Goal: Task Accomplishment & Management: Complete application form

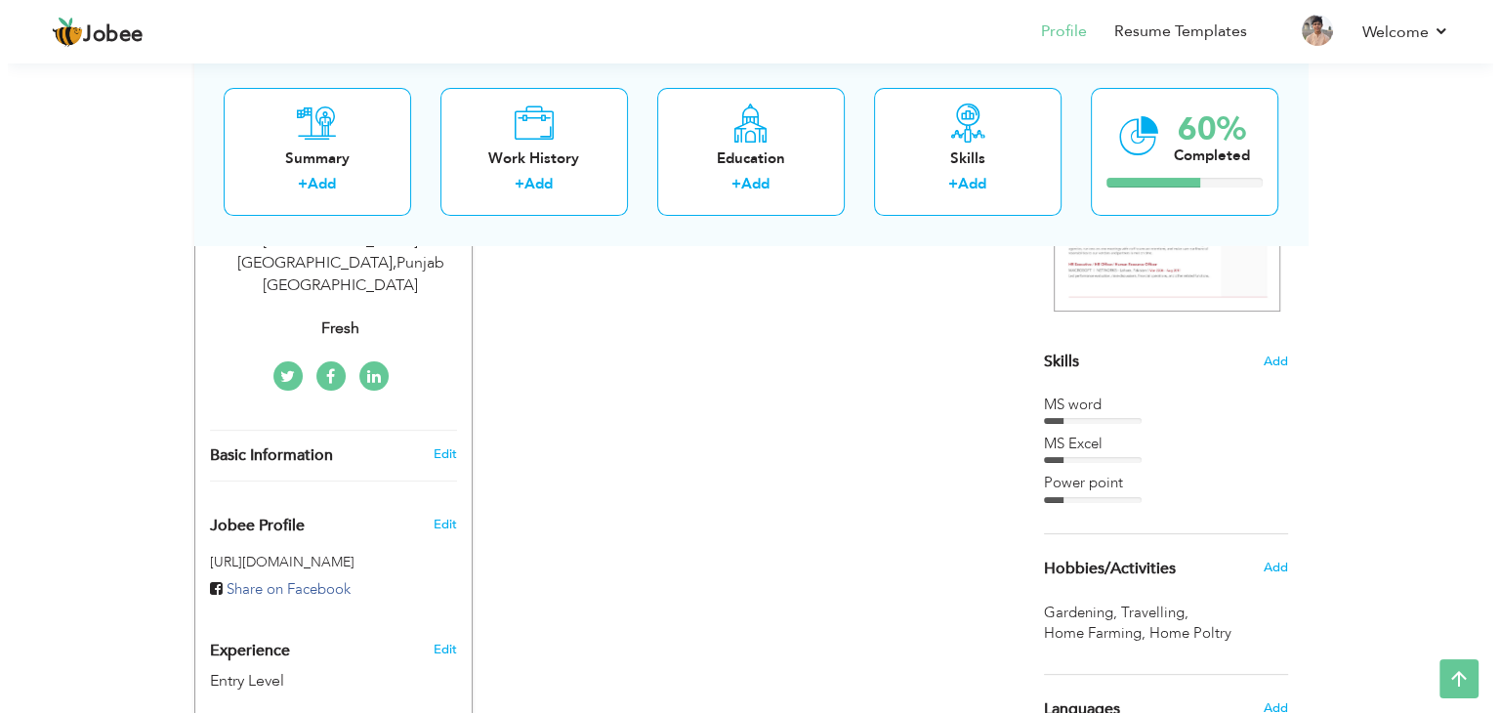
scroll to position [391, 0]
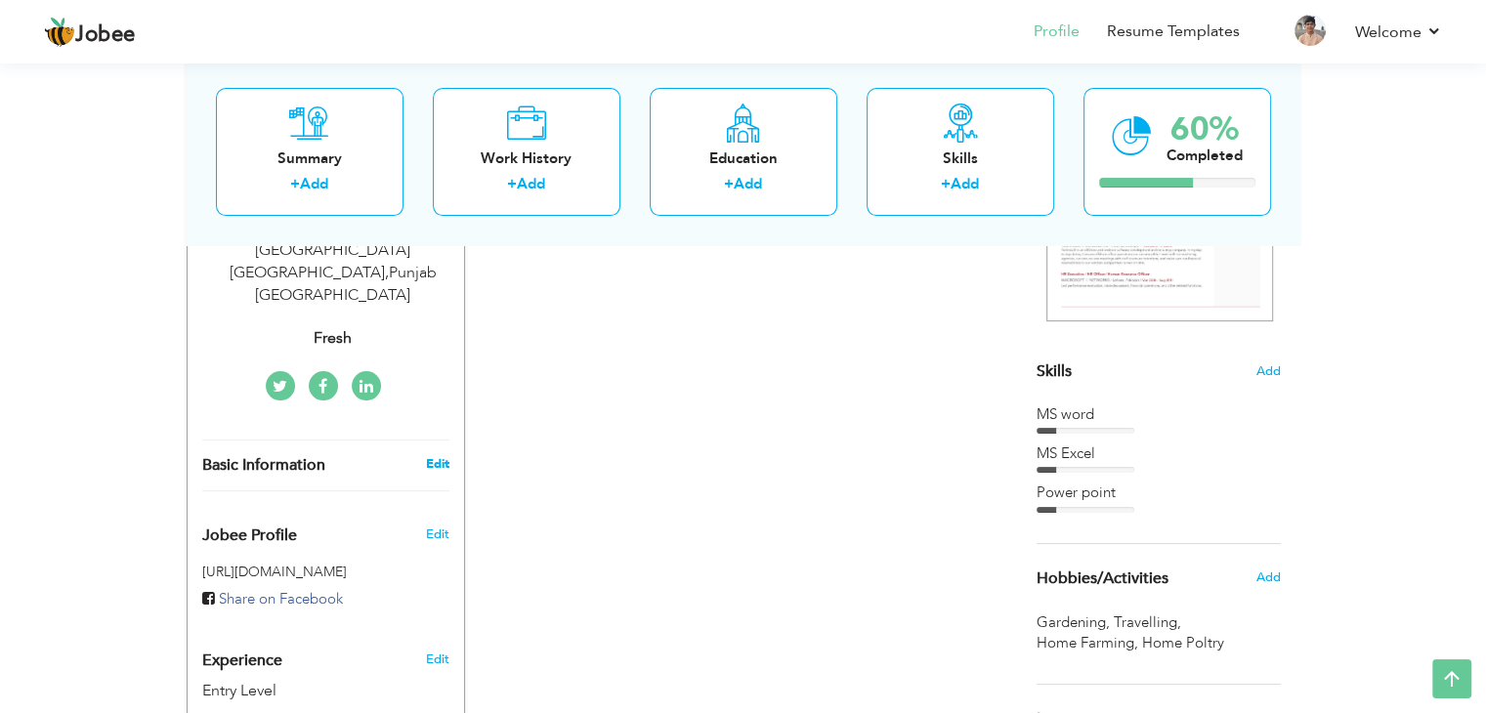
click at [427, 455] on link "Edit" at bounding box center [436, 464] width 23 height 18
type input "[DEMOGRAPHIC_DATA]"
type input "Sameer"
type input "03007073876"
select select "number:166"
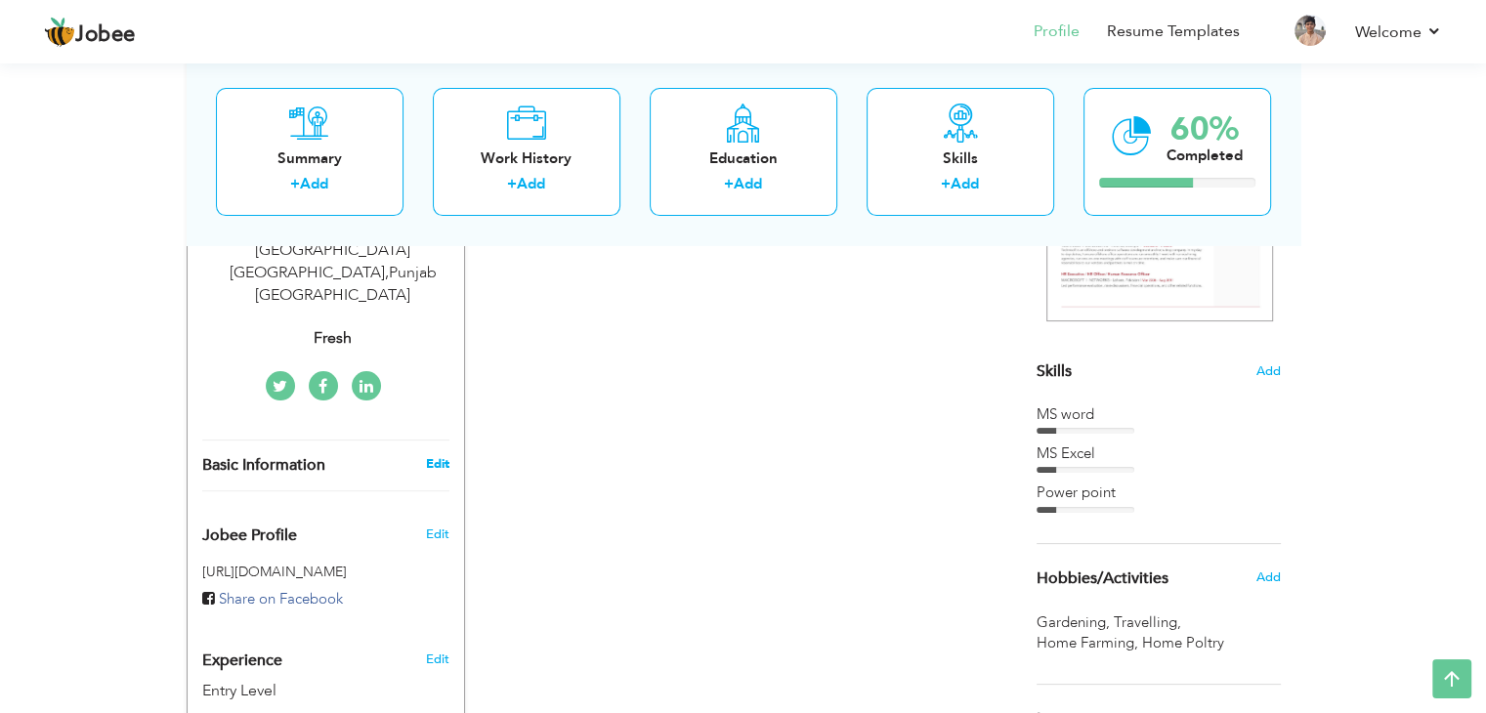
type input "Punjab"
type input "P/O Fatehpur Tehsil [GEOGRAPHIC_DATA] [GEOGRAPHIC_DATA]"
select select "number:1"
type input "Fresh"
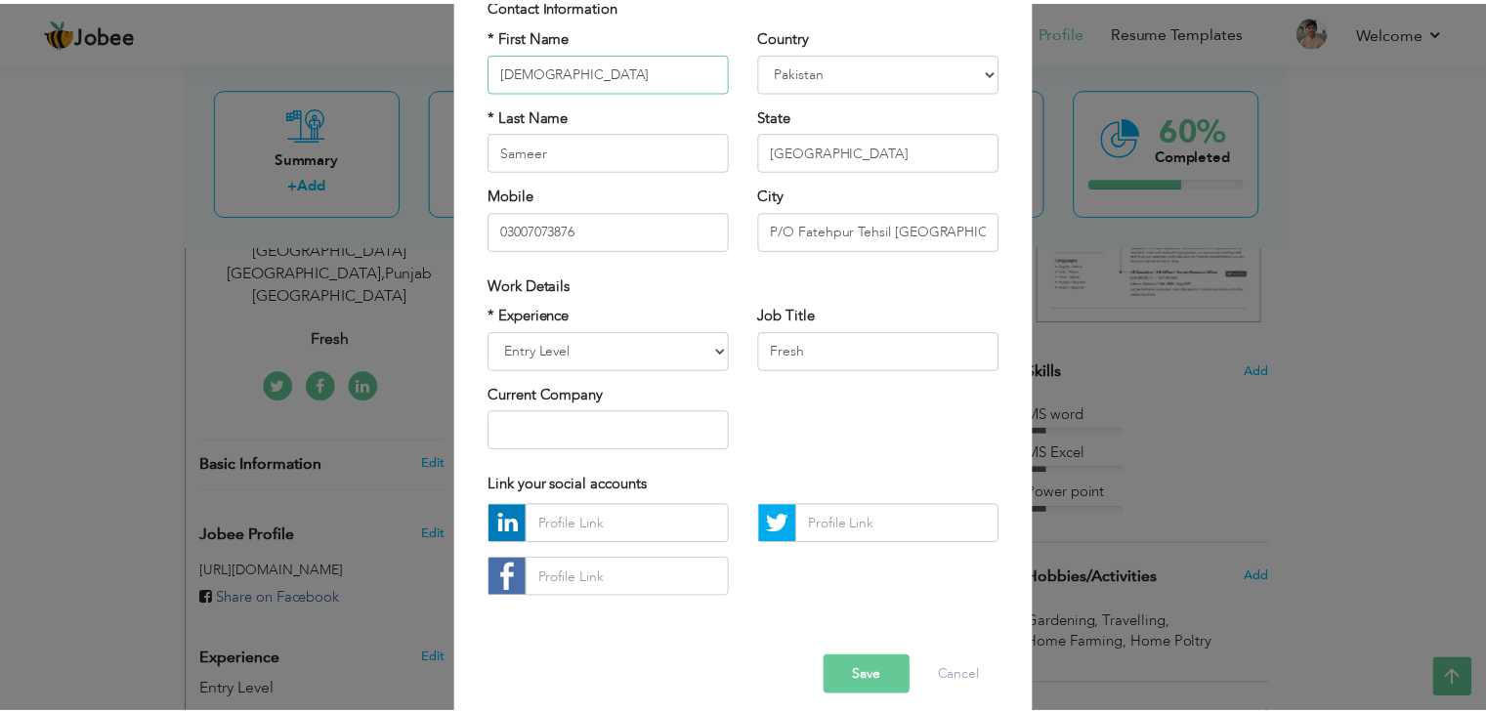
scroll to position [177, 0]
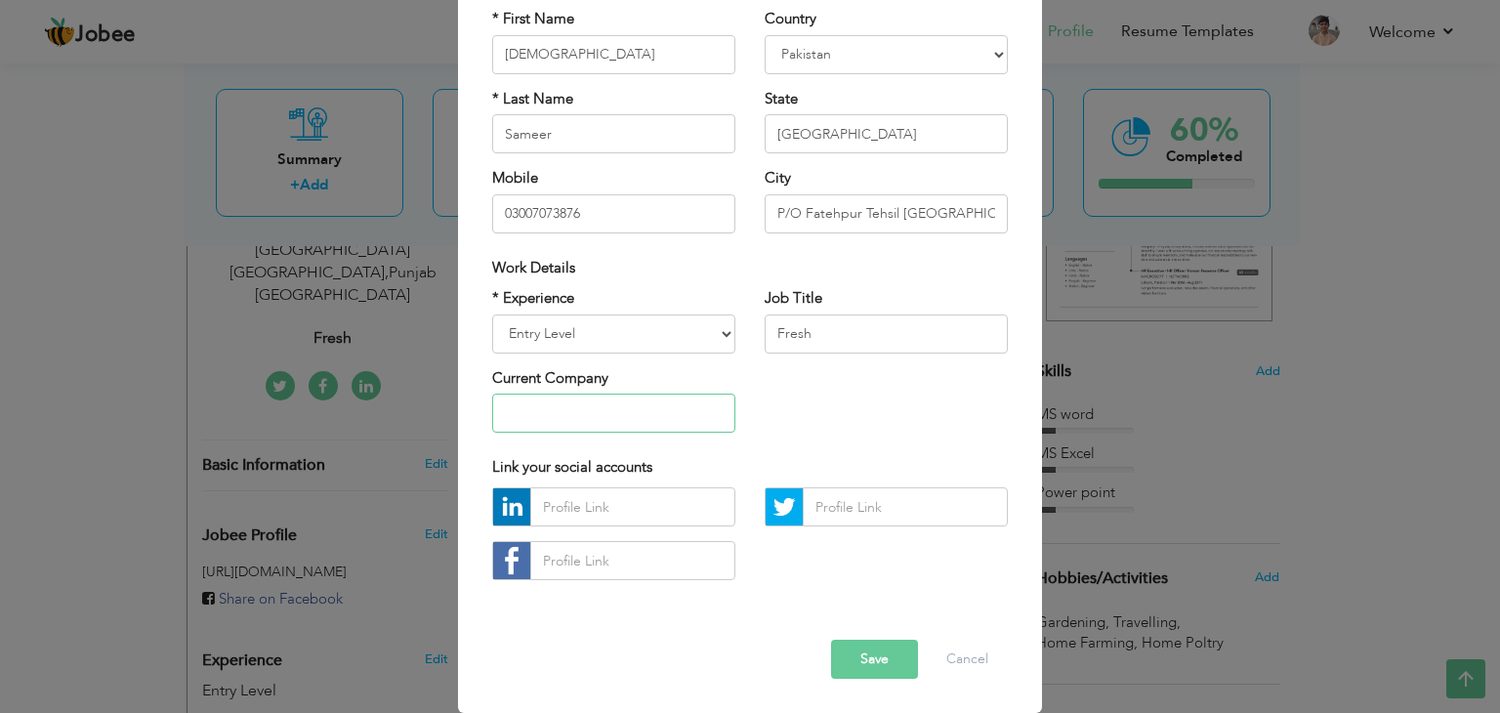
click at [547, 410] on input "text" at bounding box center [613, 413] width 243 height 39
click at [688, 328] on select "Entry Level Less than 1 Year 1 Year 2 Years 3 Years 4 Years 5 Years 6 Years 7 Y…" at bounding box center [613, 334] width 243 height 39
click at [793, 440] on div "* Experience Entry Level Less than 1 Year 1 Year 2 Years 3 Years 4 Years 5 Year…" at bounding box center [750, 367] width 545 height 159
click at [848, 665] on button "Save" at bounding box center [874, 659] width 87 height 39
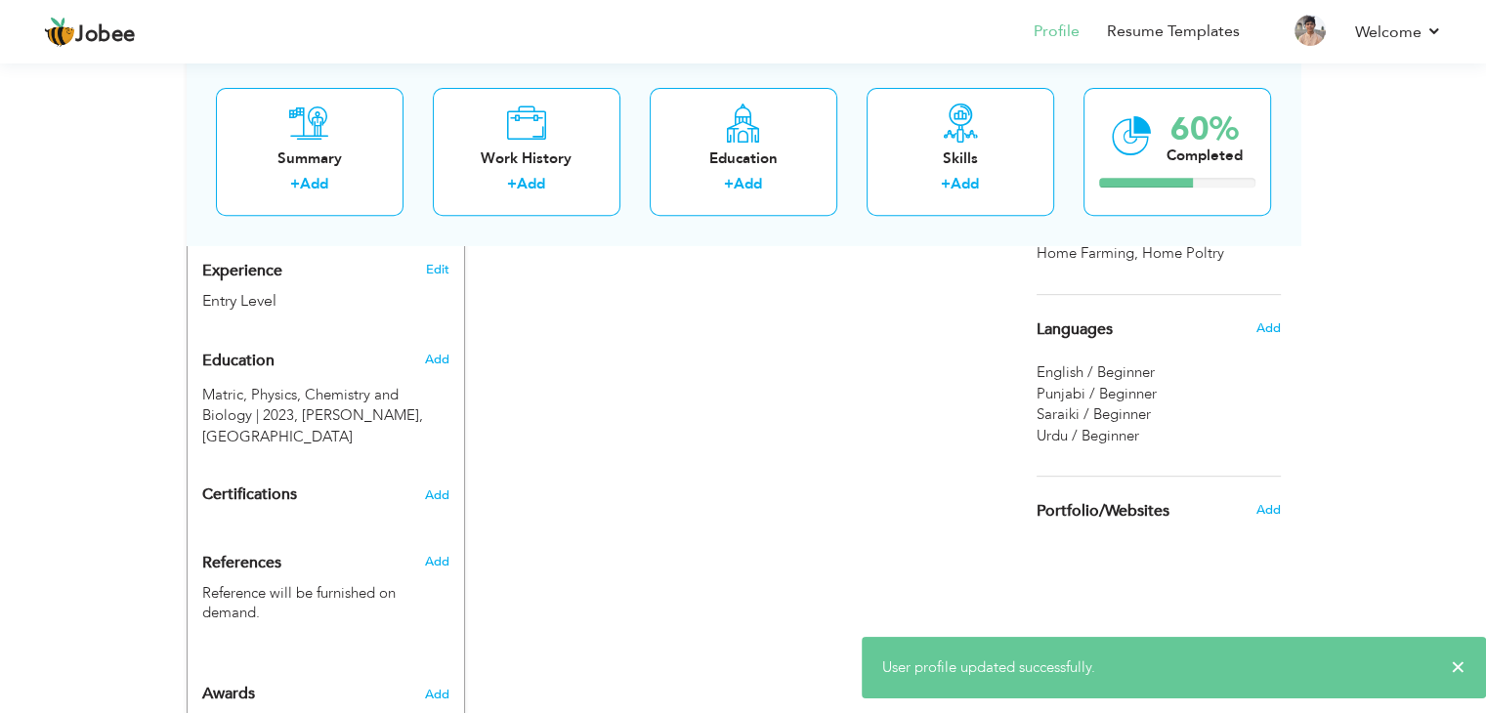
scroll to position [781, 0]
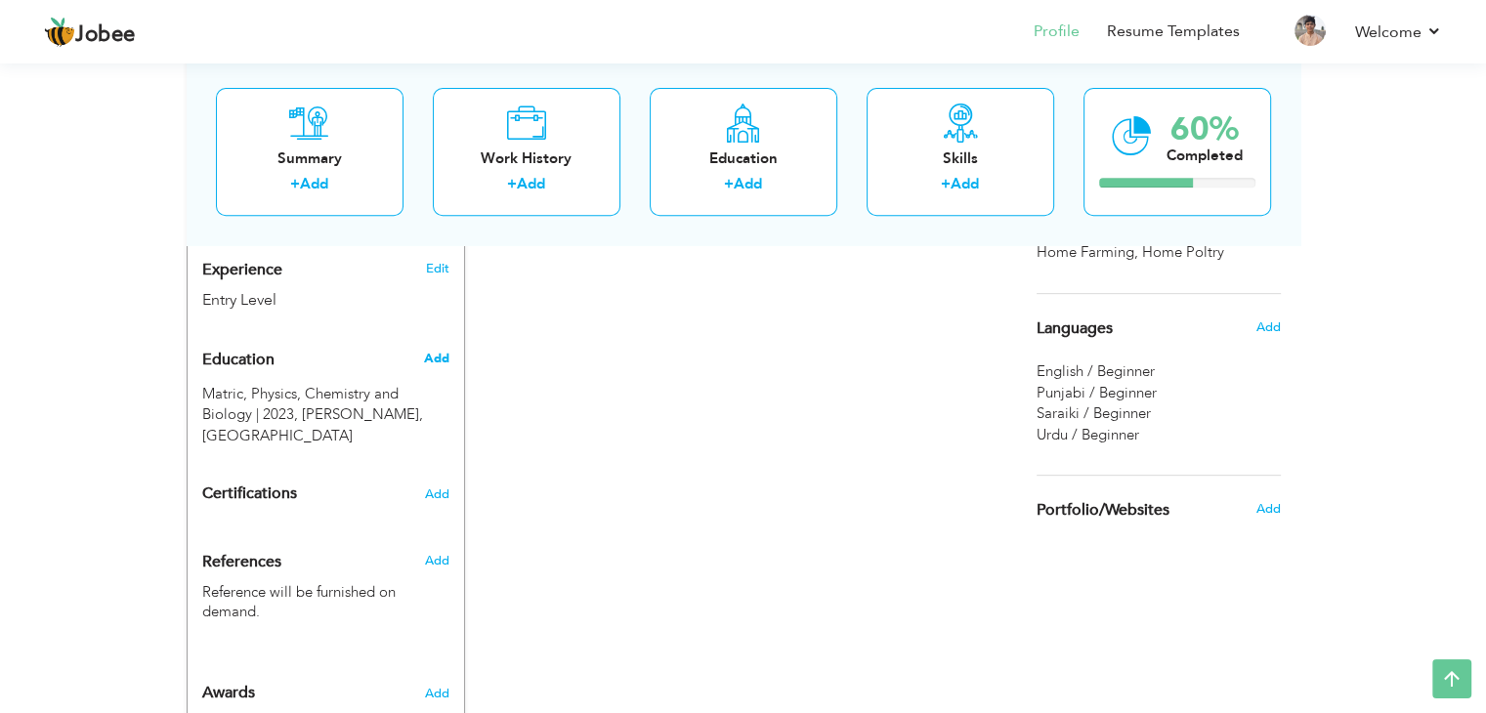
click at [425, 350] on span "Add" at bounding box center [435, 359] width 25 height 18
radio input "true"
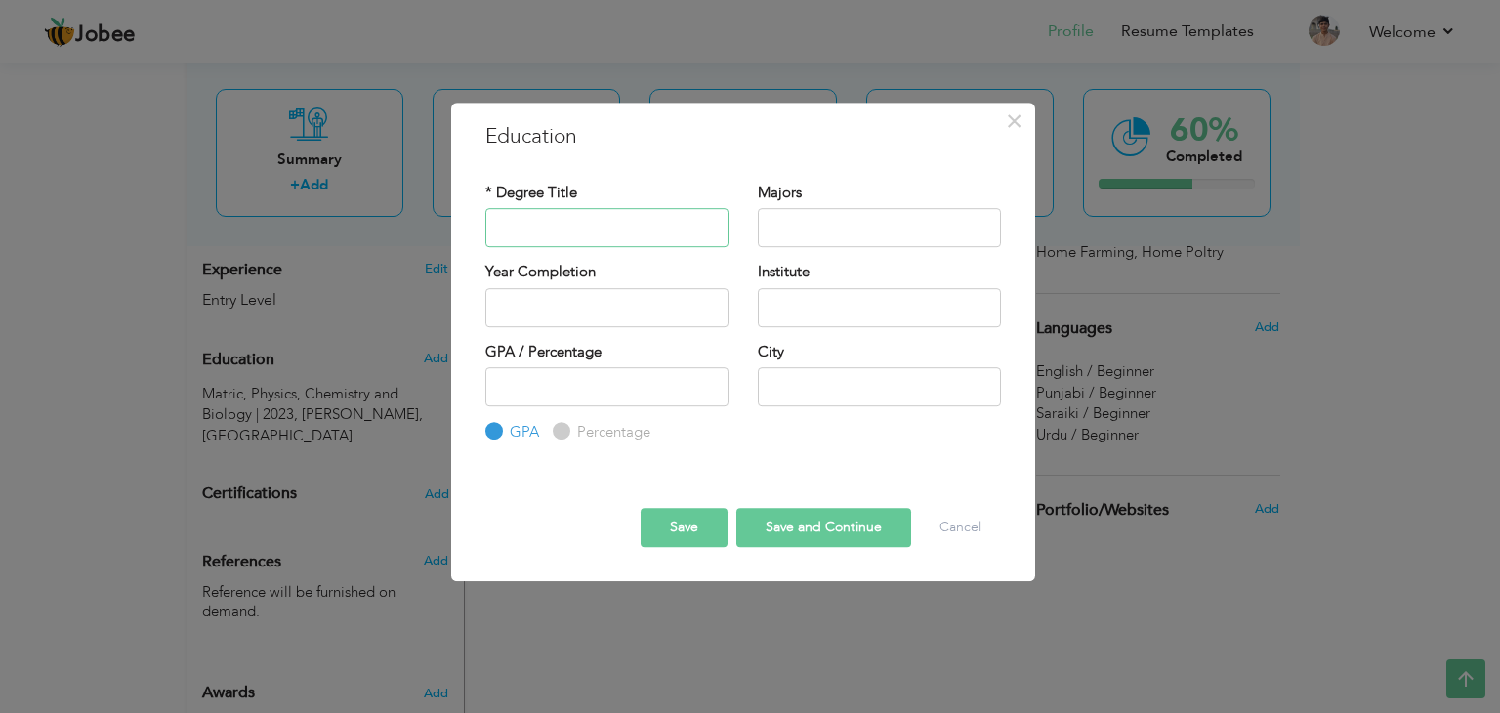
click at [650, 231] on input "text" at bounding box center [606, 227] width 243 height 39
click at [1012, 114] on span "×" at bounding box center [1014, 121] width 17 height 35
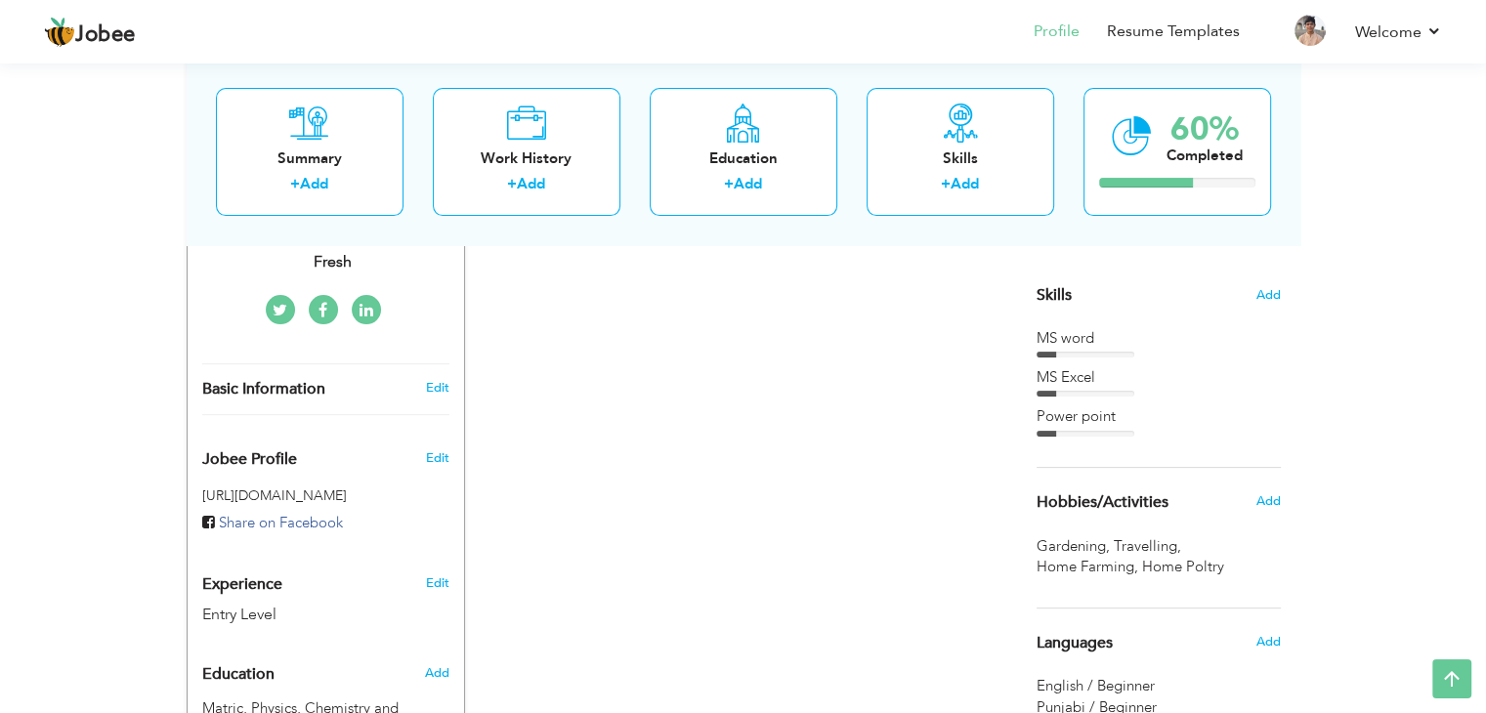
scroll to position [511, 0]
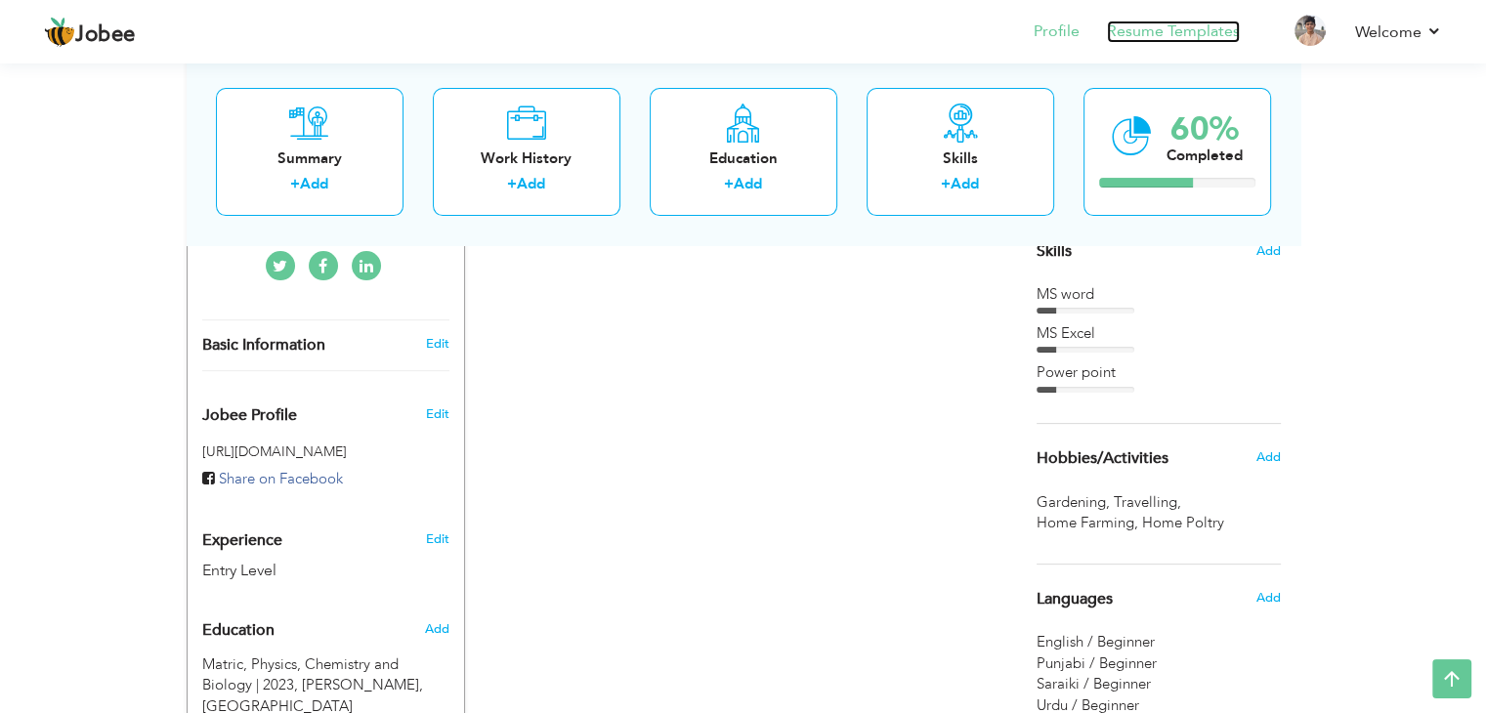
click at [1164, 33] on link "Resume Templates" at bounding box center [1173, 32] width 133 height 22
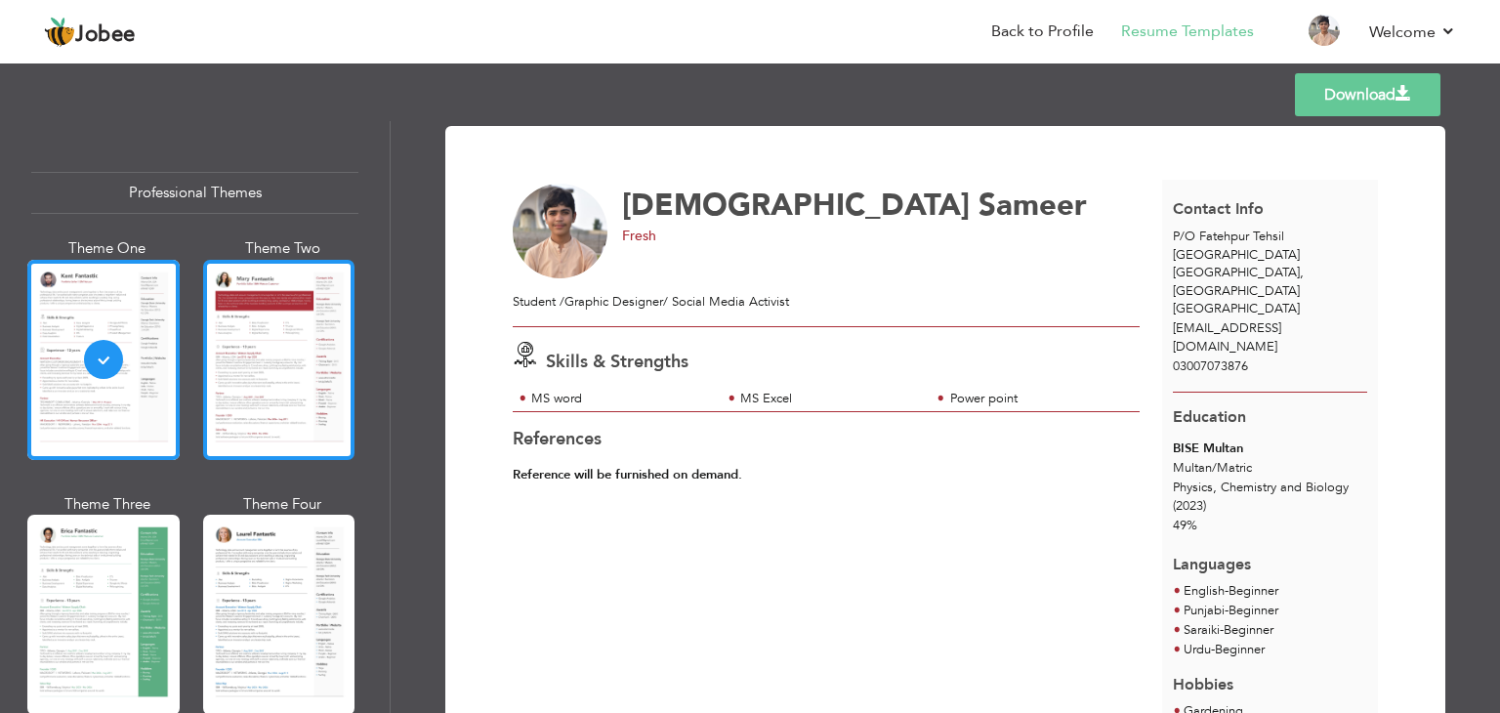
click at [267, 417] on div at bounding box center [279, 360] width 152 height 200
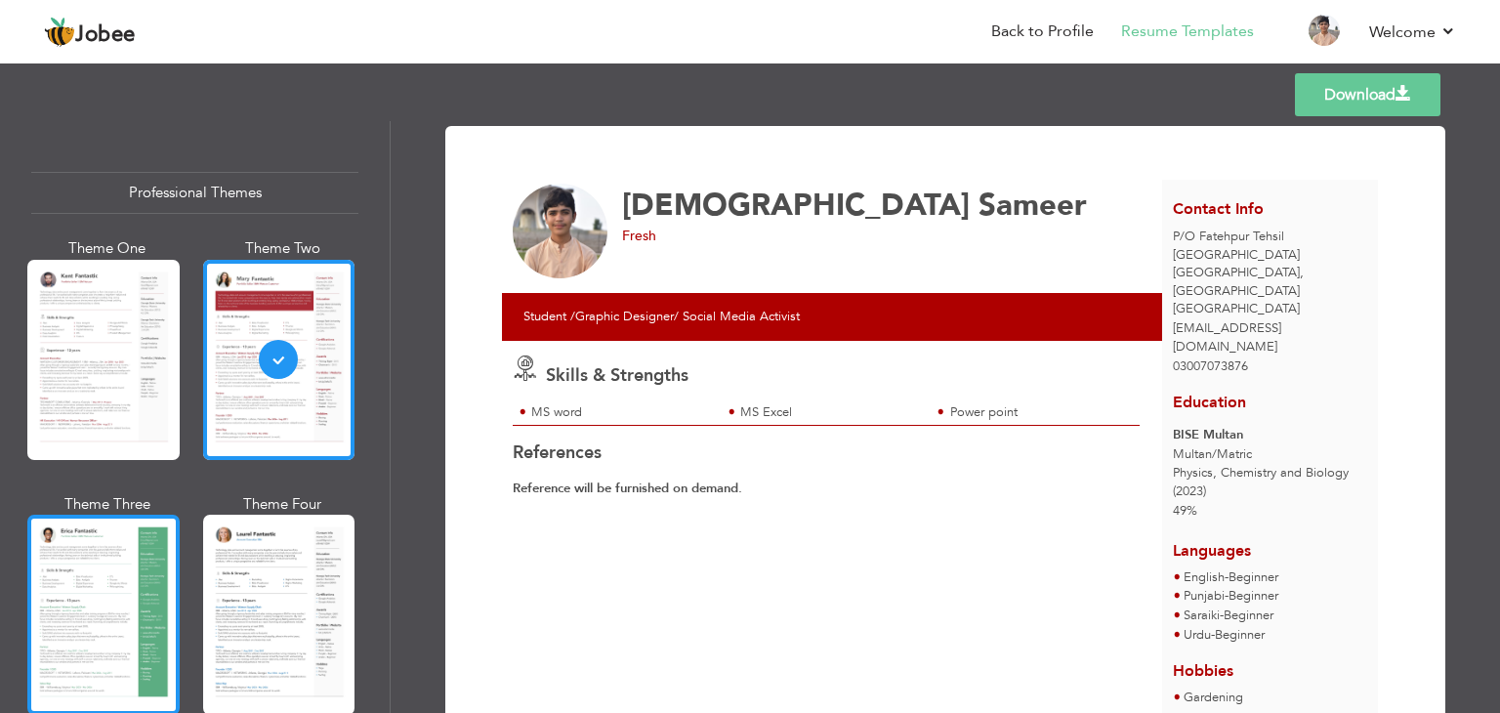
click at [99, 552] on div at bounding box center [103, 615] width 152 height 200
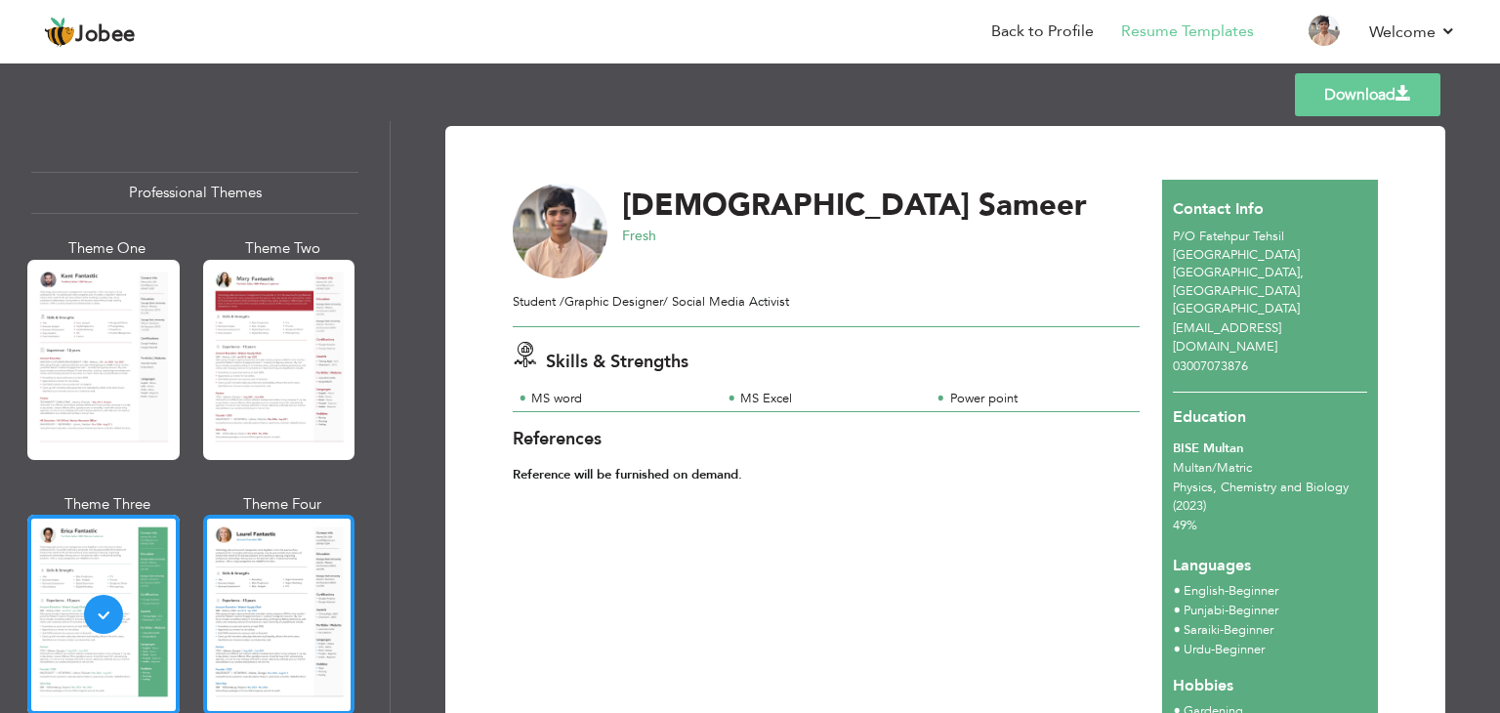
click at [287, 575] on div at bounding box center [279, 615] width 152 height 200
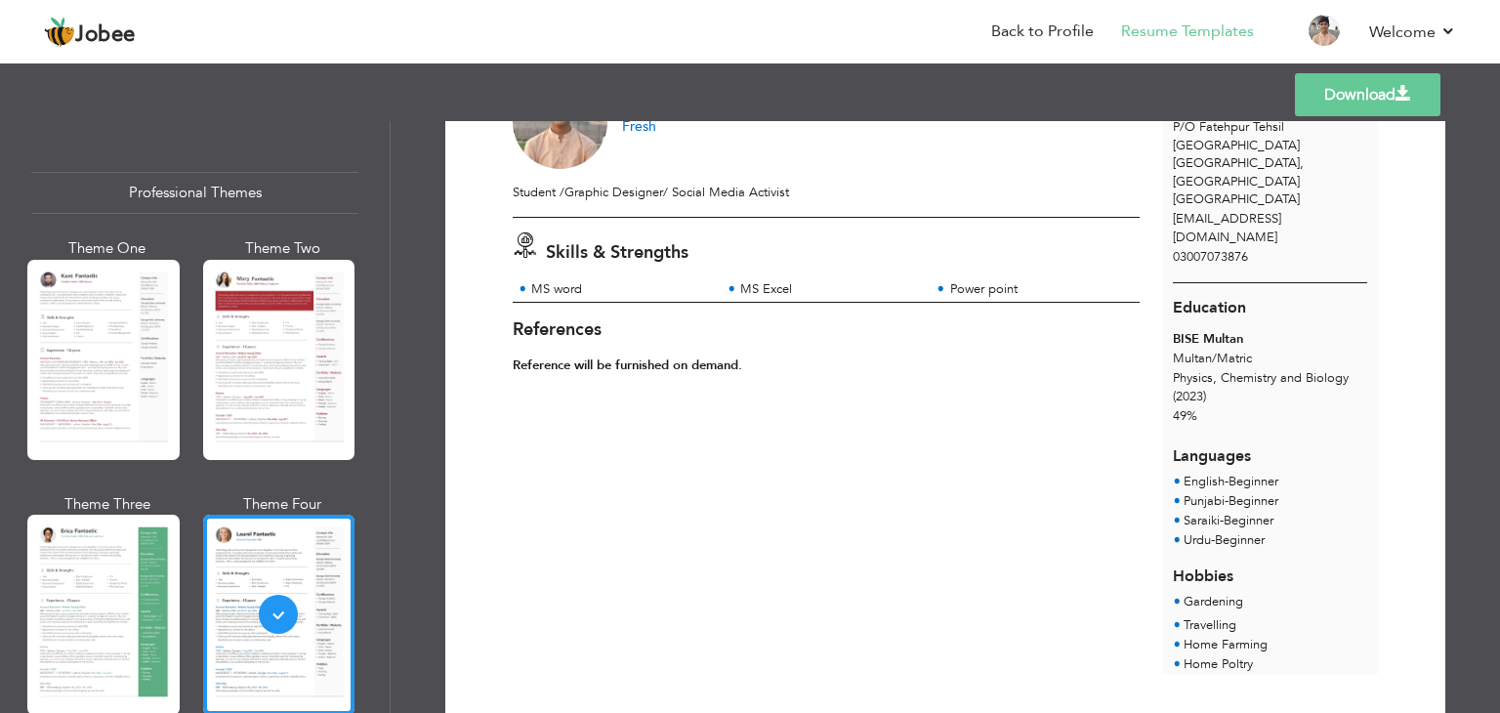
scroll to position [111, 0]
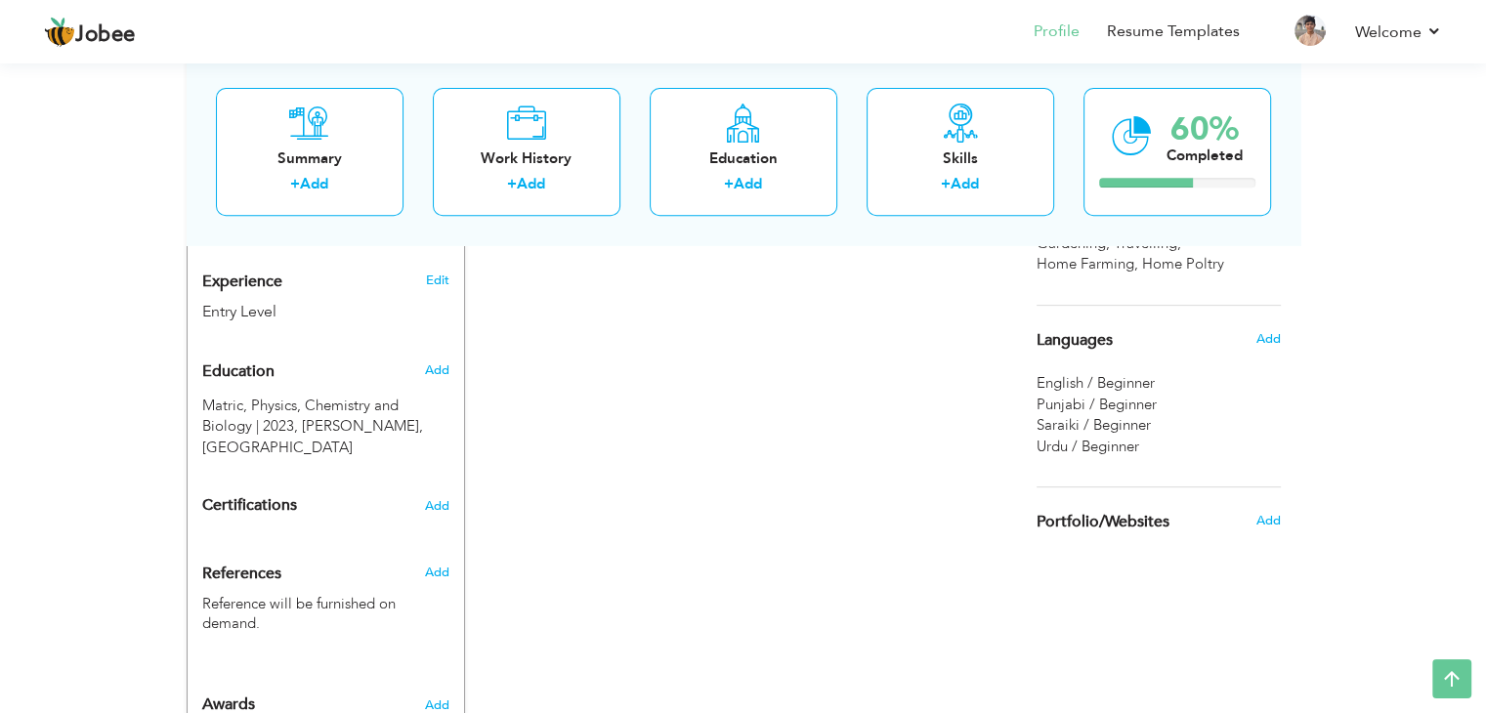
scroll to position [804, 0]
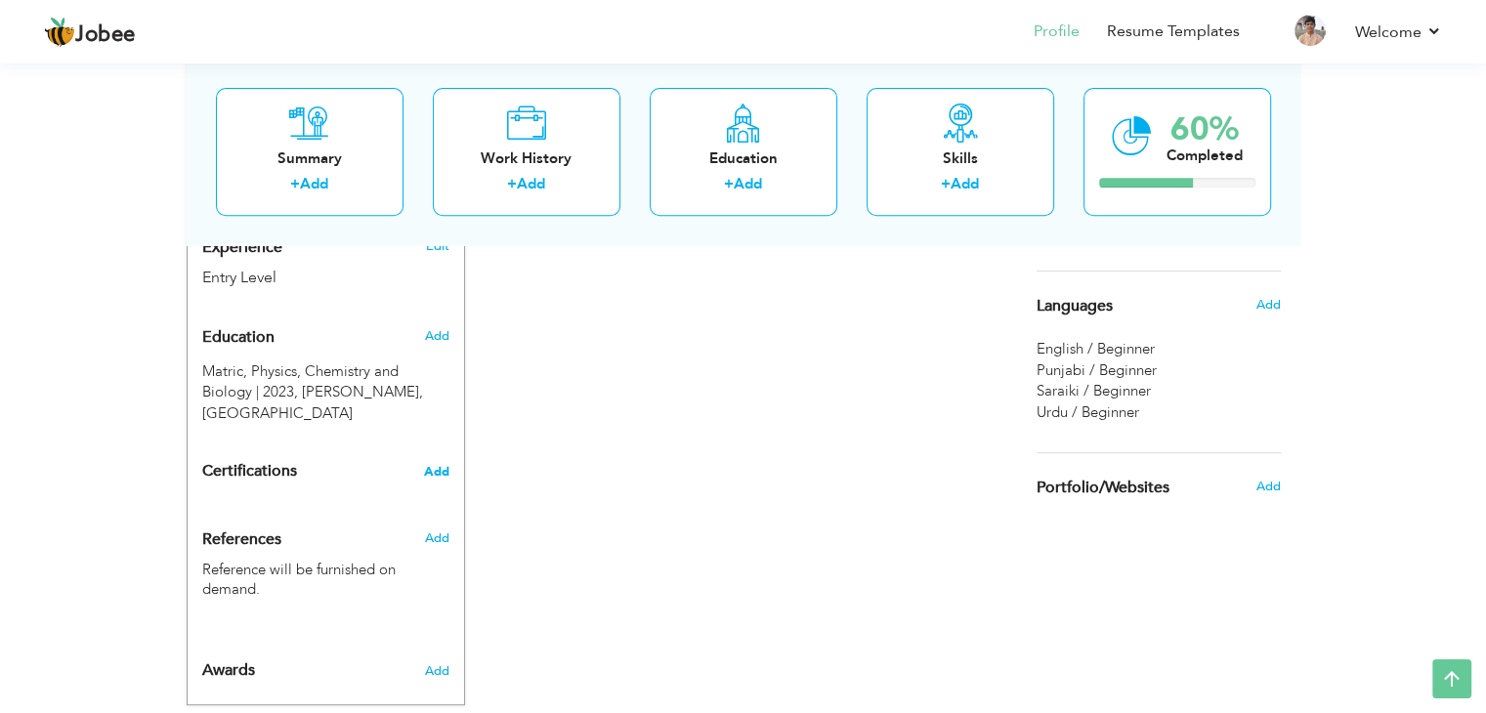
click at [441, 465] on span "Add" at bounding box center [436, 472] width 25 height 14
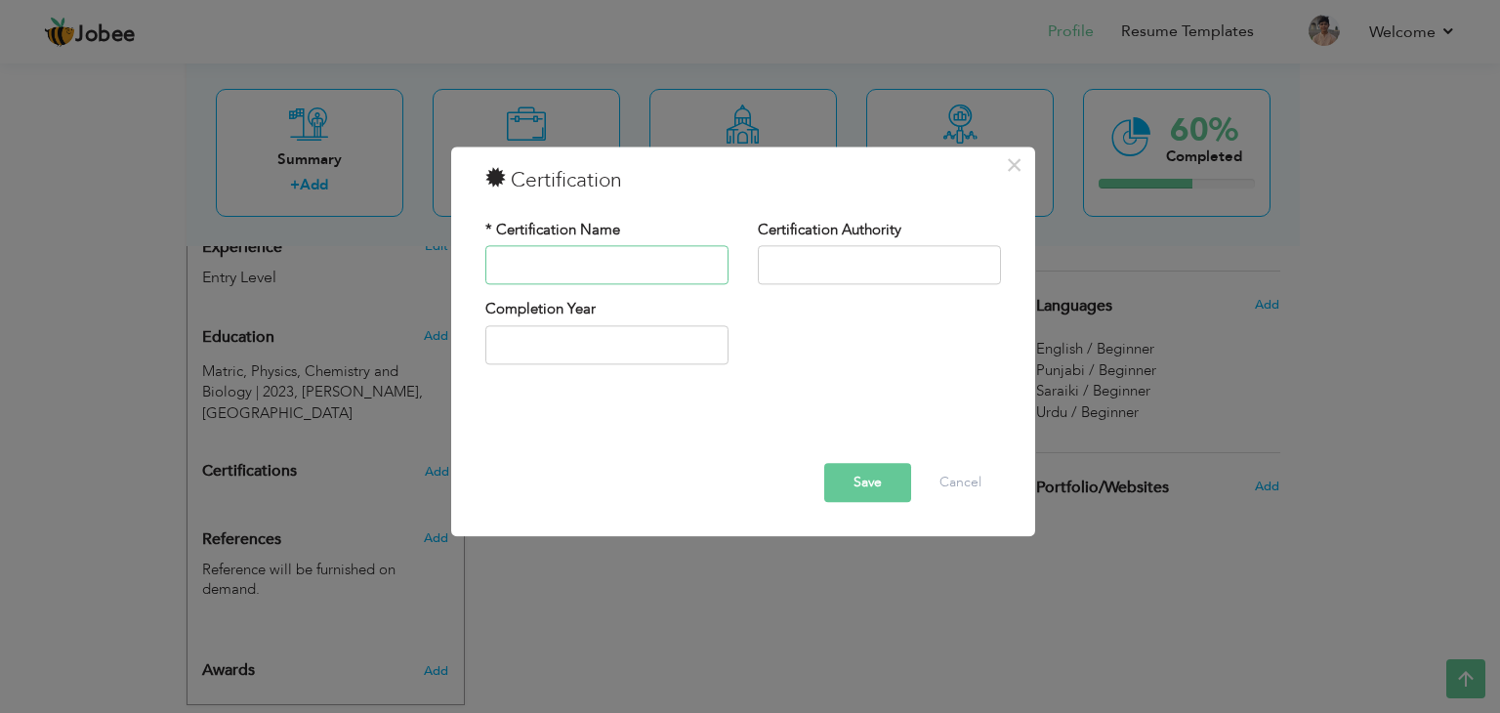
click at [625, 268] on input "text" at bounding box center [606, 265] width 243 height 39
click at [1010, 172] on span "×" at bounding box center [1014, 164] width 17 height 35
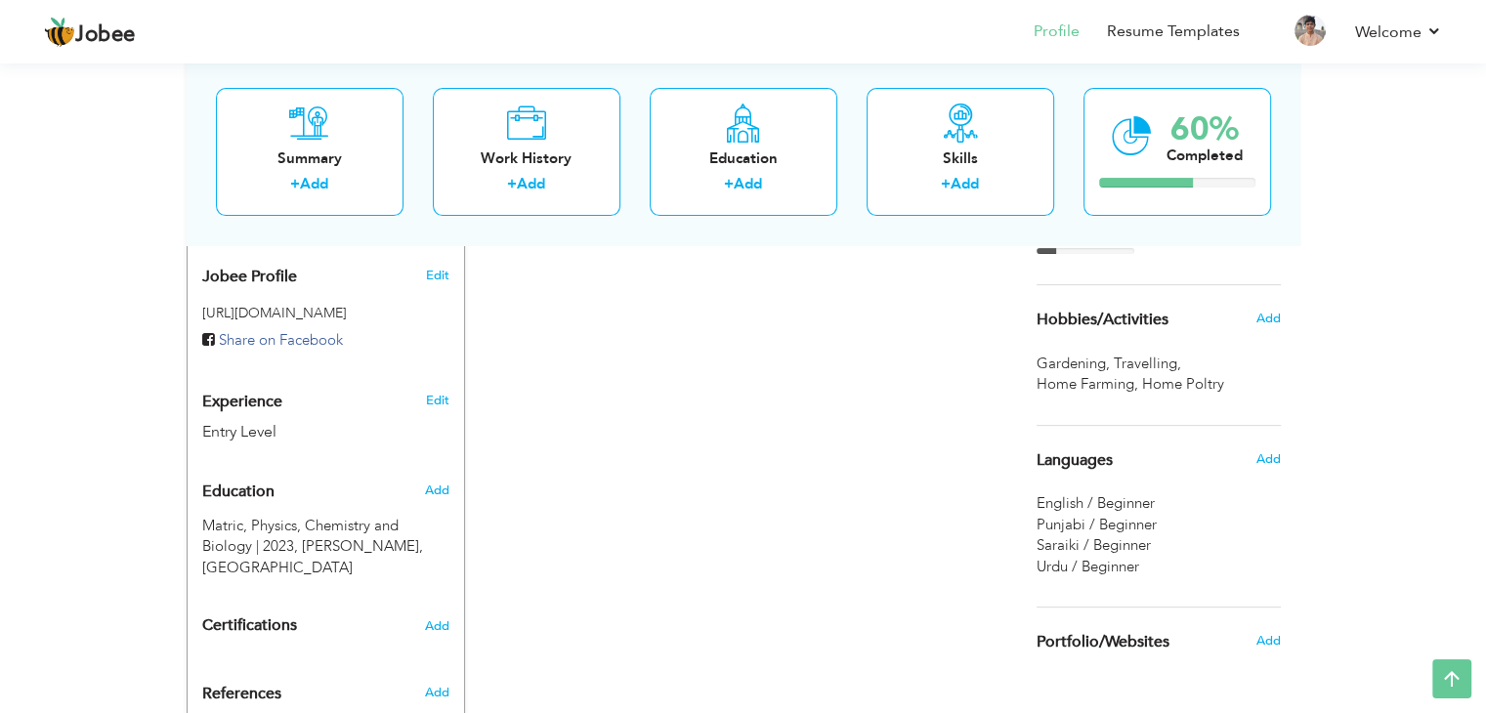
scroll to position [608, 0]
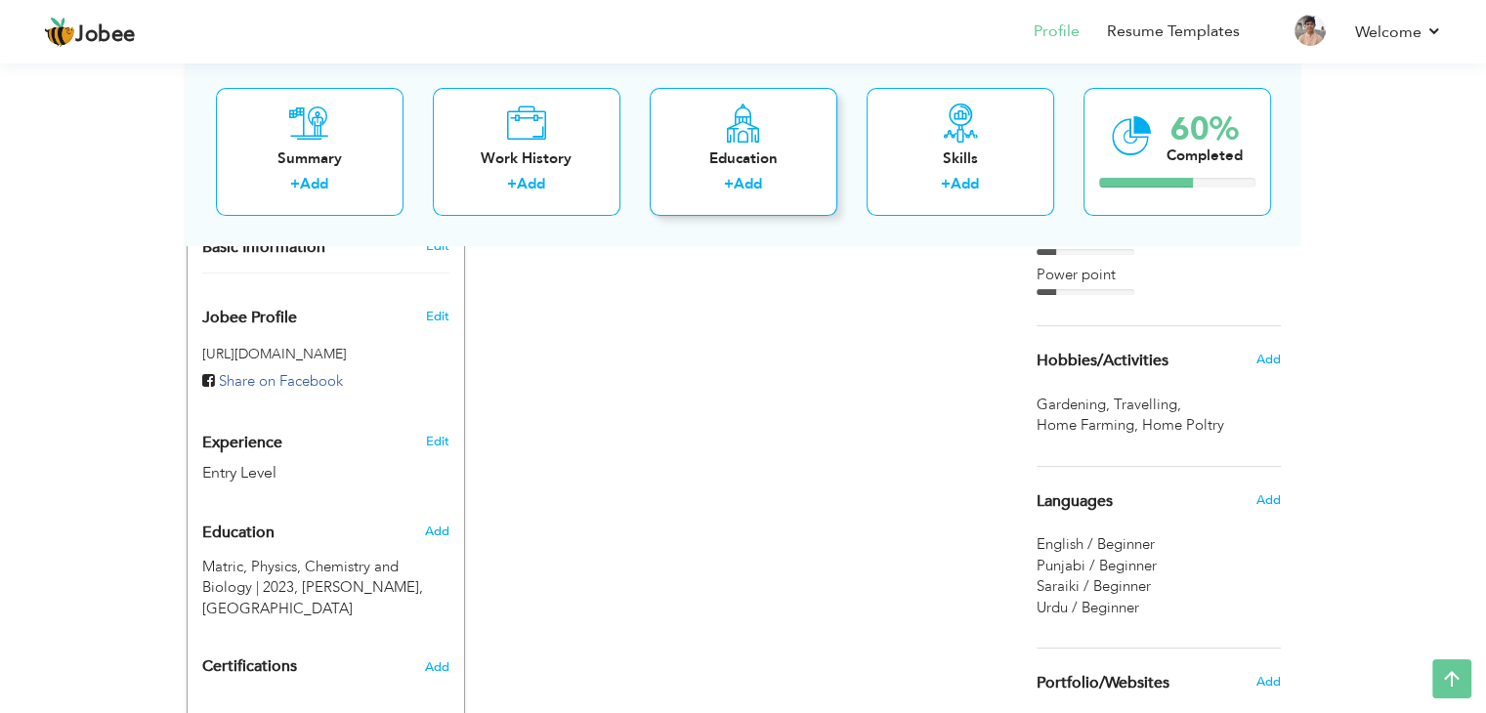
click at [721, 180] on div "+ Add" at bounding box center [743, 187] width 156 height 25
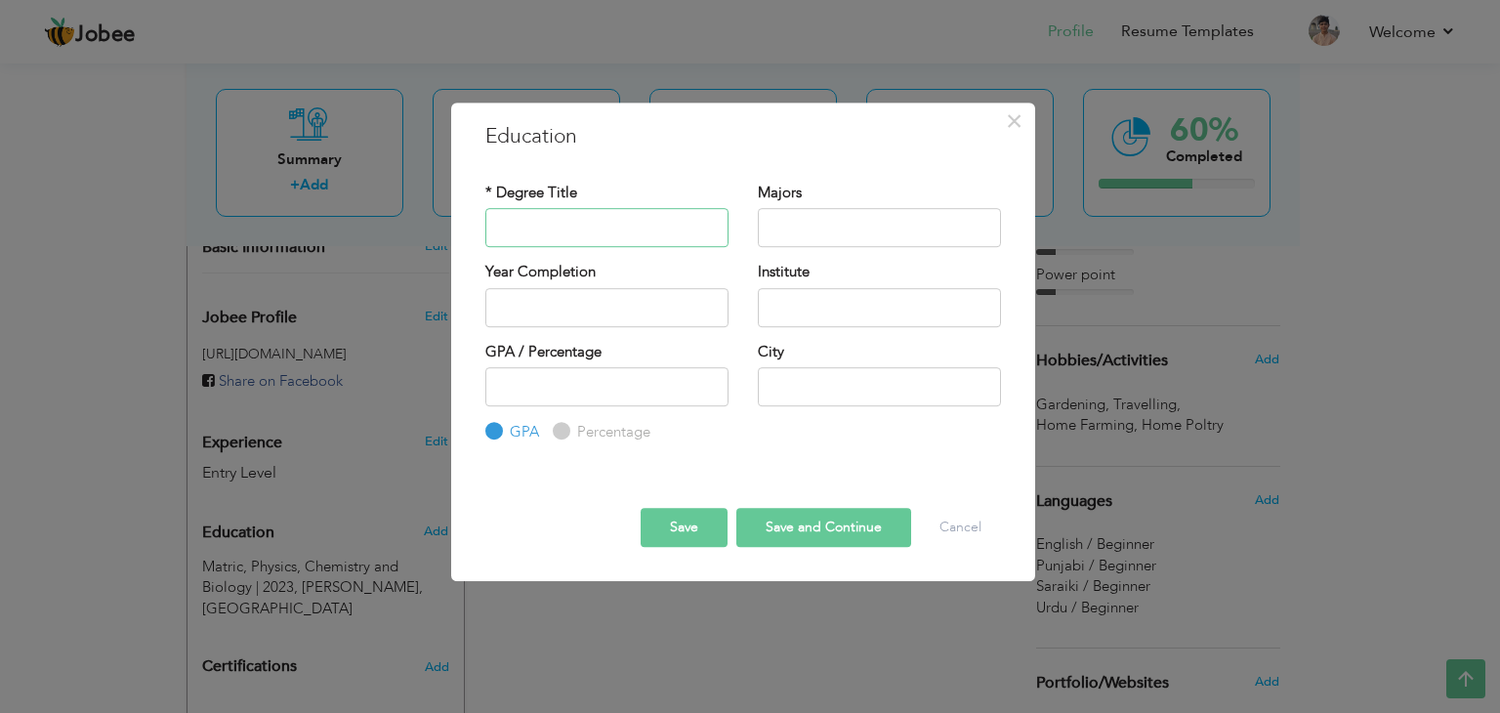
click at [598, 231] on input "text" at bounding box center [606, 227] width 243 height 39
type input "Matric"
click at [808, 536] on button "Save and Continue" at bounding box center [823, 527] width 175 height 39
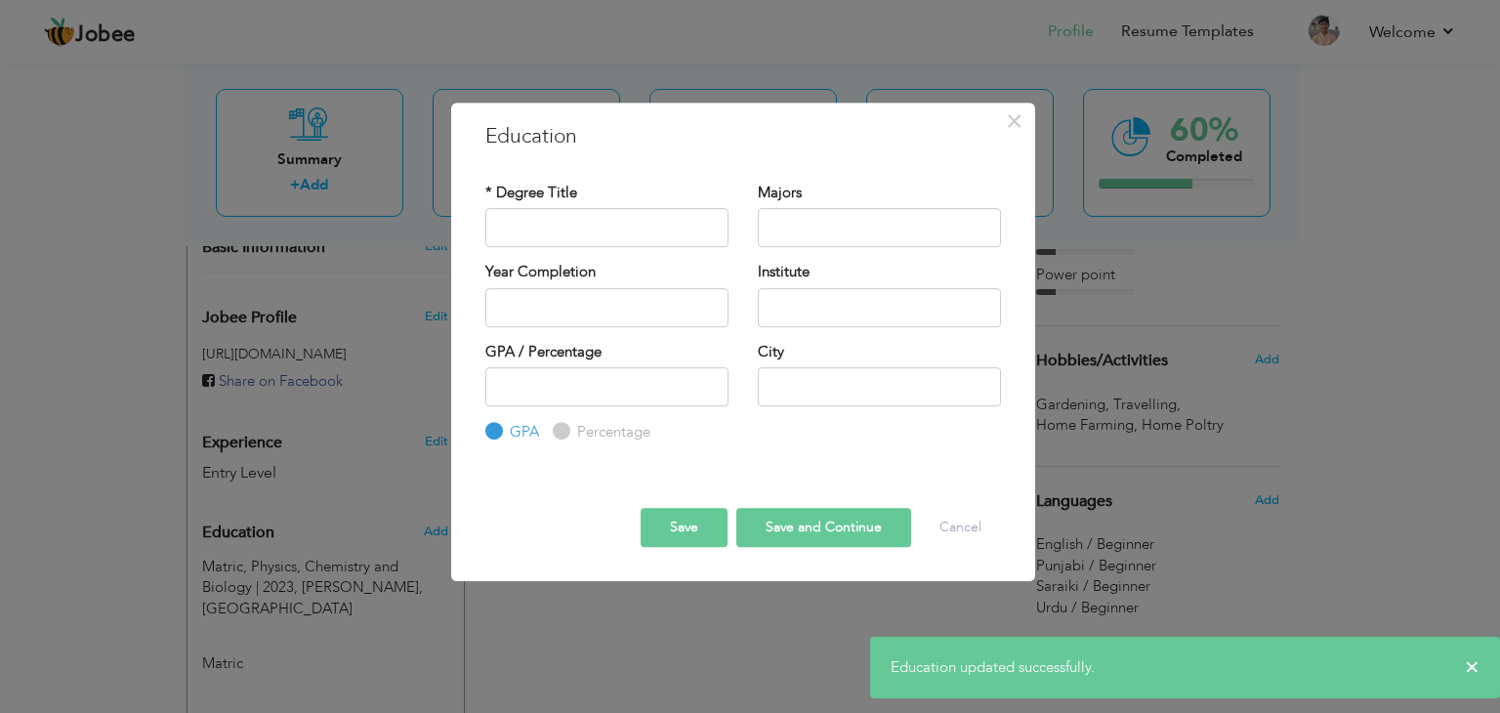
click at [1461, 665] on div "× Education updated successfully." at bounding box center [1185, 668] width 630 height 62
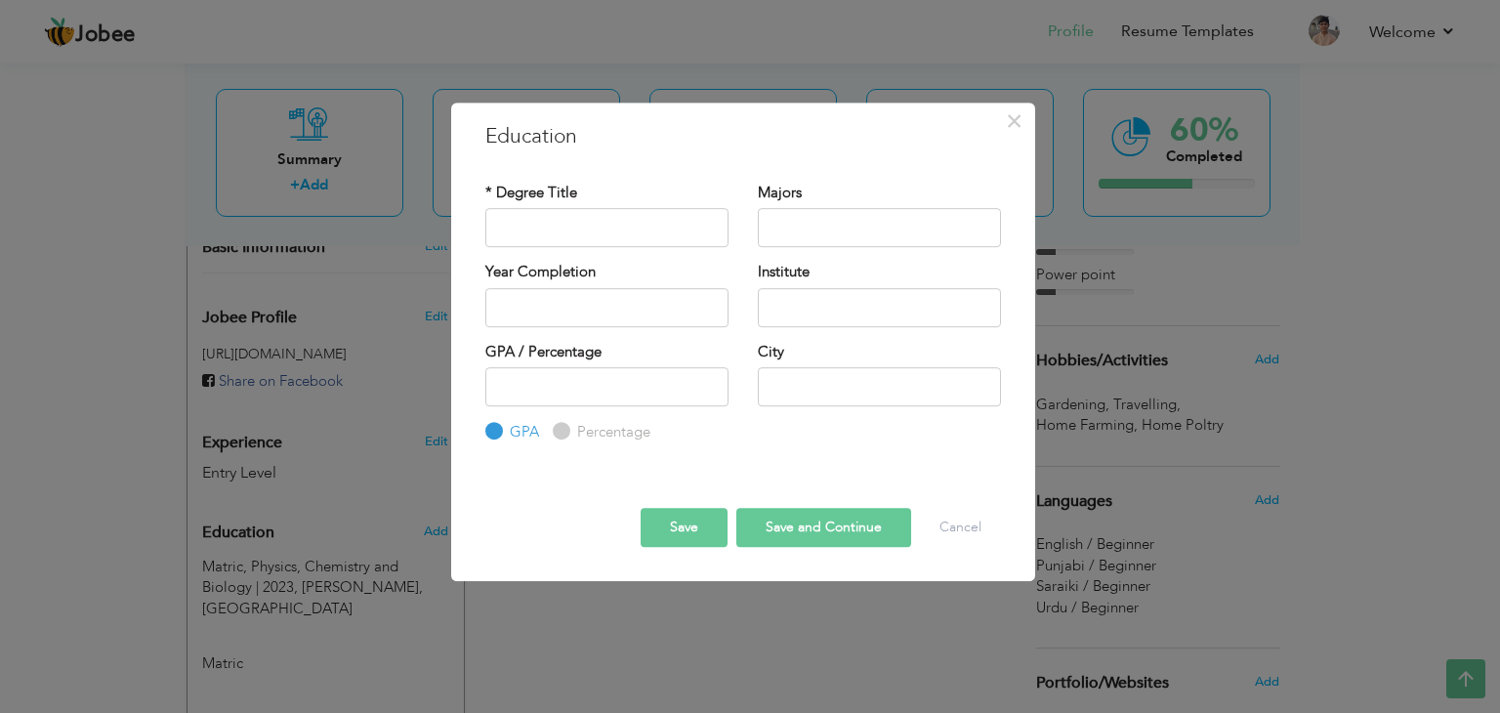
click at [1460, 674] on div "× Education * Degree Title Majors Year Completion Institute GPA" at bounding box center [750, 356] width 1500 height 713
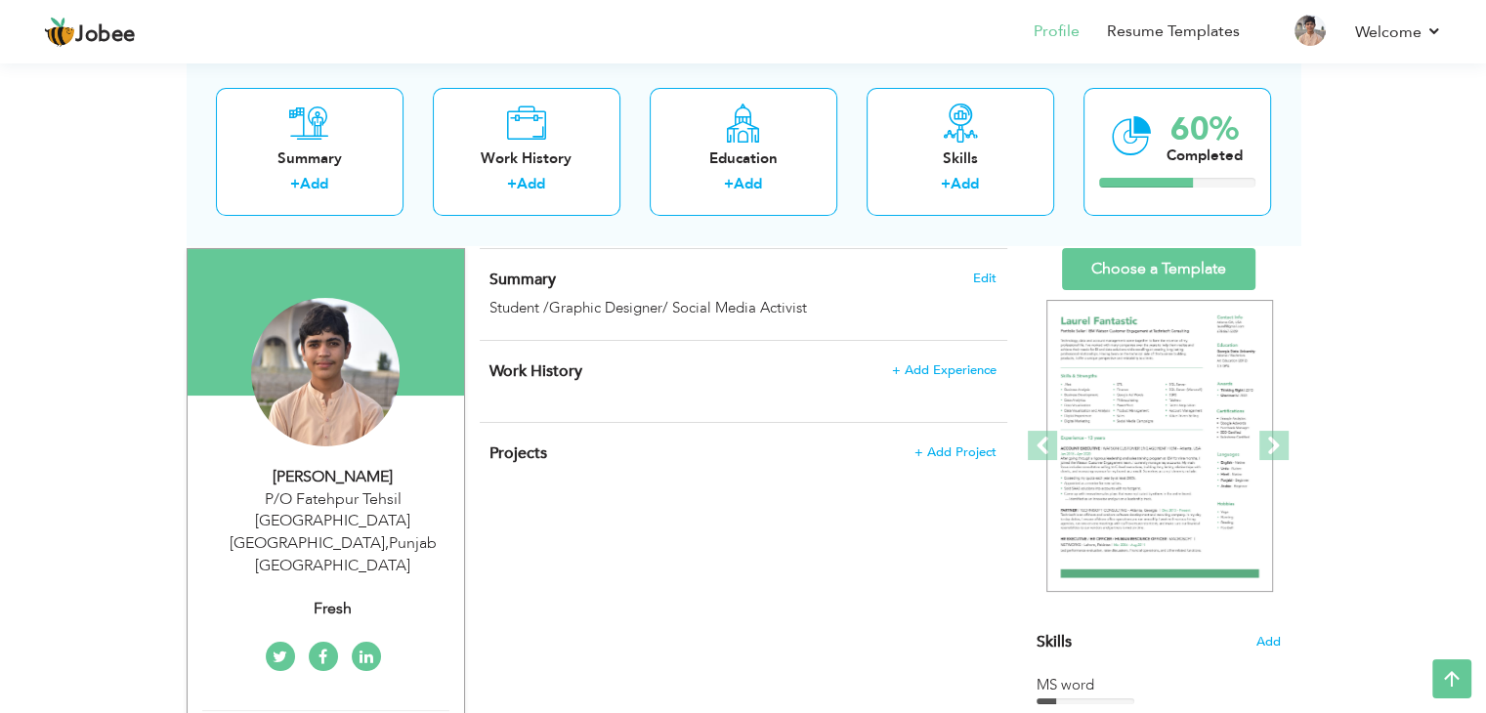
scroll to position [22, 0]
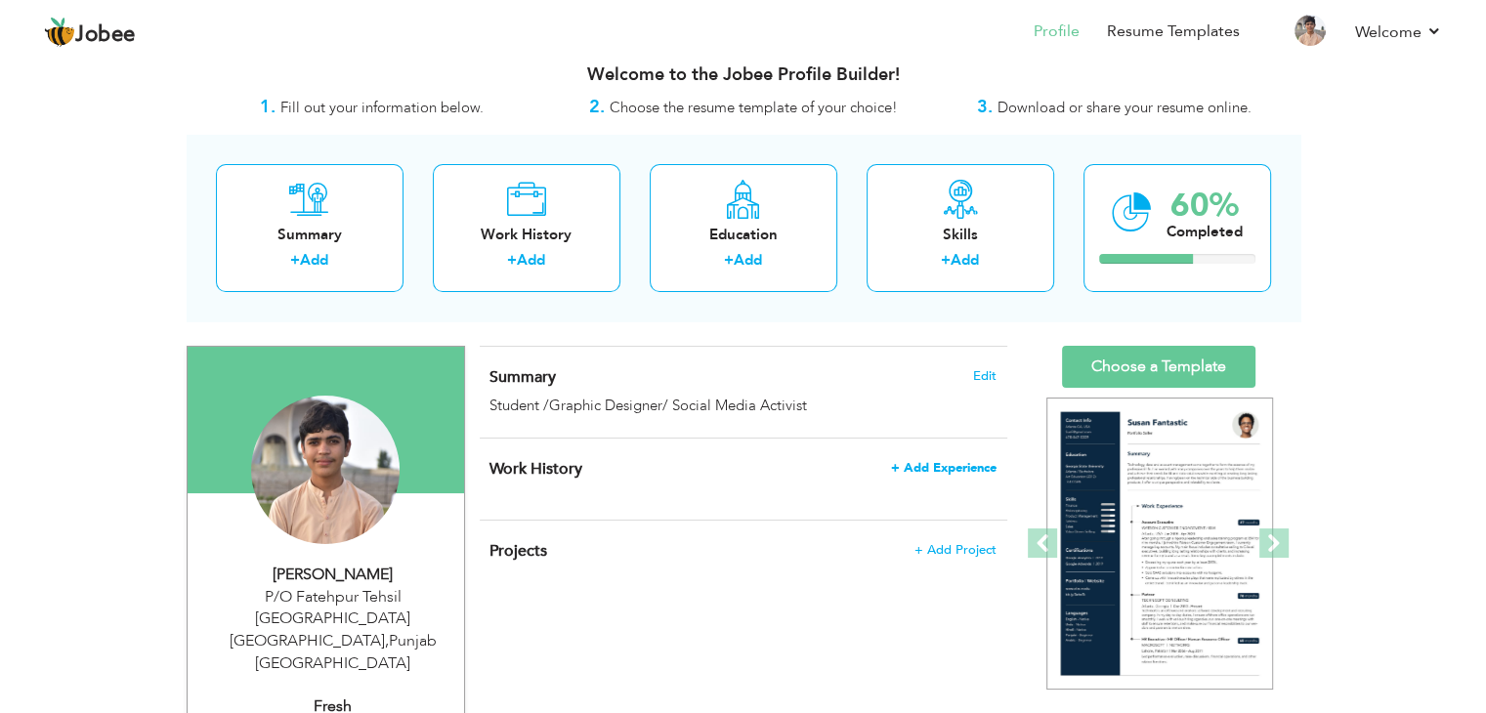
click at [954, 472] on span "+ Add Experience" at bounding box center [943, 468] width 105 height 14
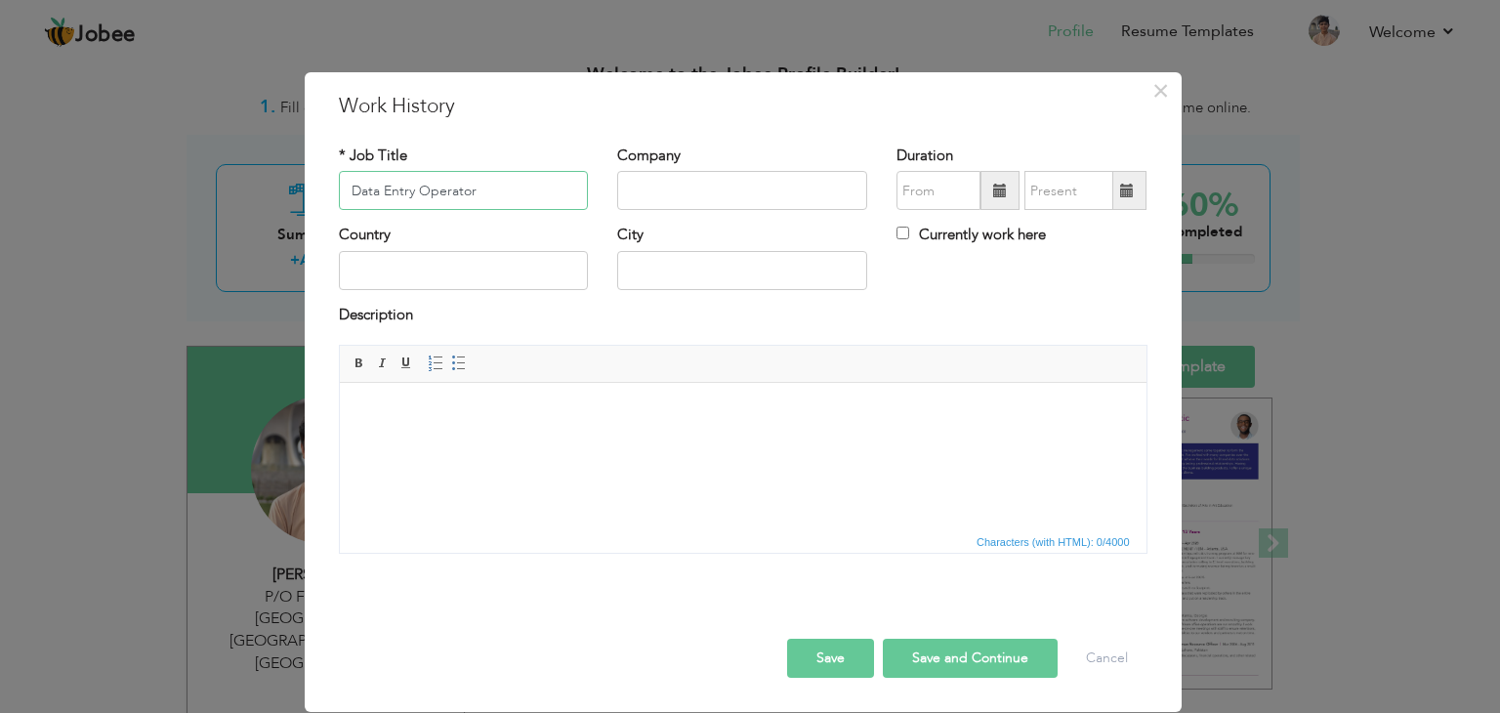
type input "Data Entry Operator"
click at [633, 195] on input "text" at bounding box center [742, 190] width 250 height 39
type input "V"
click at [1149, 97] on button "×" at bounding box center [1161, 90] width 31 height 31
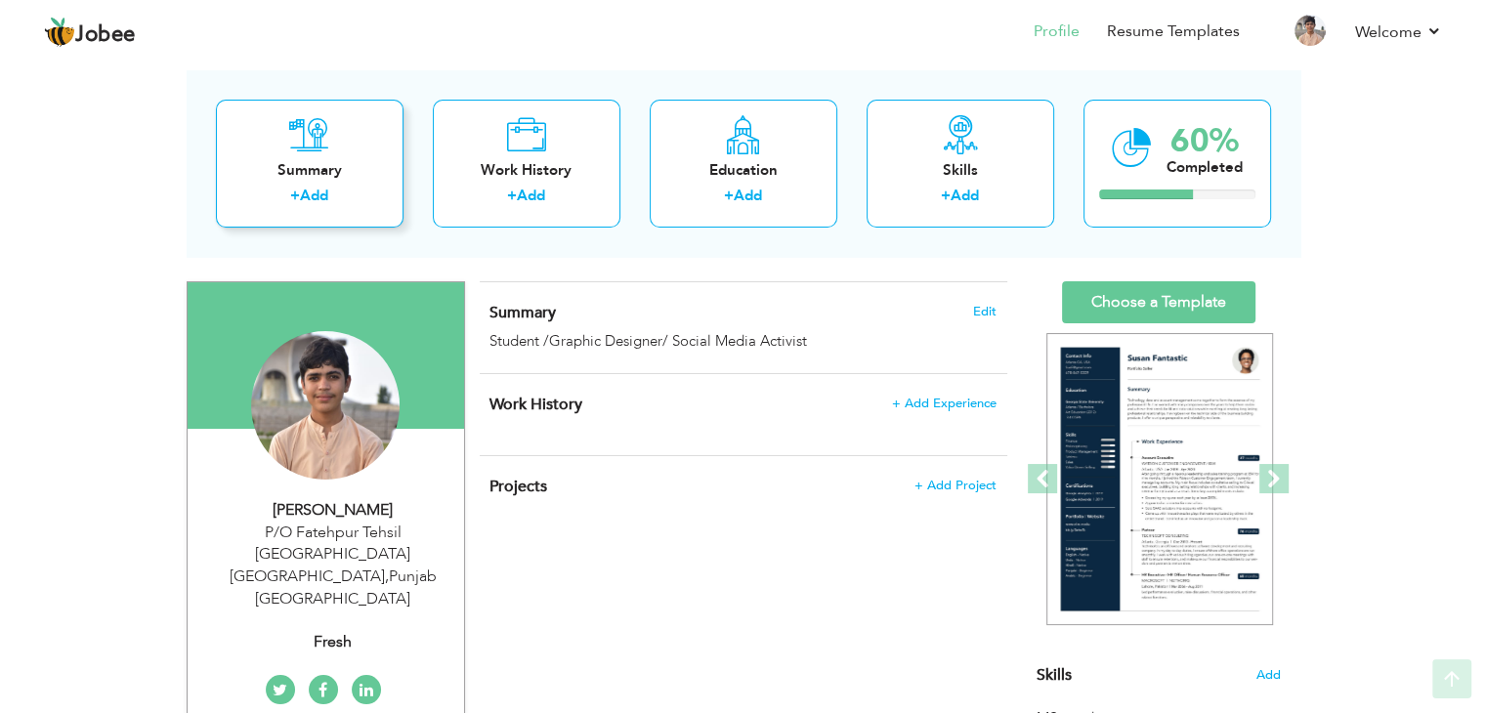
scroll to position [98, 0]
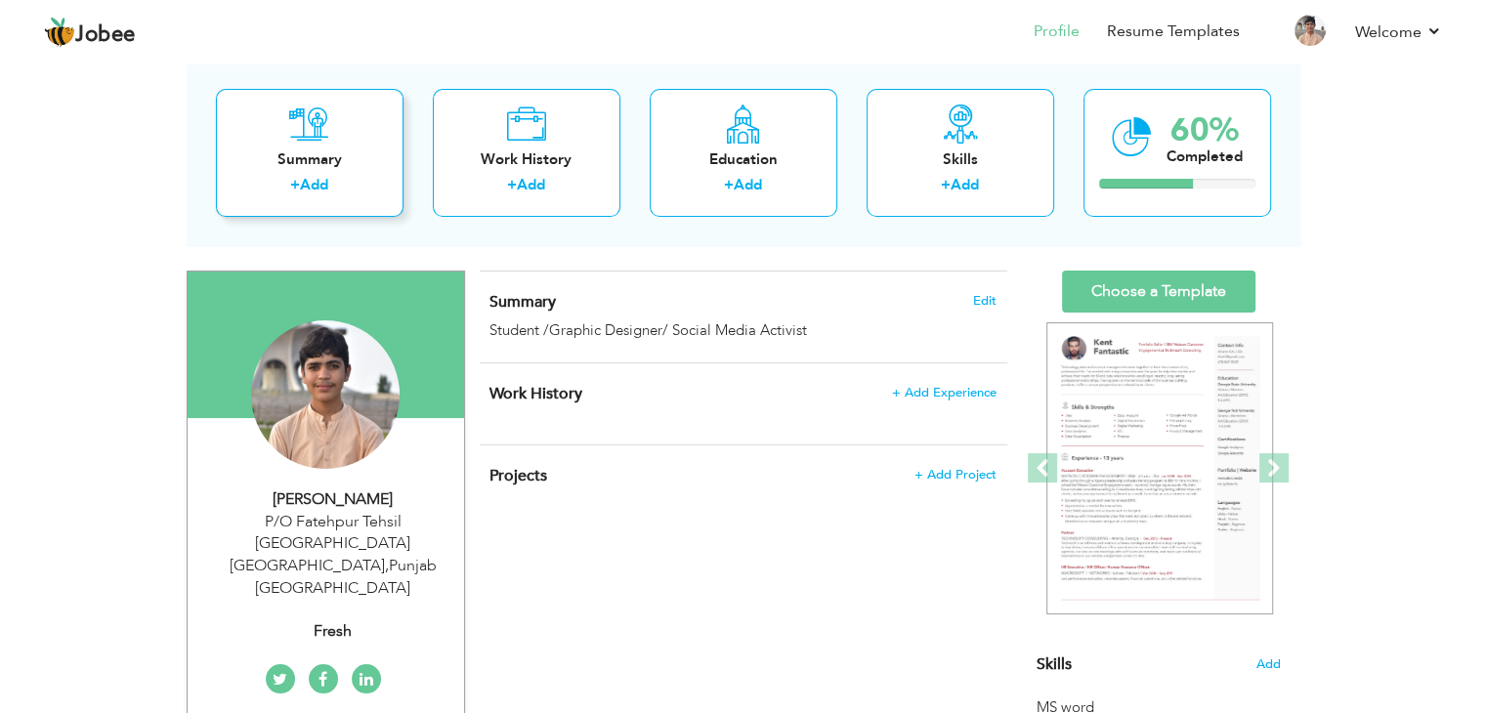
click at [274, 133] on div "Summary + Add" at bounding box center [310, 153] width 188 height 128
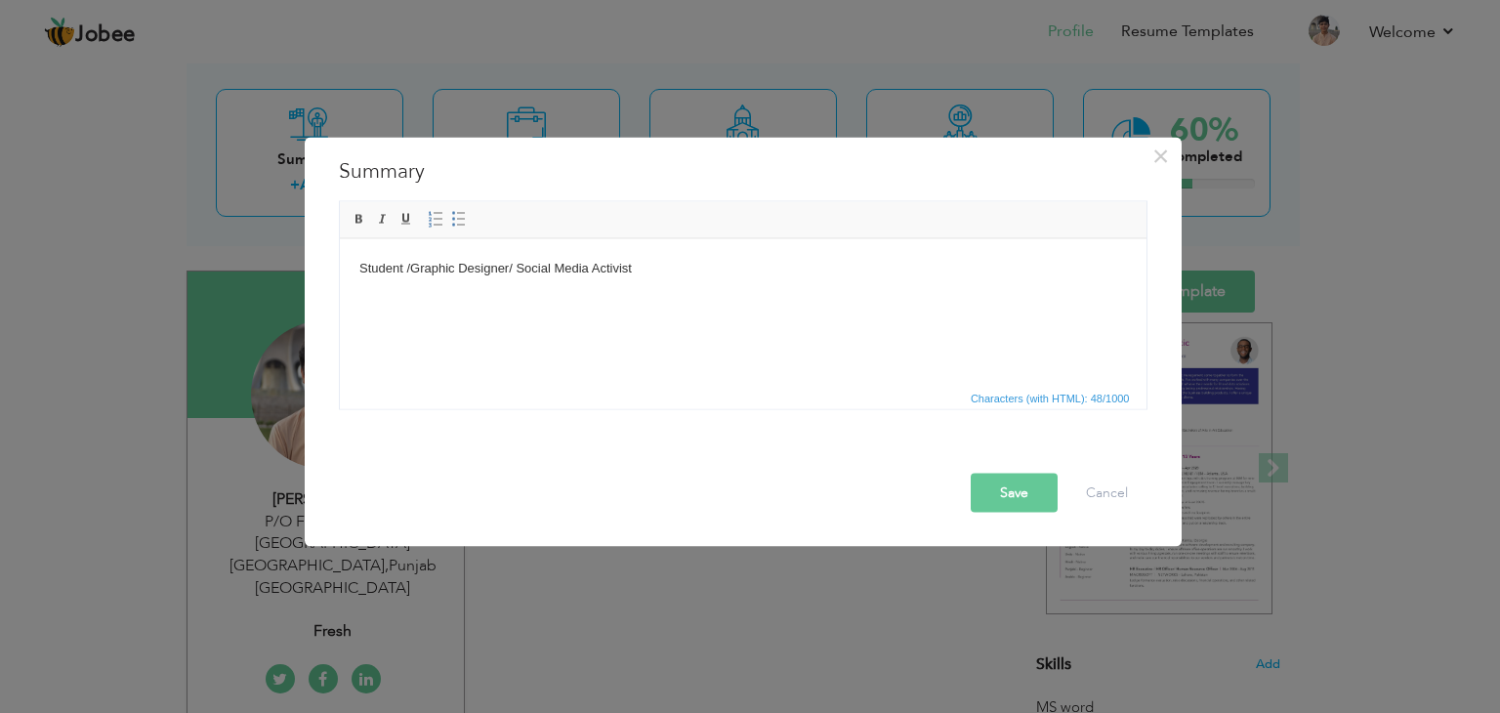
drag, startPoint x: 1016, startPoint y: 494, endPoint x: 1004, endPoint y: 495, distance: 11.8
click at [1016, 494] on button "Save" at bounding box center [1014, 493] width 87 height 39
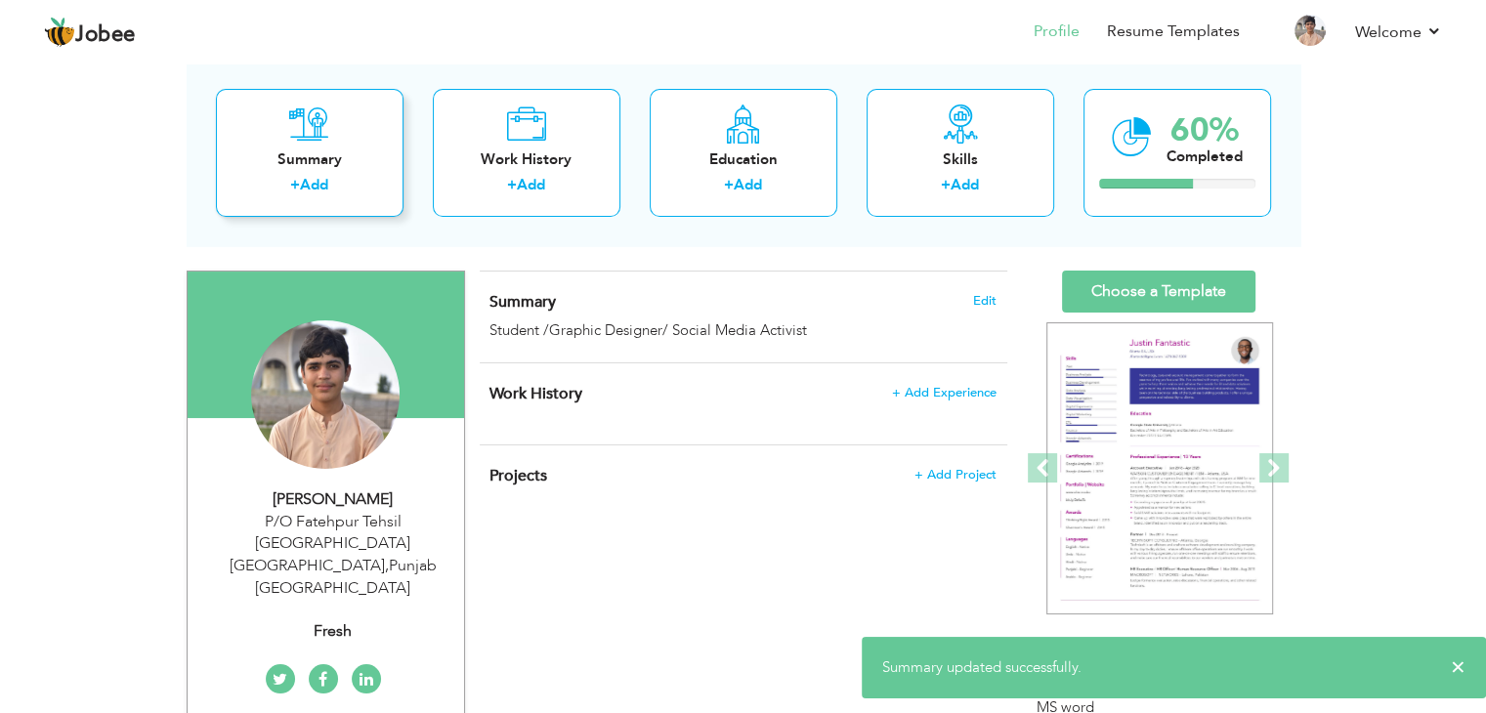
click at [364, 175] on div "+ Add" at bounding box center [309, 187] width 156 height 25
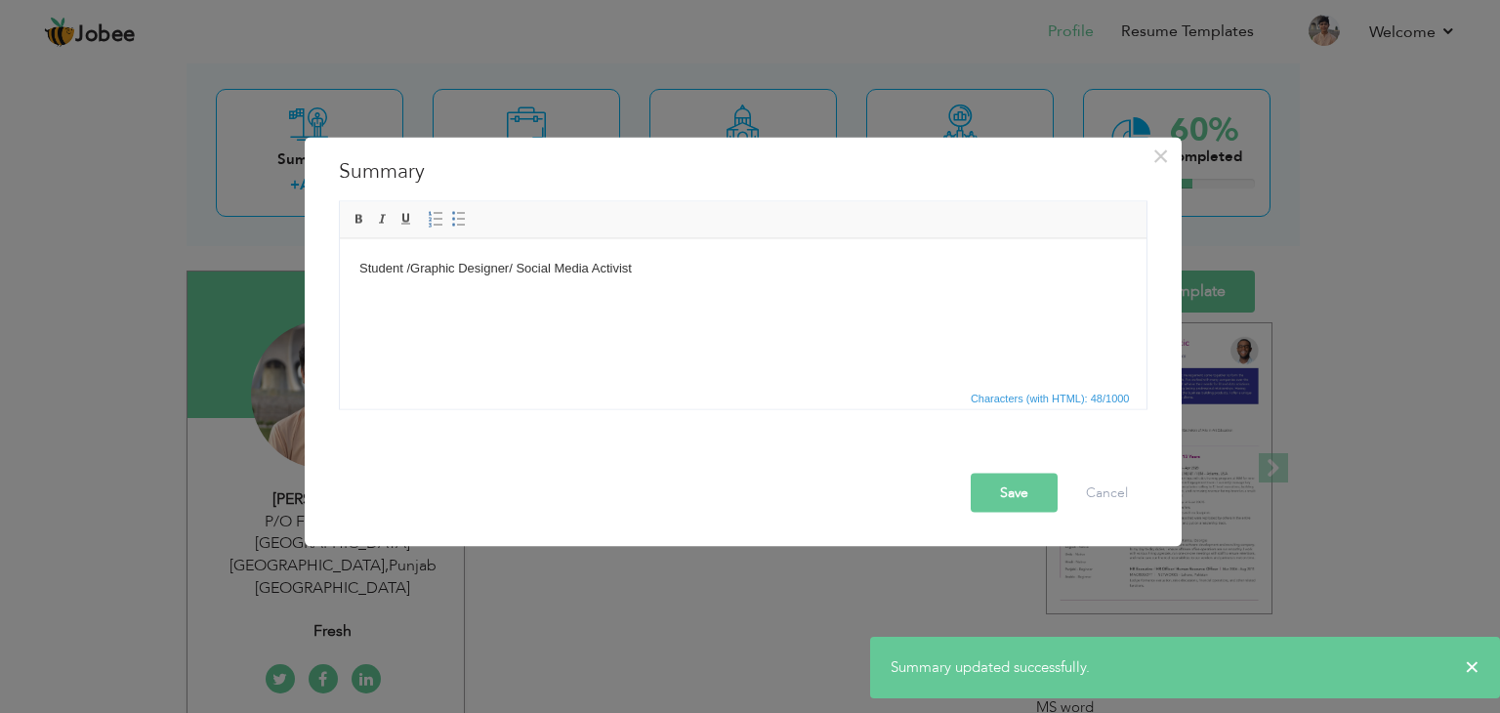
click at [677, 279] on html "Student /Graphic Designer/ Social Media Activist" at bounding box center [742, 268] width 807 height 60
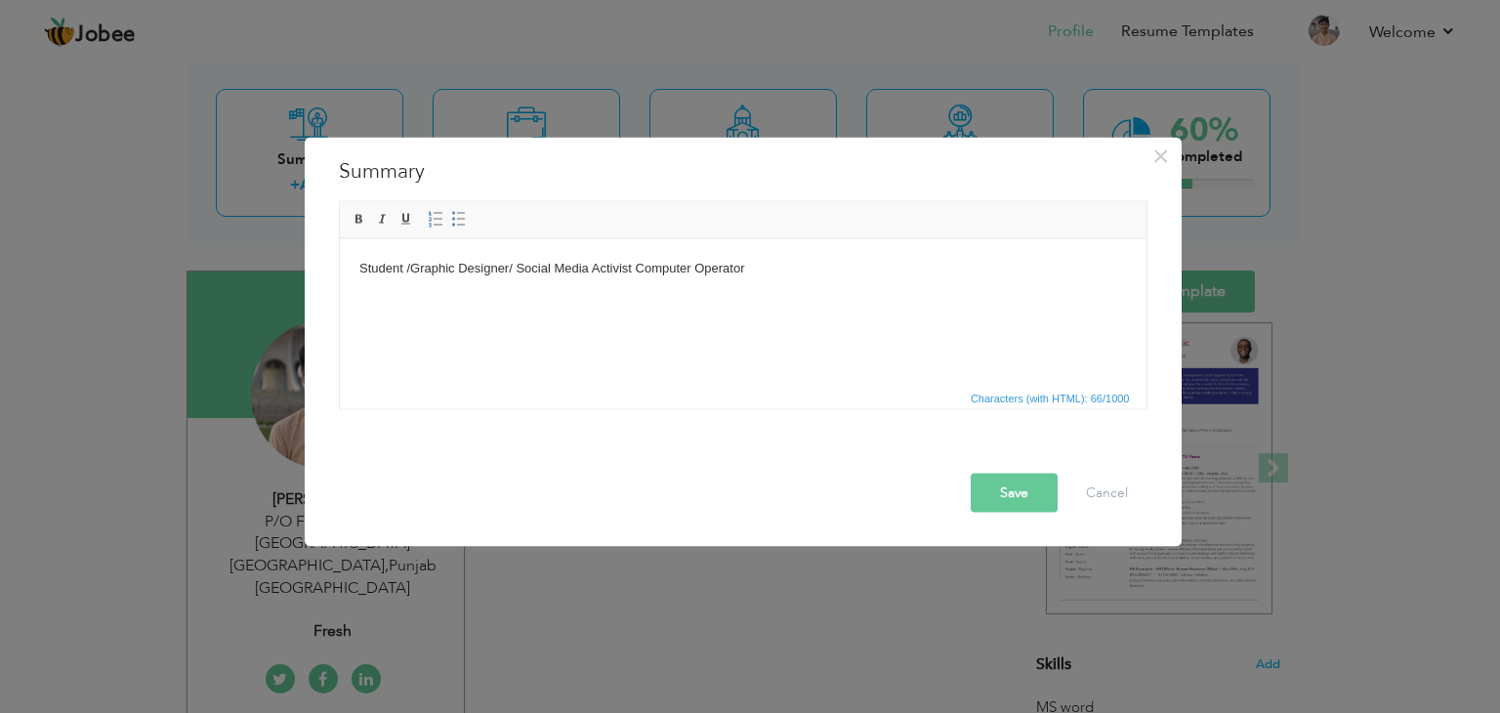
click at [997, 493] on button "Save" at bounding box center [1014, 493] width 87 height 39
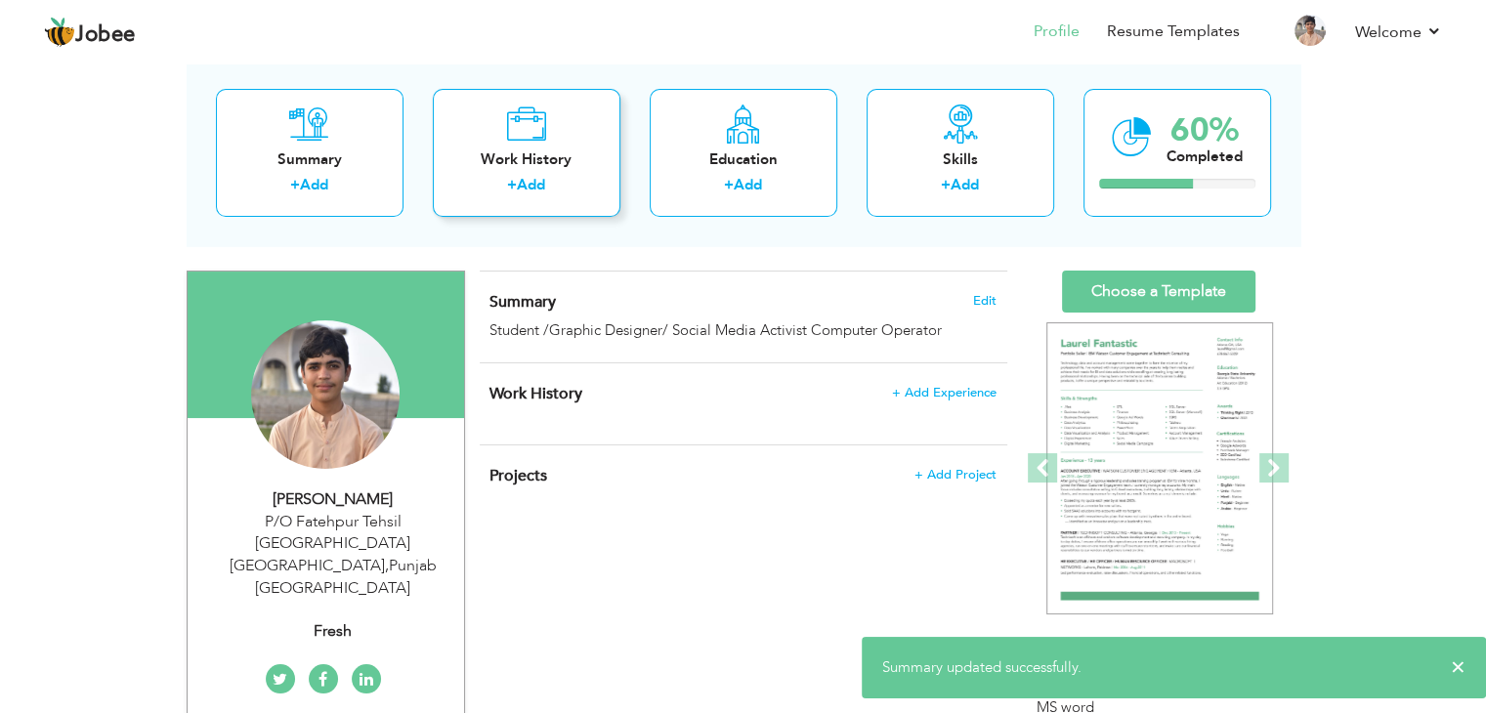
click at [508, 146] on div "Work History + Add" at bounding box center [527, 153] width 188 height 128
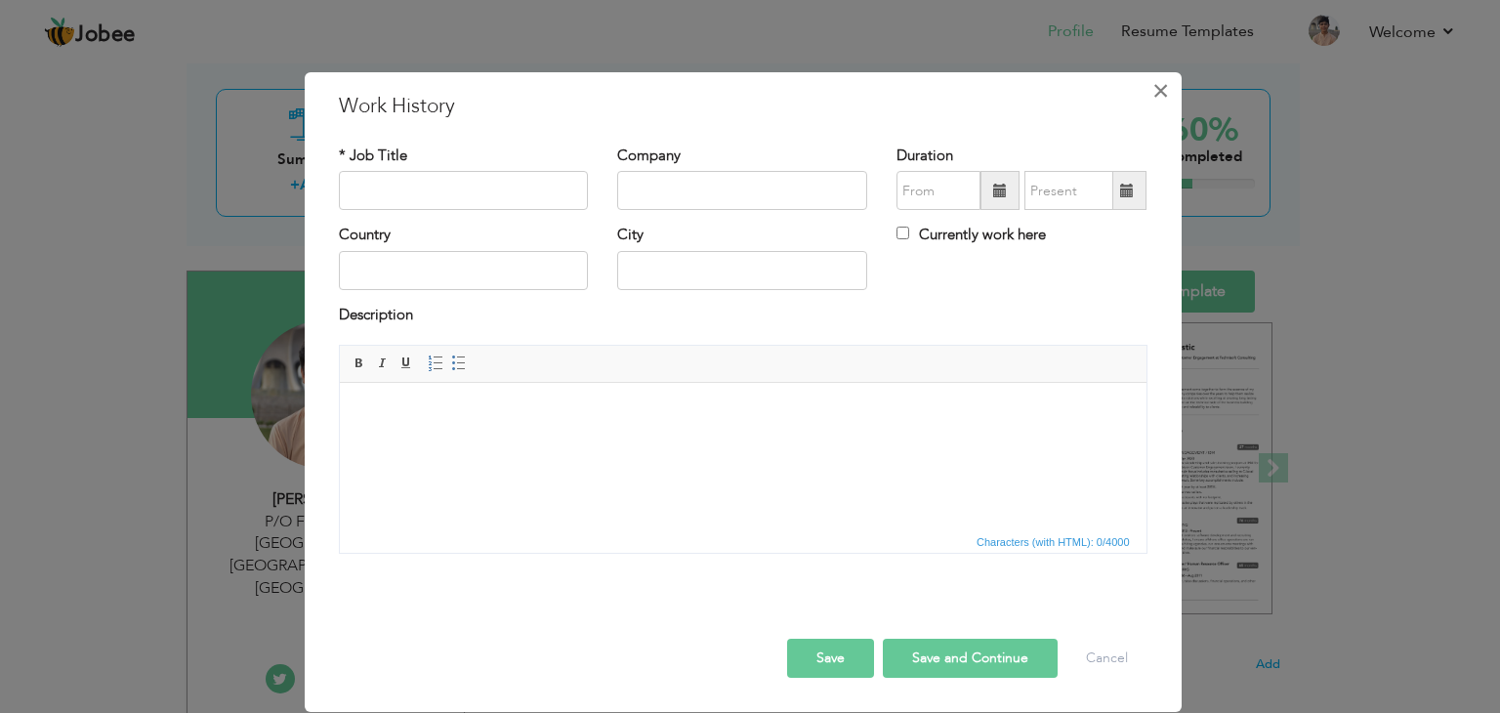
click at [1167, 90] on span "×" at bounding box center [1161, 90] width 17 height 35
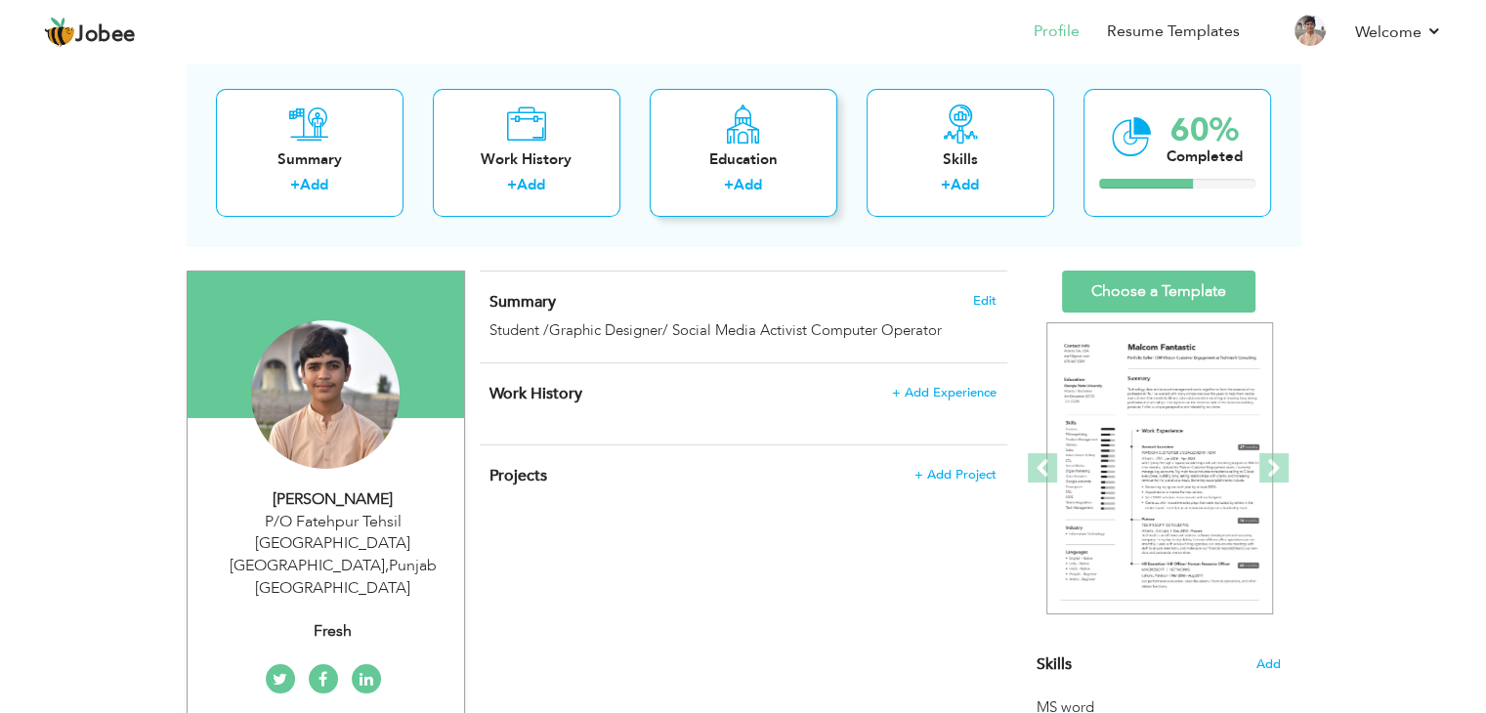
click at [814, 164] on div "Education" at bounding box center [743, 159] width 156 height 21
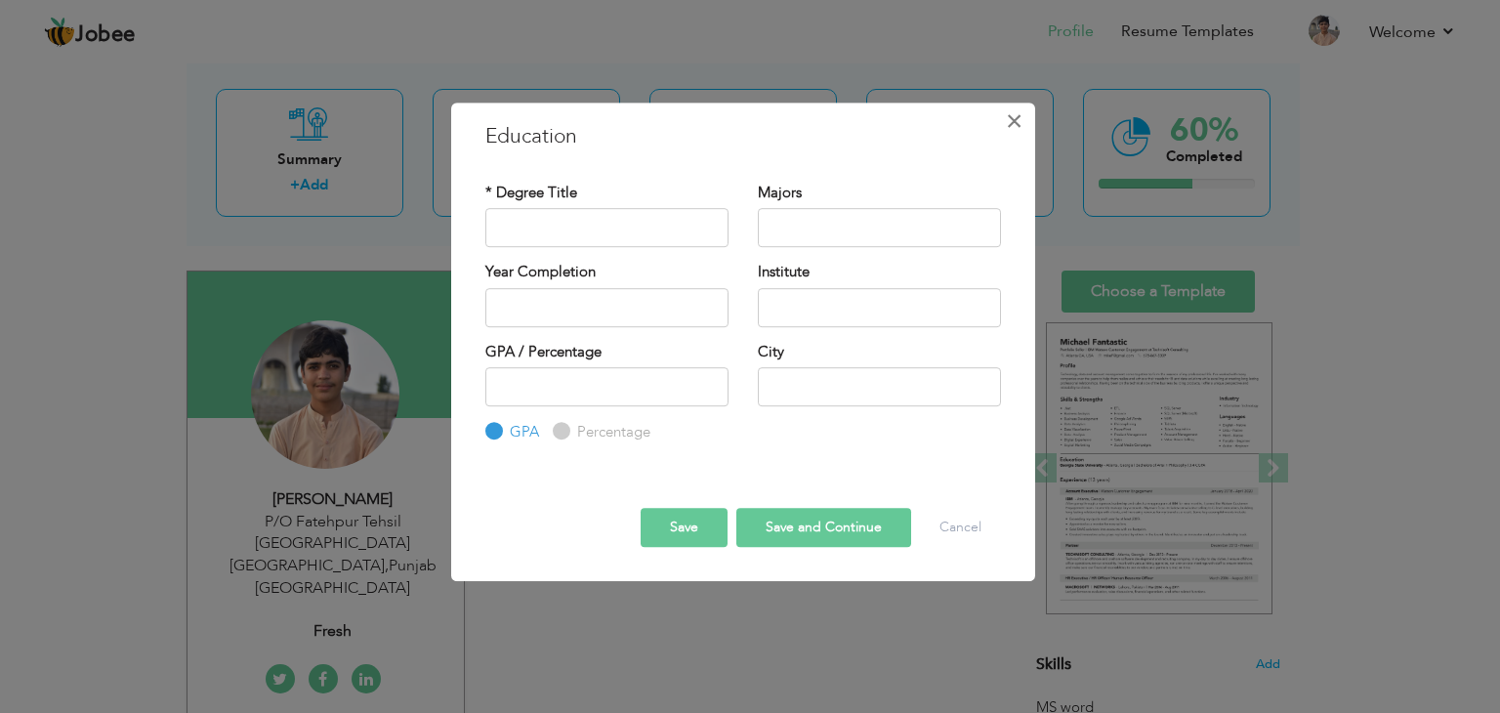
click at [1026, 126] on button "×" at bounding box center [1014, 120] width 31 height 31
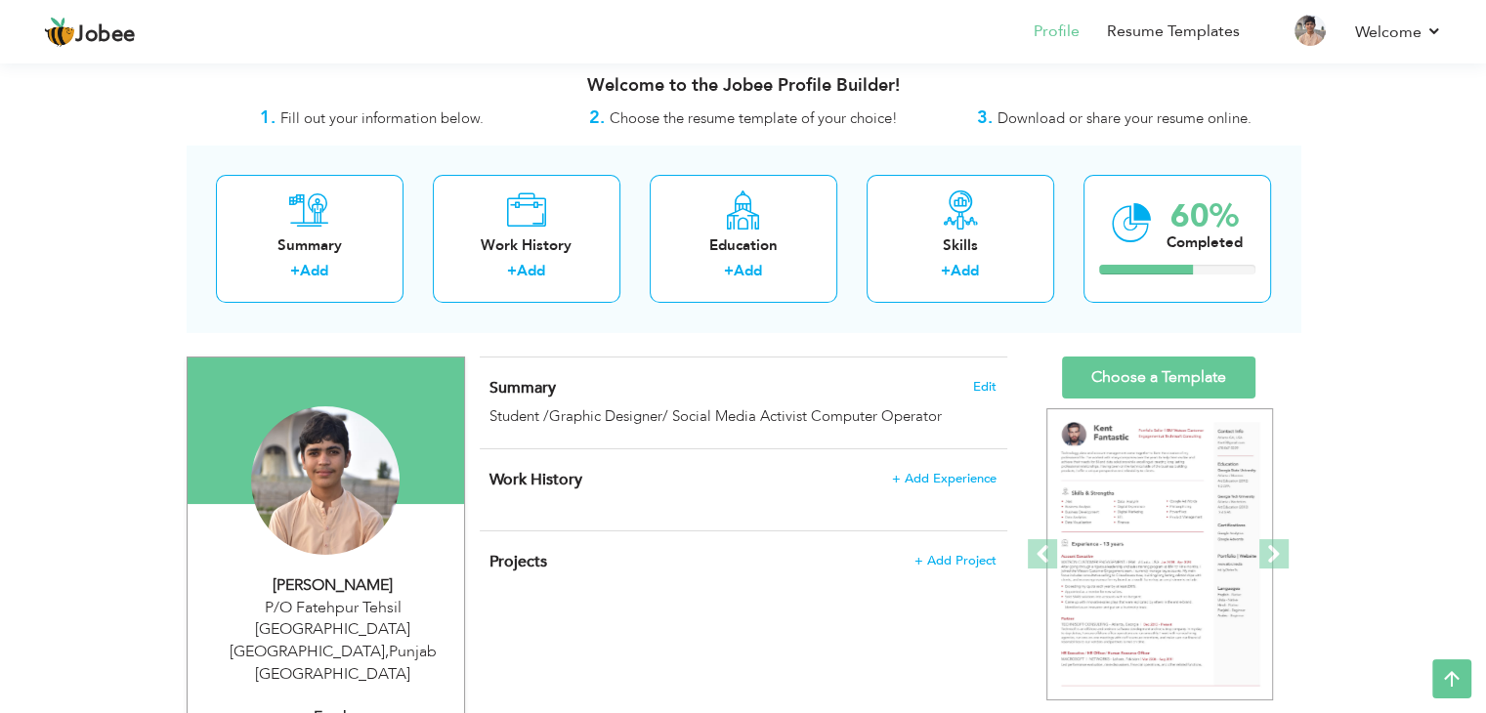
scroll to position [0, 0]
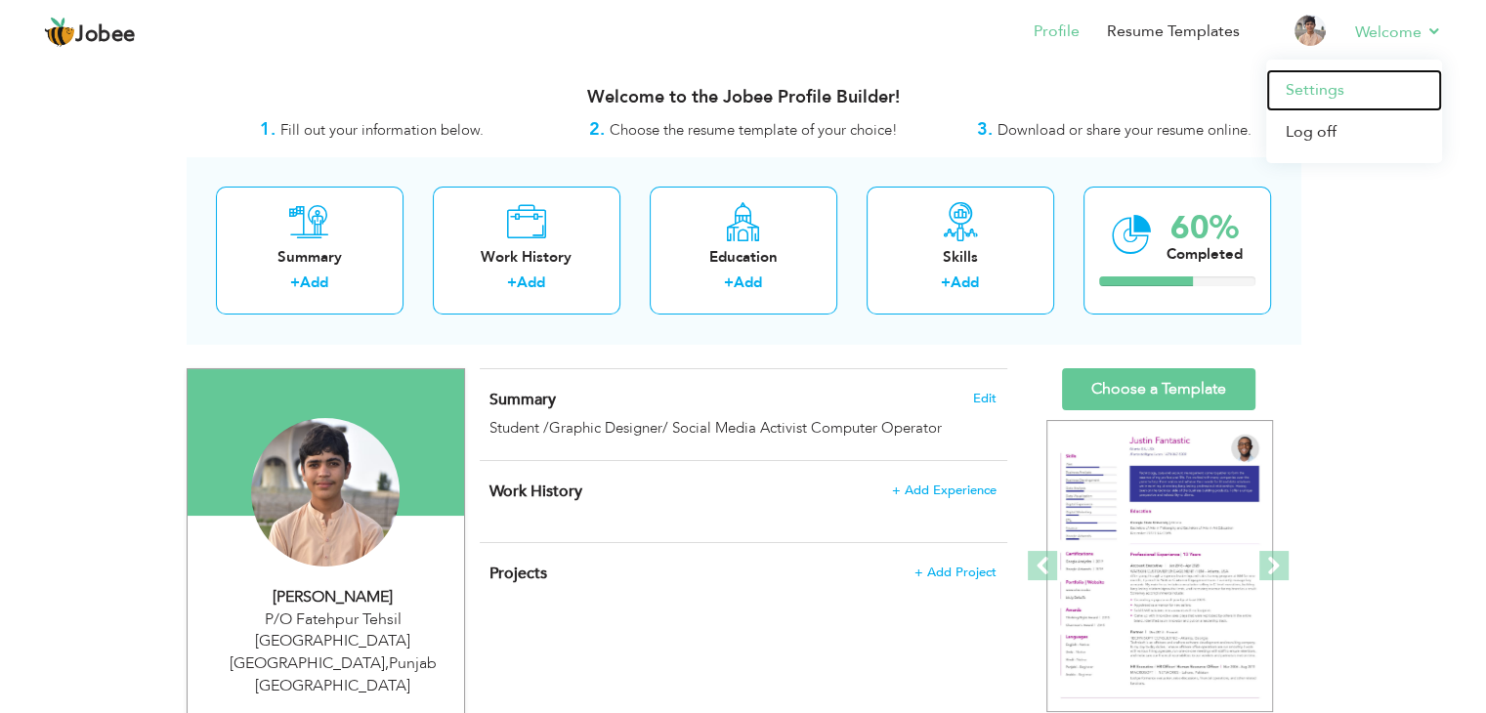
click at [1324, 91] on link "Settings" at bounding box center [1354, 90] width 176 height 42
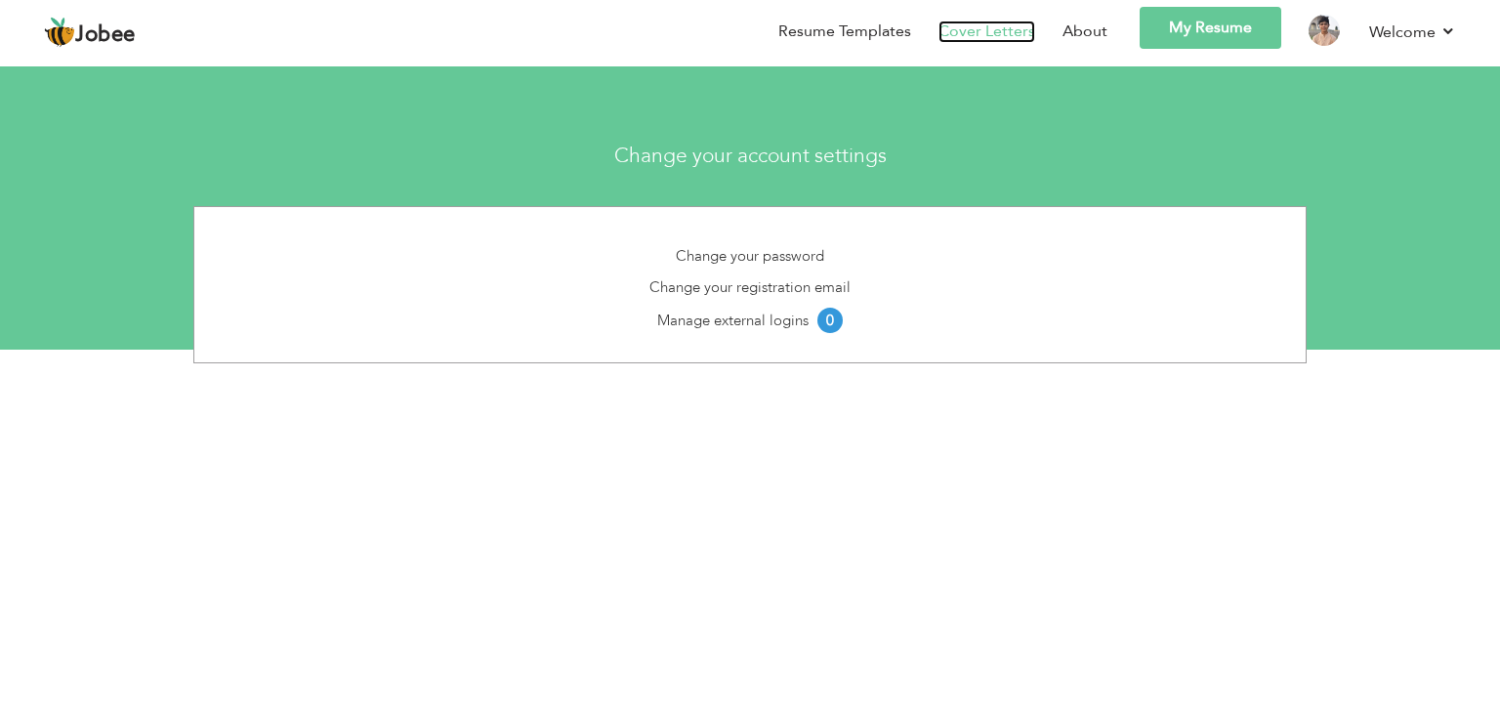
click at [971, 36] on link "Cover Letters" at bounding box center [987, 32] width 97 height 22
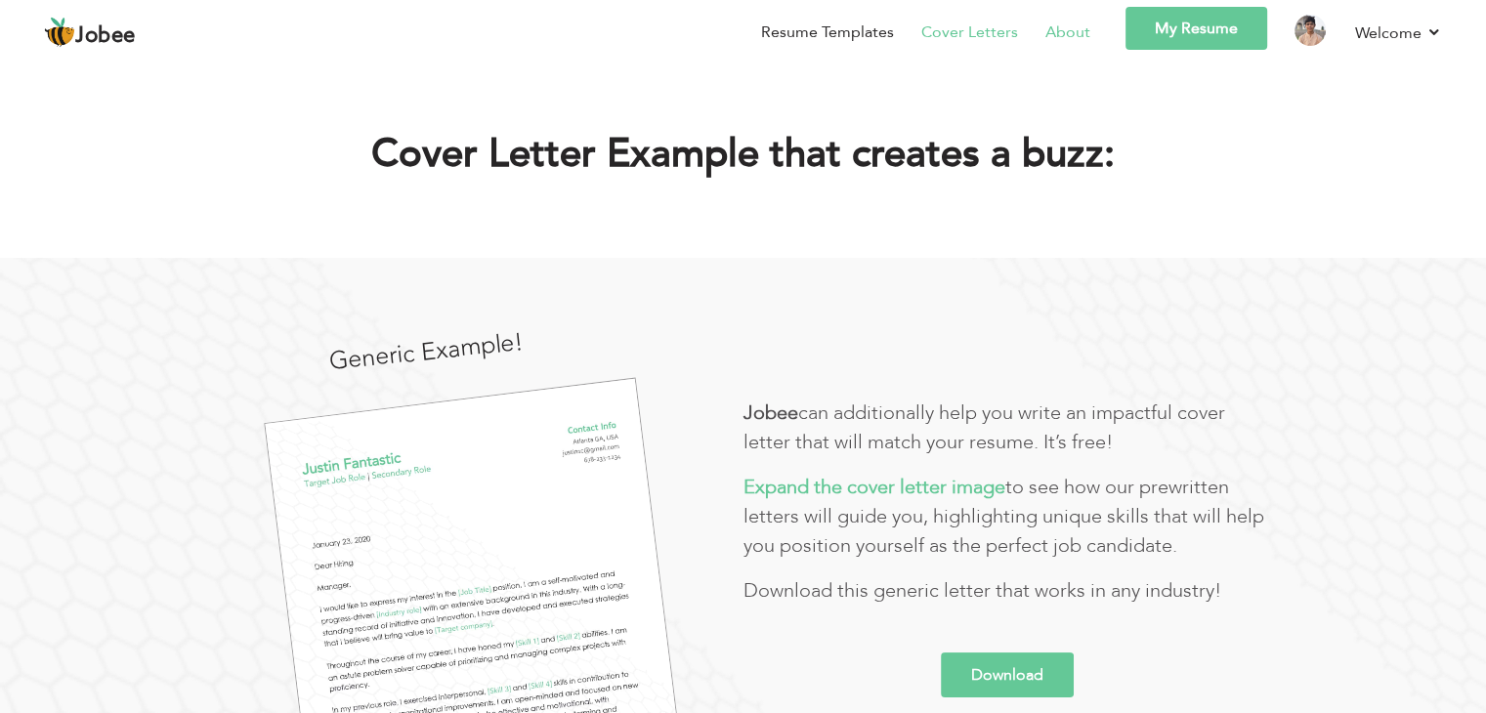
click at [1070, 33] on link "About" at bounding box center [1067, 32] width 45 height 23
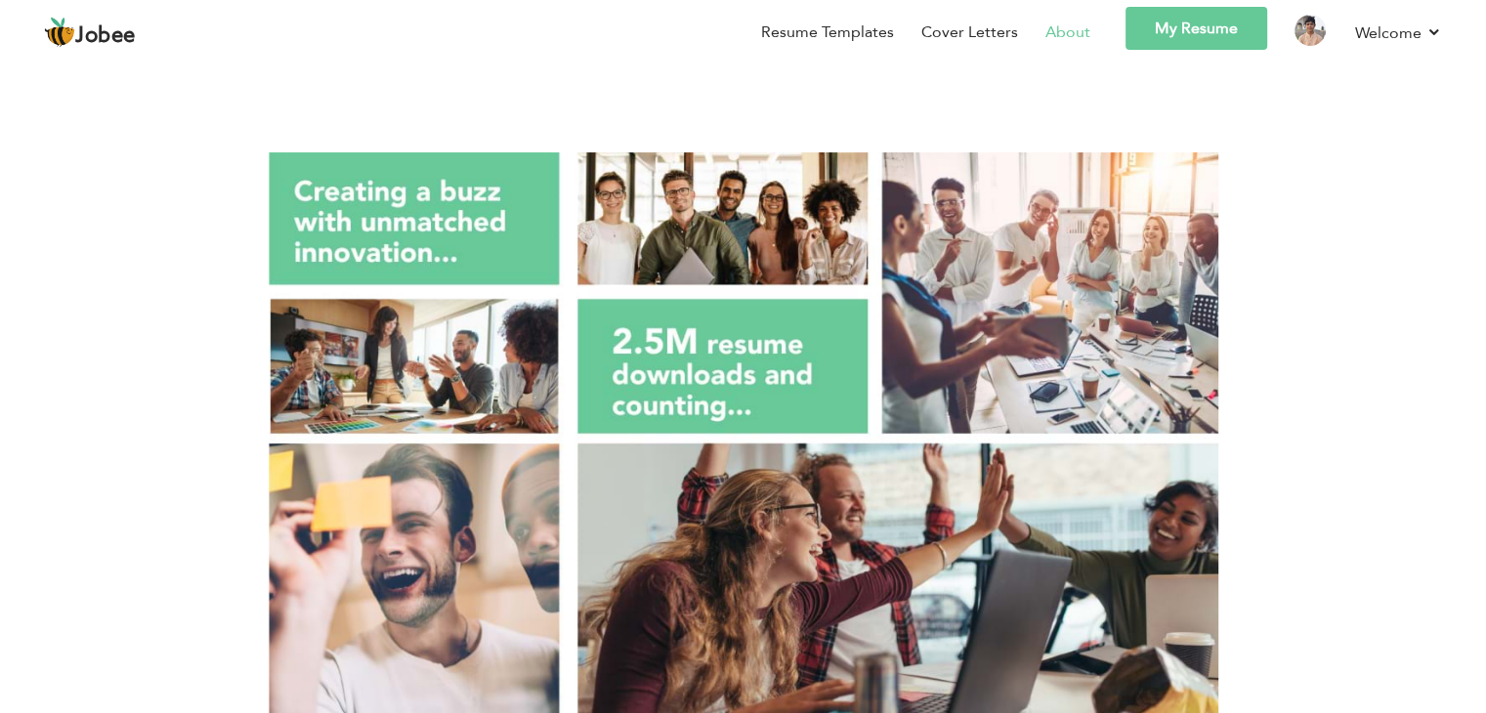
click at [1237, 26] on link "My Resume" at bounding box center [1196, 28] width 142 height 43
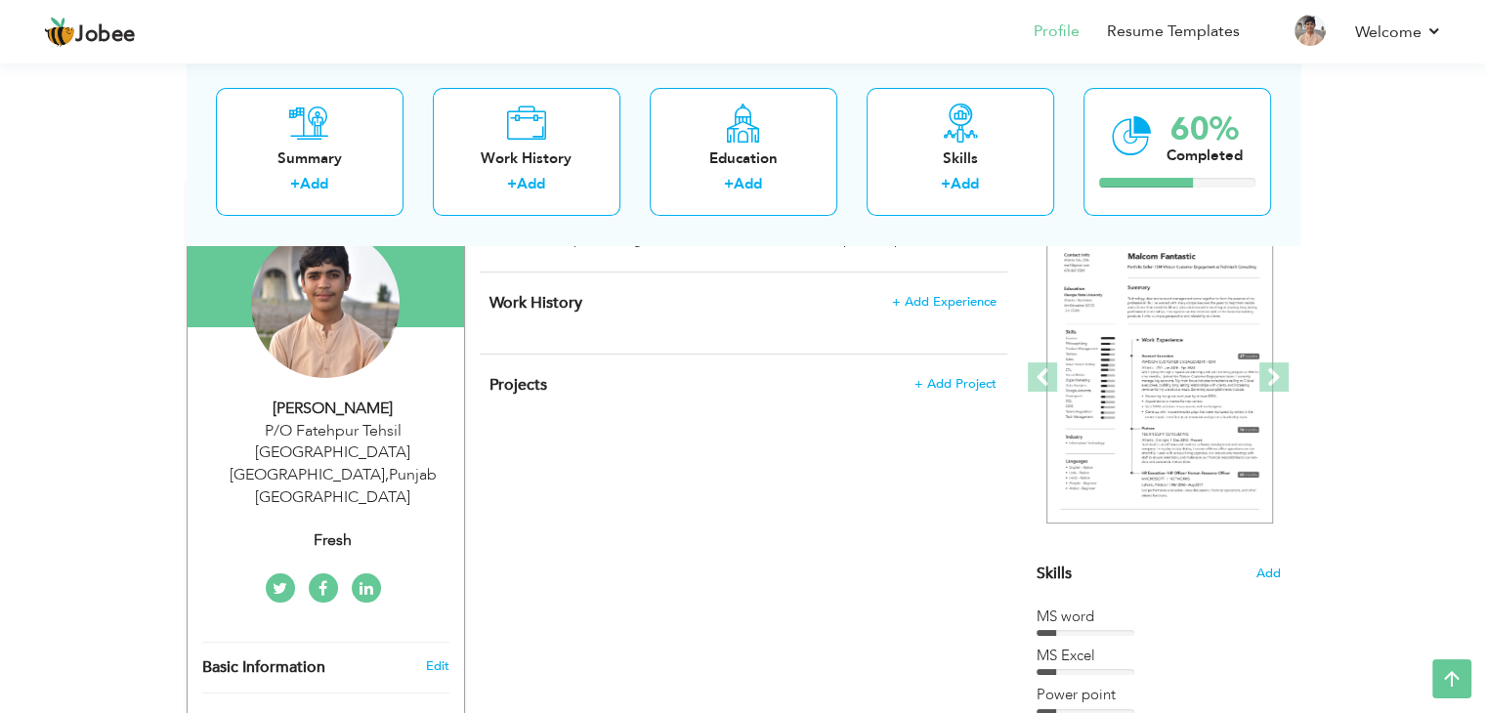
scroll to position [98, 0]
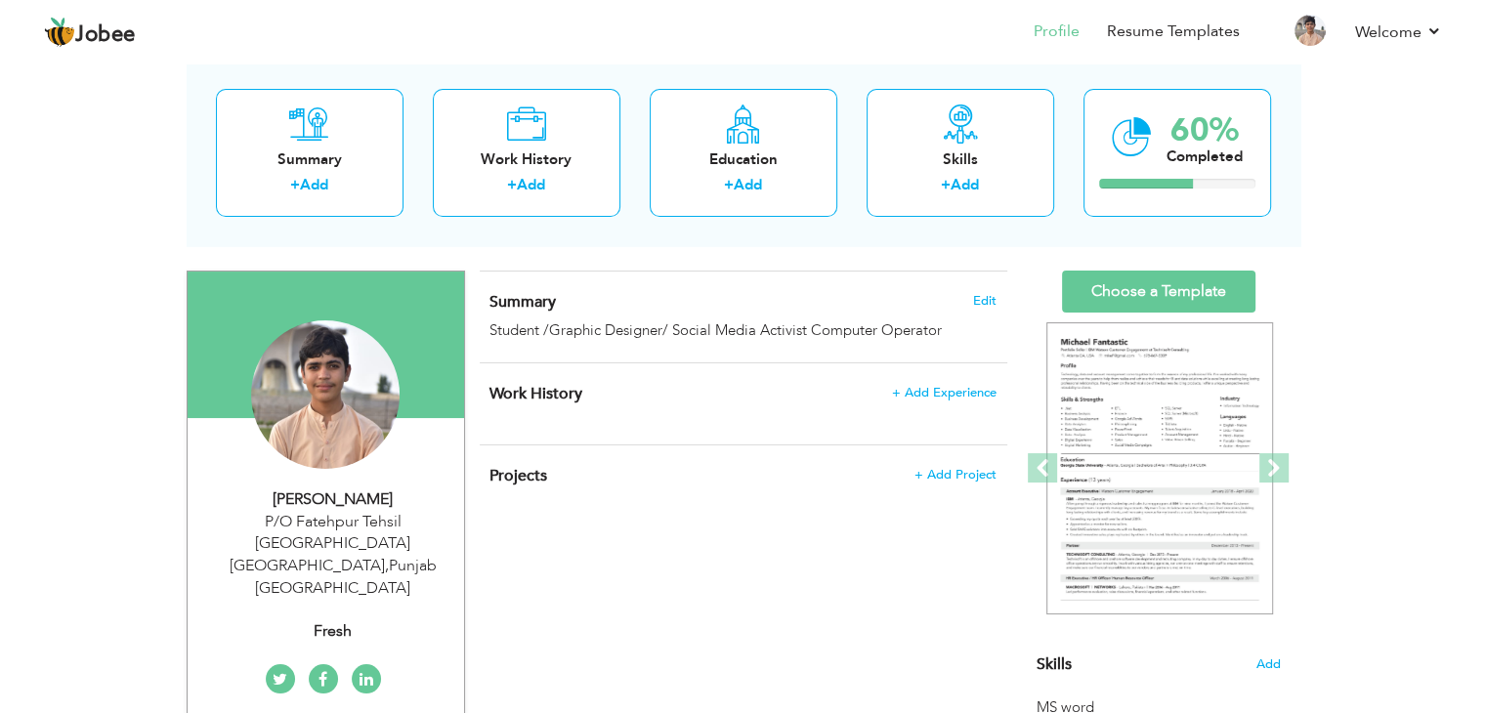
click at [626, 399] on h4 "Work History + Add Experience" at bounding box center [742, 394] width 506 height 20
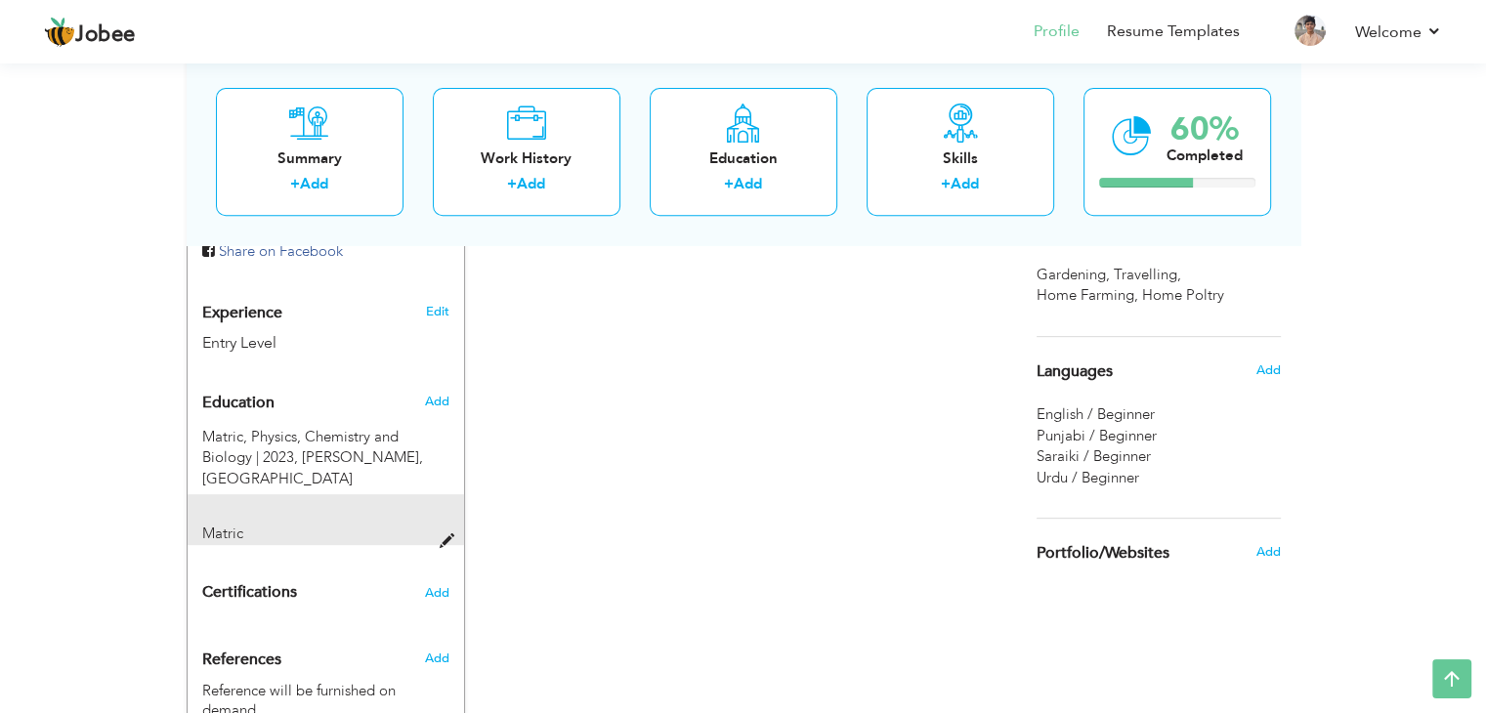
scroll to position [781, 0]
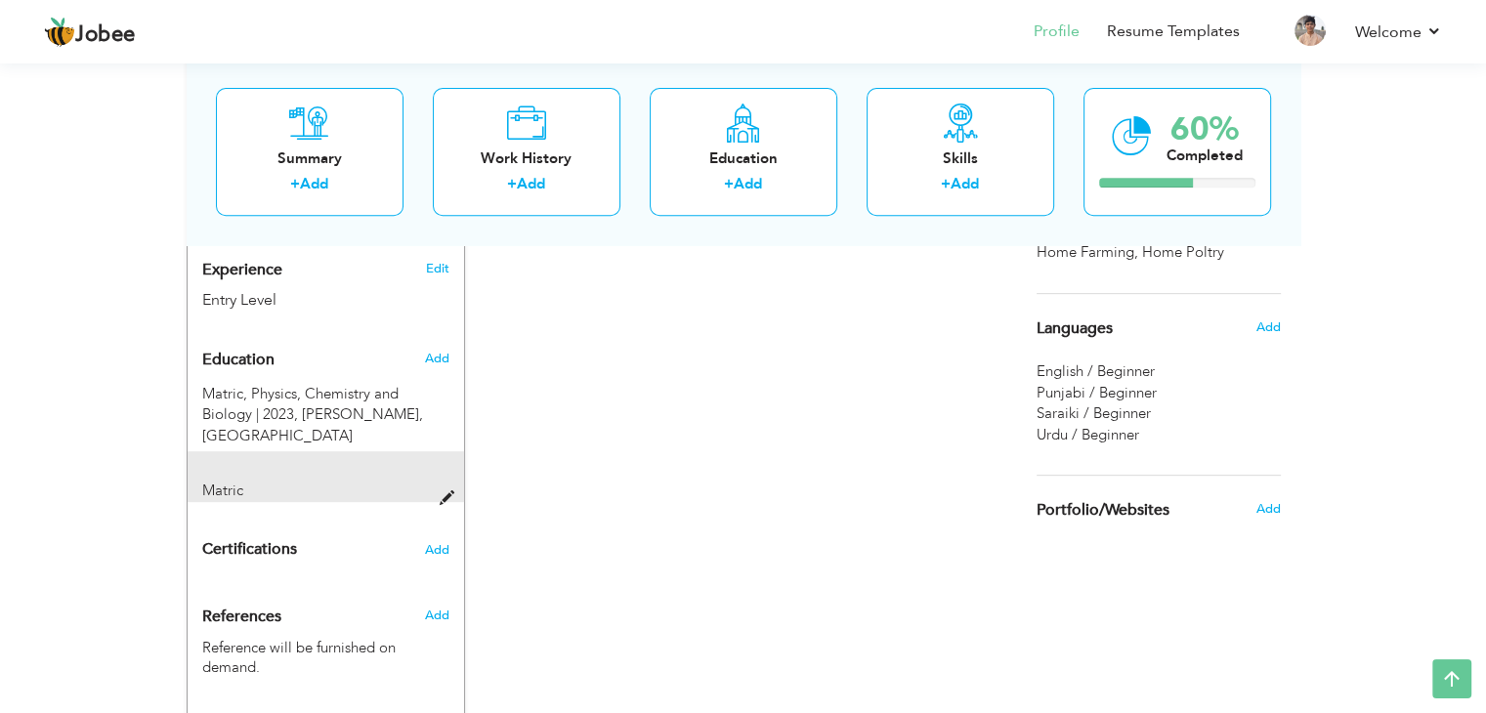
click at [441, 491] on span at bounding box center [451, 498] width 24 height 15
type input "Matric"
radio input "true"
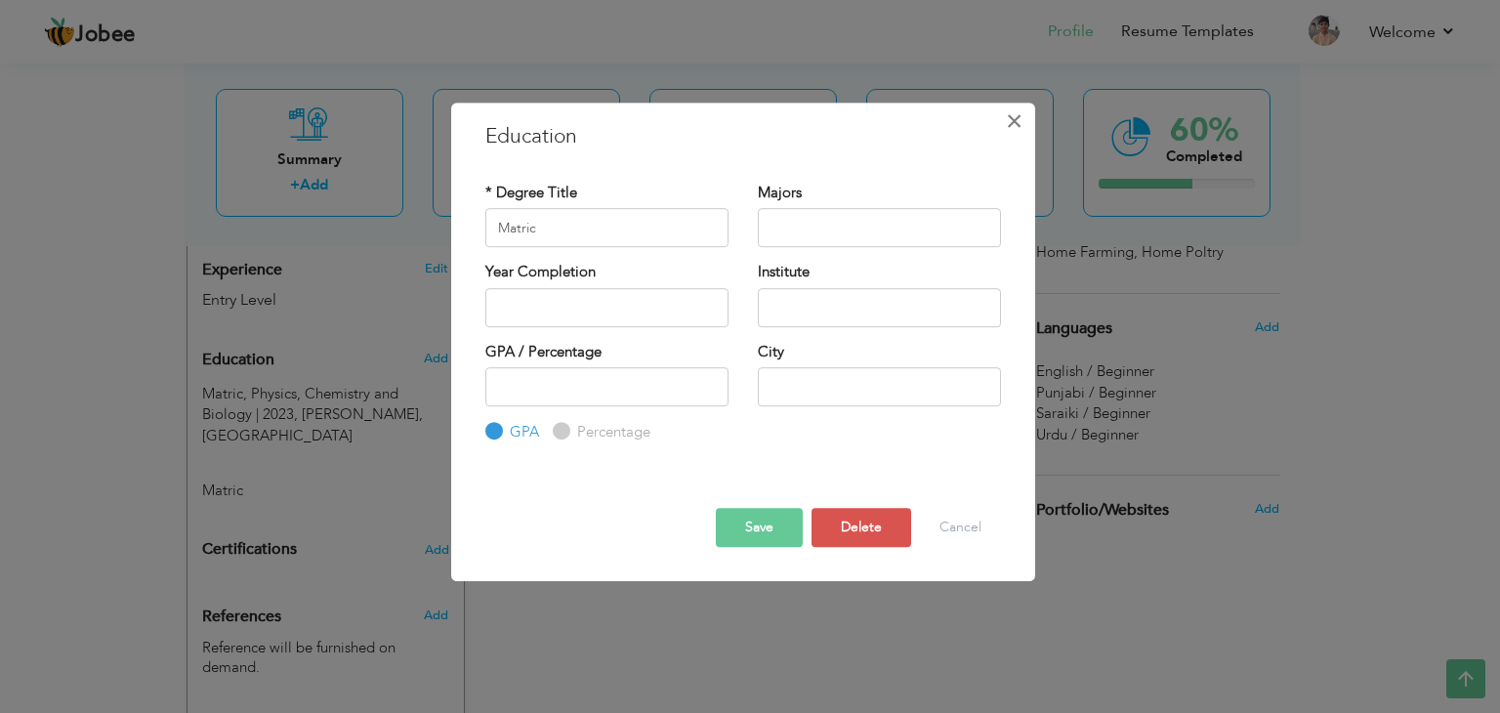
click at [1008, 116] on span "×" at bounding box center [1014, 121] width 17 height 35
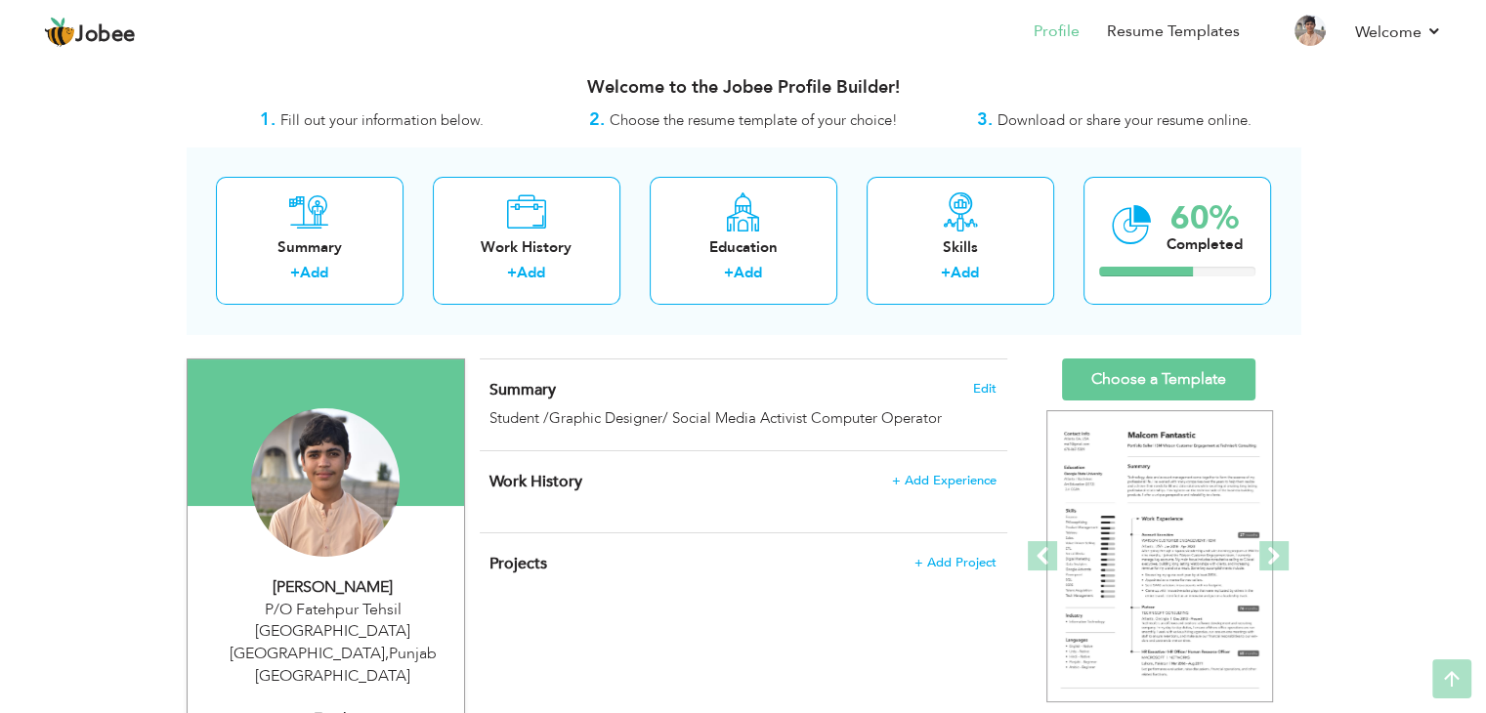
scroll to position [0, 0]
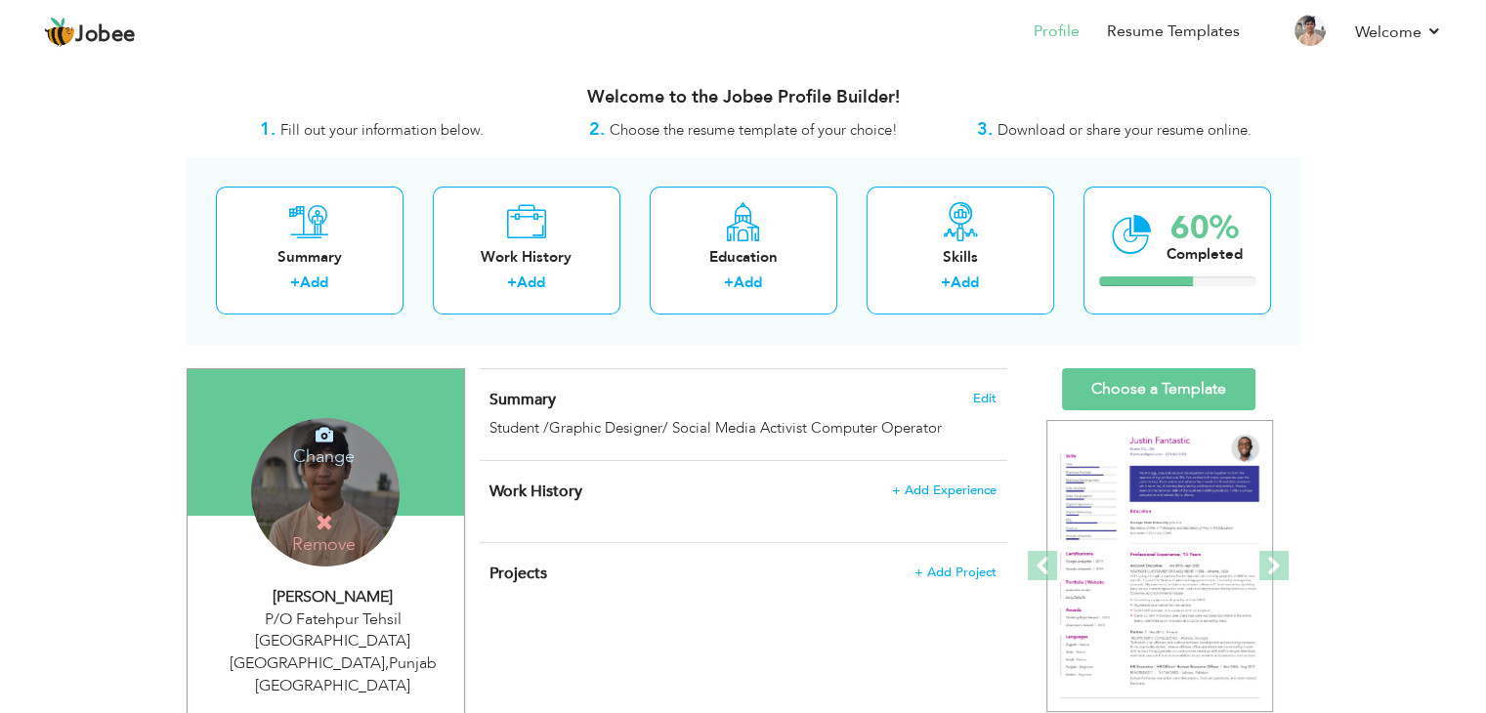
click at [318, 488] on div "Change Remove" at bounding box center [325, 492] width 148 height 148
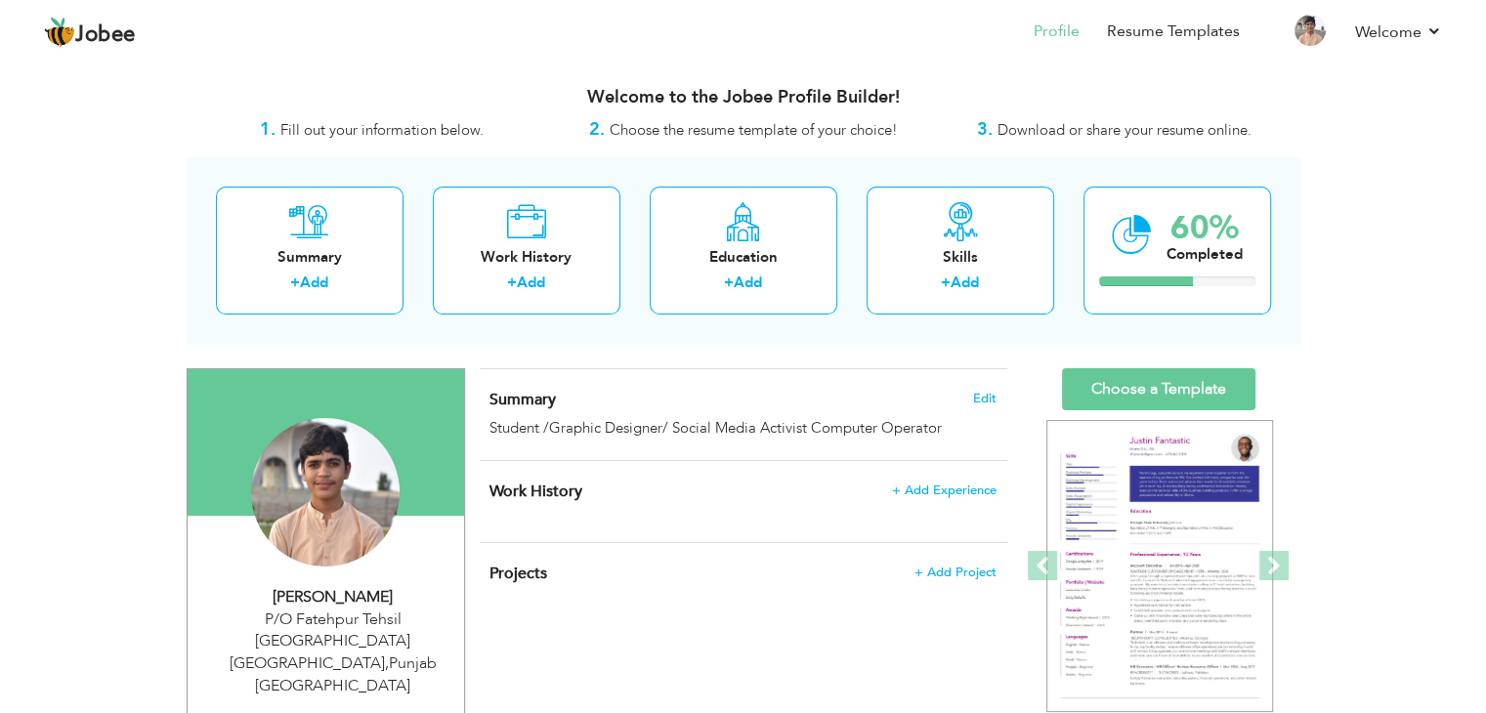
click at [615, 593] on div "Projects + Add Project × Projects * Project Title Company Tools" at bounding box center [743, 583] width 527 height 81
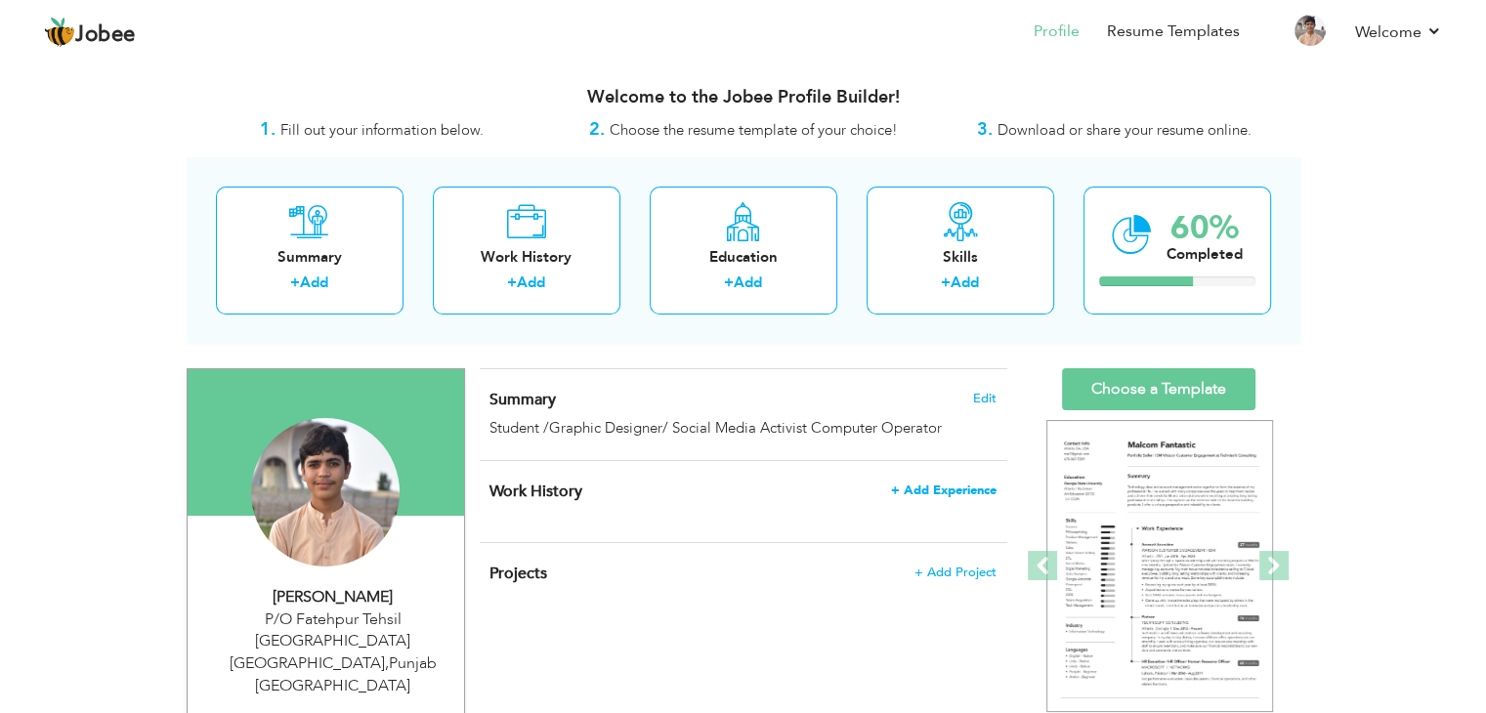
click at [921, 493] on span "+ Add Experience" at bounding box center [943, 490] width 105 height 14
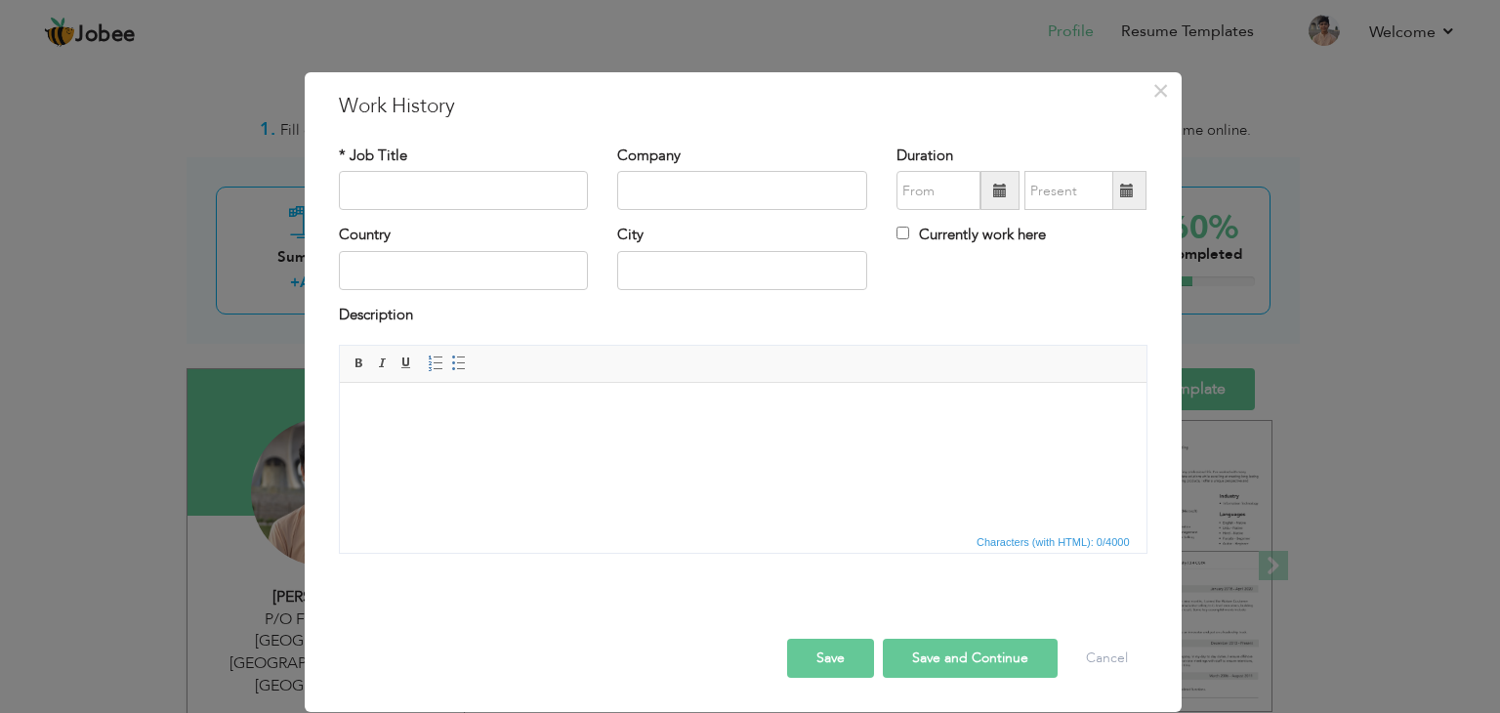
click at [398, 417] on body at bounding box center [742, 412] width 768 height 21
click at [467, 189] on input "text" at bounding box center [464, 190] width 250 height 39
type input "Computer Operator"
click at [653, 204] on input "text" at bounding box center [742, 190] width 250 height 39
type input "Voltonic Solution"
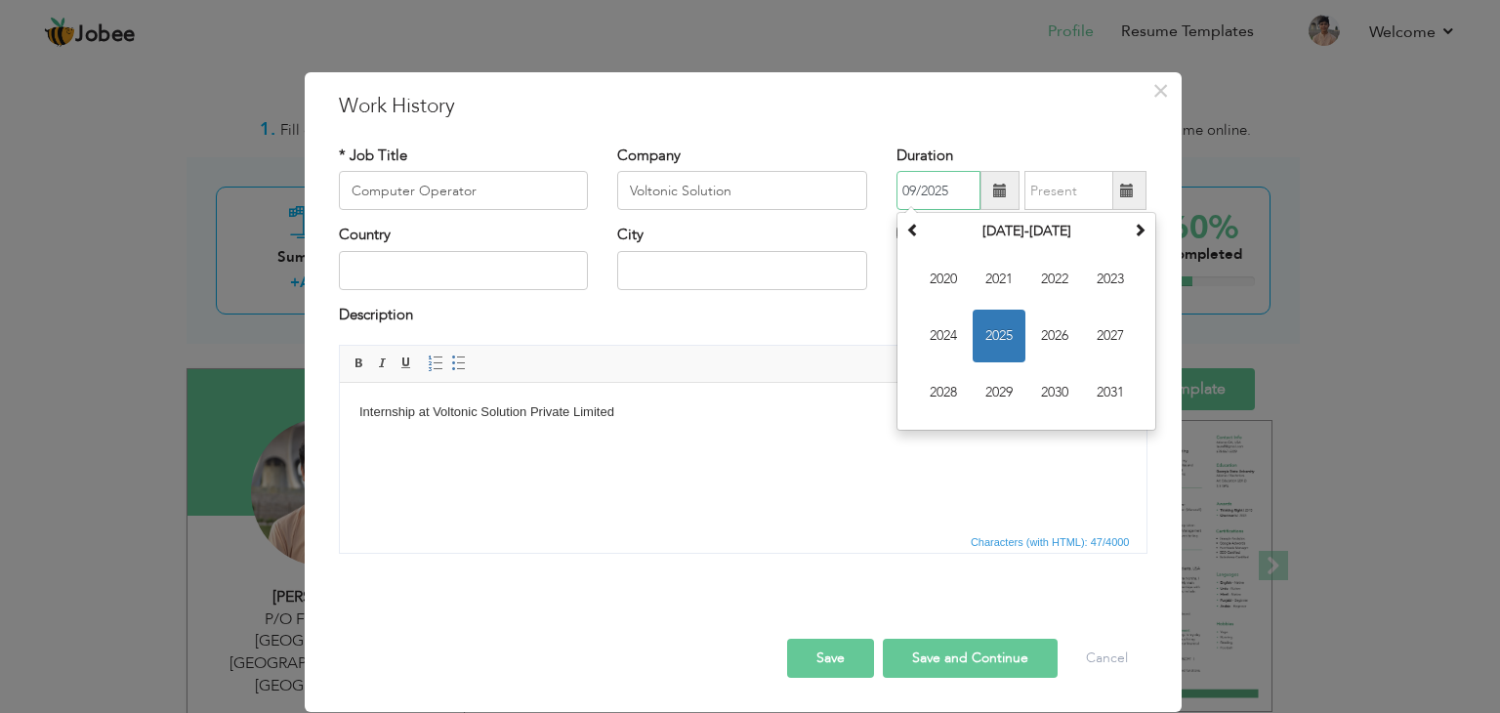
click at [923, 195] on input "09/2025" at bounding box center [939, 190] width 84 height 39
click at [1005, 328] on span "2025" at bounding box center [999, 336] width 53 height 53
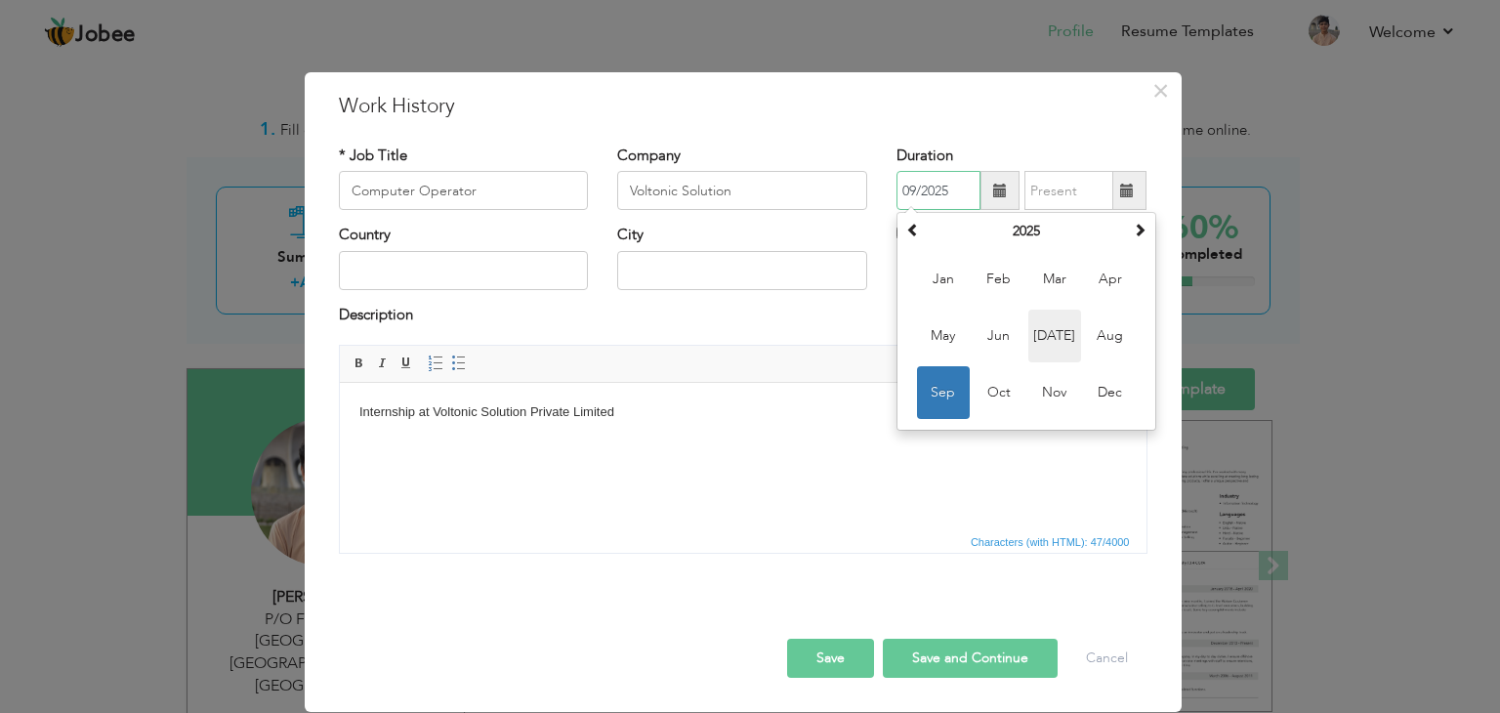
click at [1071, 332] on span "Jul" at bounding box center [1054, 336] width 53 height 53
type input "07/2025"
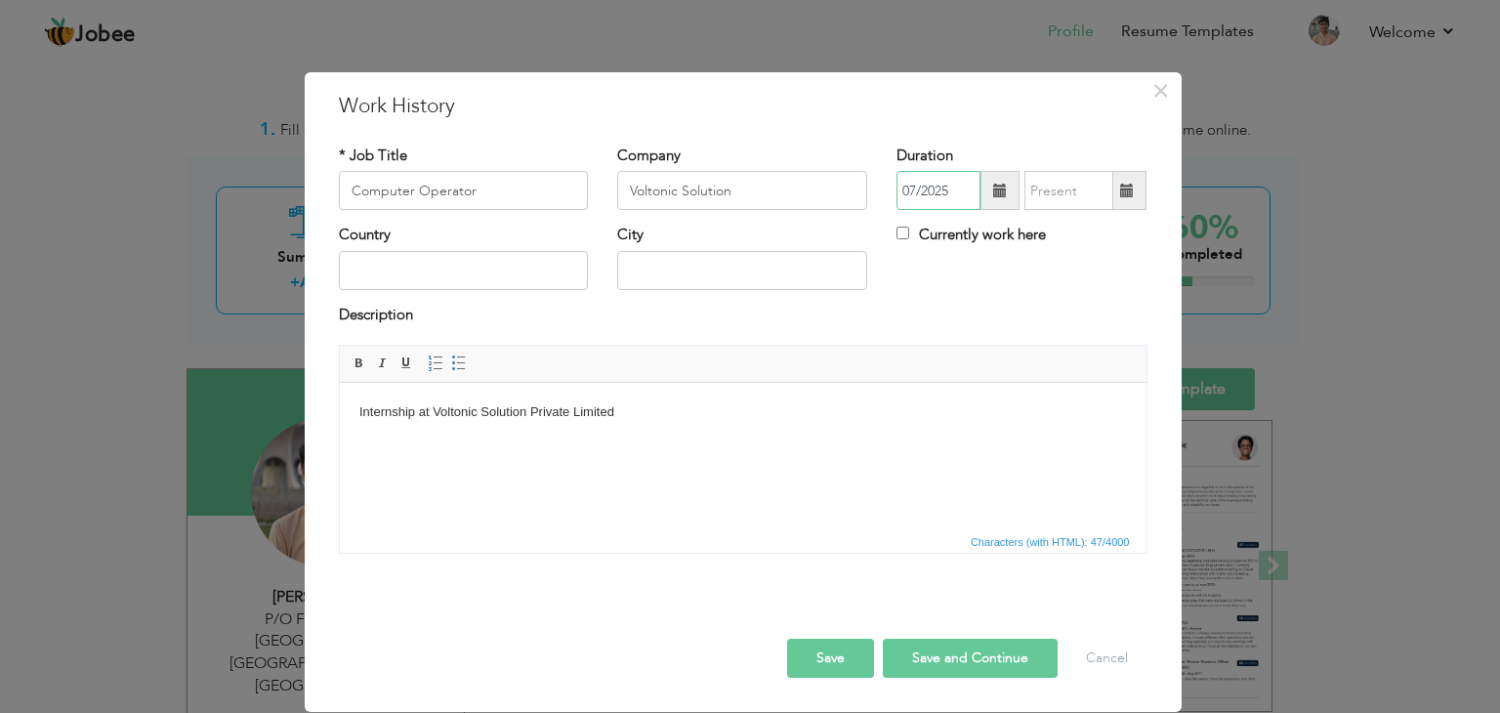
click at [920, 189] on input "07/2025" at bounding box center [939, 190] width 84 height 39
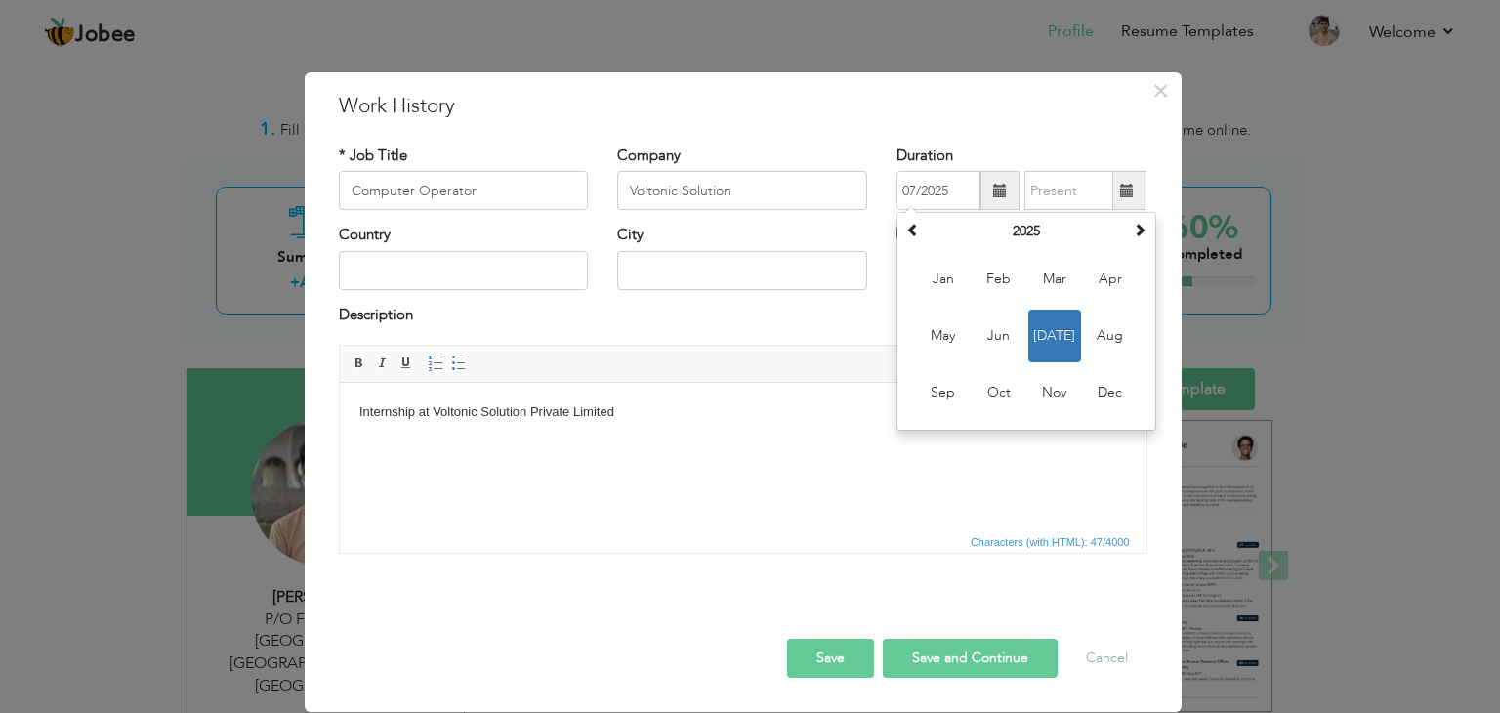
click at [1019, 442] on html "Internship at Voltonic Solution Private Limited" at bounding box center [742, 413] width 807 height 60
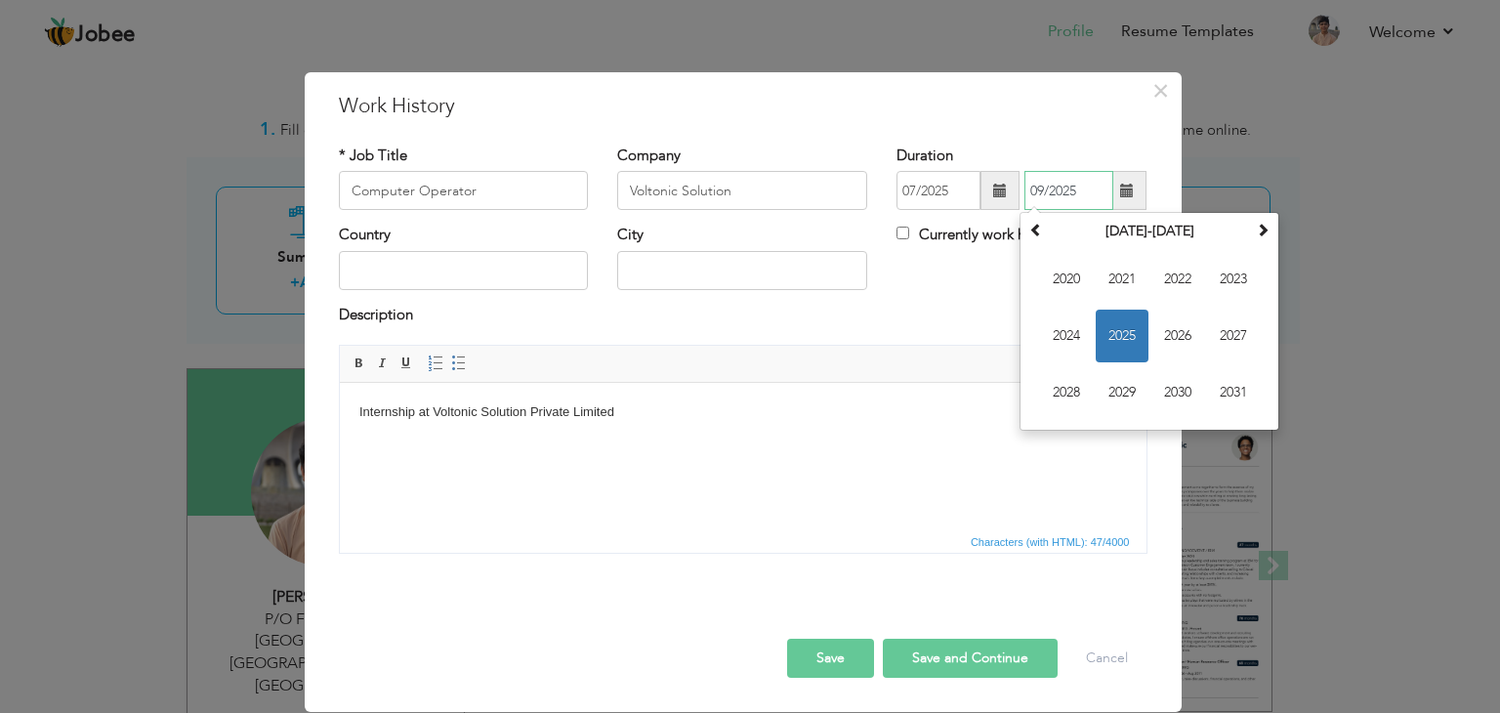
click at [1056, 186] on input "09/2025" at bounding box center [1069, 190] width 89 height 39
click at [1084, 189] on input "09/2025" at bounding box center [1069, 190] width 89 height 39
click at [1044, 190] on input "09/2025" at bounding box center [1069, 190] width 89 height 39
type input "09/2025"
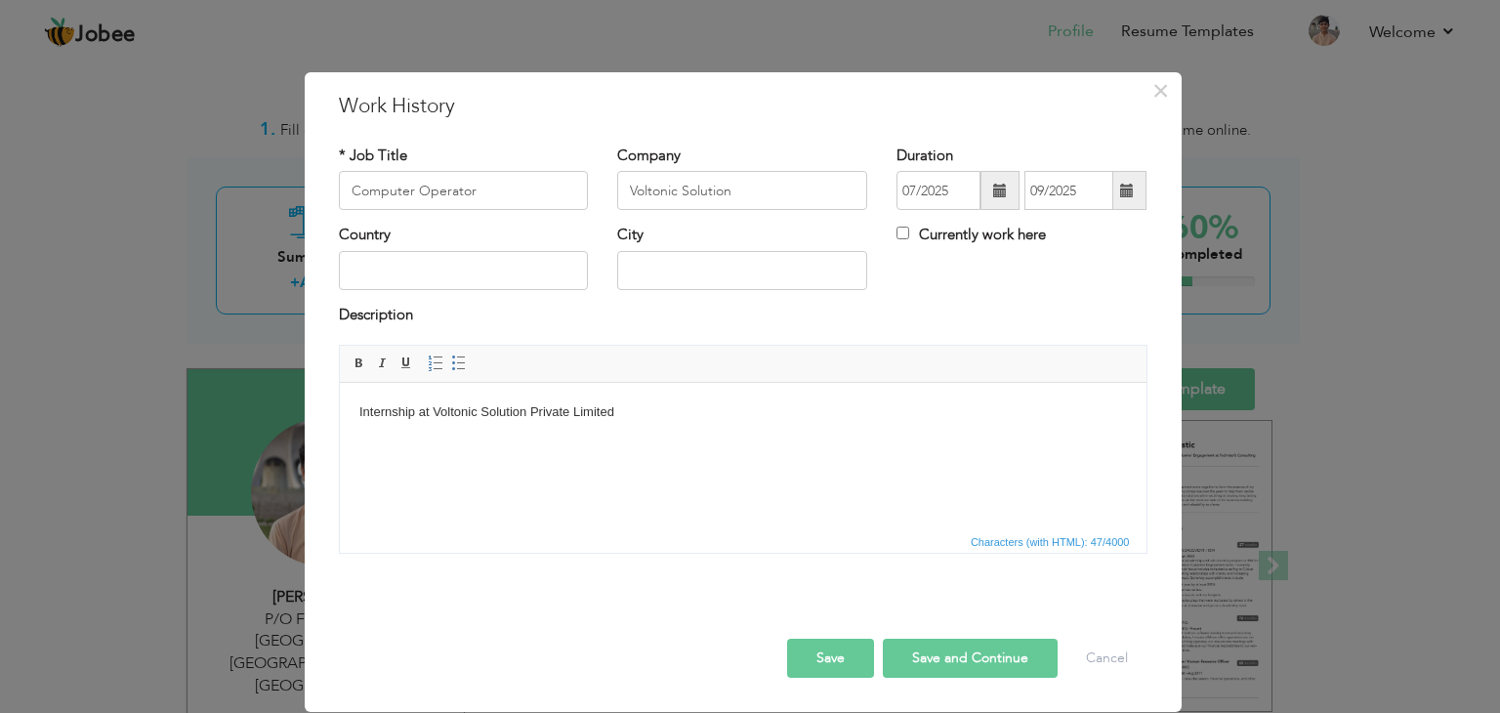
click at [1321, 376] on div "× Work History * Job Title Computer Operator Company Voltonic Solution" at bounding box center [750, 356] width 1500 height 713
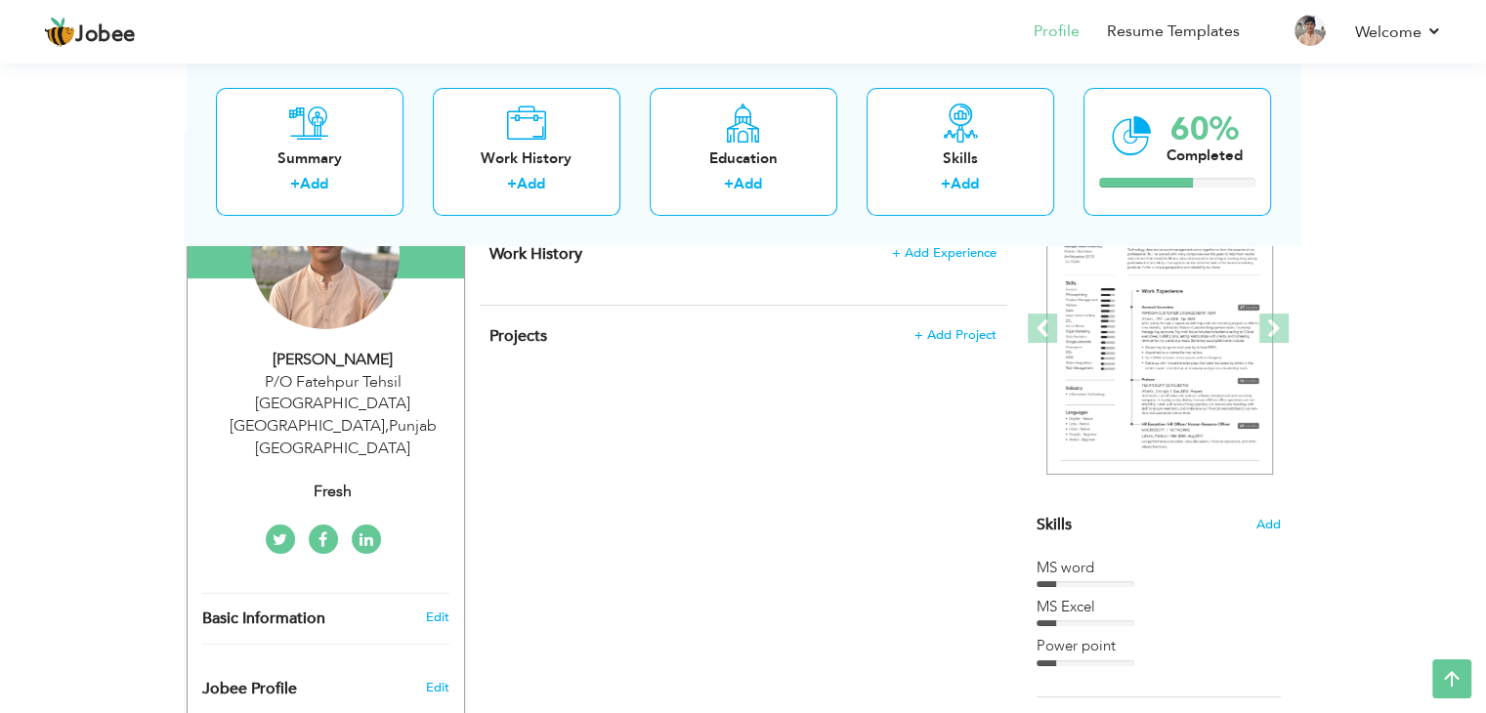
scroll to position [195, 0]
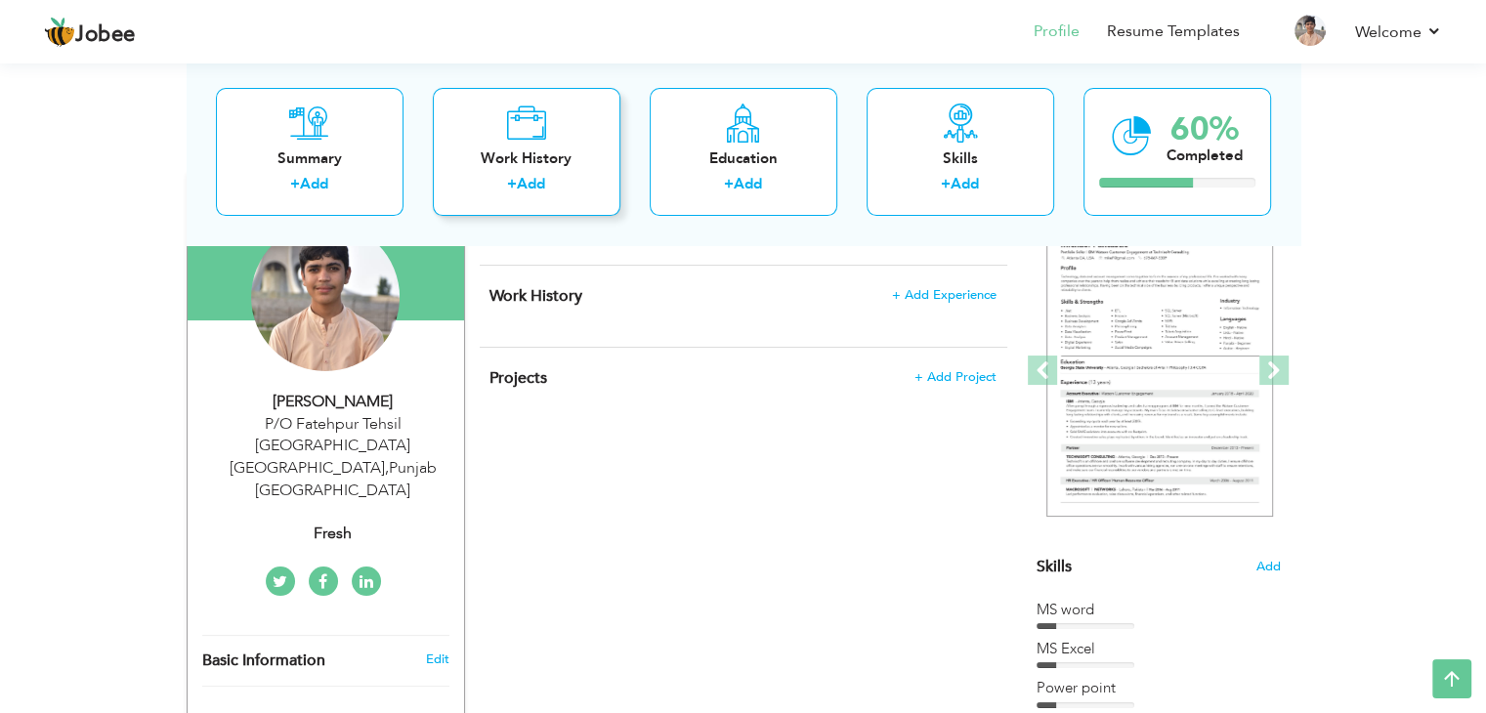
click at [569, 146] on div "Work History + Add" at bounding box center [527, 152] width 188 height 128
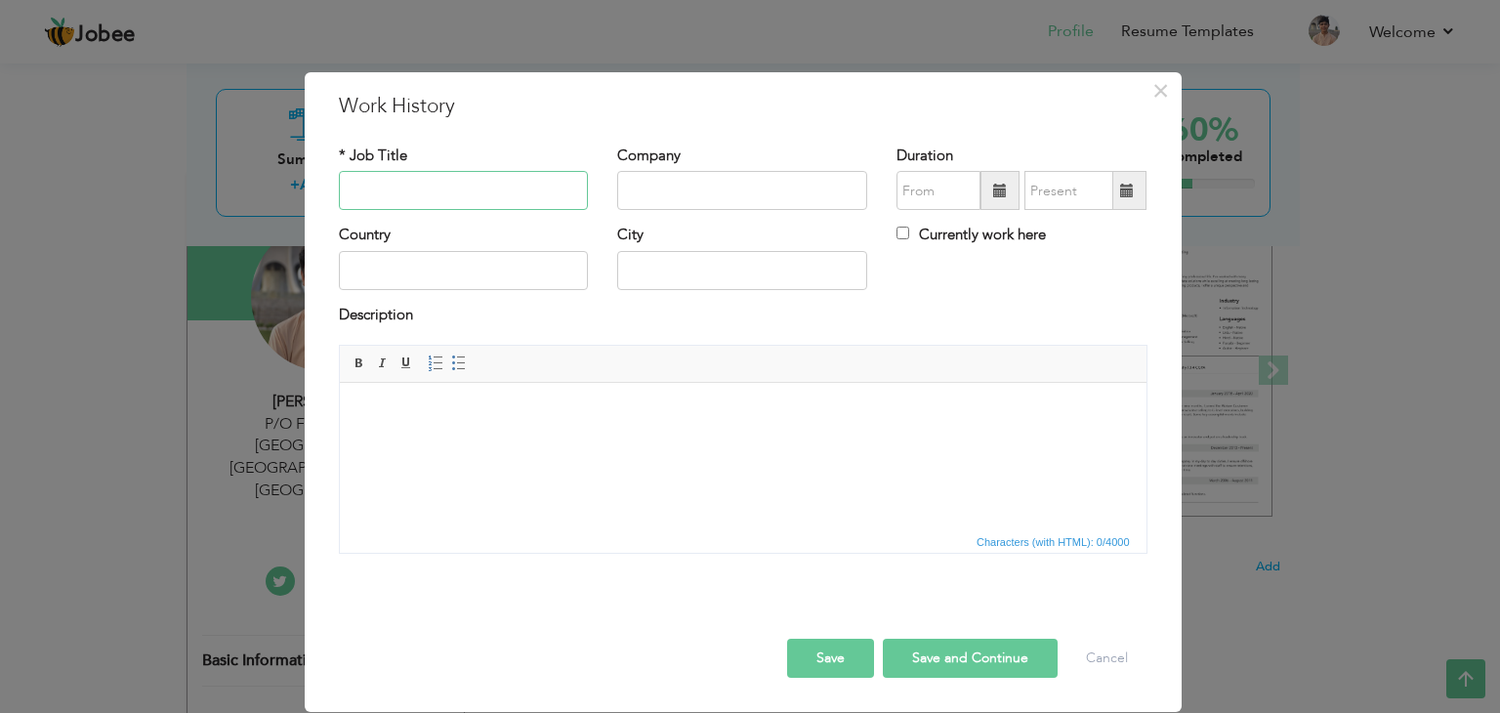
click at [514, 185] on input "text" at bounding box center [464, 190] width 250 height 39
drag, startPoint x: 561, startPoint y: 188, endPoint x: 308, endPoint y: 186, distance: 253.0
click at [308, 186] on div "× Work History * Job Title Voltonic Solution Private Limited Company Duration C…" at bounding box center [743, 392] width 877 height 640
type input "Voltonic Solution Private Limited"
click at [667, 204] on input "text" at bounding box center [742, 190] width 250 height 39
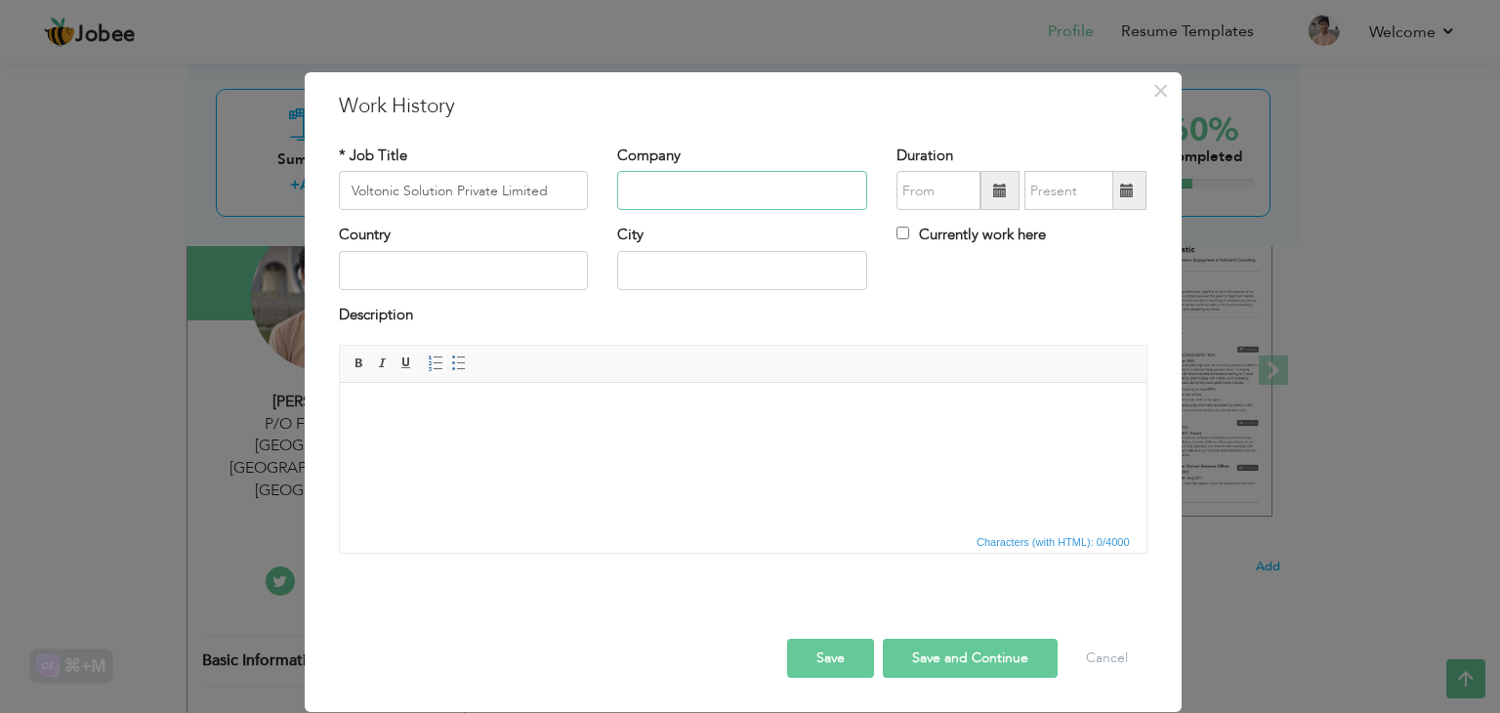
paste input "Voltonic Solution Private Limited"
type input "Voltonic Solution Private Limited"
drag, startPoint x: 566, startPoint y: 184, endPoint x: 234, endPoint y: 192, distance: 332.2
click at [234, 192] on div "× Work History * Job Title Voltonic Solution Private Limited Company Voltonic S…" at bounding box center [750, 356] width 1500 height 713
type input "Computer Operator"
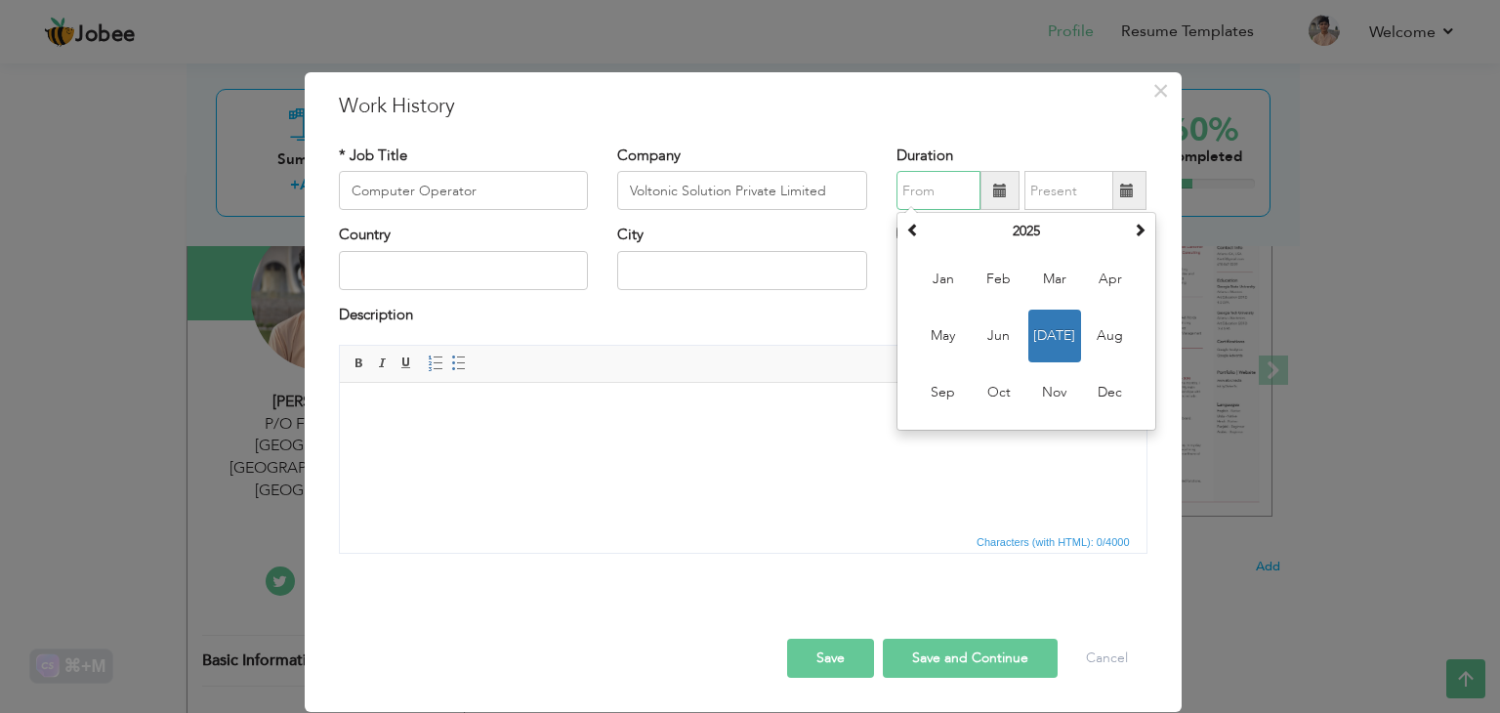
click at [948, 191] on input "text" at bounding box center [939, 190] width 84 height 39
click at [1050, 338] on span "Jul" at bounding box center [1054, 336] width 53 height 53
type input "07/2025"
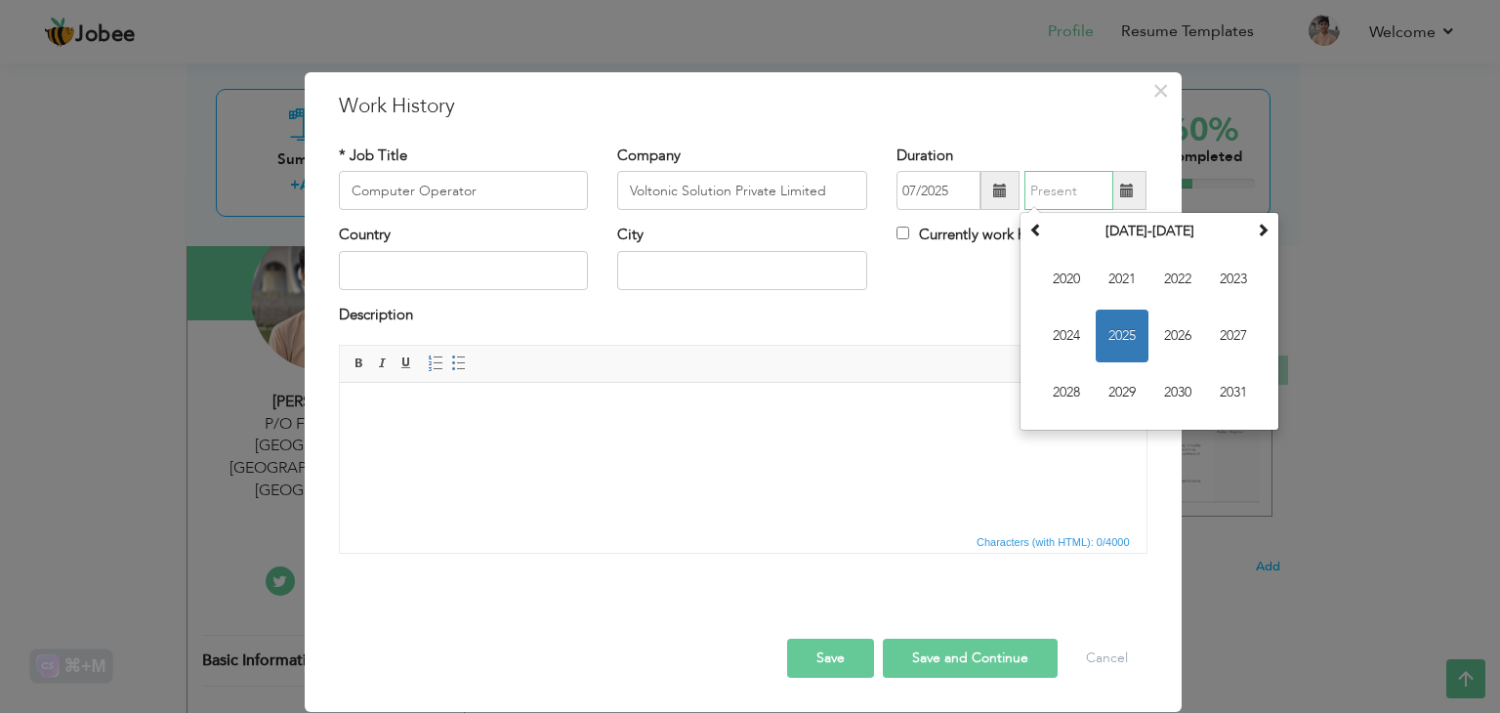
click at [1060, 191] on input "text" at bounding box center [1069, 190] width 89 height 39
click at [1110, 333] on span "2025" at bounding box center [1122, 336] width 53 height 53
click at [955, 353] on span "Editor toolbars Basic Styles Bold Italic Underline Paragraph Insert/Remove Numb…" at bounding box center [743, 364] width 807 height 37
click at [1045, 185] on input "text" at bounding box center [1069, 190] width 89 height 39
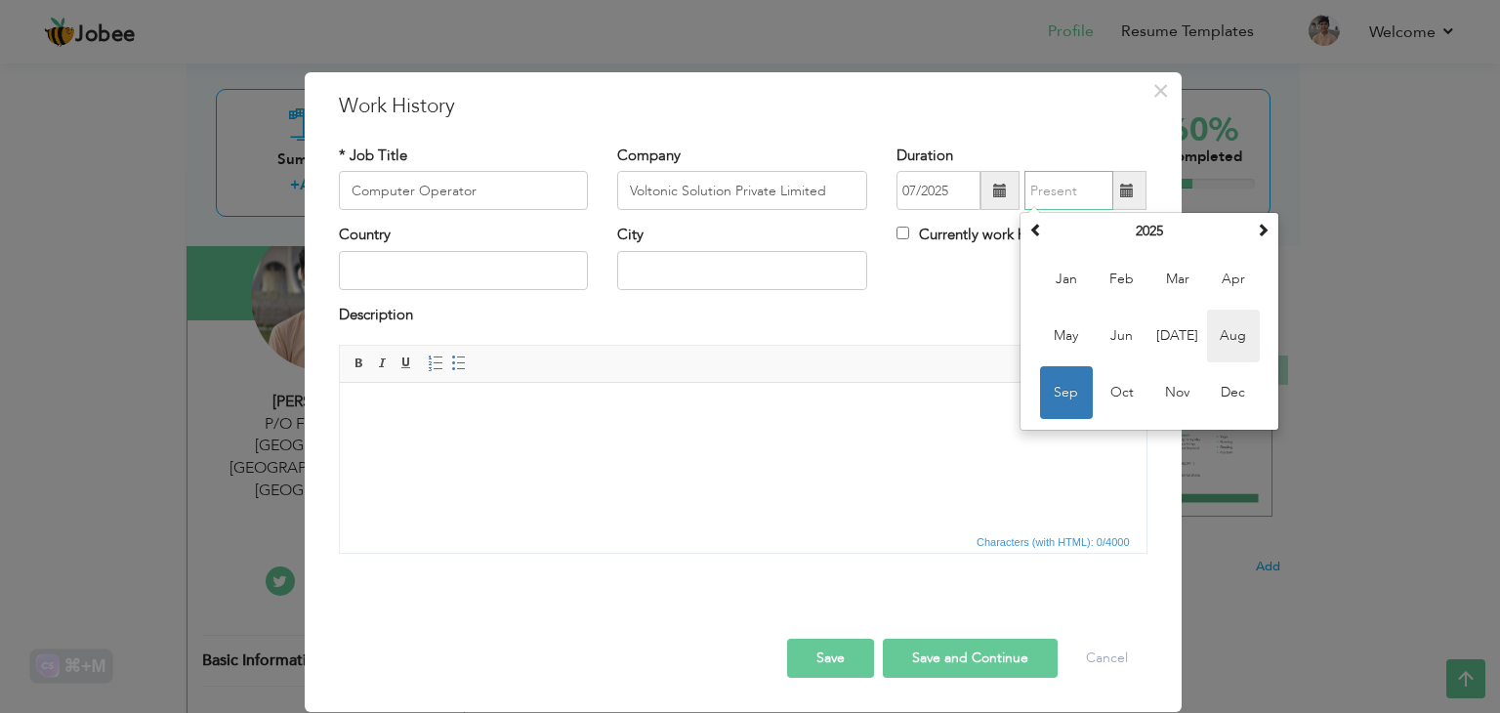
click at [1219, 320] on span "Aug" at bounding box center [1233, 336] width 53 height 53
type input "08/2025"
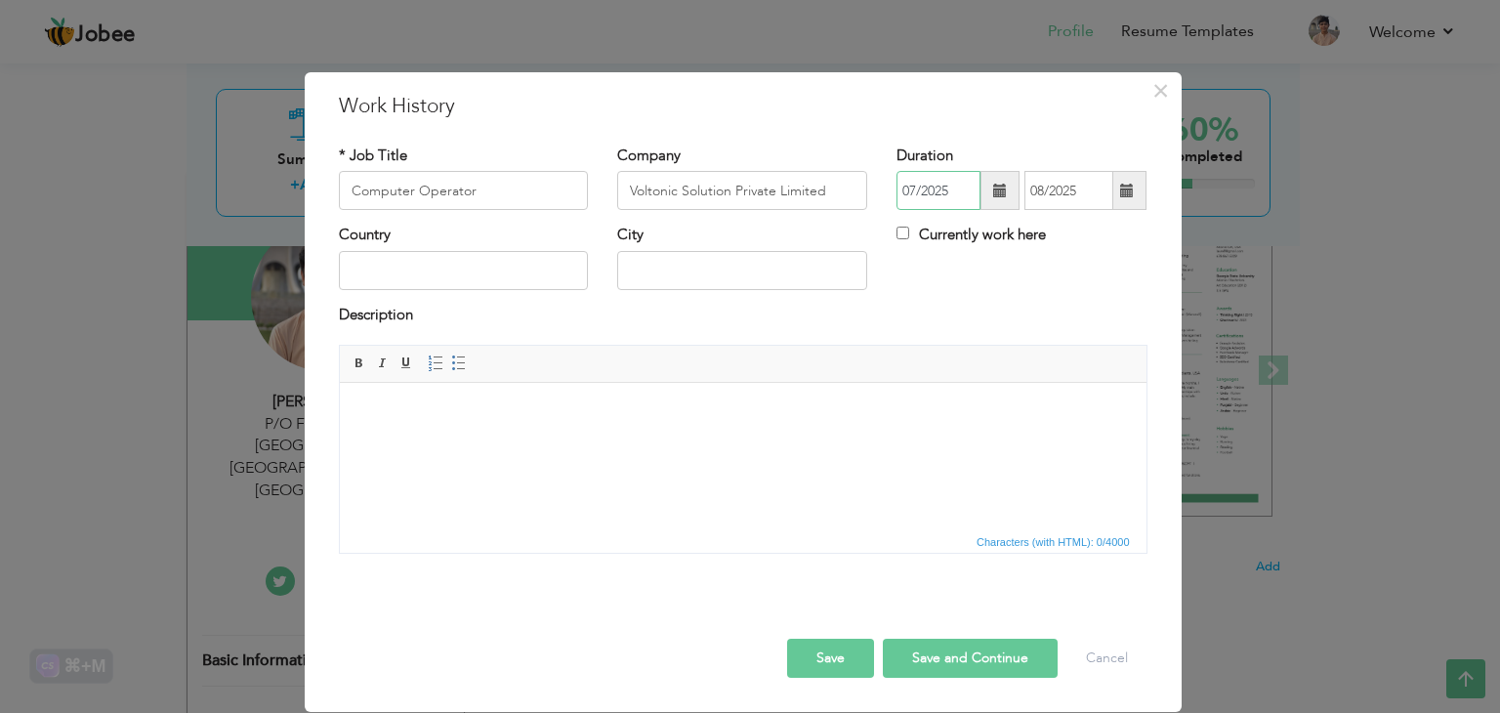
click at [916, 191] on input "07/2025" at bounding box center [939, 190] width 84 height 39
click at [586, 430] on html at bounding box center [742, 413] width 807 height 60
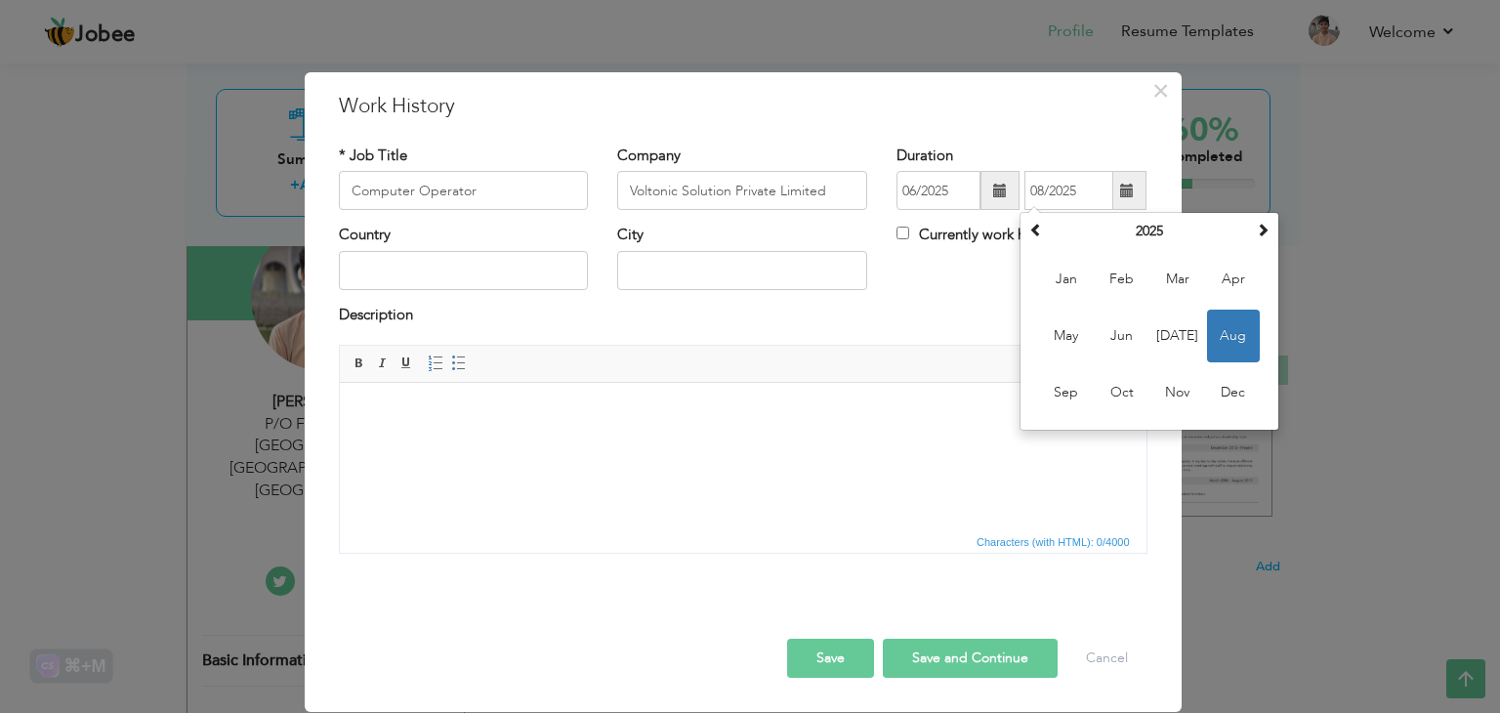
click at [1051, 186] on input "08/2025" at bounding box center [1069, 190] width 89 height 39
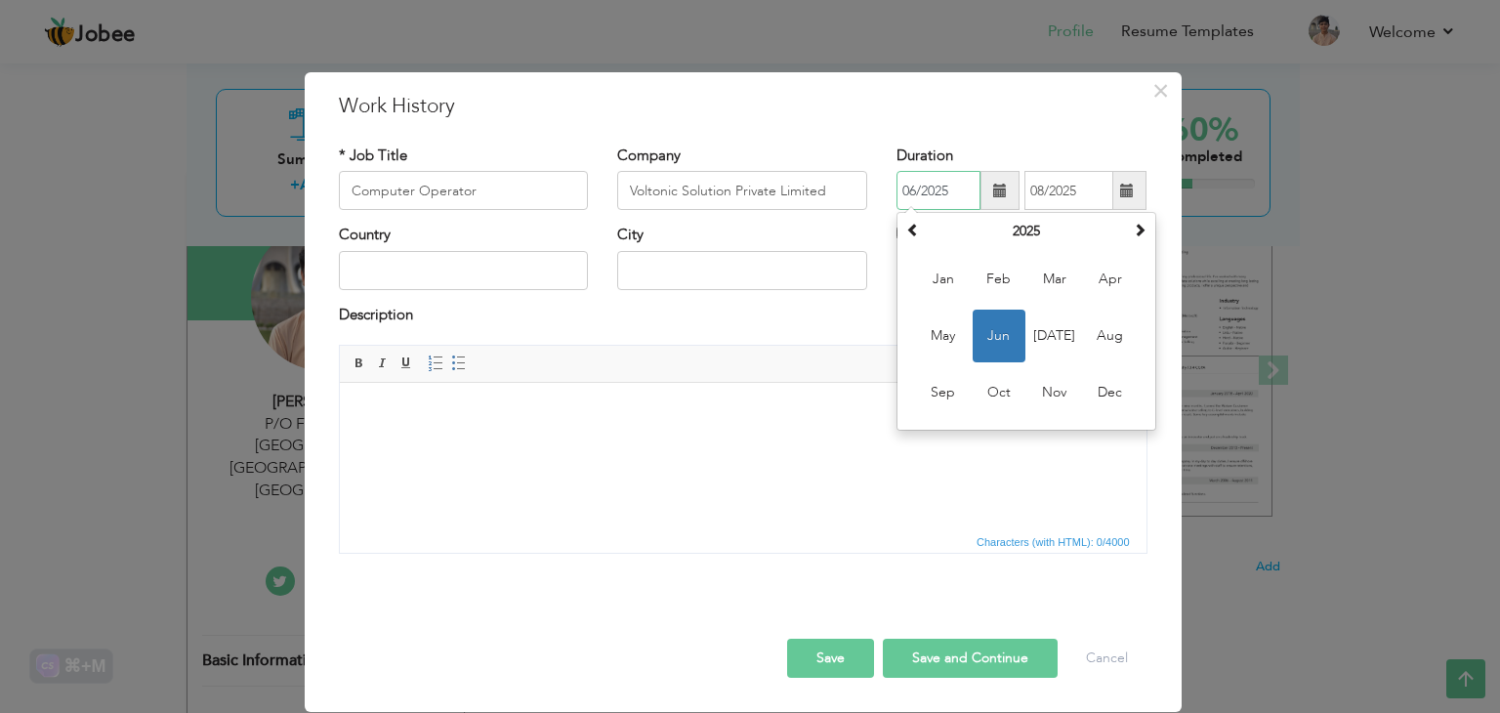
drag, startPoint x: 923, startPoint y: 183, endPoint x: 922, endPoint y: 197, distance: 14.7
click at [922, 184] on input "06/2025" at bounding box center [939, 190] width 84 height 39
click at [807, 338] on div "Description" at bounding box center [743, 325] width 838 height 40
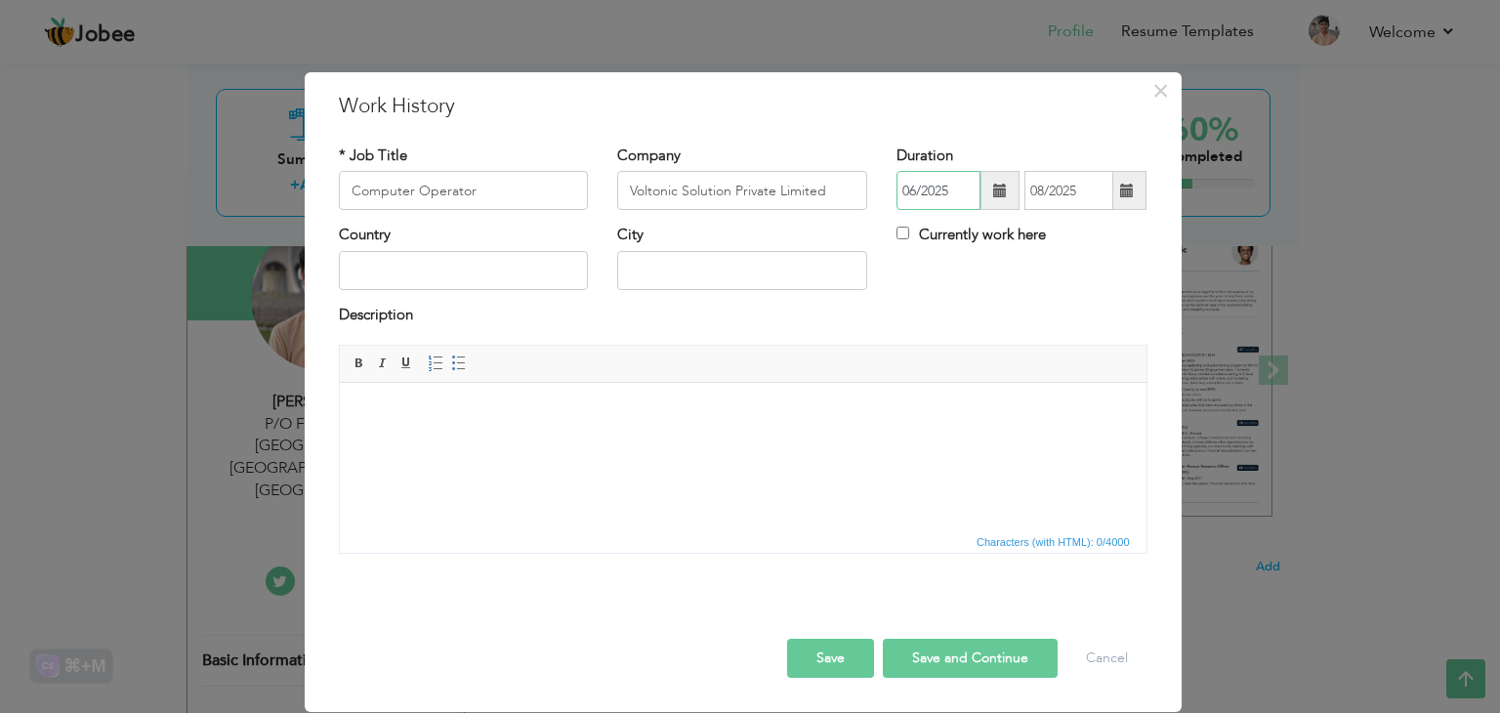
click at [914, 184] on input "06/2025" at bounding box center [939, 190] width 84 height 39
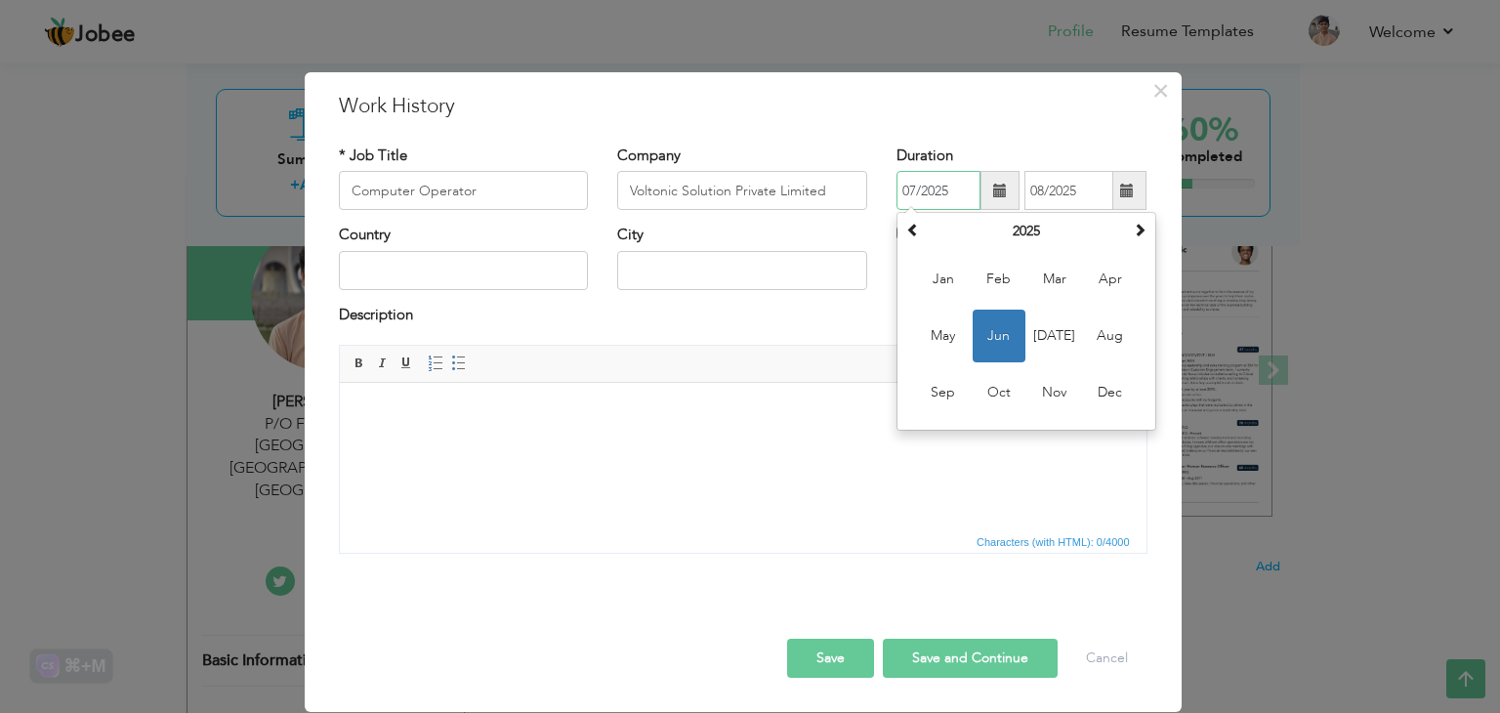
type input "07/2025"
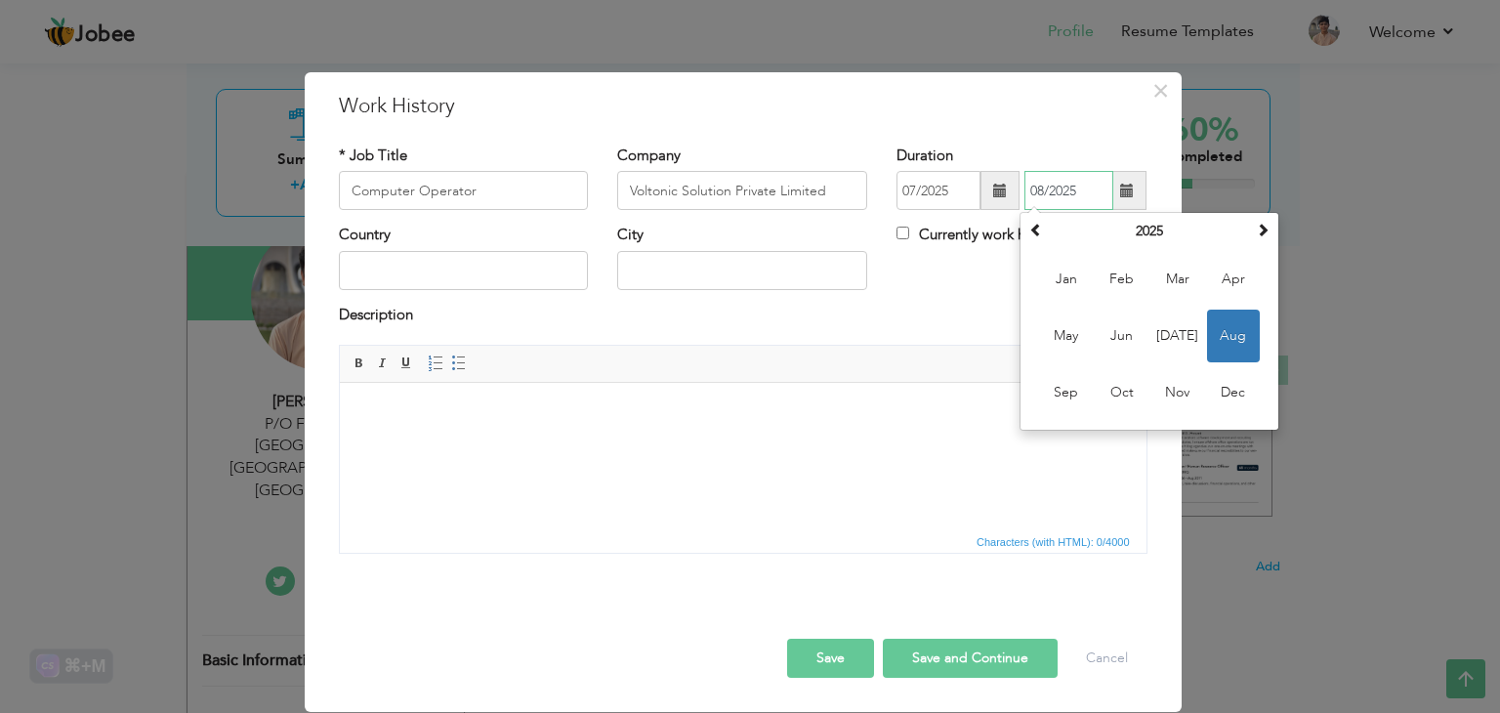
click at [1040, 185] on input "08/2025" at bounding box center [1069, 190] width 89 height 39
drag, startPoint x: 936, startPoint y: 360, endPoint x: 899, endPoint y: 374, distance: 39.6
click at [933, 361] on span "Editor toolbars Basic Styles Bold Italic Underline Paragraph Insert/Remove Numb…" at bounding box center [743, 364] width 807 height 37
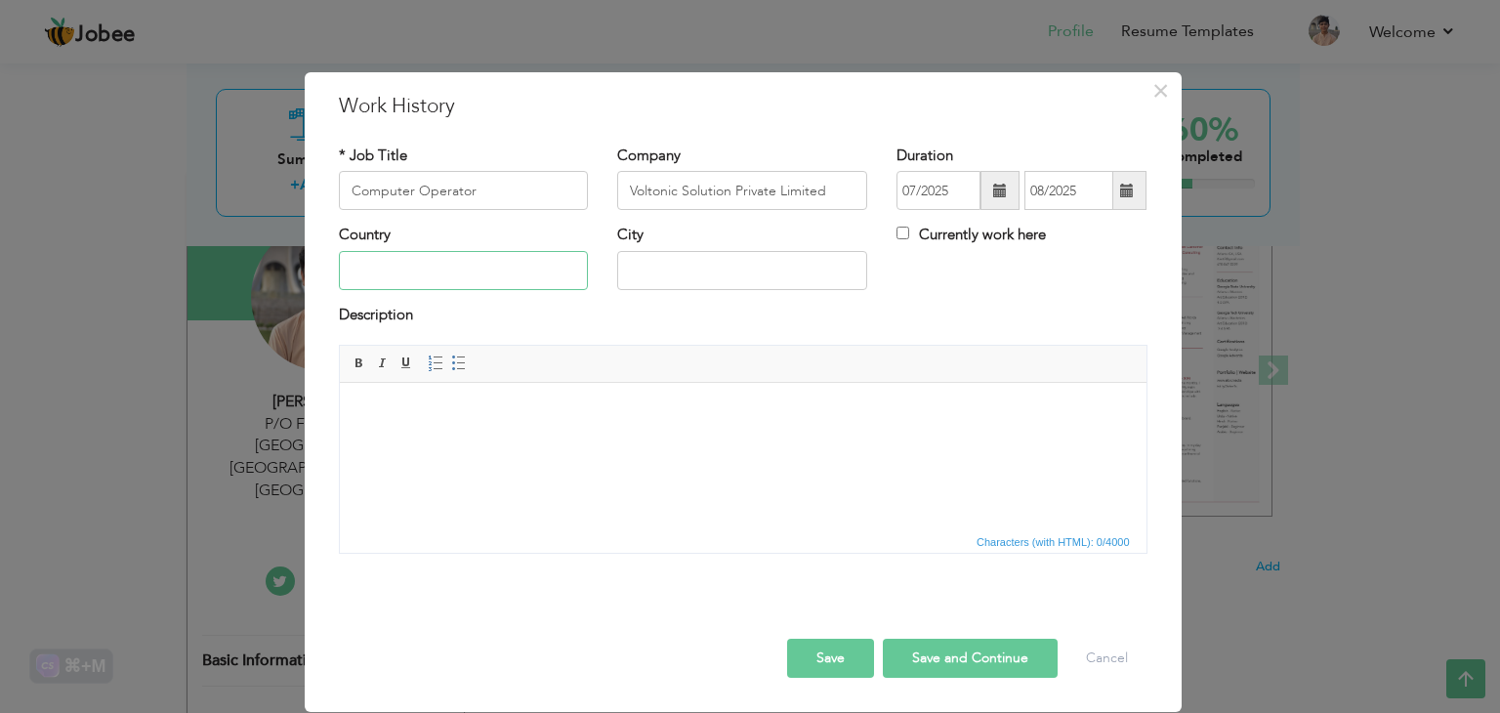
click at [434, 267] on input "text" at bounding box center [464, 270] width 250 height 39
type input "[GEOGRAPHIC_DATA]"
click at [658, 270] on input "text" at bounding box center [742, 270] width 250 height 39
type input "[GEOGRAPHIC_DATA]"
click at [419, 425] on html at bounding box center [742, 413] width 807 height 60
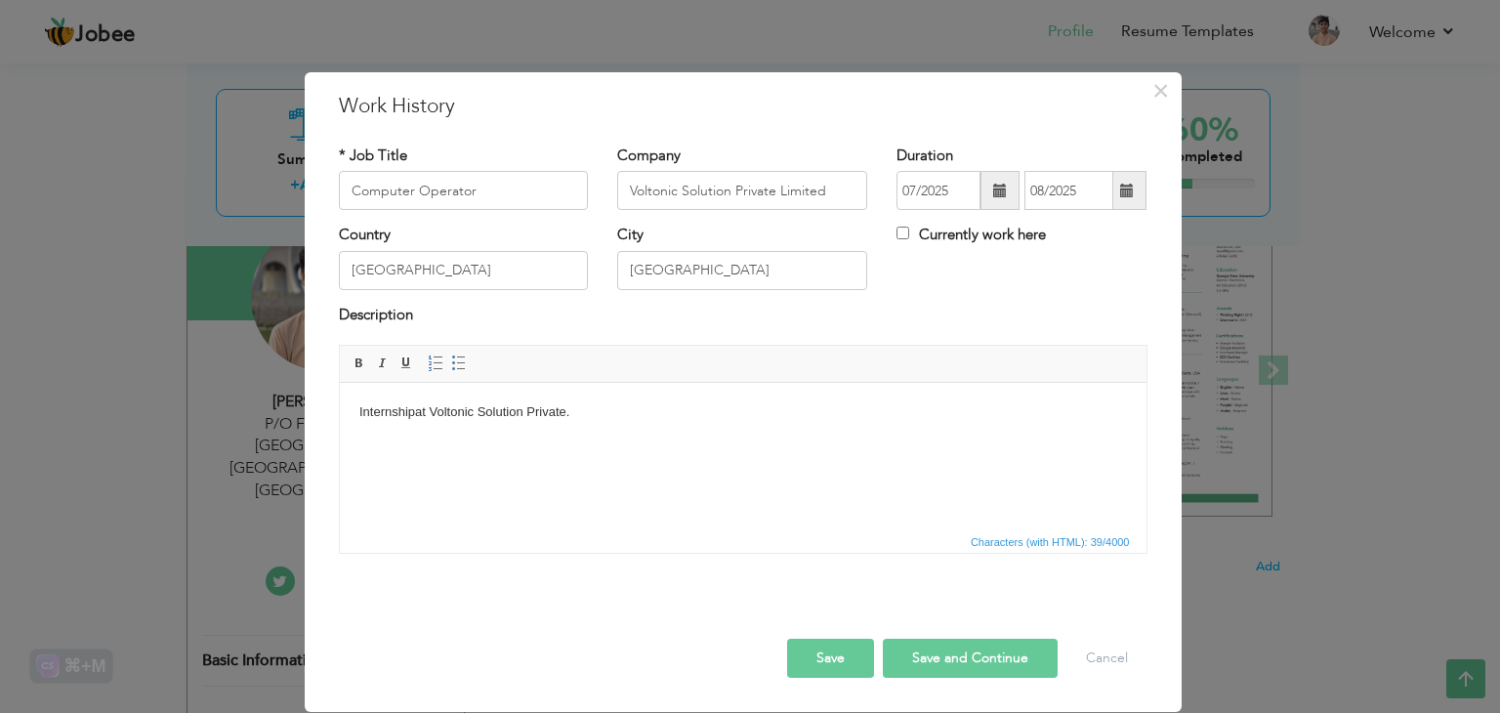
click at [1000, 650] on button "Save and Continue" at bounding box center [970, 658] width 175 height 39
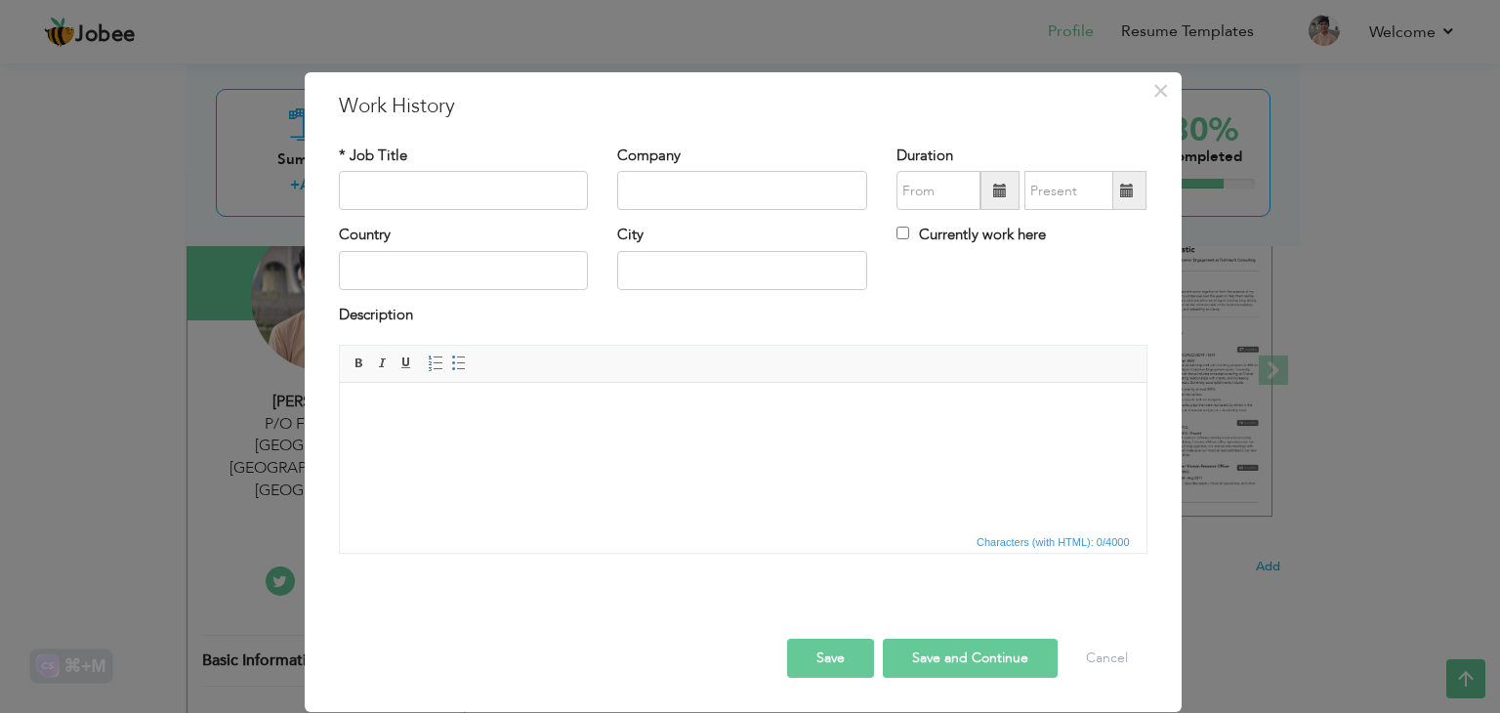
click at [1182, 104] on div "× Work History * Job Title Company Duration Country" at bounding box center [743, 356] width 879 height 570
click at [1157, 95] on span "×" at bounding box center [1161, 90] width 17 height 35
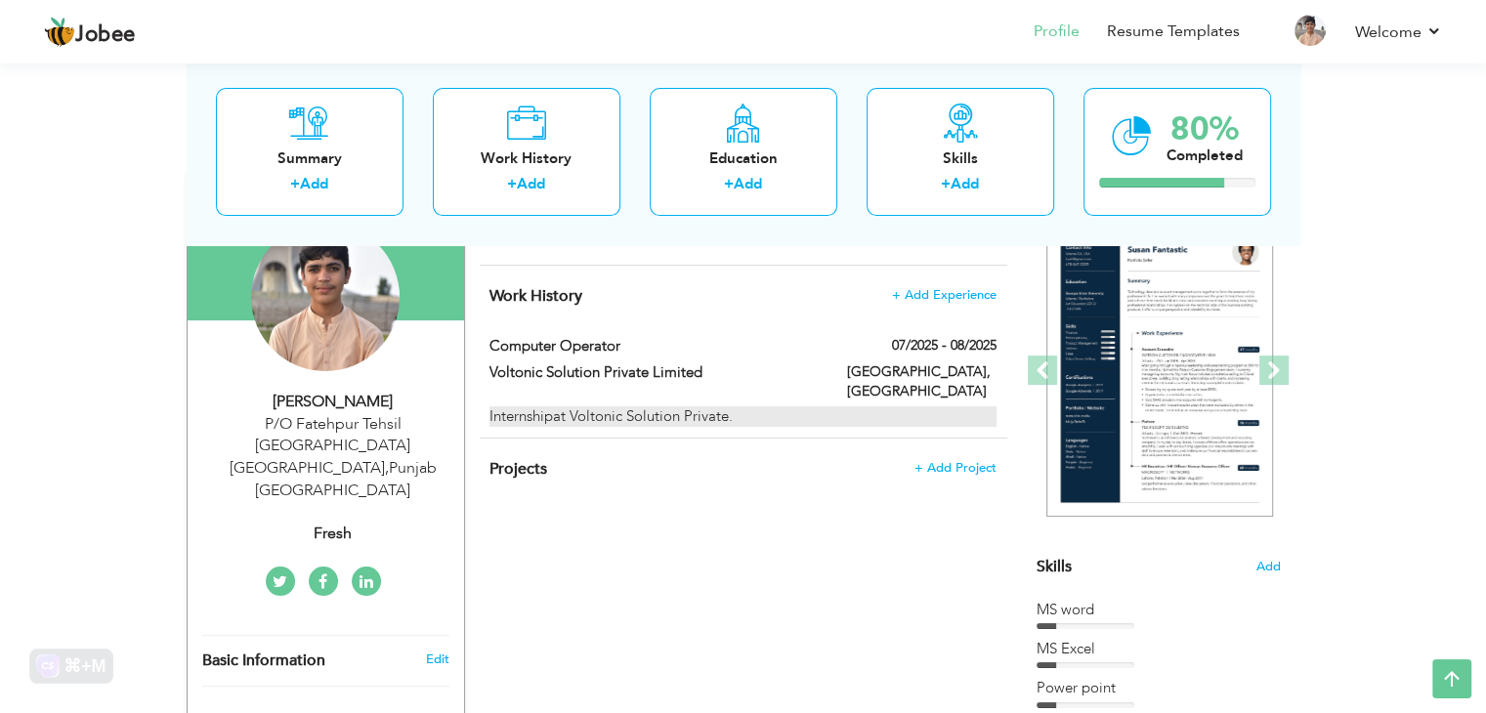
click at [948, 406] on div "Internshipat Voltonic Solution Private." at bounding box center [742, 416] width 506 height 21
type input "Computer Operator"
type input "Voltonic Solution Private Limited"
type input "07/2025"
type input "08/2025"
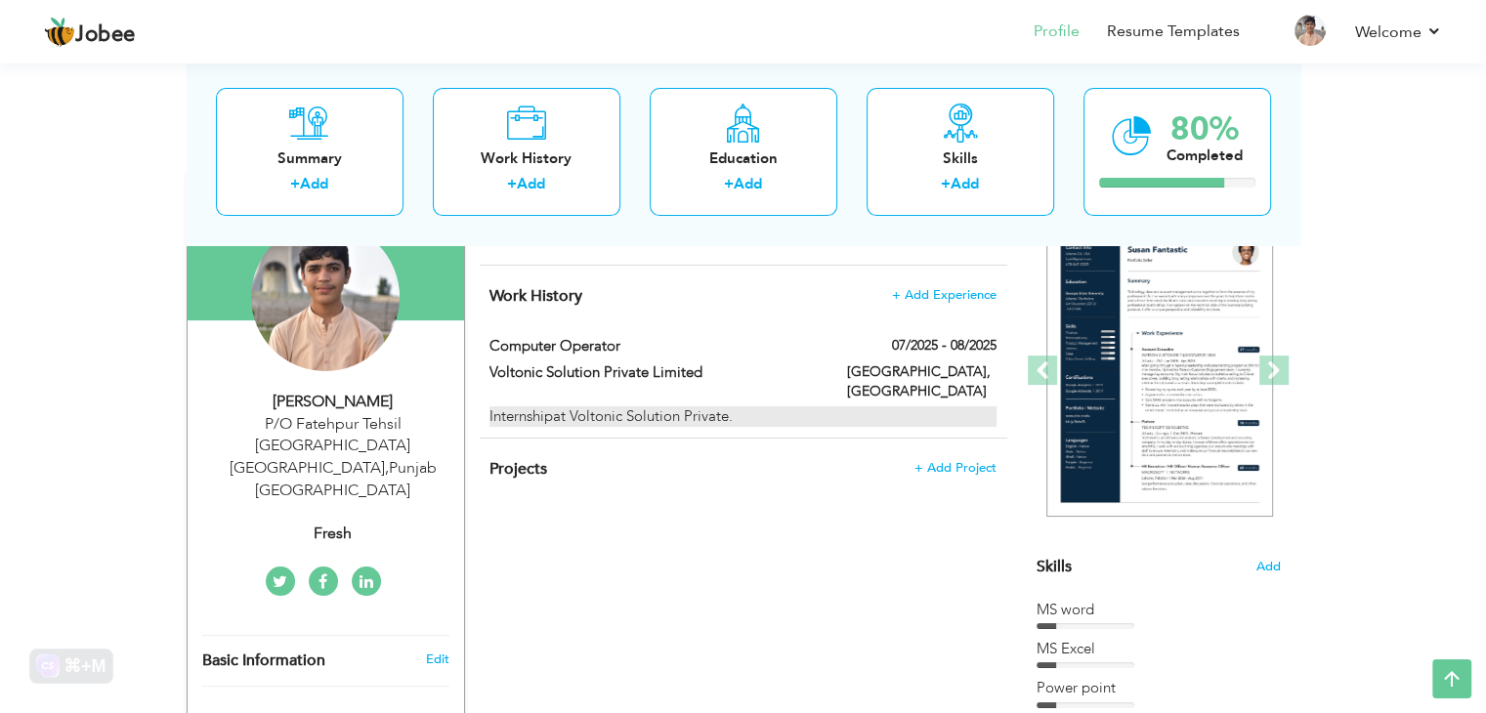
type input "[GEOGRAPHIC_DATA]"
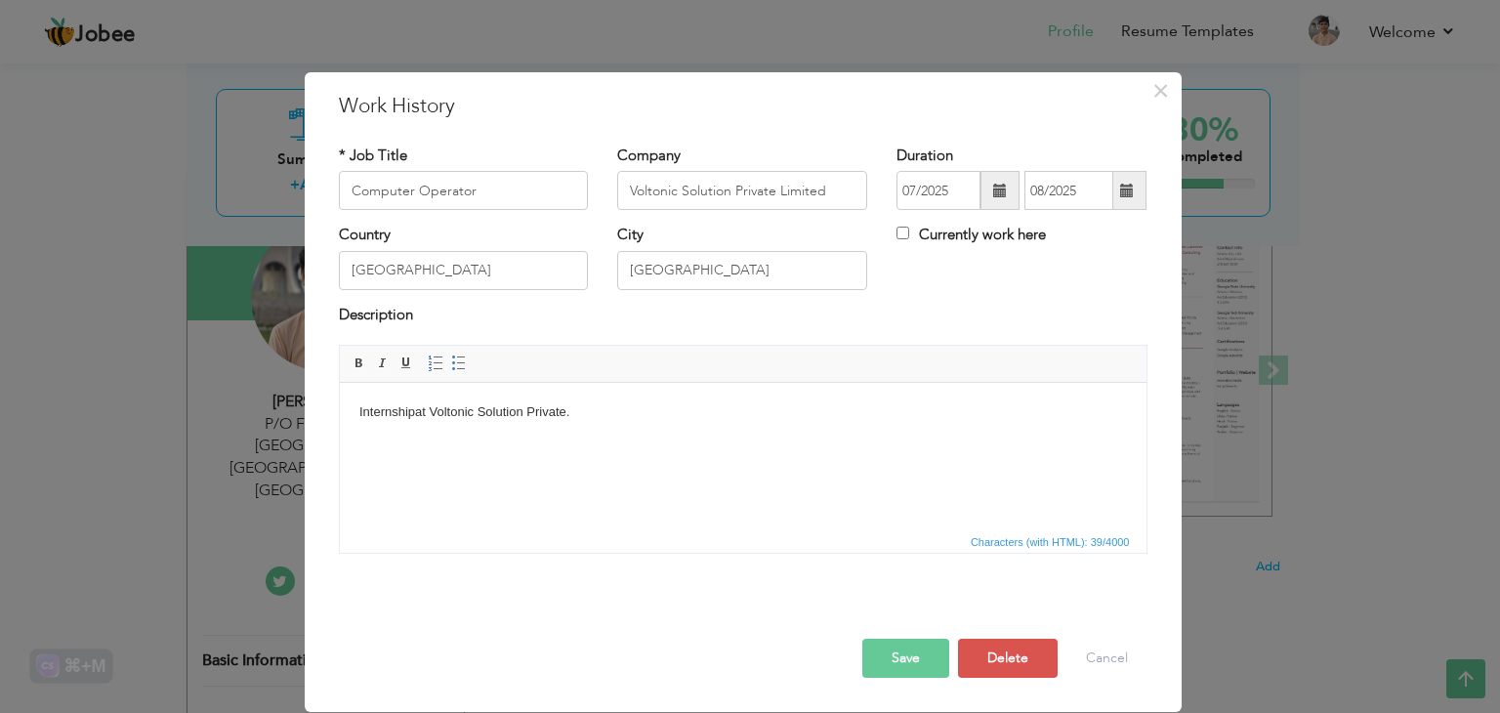
drag, startPoint x: 412, startPoint y: 414, endPoint x: 428, endPoint y: 518, distance: 104.7
click at [411, 421] on body "Internshipat Voltonic Solution Private." at bounding box center [742, 412] width 768 height 21
click at [926, 653] on button "Save" at bounding box center [905, 658] width 87 height 39
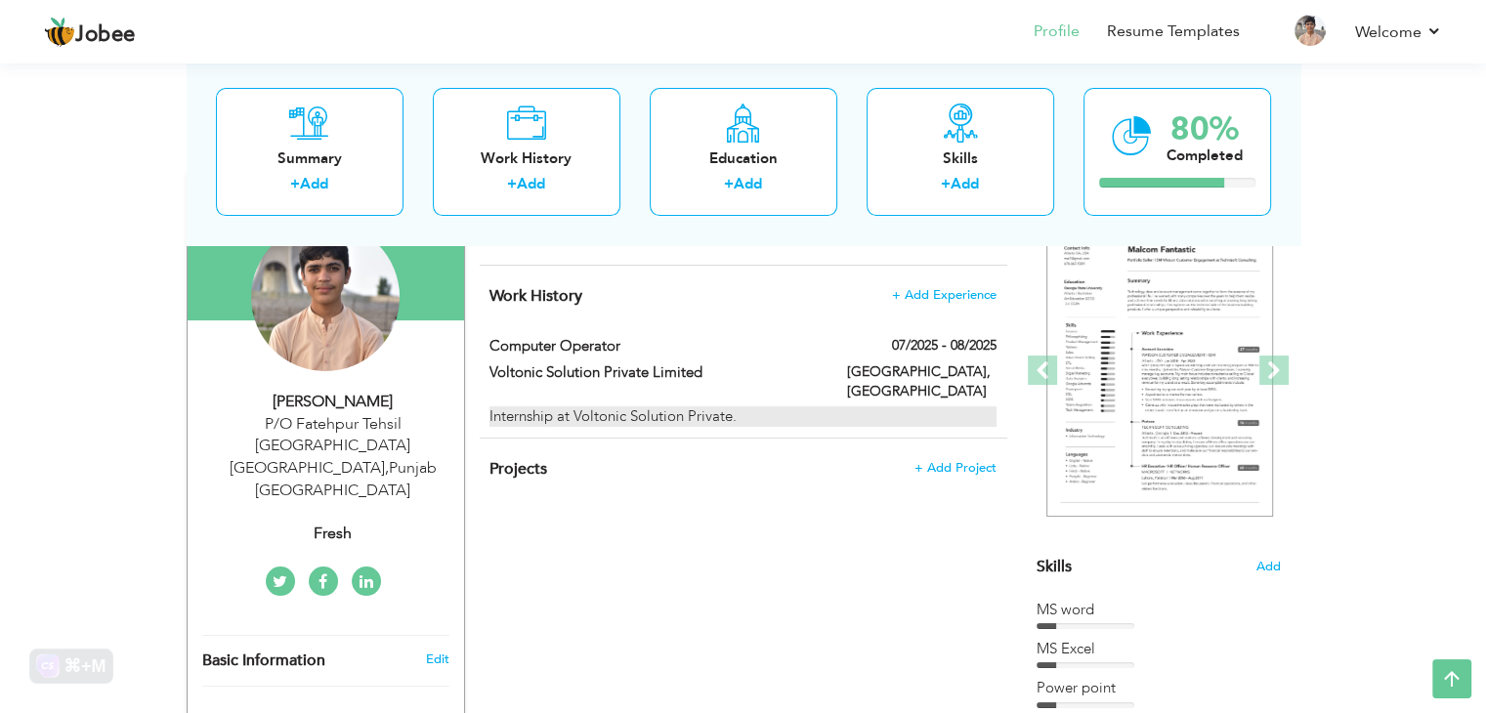
click at [789, 406] on div "Internship at Voltonic Solution Private." at bounding box center [742, 416] width 506 height 21
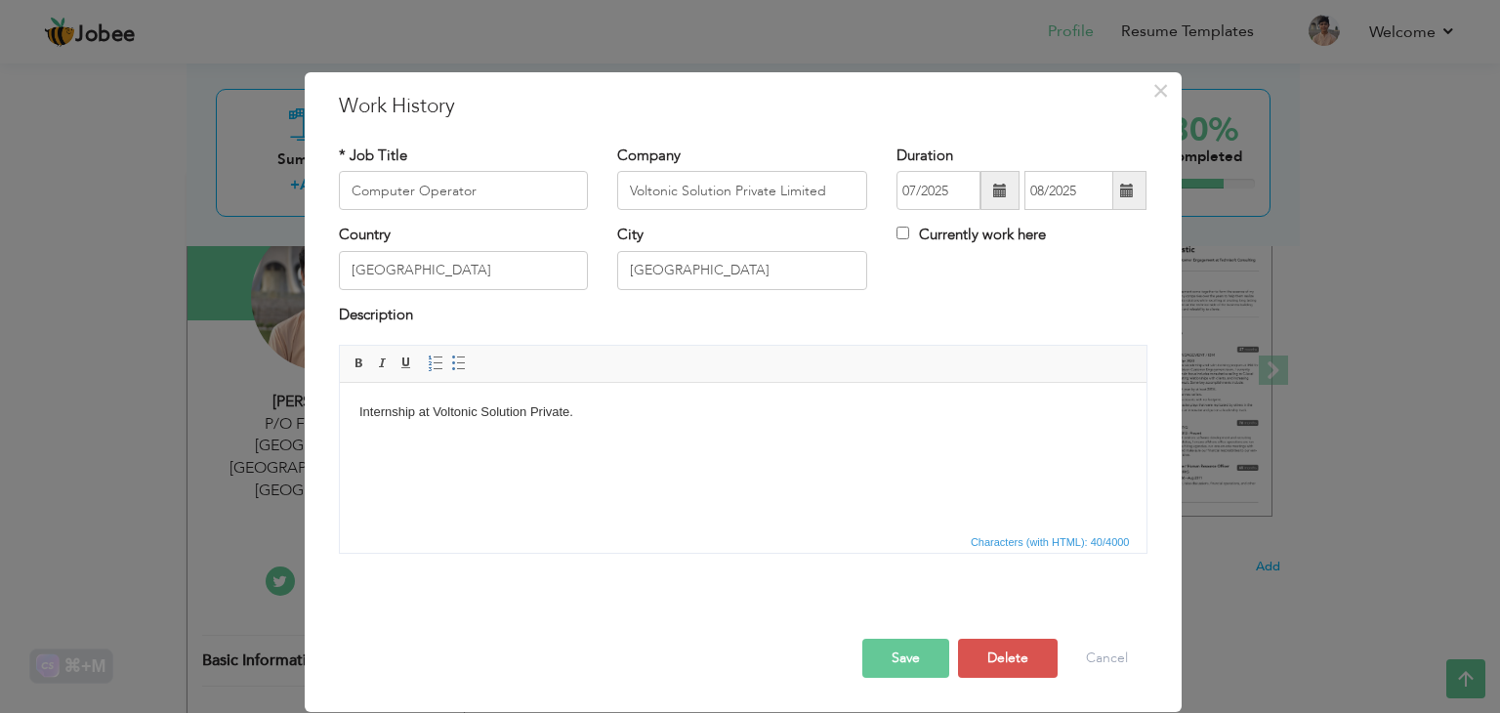
click at [652, 420] on body "Internship at Voltonic Solution Private." at bounding box center [742, 412] width 768 height 21
drag, startPoint x: 360, startPoint y: 409, endPoint x: 365, endPoint y: 422, distance: 13.6
click at [362, 414] on body "Internship at Voltonic Solution Private.as a data entry operator." at bounding box center [742, 412] width 768 height 21
drag, startPoint x: 347, startPoint y: 408, endPoint x: 331, endPoint y: 407, distance: 15.7
click at [339, 407] on html "Internship at Voltonic Solution Private.as a data entry operator." at bounding box center [742, 413] width 807 height 60
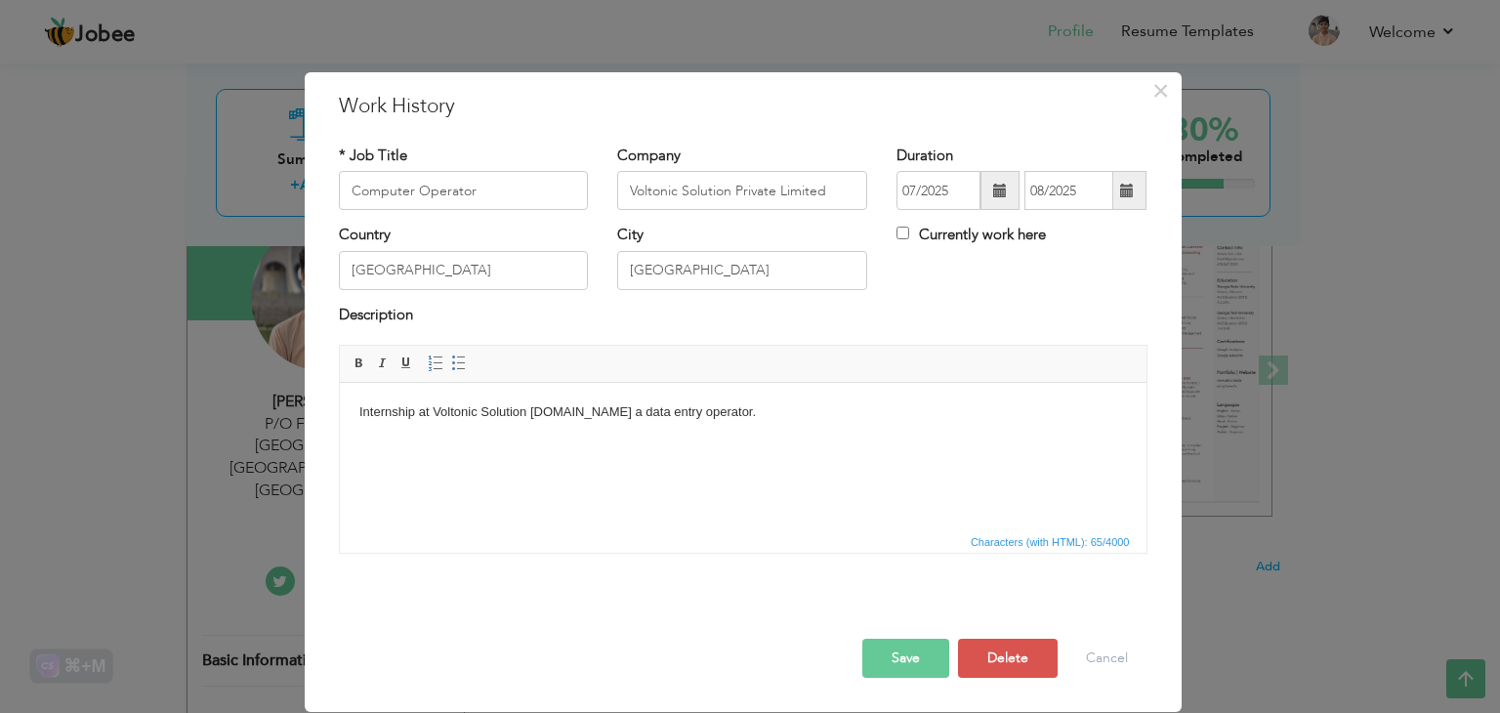
click at [899, 660] on button "Save" at bounding box center [905, 658] width 87 height 39
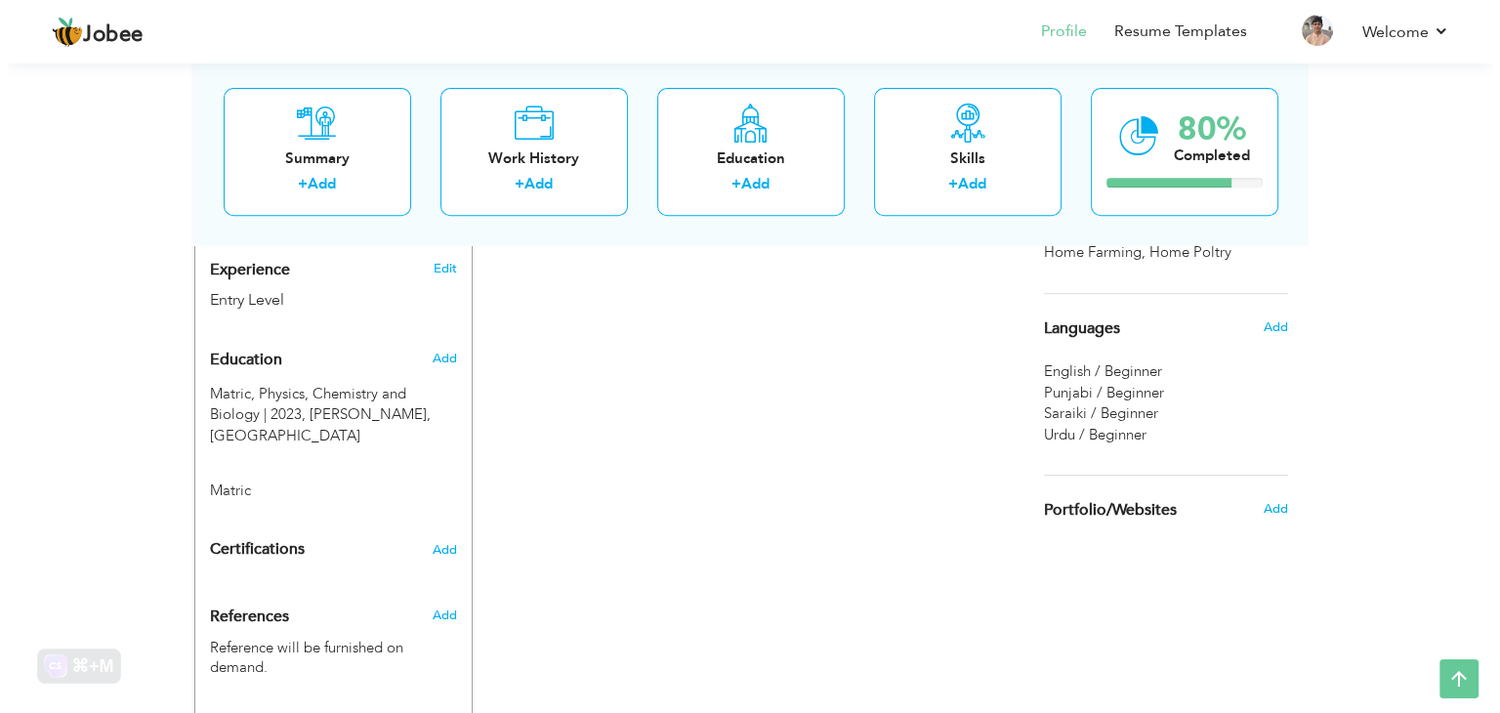
scroll to position [860, 0]
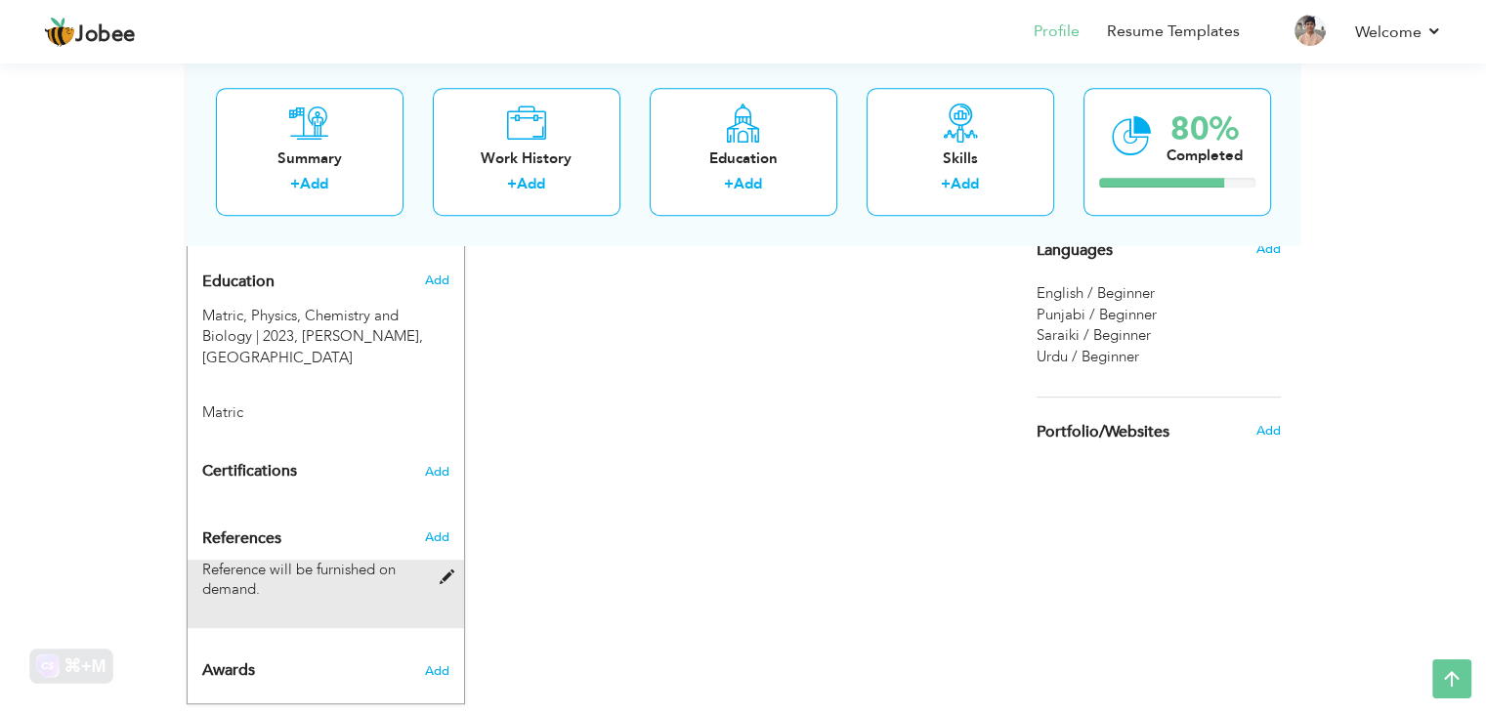
click at [381, 560] on div "Reference will be furnished on demand." at bounding box center [314, 579] width 224 height 39
type input "Reference will be furnished on demand."
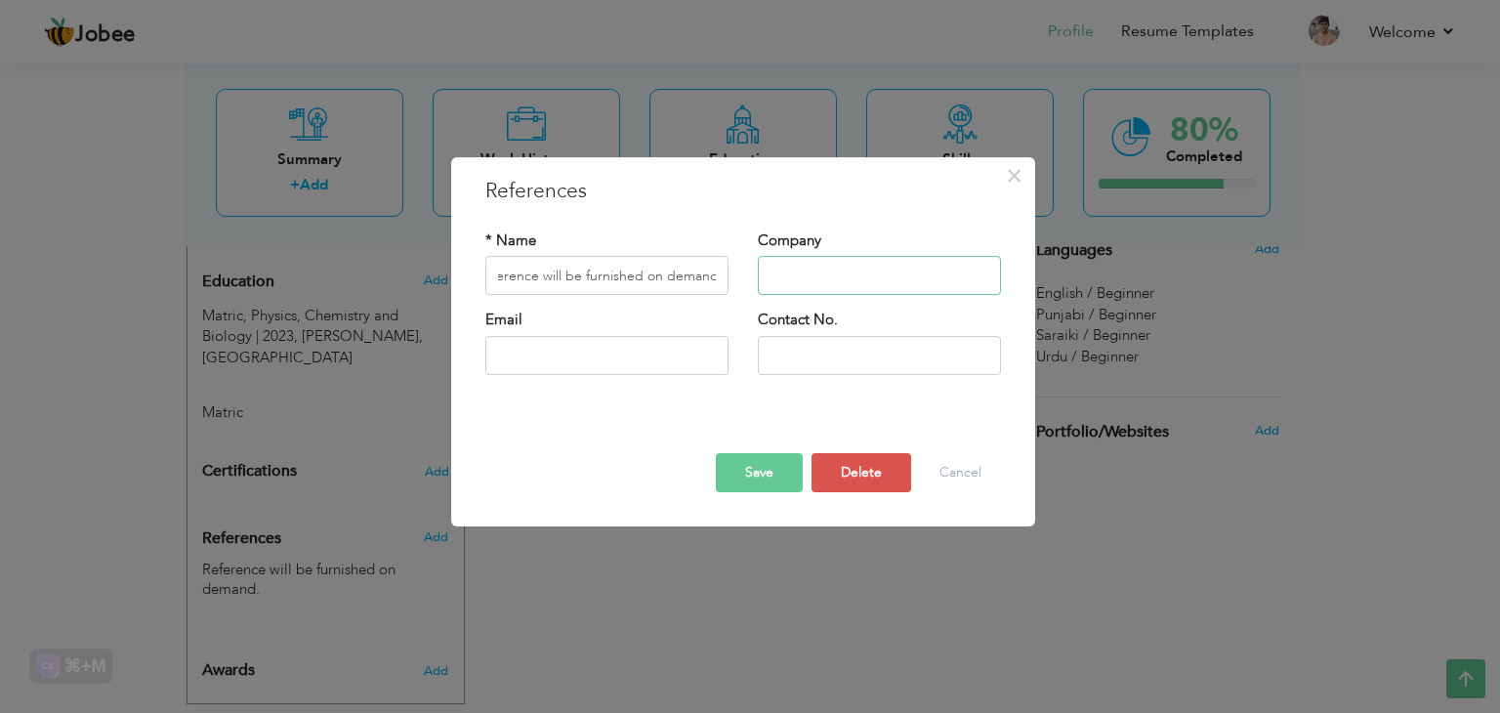
scroll to position [0, 0]
click at [794, 283] on input "text" at bounding box center [879, 276] width 243 height 39
type input "Voltonic Solution Private Limited"
click at [616, 360] on input "text" at bounding box center [606, 355] width 243 height 39
type input "[EMAIL_ADDRESS][DOMAIN_NAME]"
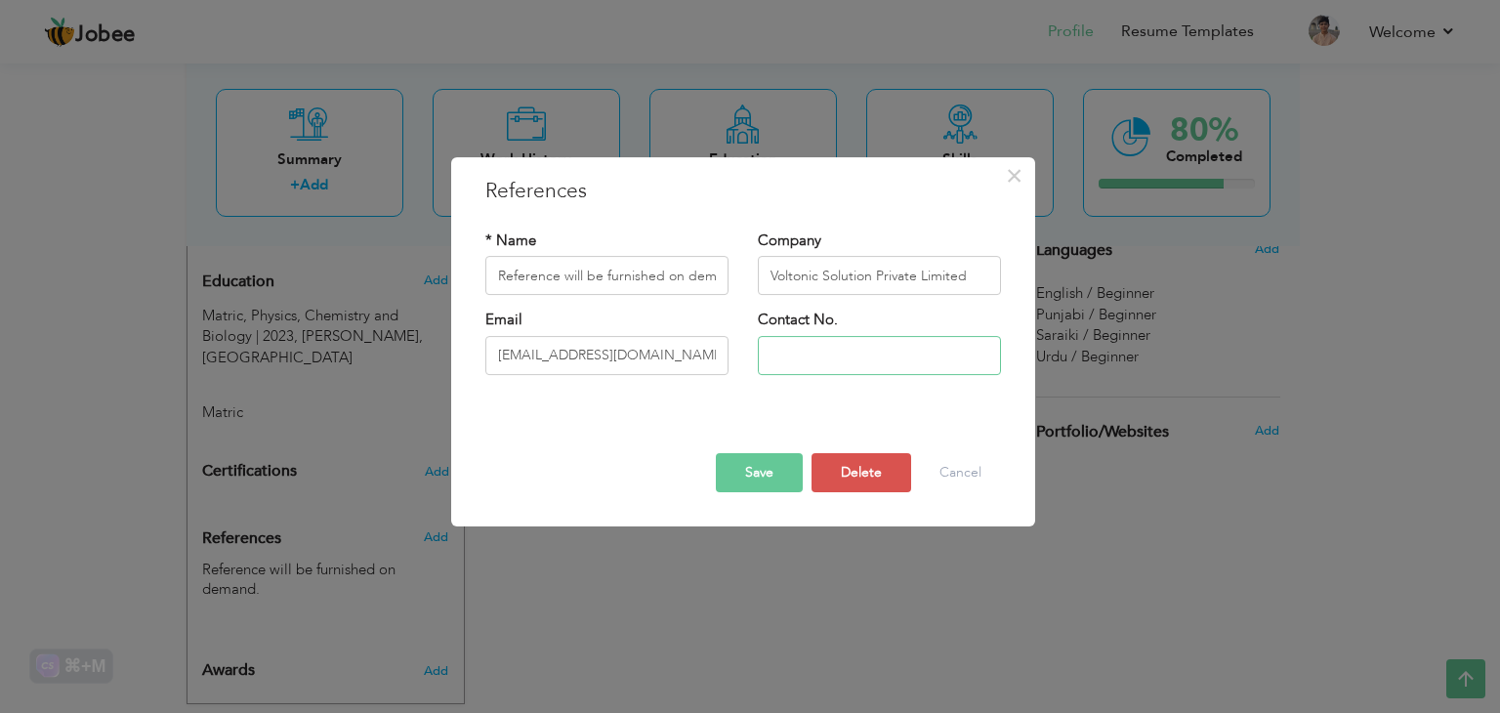
drag, startPoint x: 871, startPoint y: 350, endPoint x: 866, endPoint y: 361, distance: 12.7
click at [867, 355] on input "text" at bounding box center [879, 355] width 243 height 39
type input "03002919239"
click at [781, 474] on button "Save" at bounding box center [759, 472] width 87 height 39
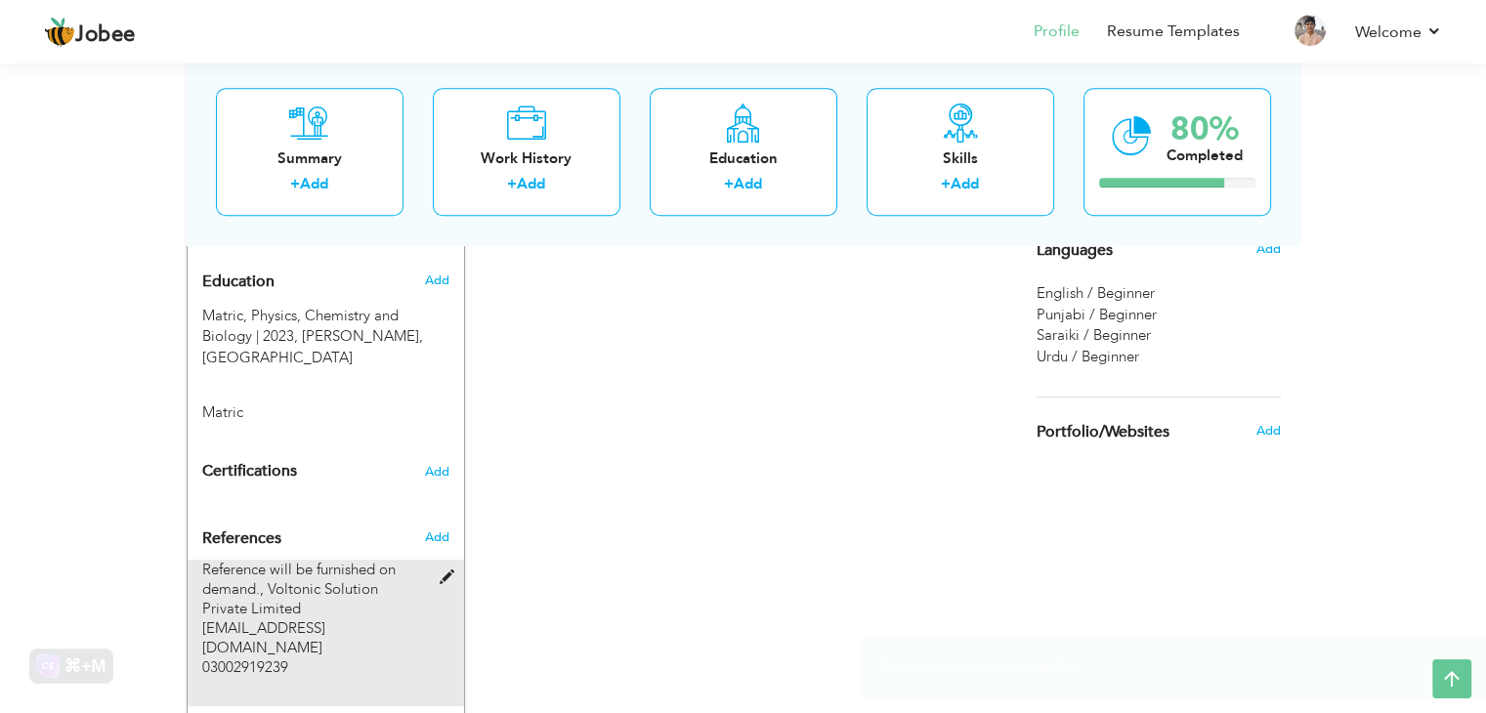
click at [439, 570] on span at bounding box center [451, 577] width 24 height 15
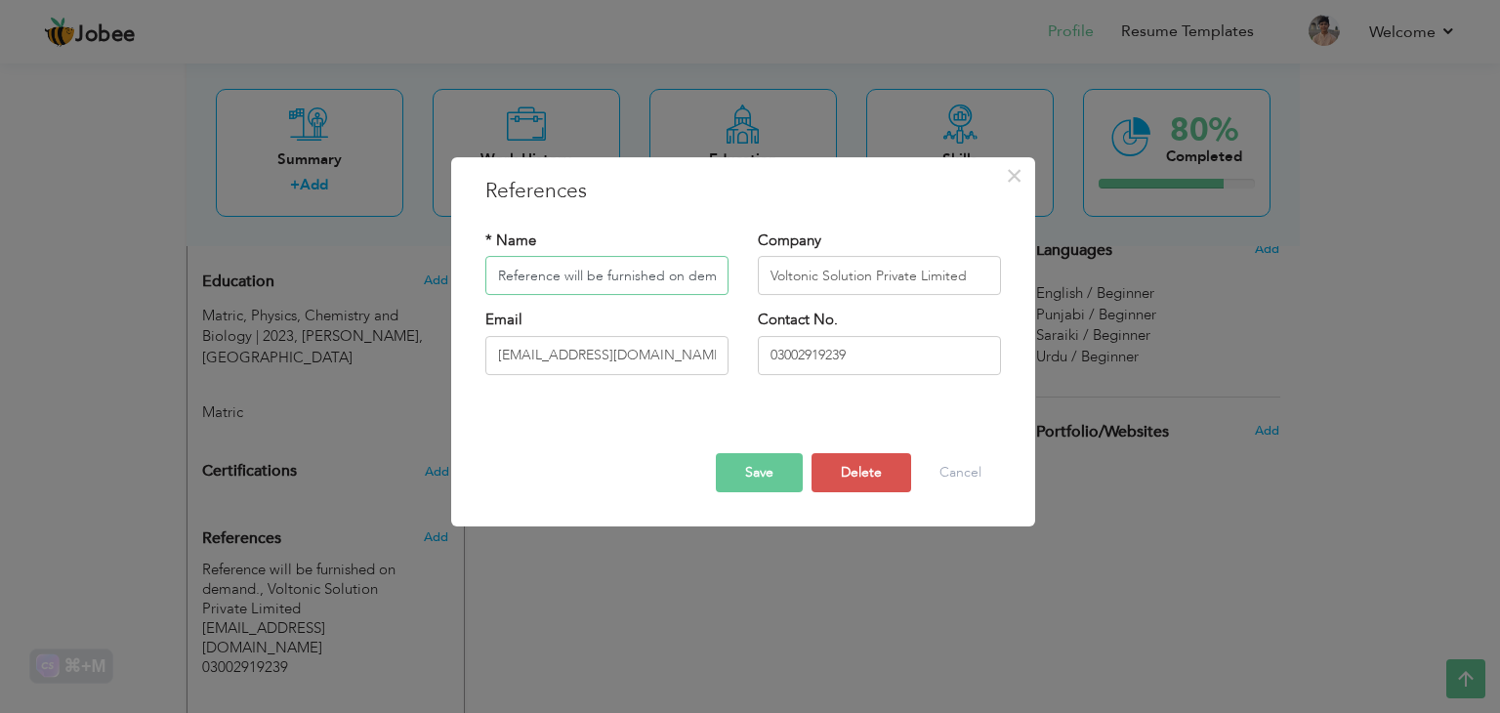
scroll to position [0, 21]
click at [724, 270] on input "Reference will be furnished on demand." at bounding box center [606, 276] width 243 height 39
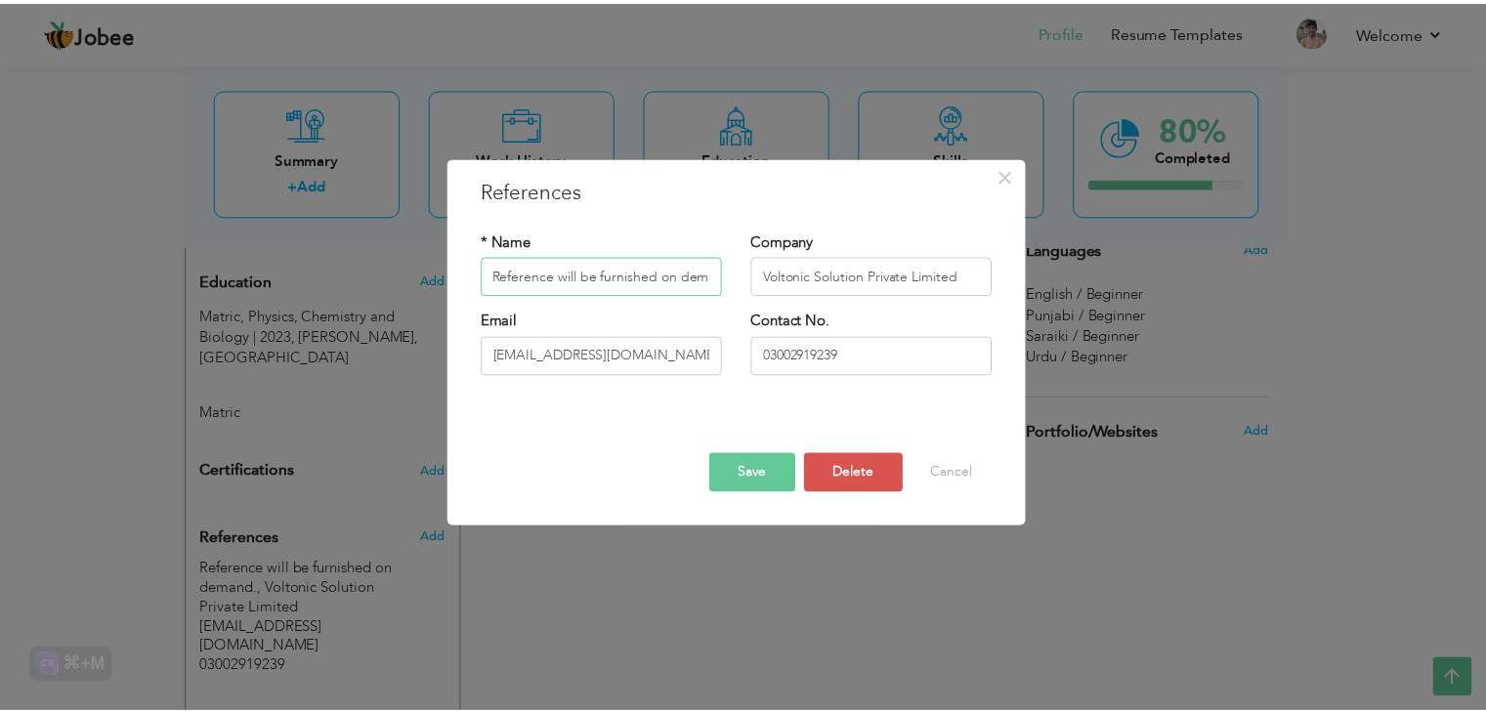
scroll to position [0, 0]
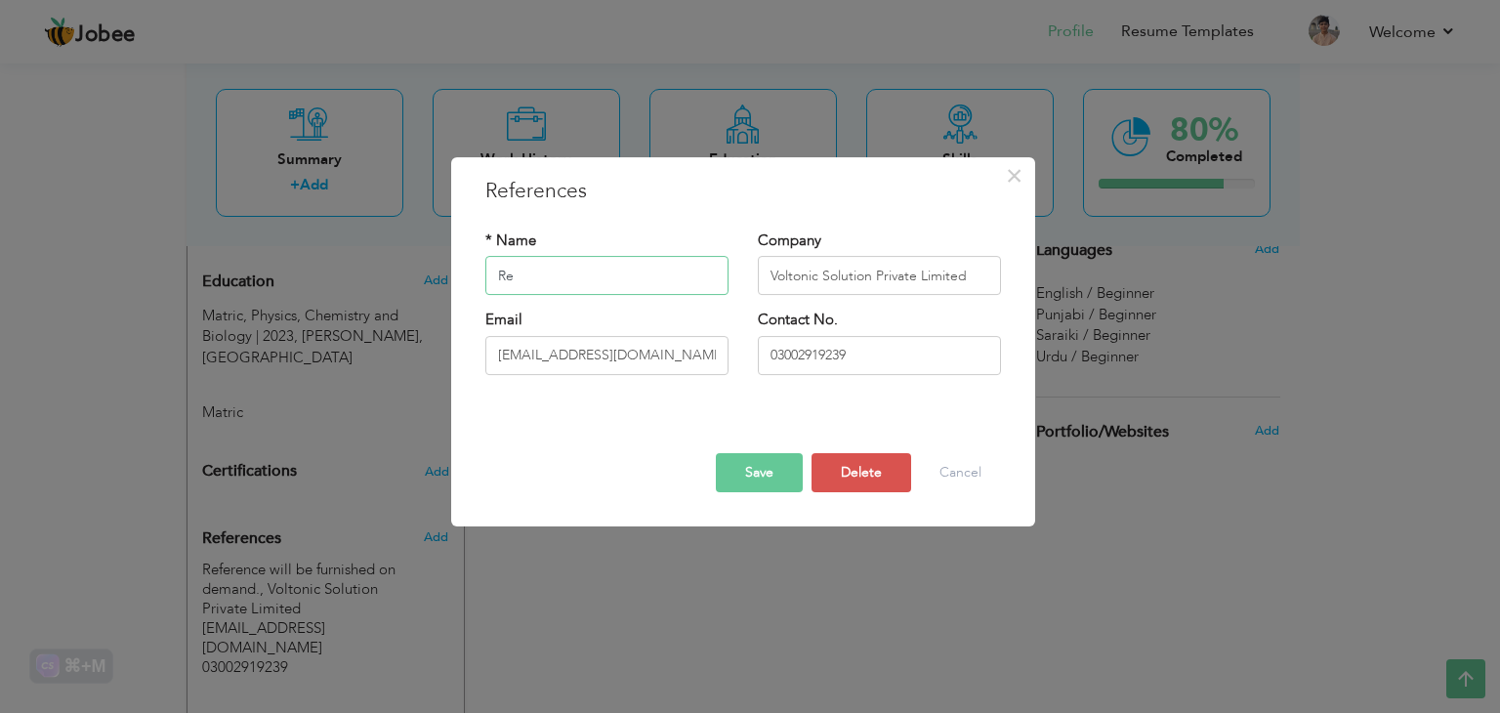
type input "R"
type input "[PERSON_NAME]"
click at [738, 475] on button "Save" at bounding box center [759, 472] width 87 height 39
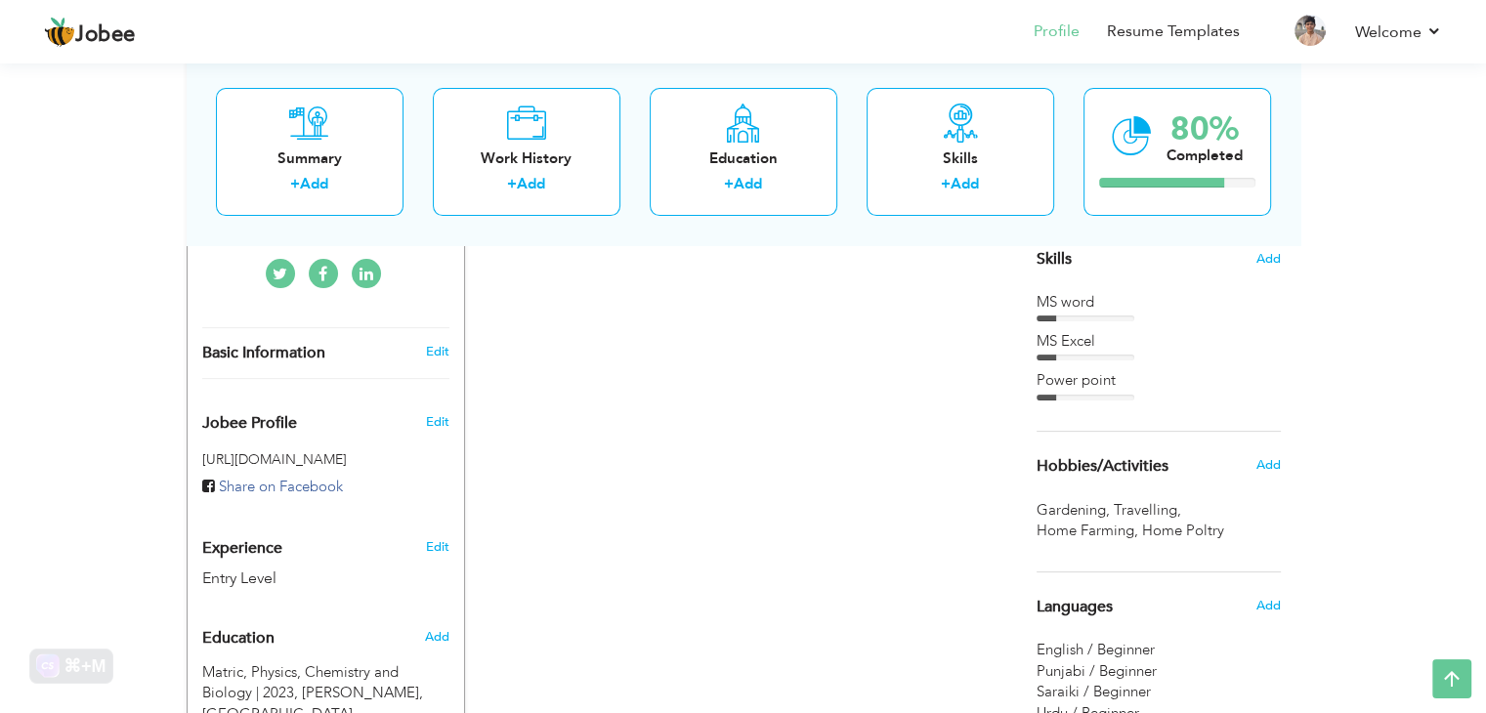
scroll to position [469, 0]
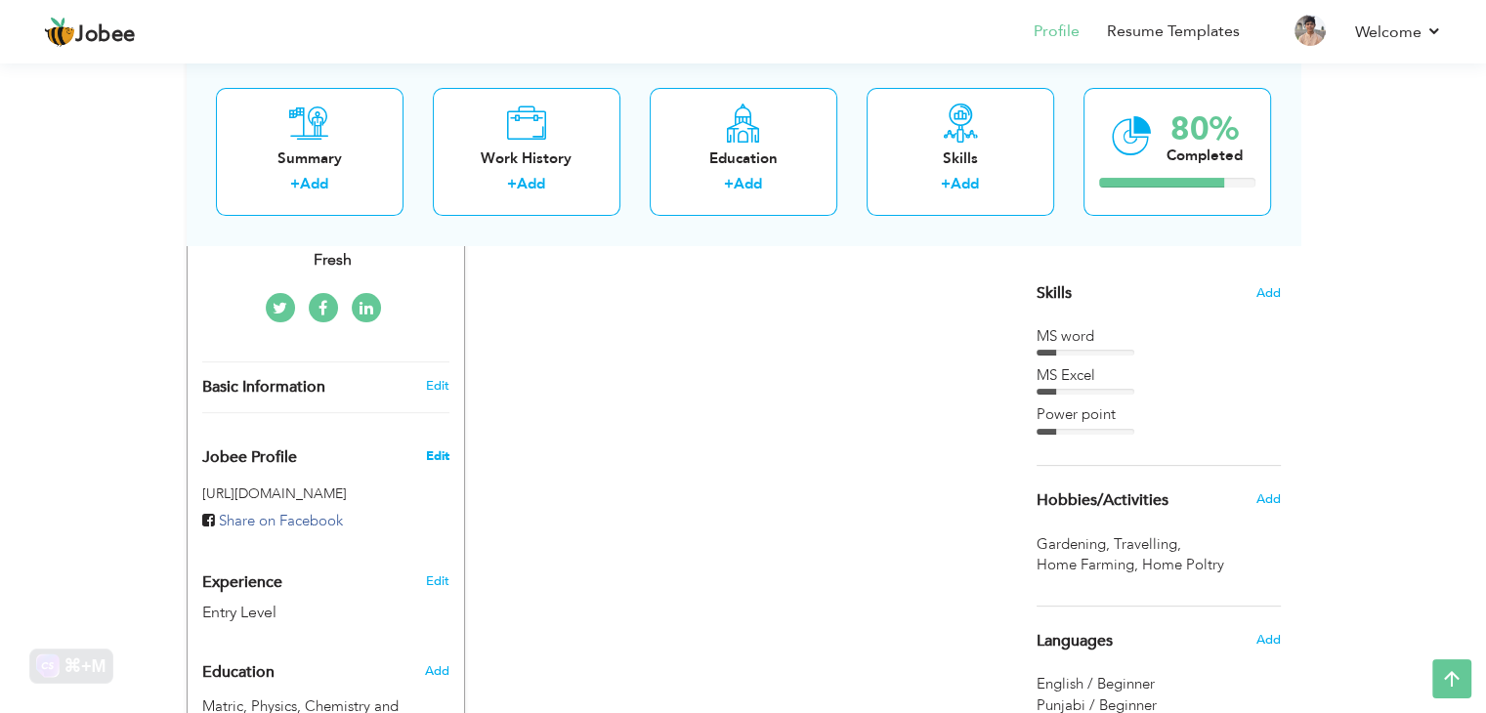
click at [445, 447] on span "Edit" at bounding box center [436, 456] width 23 height 18
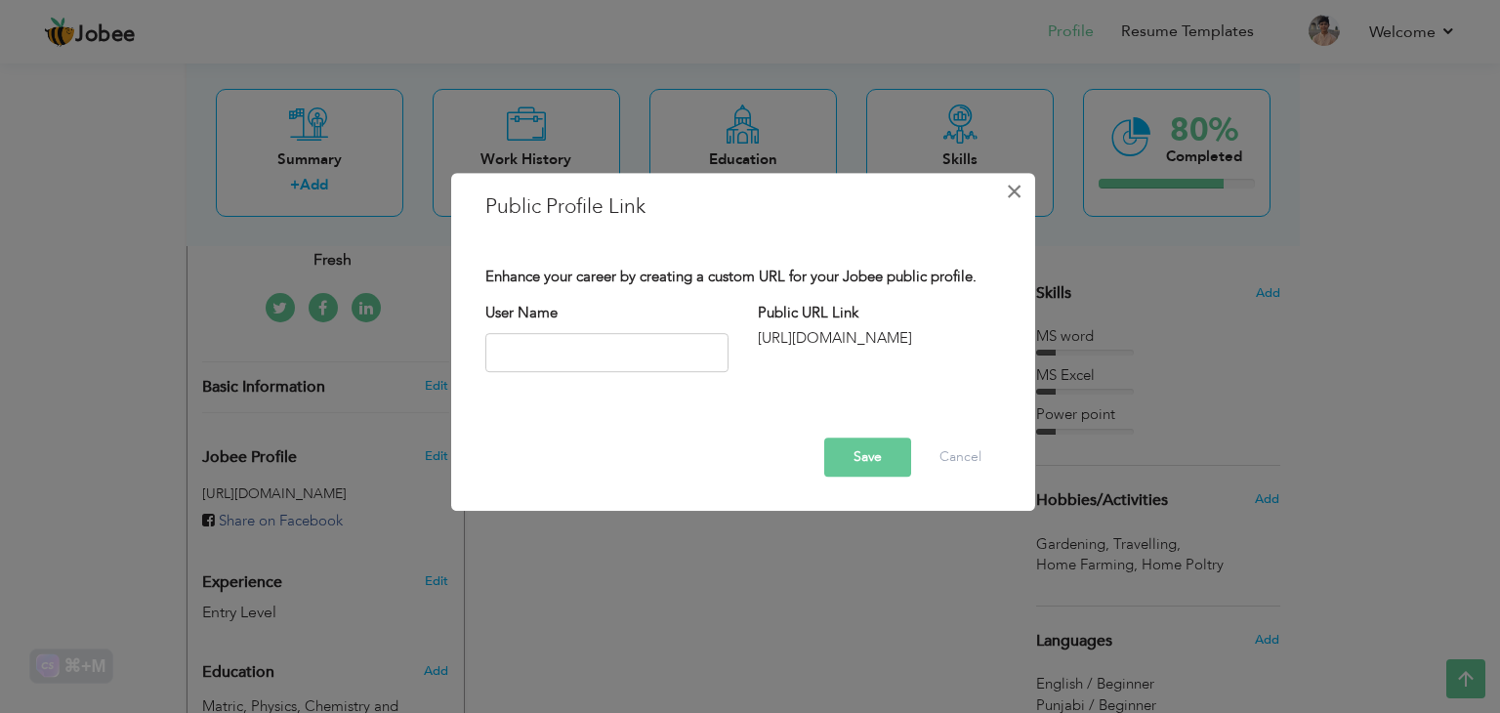
click at [1015, 189] on span "×" at bounding box center [1014, 191] width 17 height 35
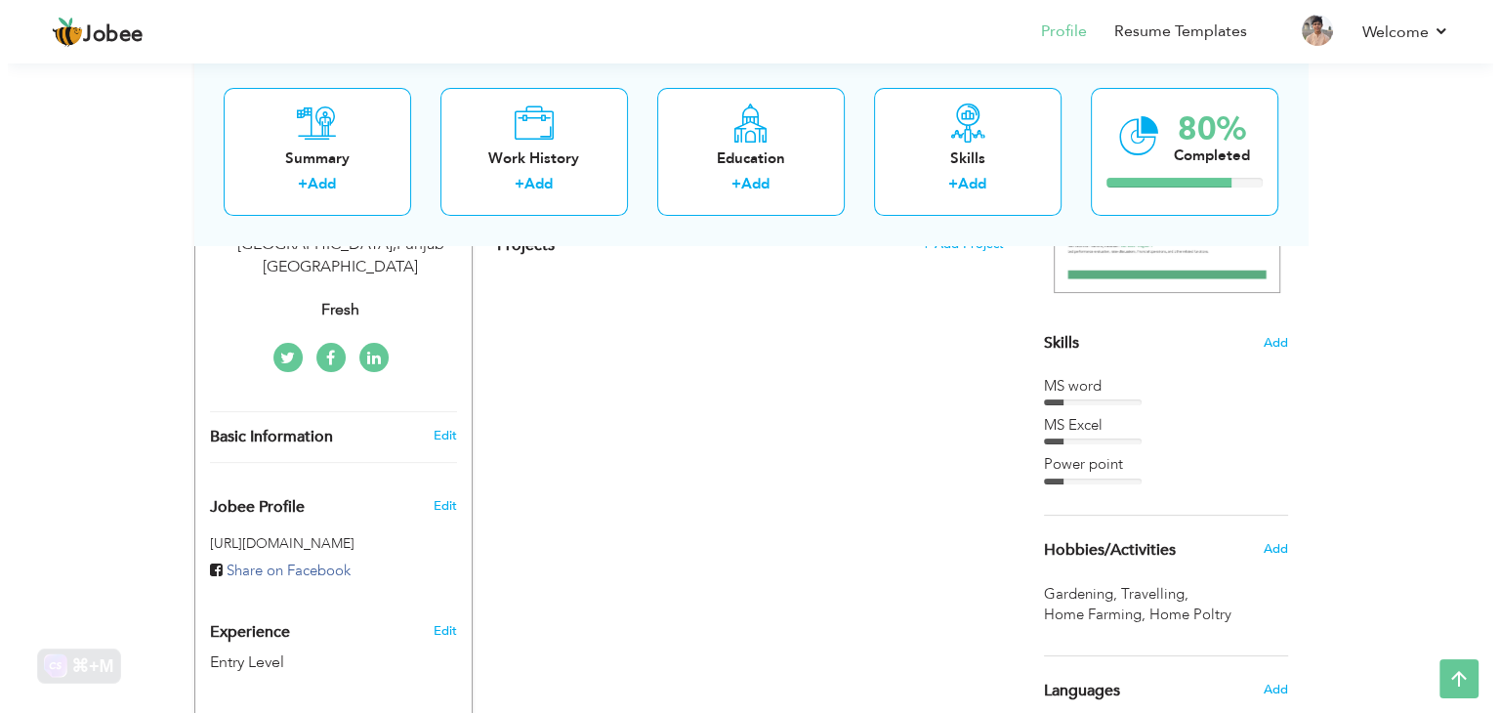
scroll to position [371, 0]
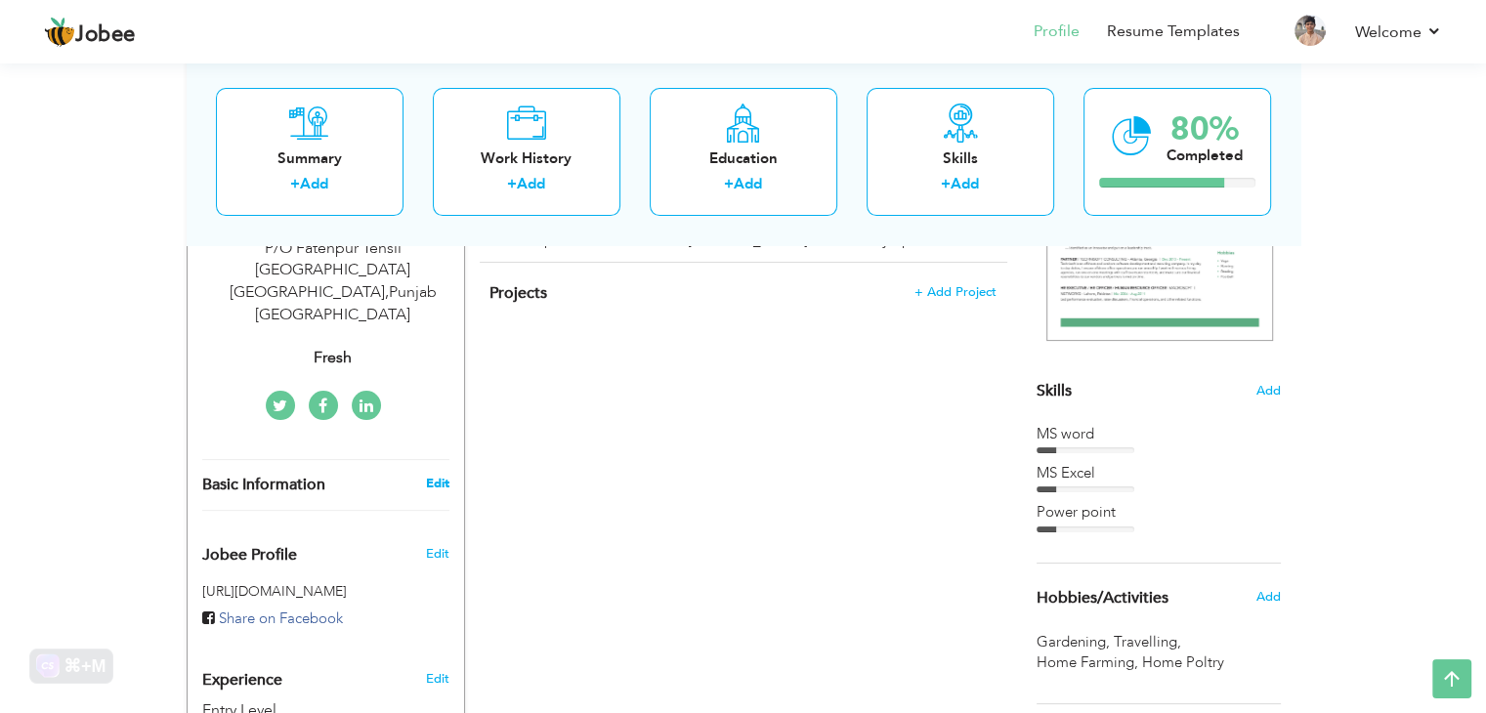
click at [440, 475] on link "Edit" at bounding box center [436, 484] width 23 height 18
type input "[DEMOGRAPHIC_DATA]"
type input "Sameer"
type input "03007073876"
select select "number:166"
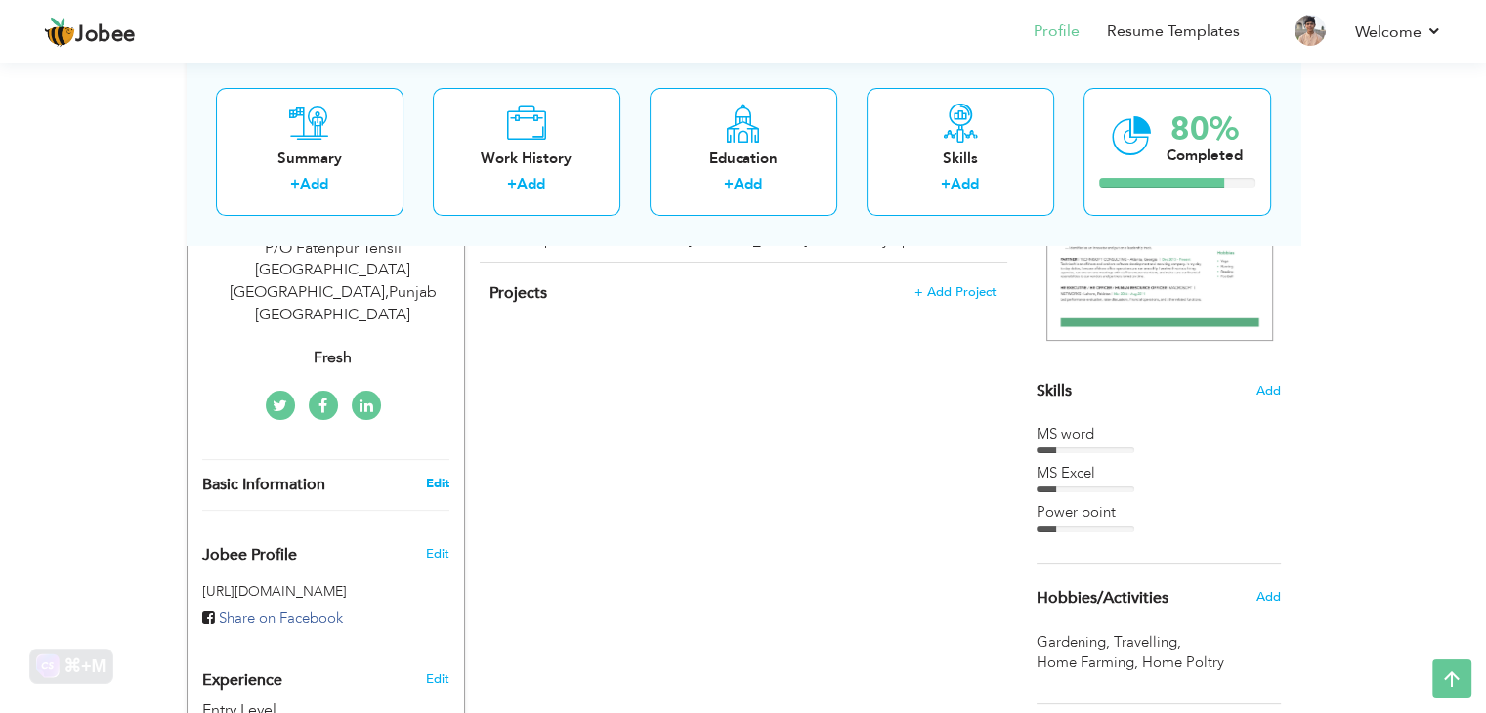
type input "[GEOGRAPHIC_DATA]"
type input "P/O Fatehpur Tehsil Mailsi District Vehari"
select select "number:1"
type input "Fresh"
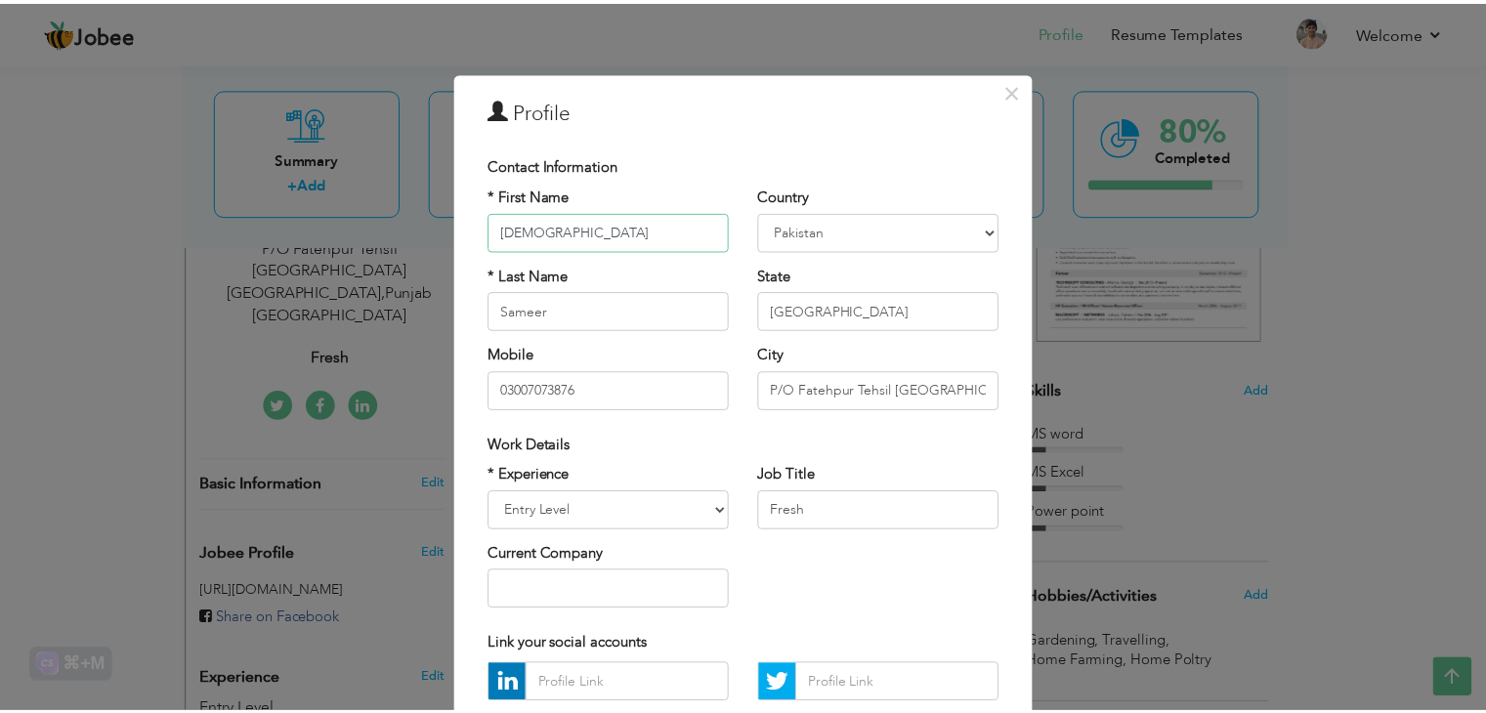
scroll to position [98, 0]
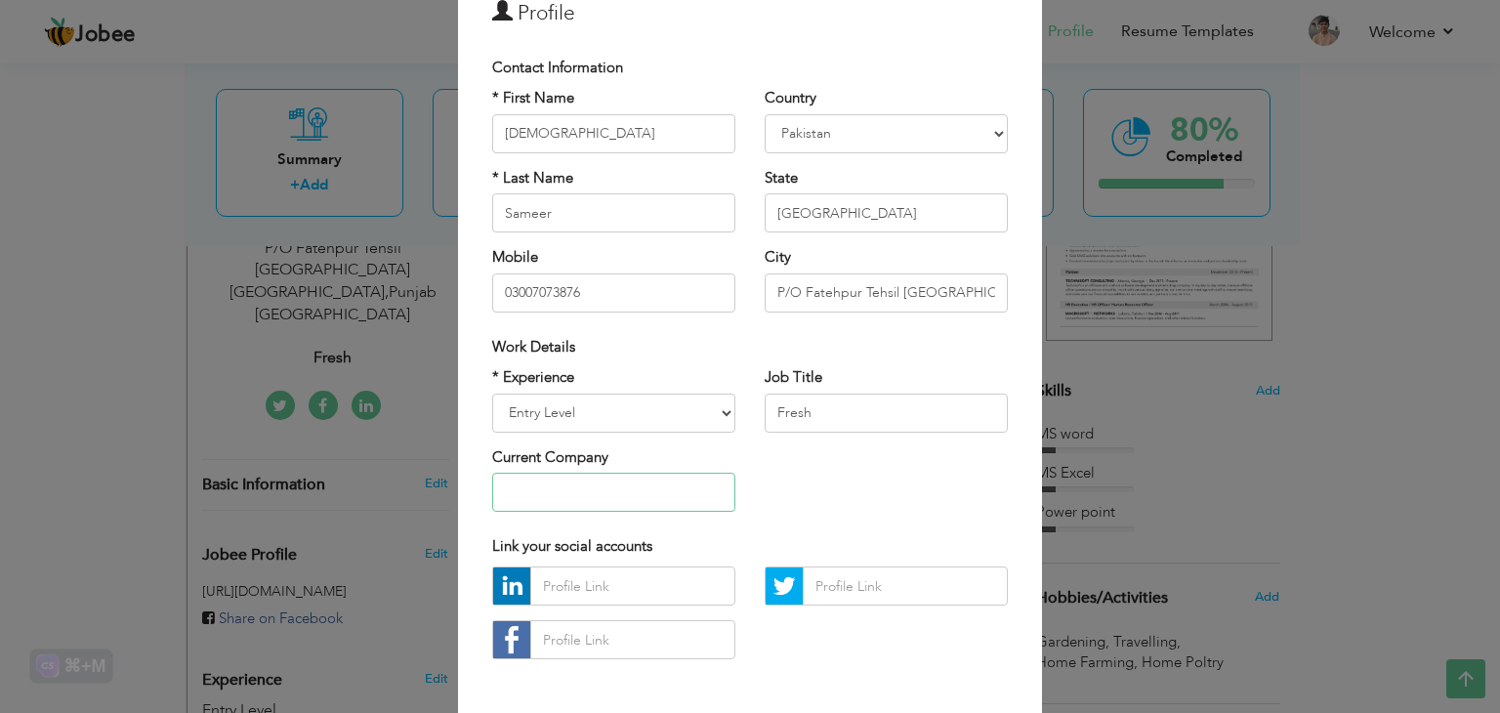
click at [594, 486] on input "text" at bounding box center [613, 492] width 243 height 39
click at [930, 38] on div "× Profile Contact Information * First Name Muhammad * Last Name Sameer Mobile" at bounding box center [750, 384] width 584 height 818
click at [1416, 348] on div "× Profile Contact Information * First Name Muhammad * Last Name Aruba" at bounding box center [750, 356] width 1500 height 713
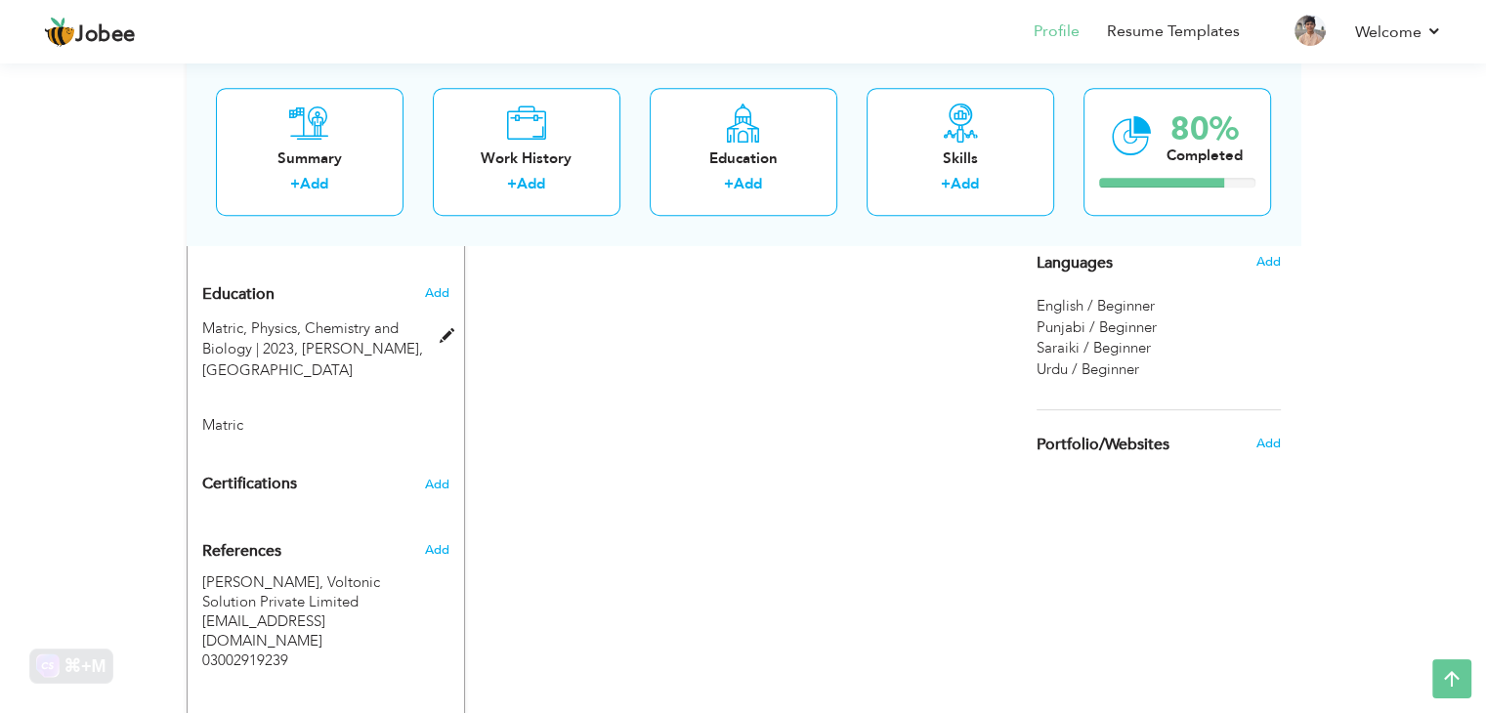
scroll to position [879, 0]
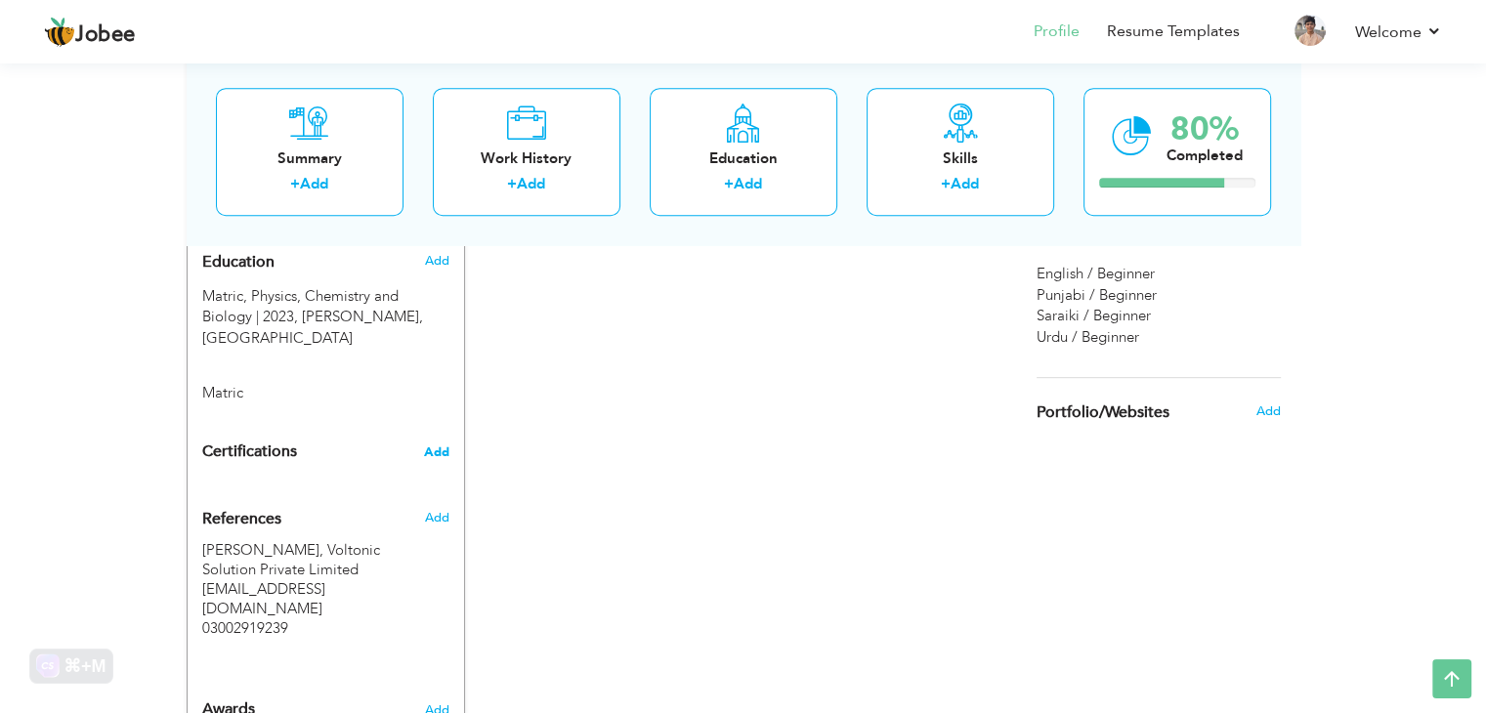
click at [434, 445] on span "Add" at bounding box center [436, 452] width 25 height 14
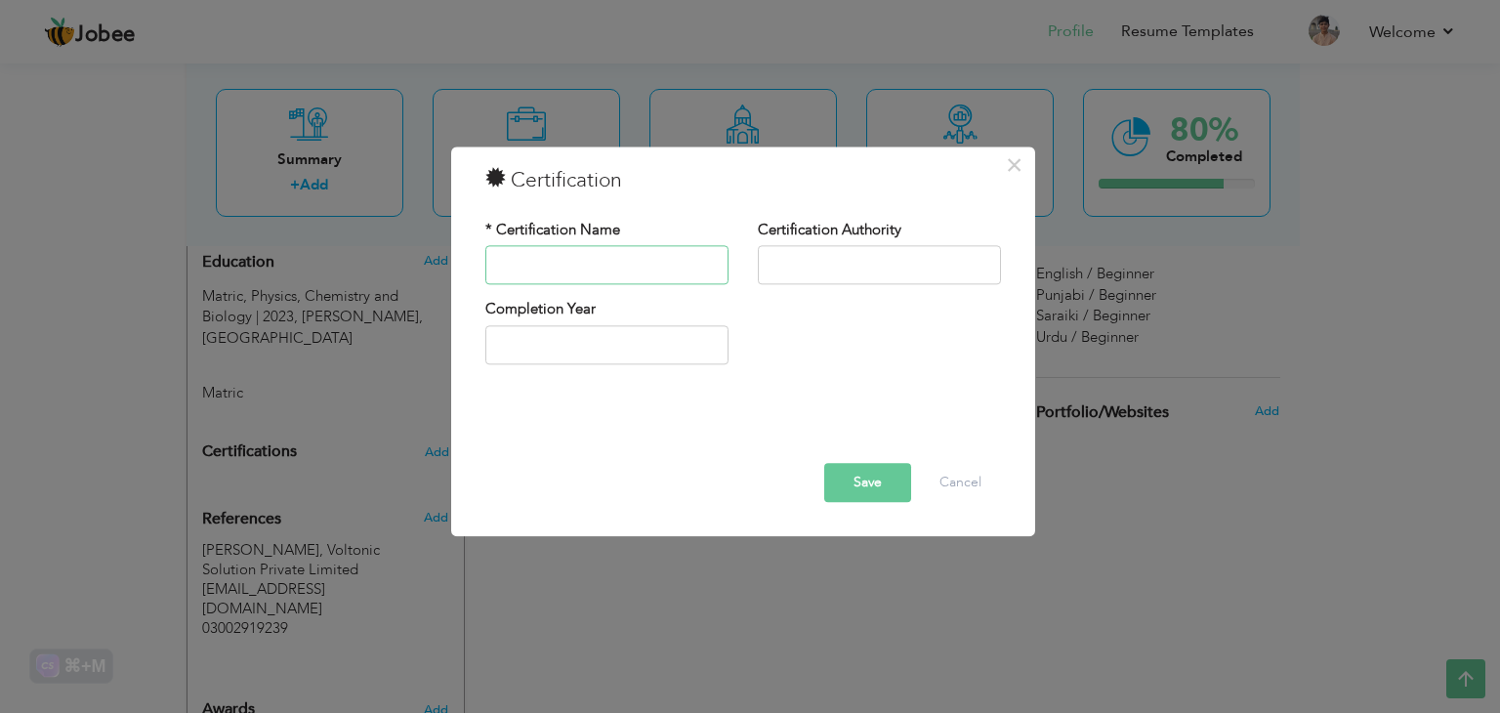
click at [519, 274] on input "text" at bounding box center [606, 265] width 243 height 39
type input "Computer Operator"
click at [817, 275] on input "text" at bounding box center [879, 265] width 243 height 39
type input "PVTC"
type input "2025"
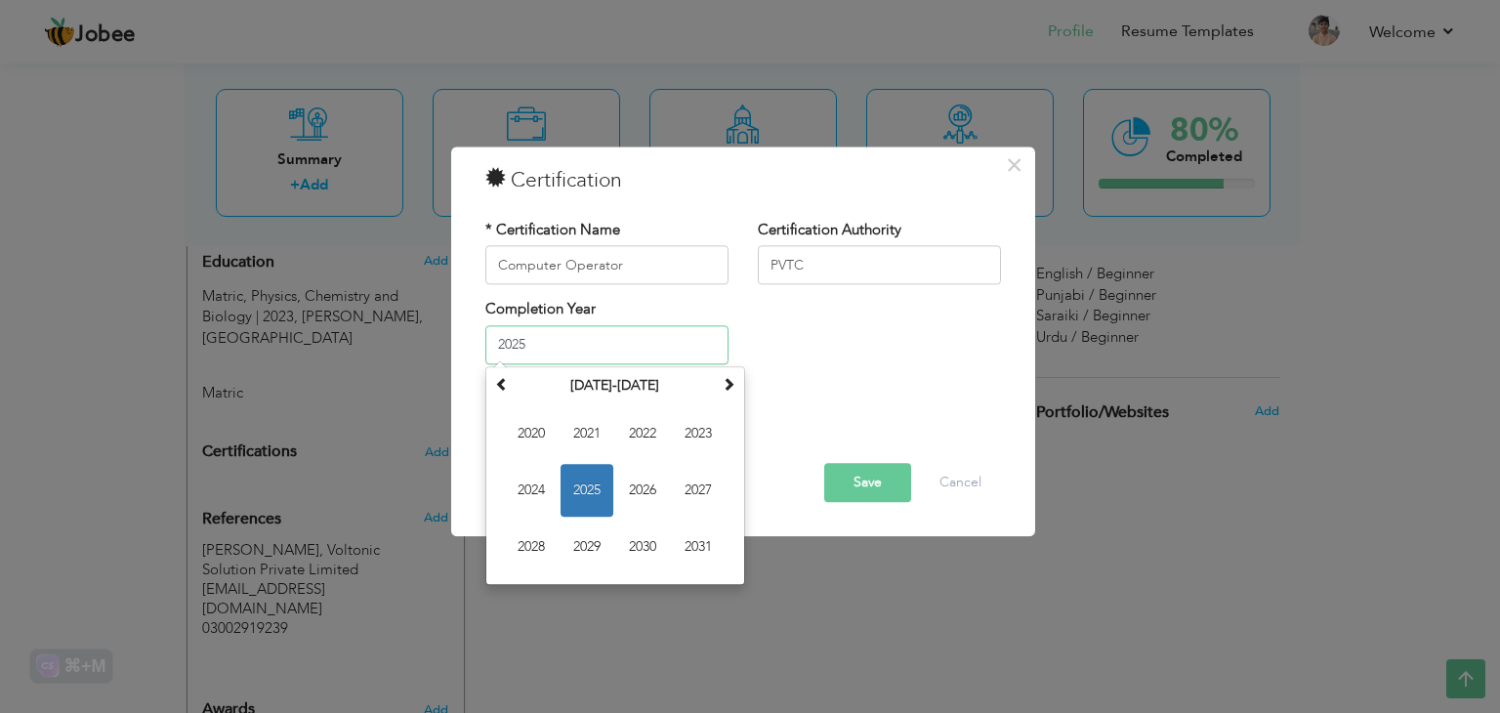
click at [626, 345] on input "2025" at bounding box center [606, 344] width 243 height 39
click at [763, 582] on div "× Certification * Certification Name Computer Operator Certification Authority …" at bounding box center [750, 356] width 1500 height 713
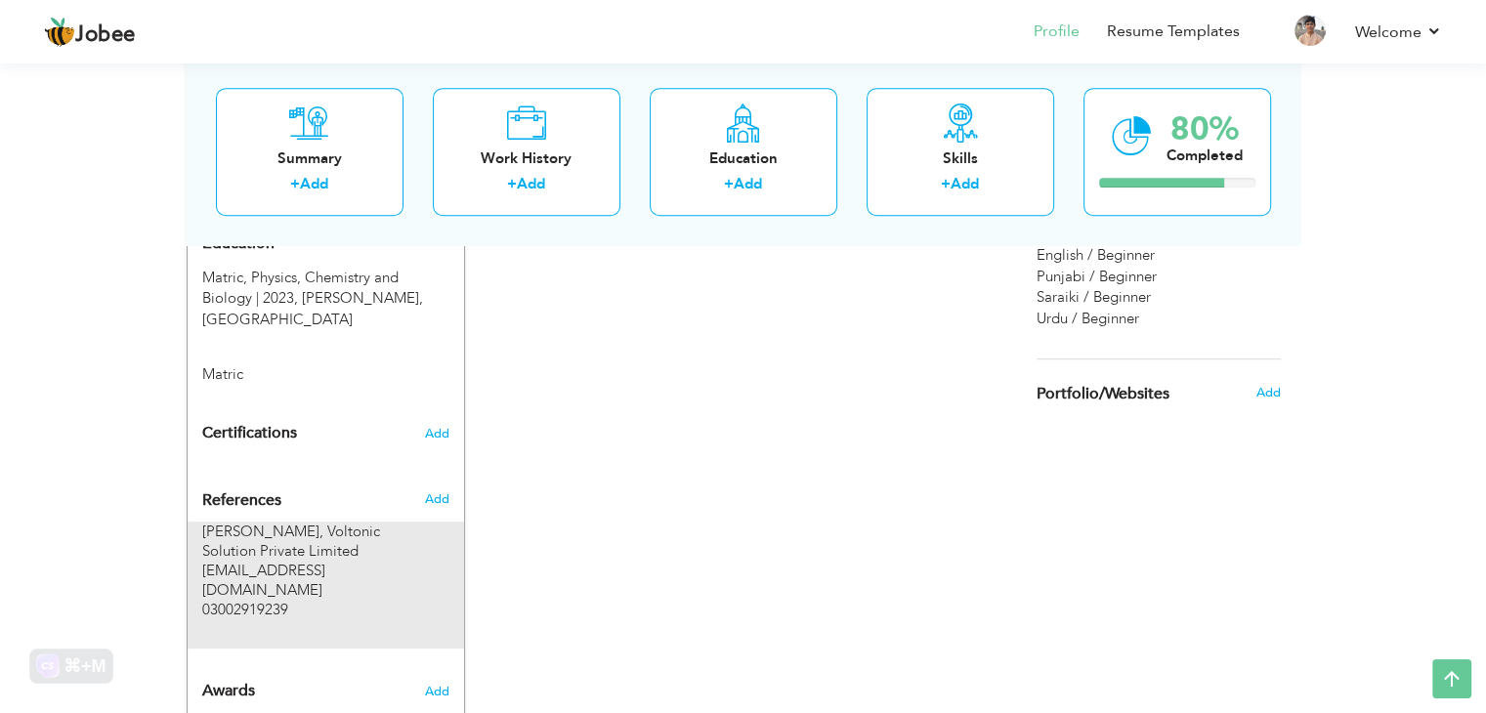
scroll to position [919, 0]
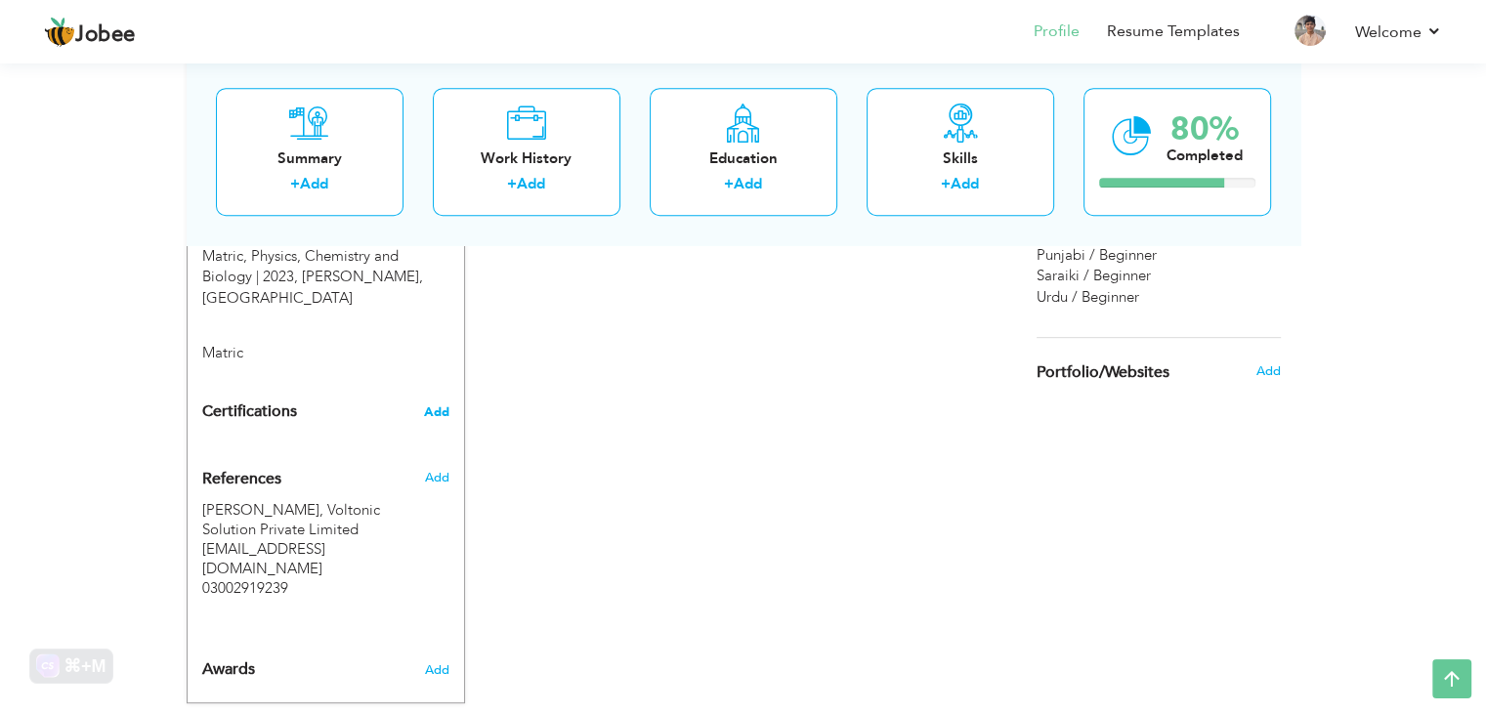
click at [438, 405] on span "Add" at bounding box center [436, 412] width 25 height 14
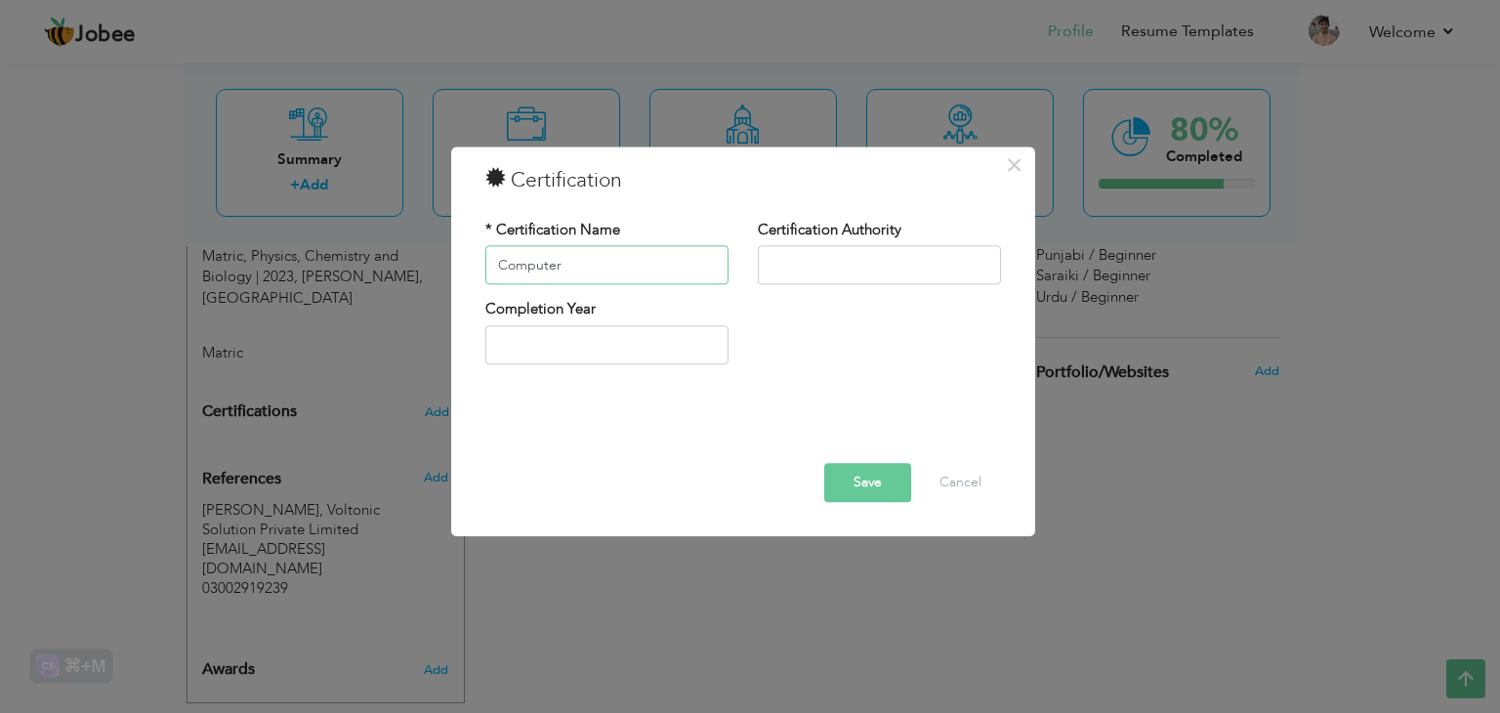
type input "Computer Operator"
click at [785, 276] on input "text" at bounding box center [879, 265] width 243 height 39
type input "PVTC"
click at [875, 491] on button "Save" at bounding box center [867, 483] width 87 height 39
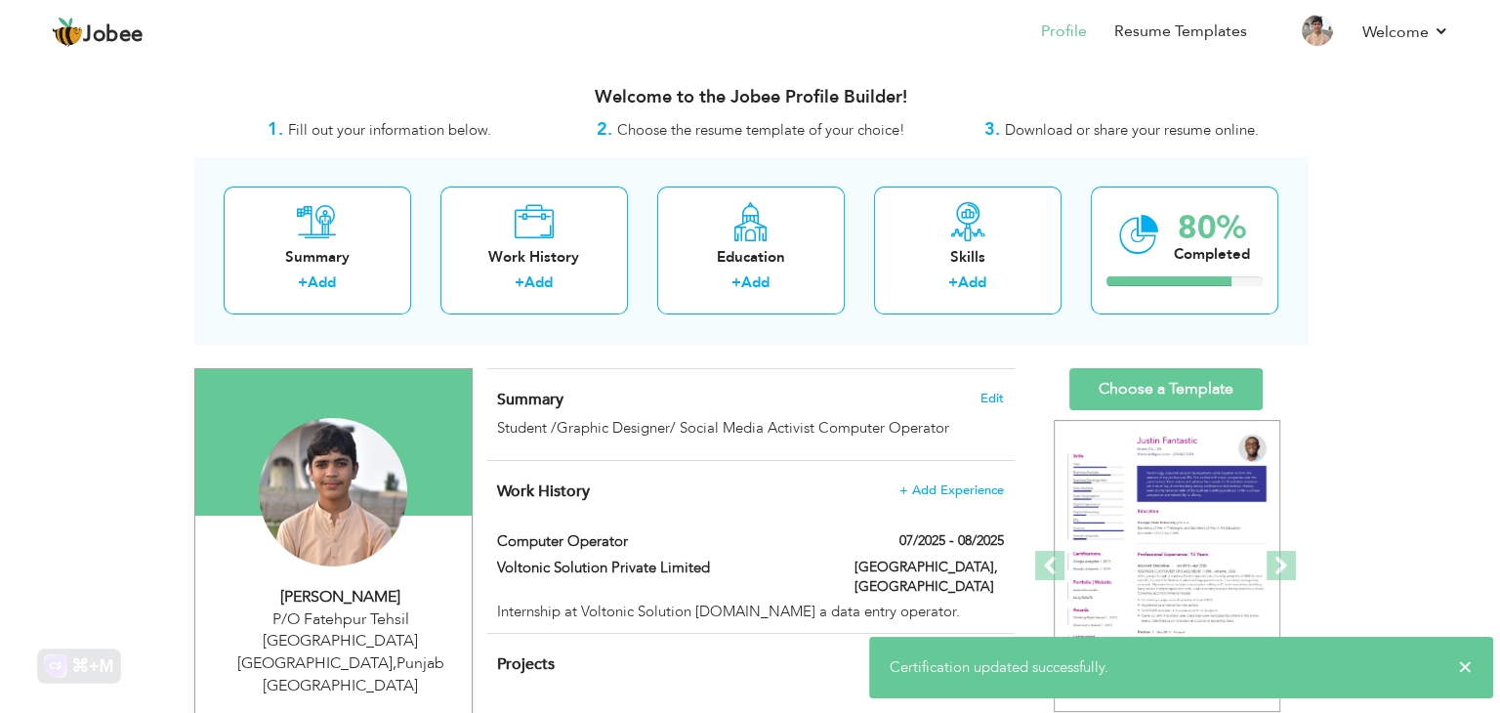
scroll to position [195, 0]
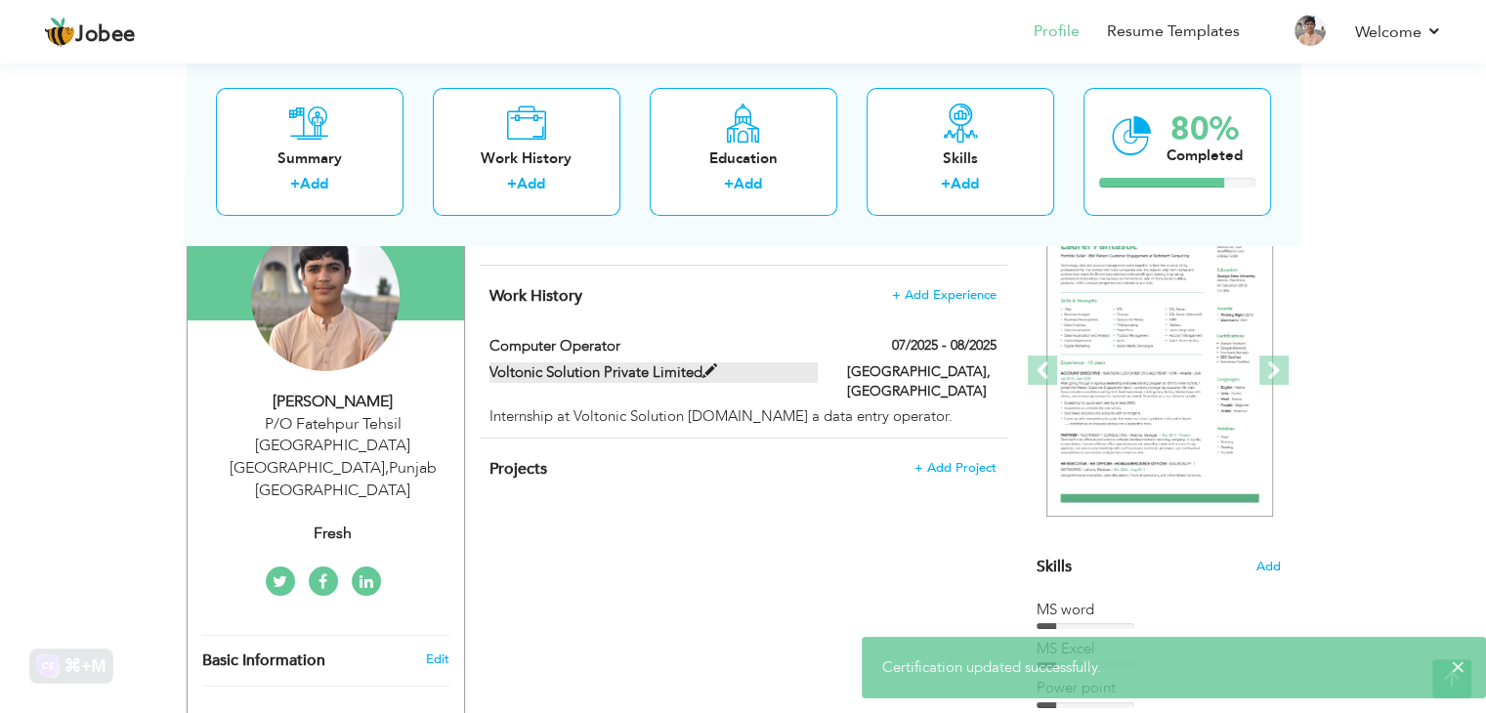
drag, startPoint x: 926, startPoint y: 399, endPoint x: 712, endPoint y: 376, distance: 215.2
click at [712, 376] on div "Computer Operator 07/2025 - 08/2025 Computer Operator 07/2025 - 08/2025 Voltoni…" at bounding box center [742, 381] width 506 height 91
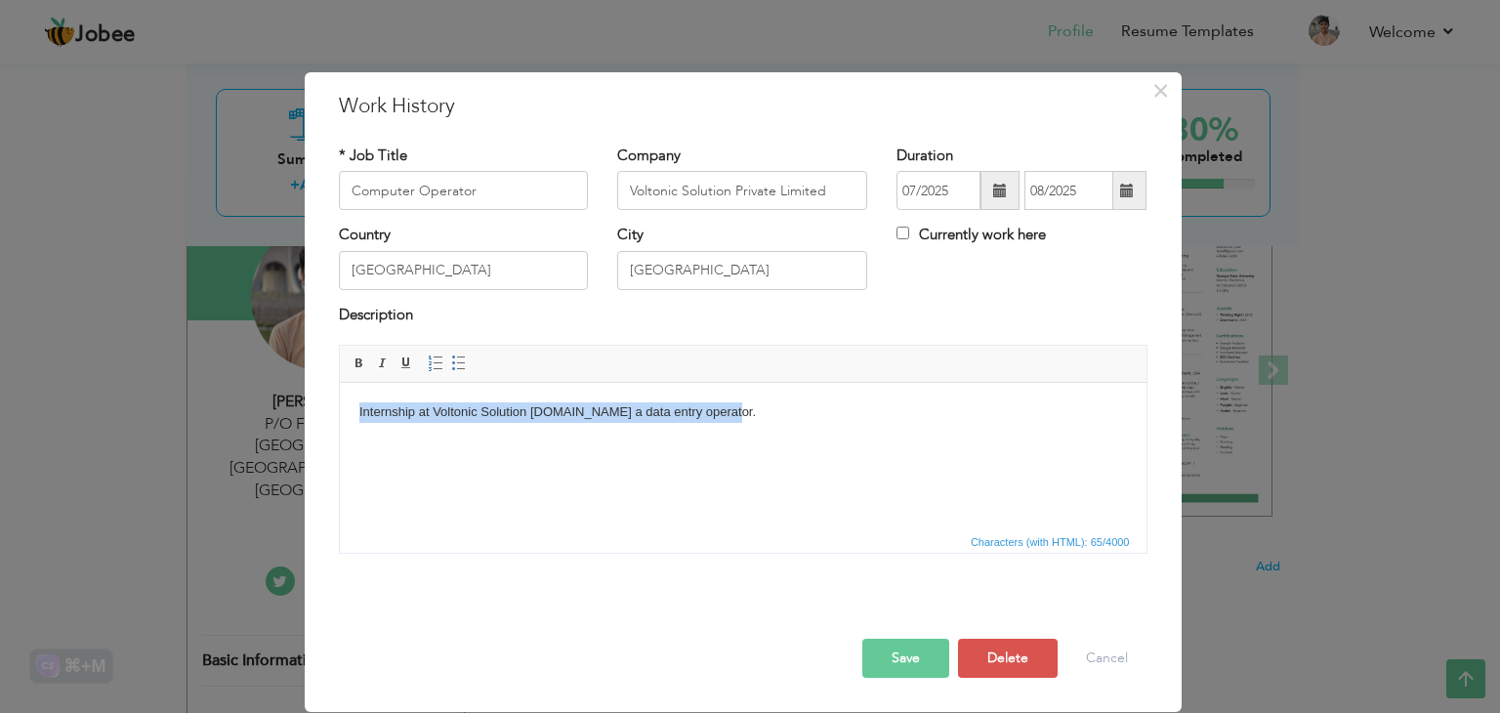
drag, startPoint x: 744, startPoint y: 408, endPoint x: 260, endPoint y: 348, distance: 488.2
click at [339, 383] on html "Internship at Voltonic Solution Private.as a data entry operator." at bounding box center [742, 413] width 807 height 60
copy body "Internship at Voltonic Solution Private.as a data entry operator."
click at [737, 440] on html "Internship at Voltonic Solution Private.as a data entry operator." at bounding box center [742, 413] width 807 height 60
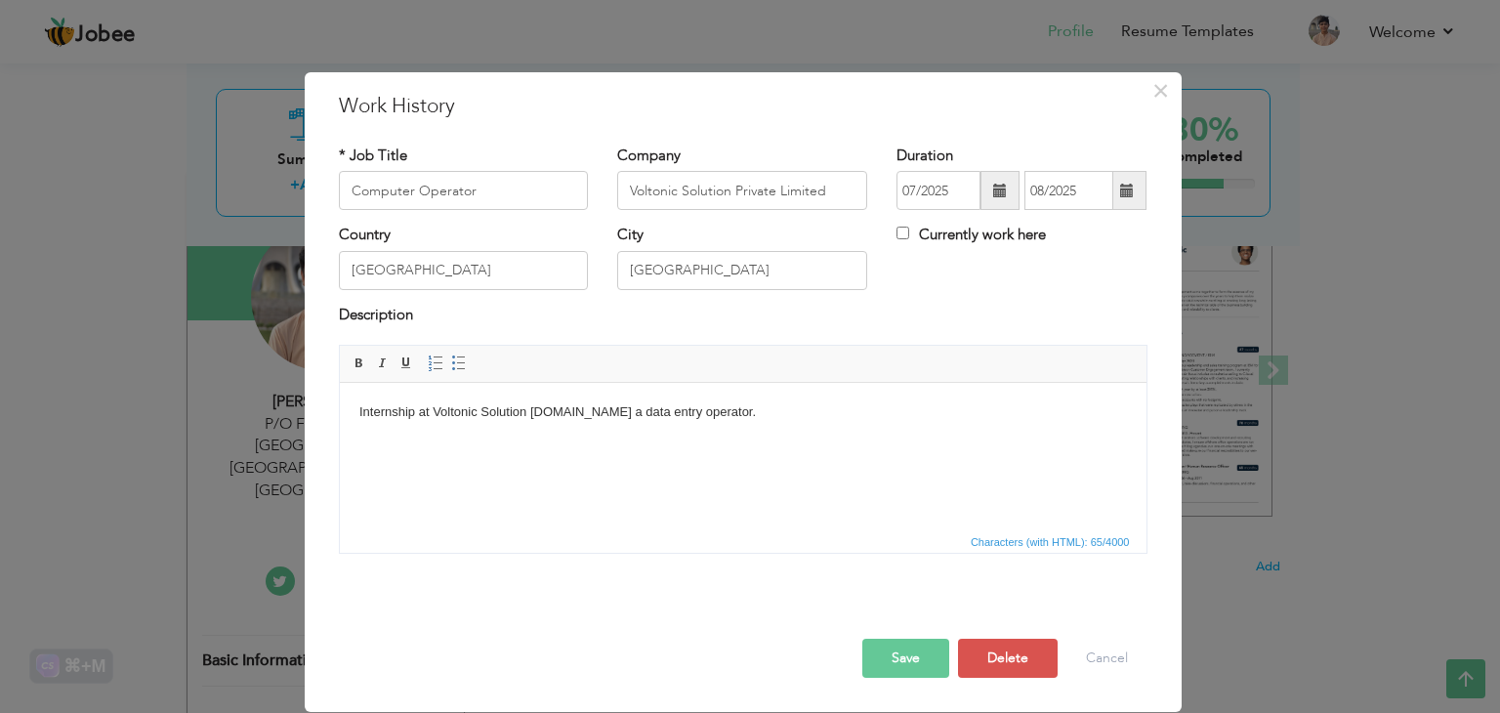
click at [731, 418] on body "Internship at Voltonic Solution Private.as a data entry operator." at bounding box center [742, 412] width 768 height 21
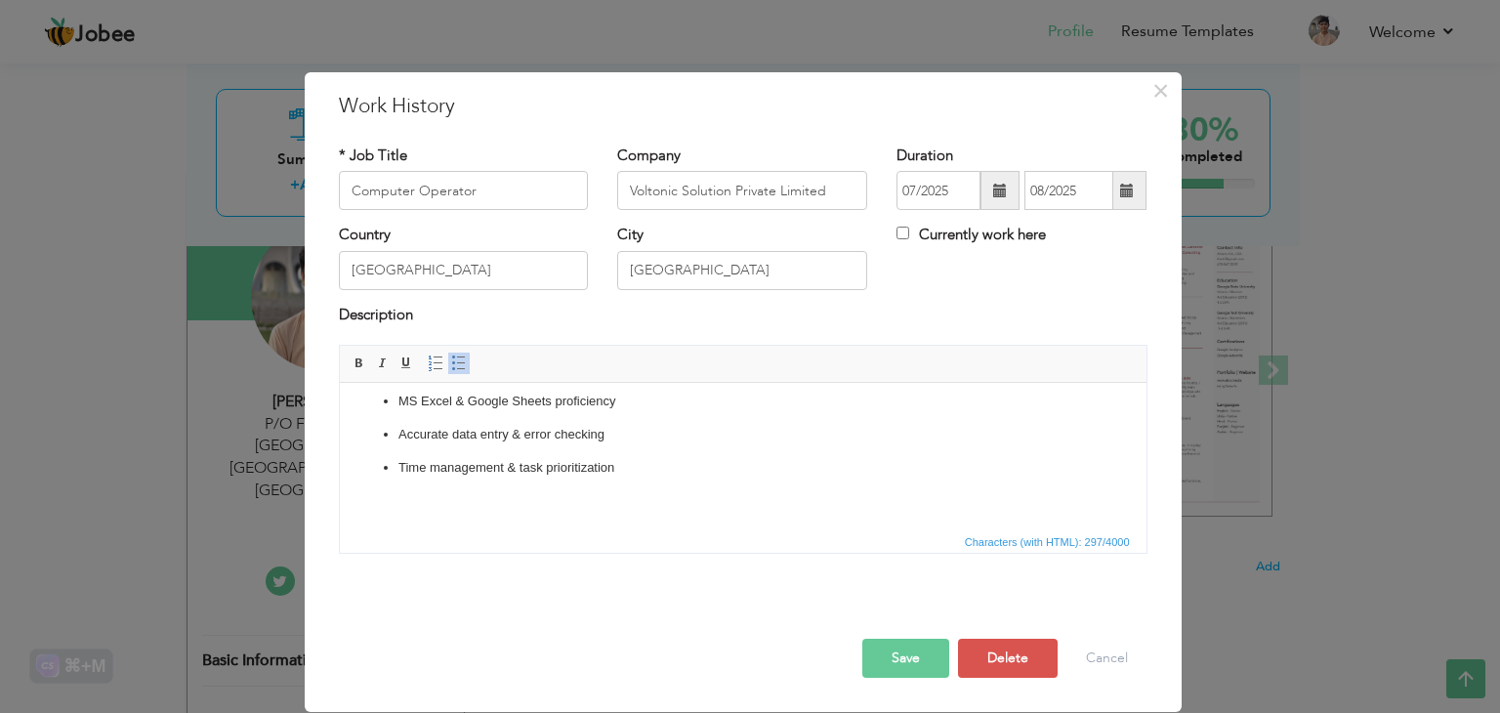
scroll to position [117, 0]
click at [902, 653] on button "Save" at bounding box center [905, 658] width 87 height 39
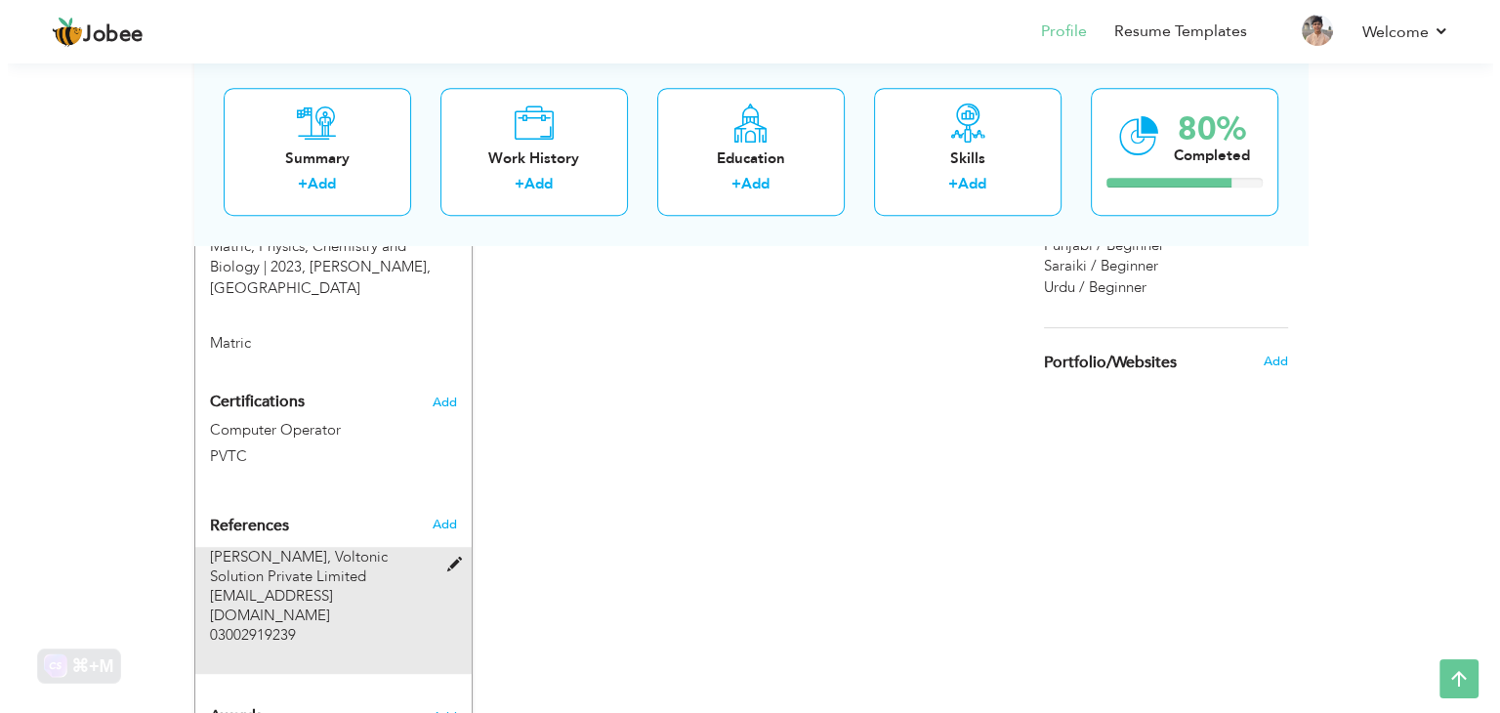
scroll to position [956, 0]
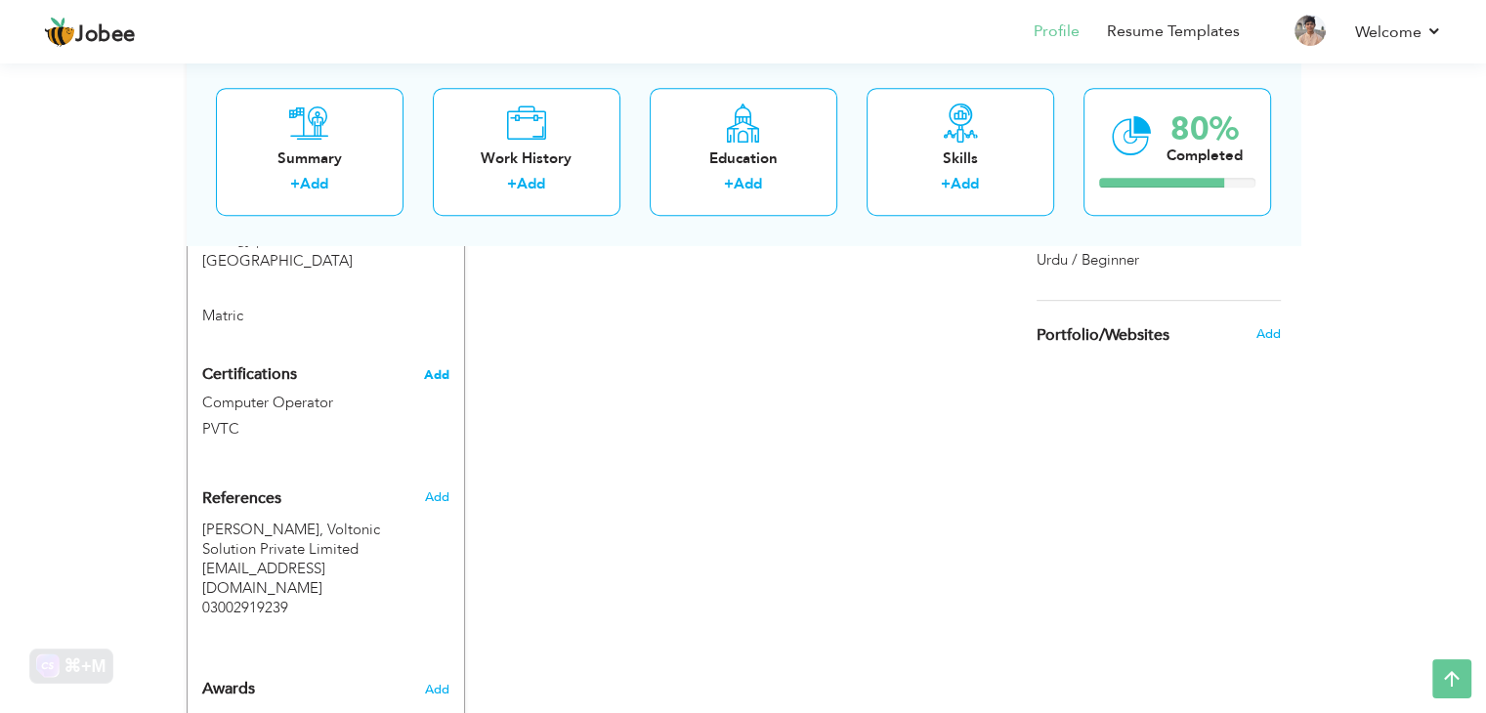
click at [441, 368] on span "Add" at bounding box center [436, 375] width 25 height 14
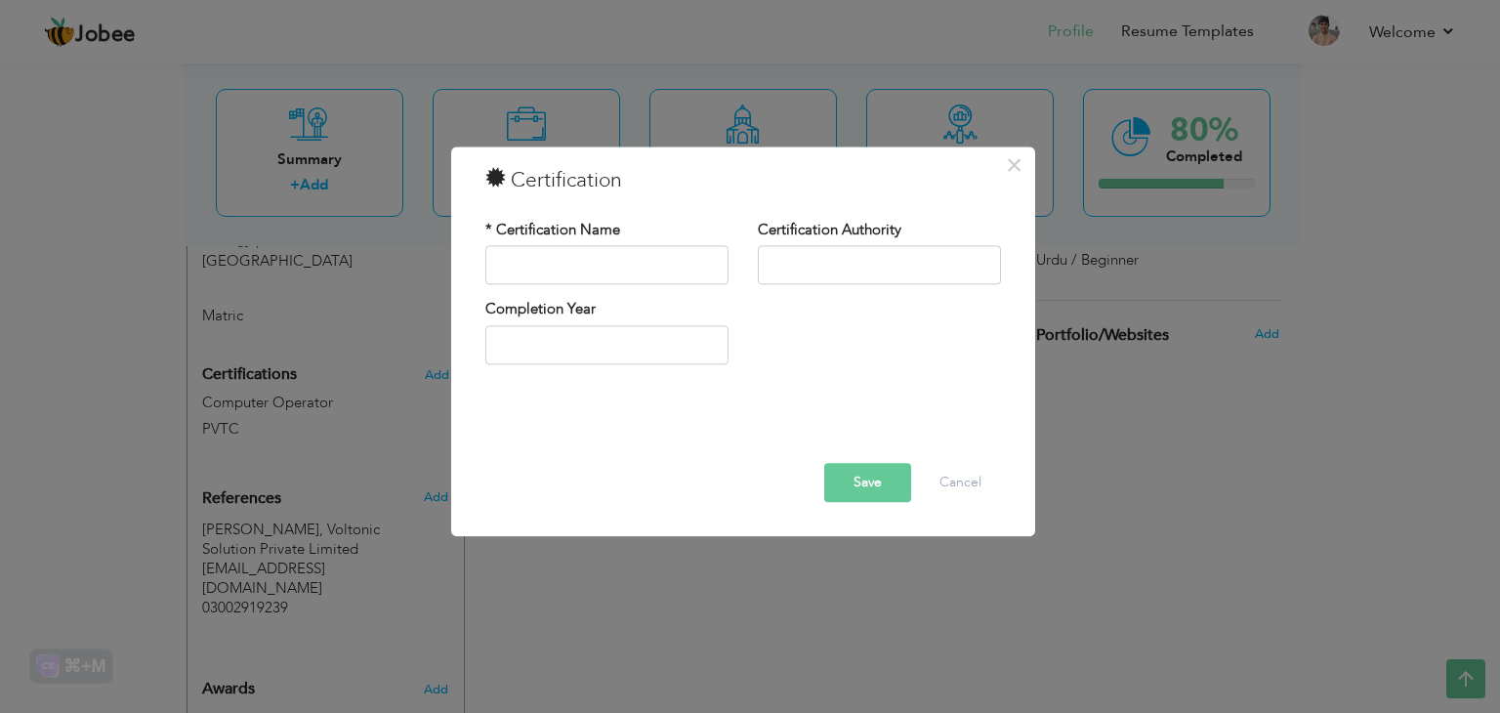
click at [419, 412] on div "× Certification * Certification Name Certification Authority Save" at bounding box center [750, 356] width 1500 height 713
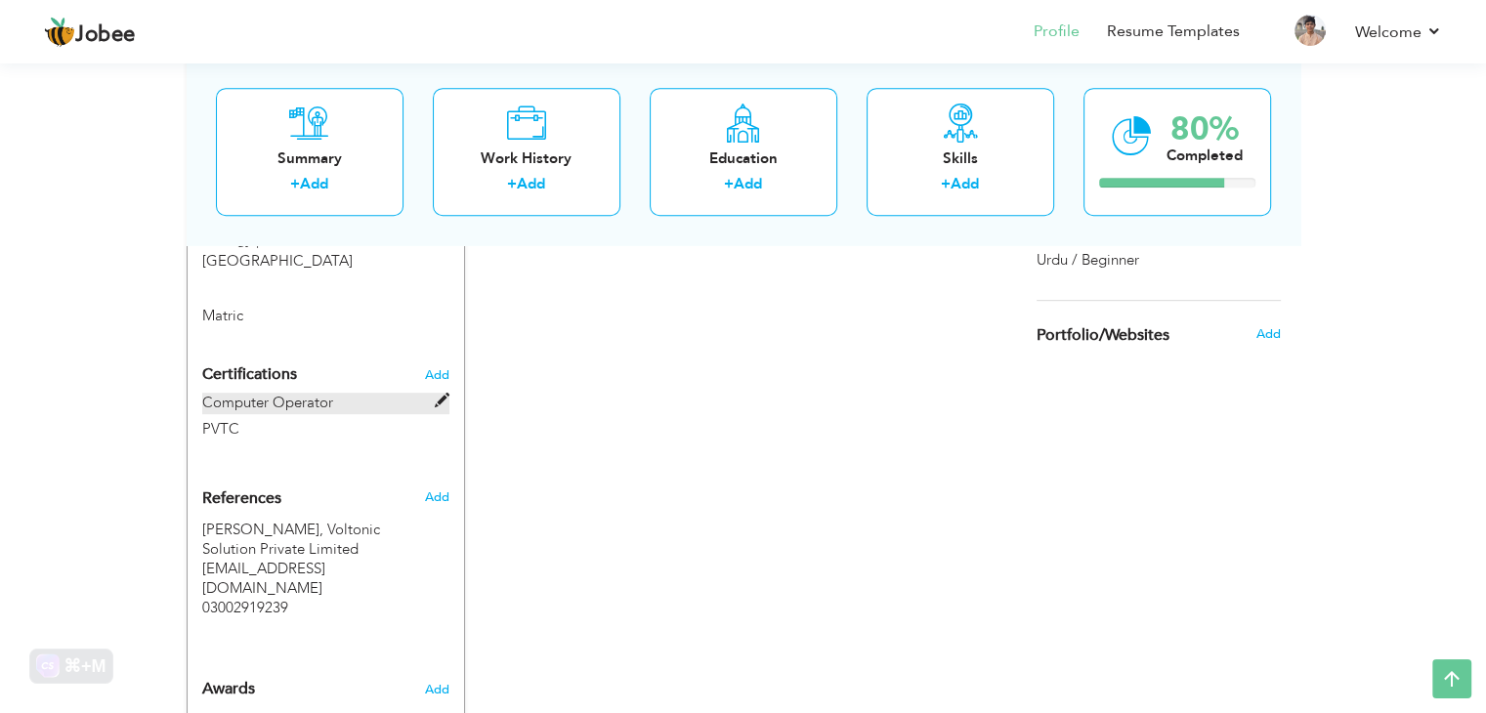
click at [444, 394] on span at bounding box center [442, 401] width 15 height 15
type input "Computer Operator"
type input "PVTC"
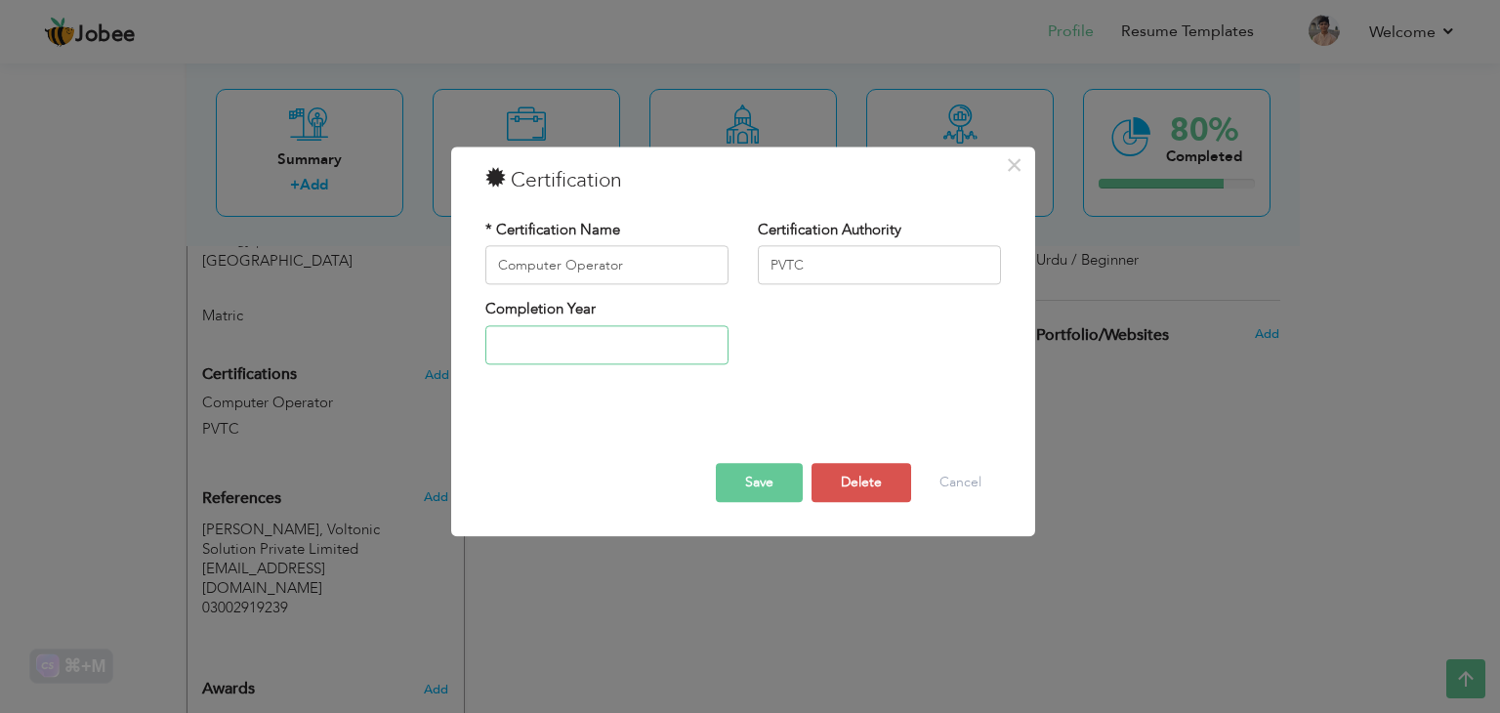
click at [616, 348] on input "text" at bounding box center [606, 344] width 243 height 39
click at [809, 623] on div "× Certification * Certification Name Computer Operator Certification Authority …" at bounding box center [750, 356] width 1500 height 713
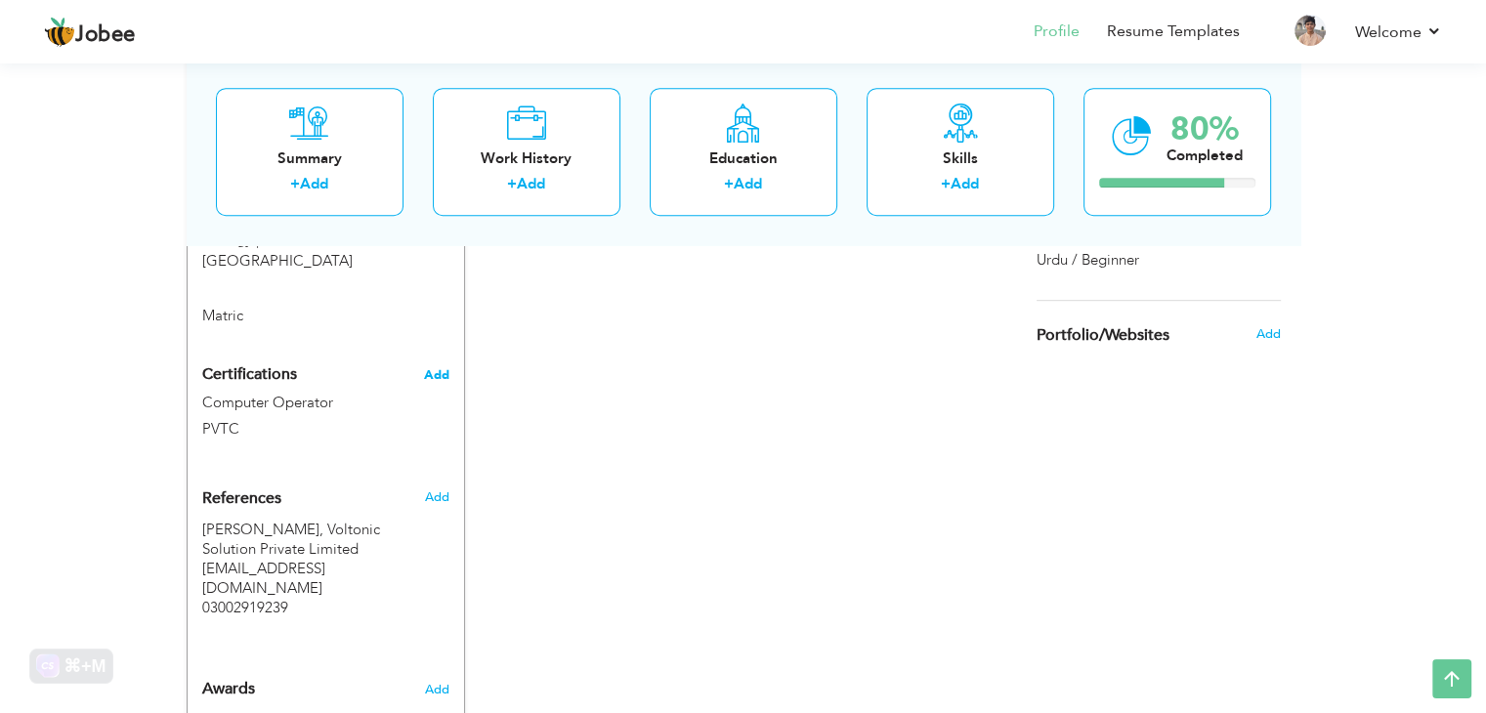
click at [440, 368] on span "Add" at bounding box center [436, 375] width 25 height 14
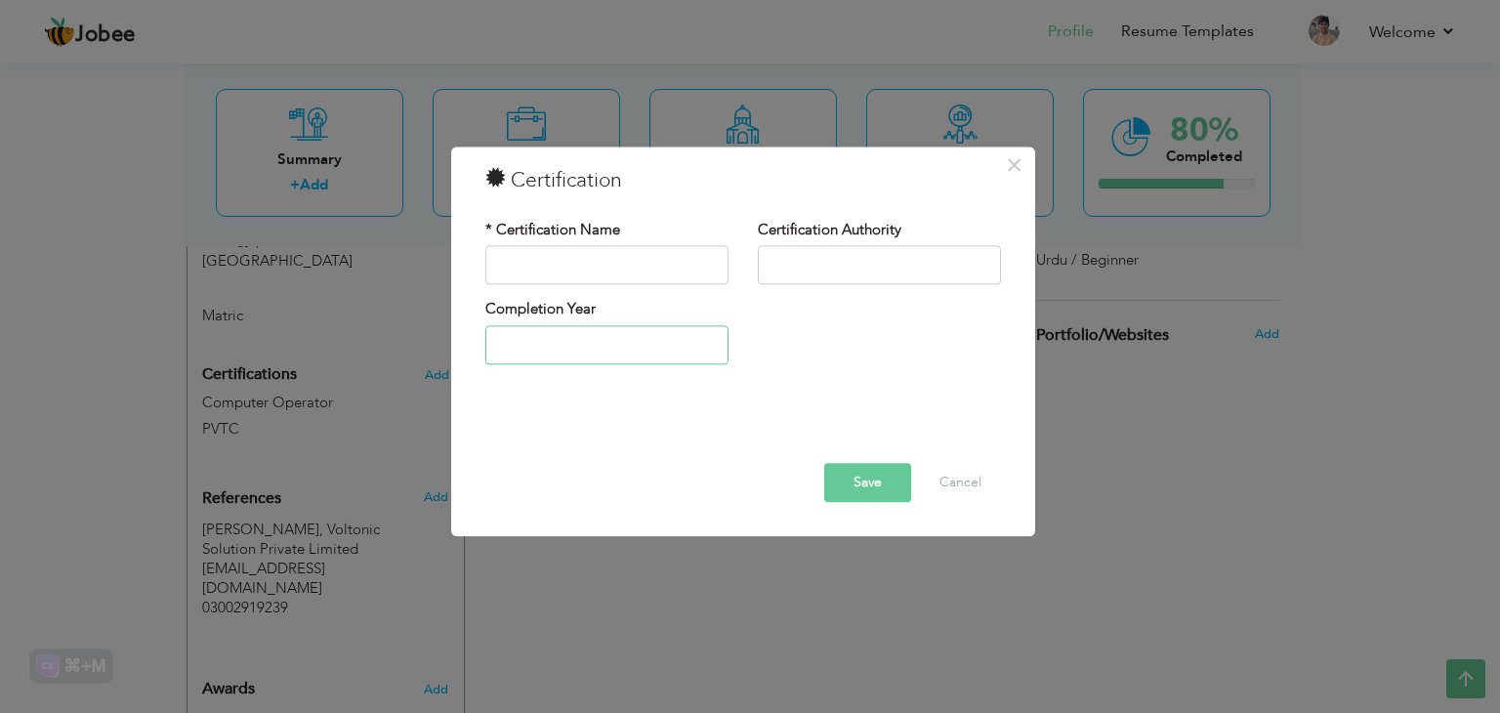
click at [524, 356] on input "text" at bounding box center [606, 344] width 243 height 39
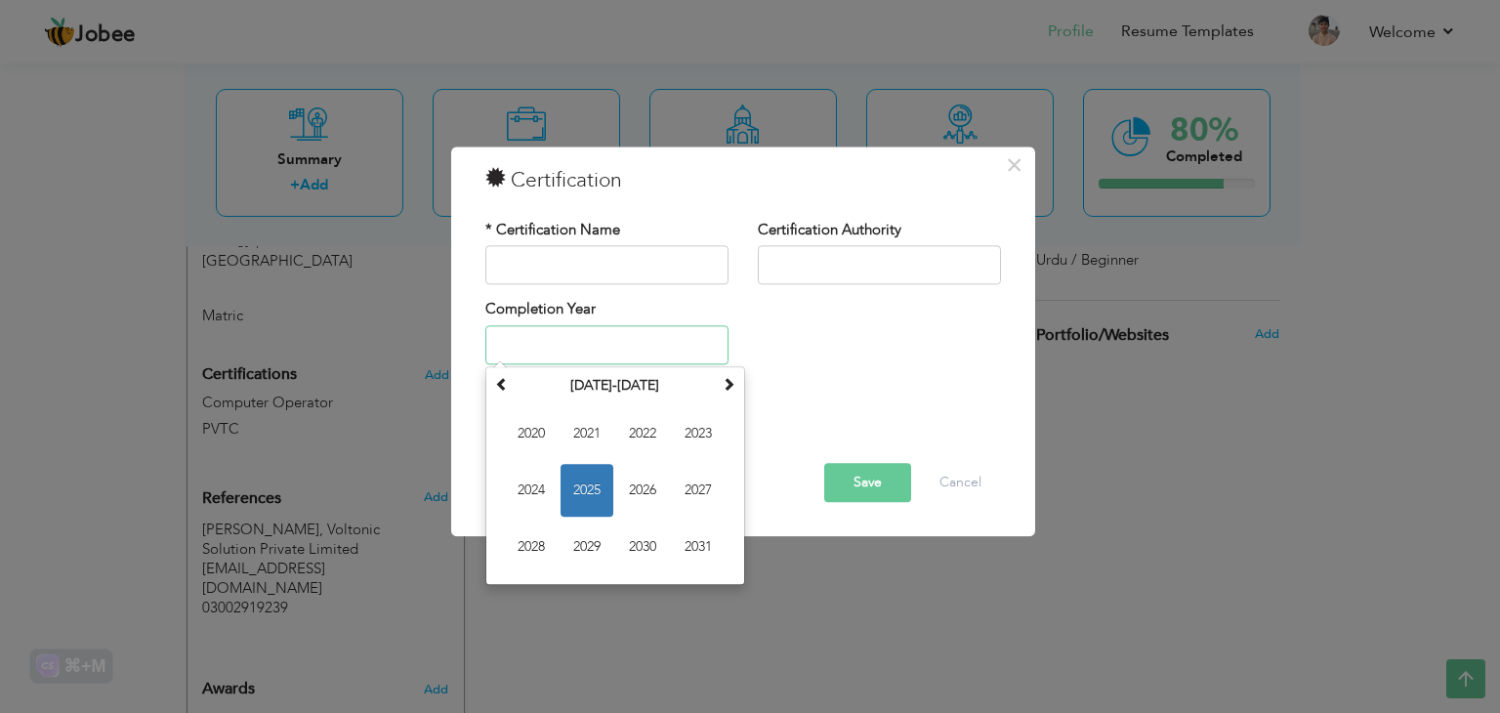
click at [574, 482] on span "2025" at bounding box center [587, 490] width 53 height 53
type input "2025"
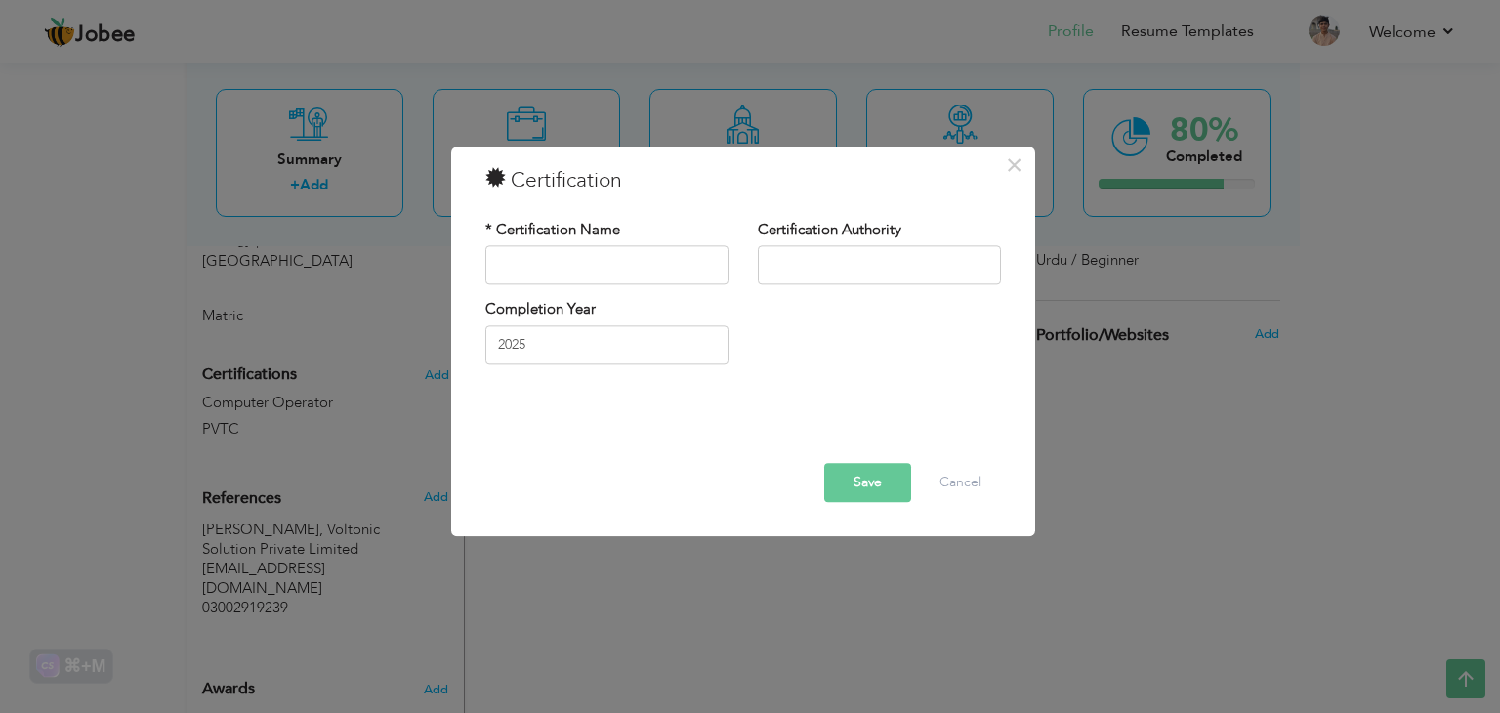
click at [852, 484] on button "Save" at bounding box center [867, 483] width 87 height 39
click at [608, 263] on input "text" at bounding box center [606, 265] width 243 height 39
type input "Computer Operator"
click at [784, 272] on input "text" at bounding box center [879, 265] width 243 height 39
click at [895, 484] on button "Save" at bounding box center [867, 483] width 87 height 39
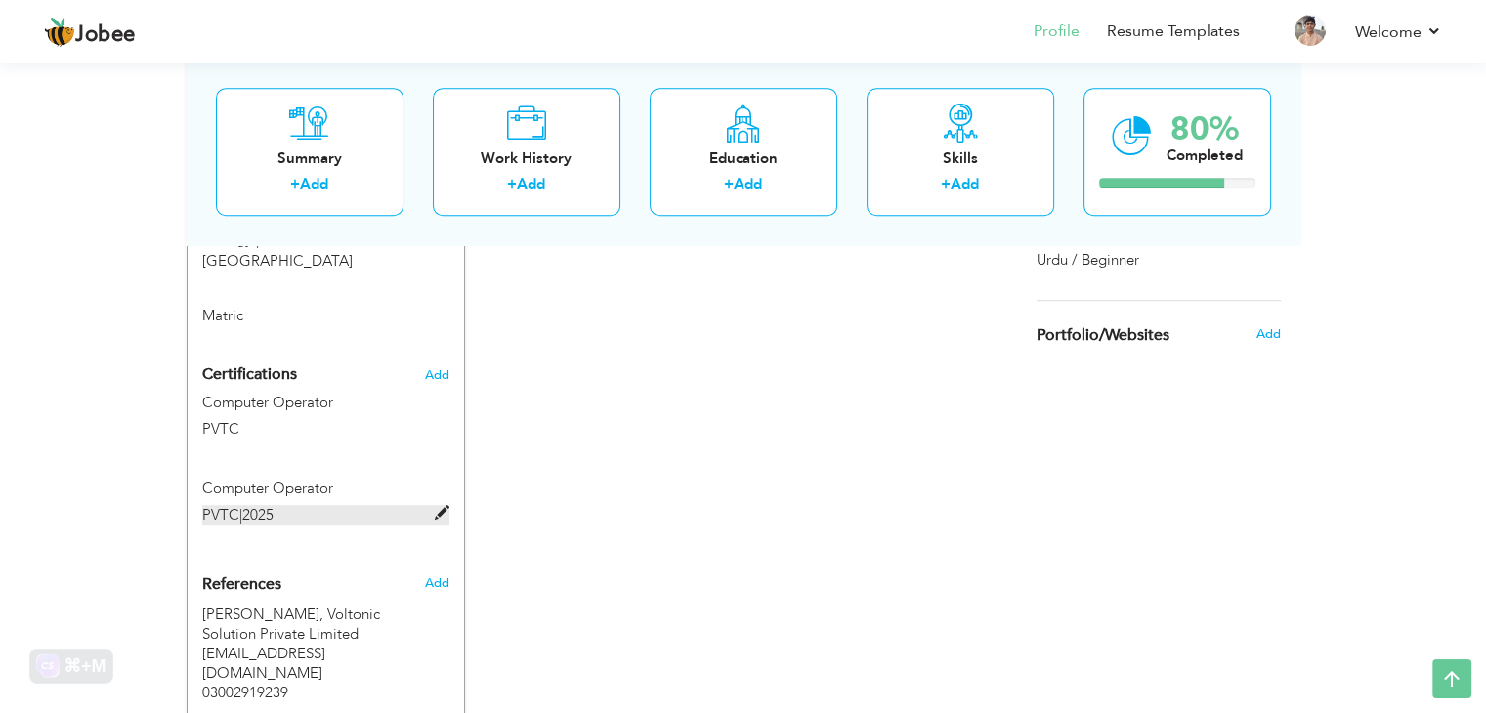
click at [219, 505] on span "PVTC" at bounding box center [220, 515] width 37 height 20
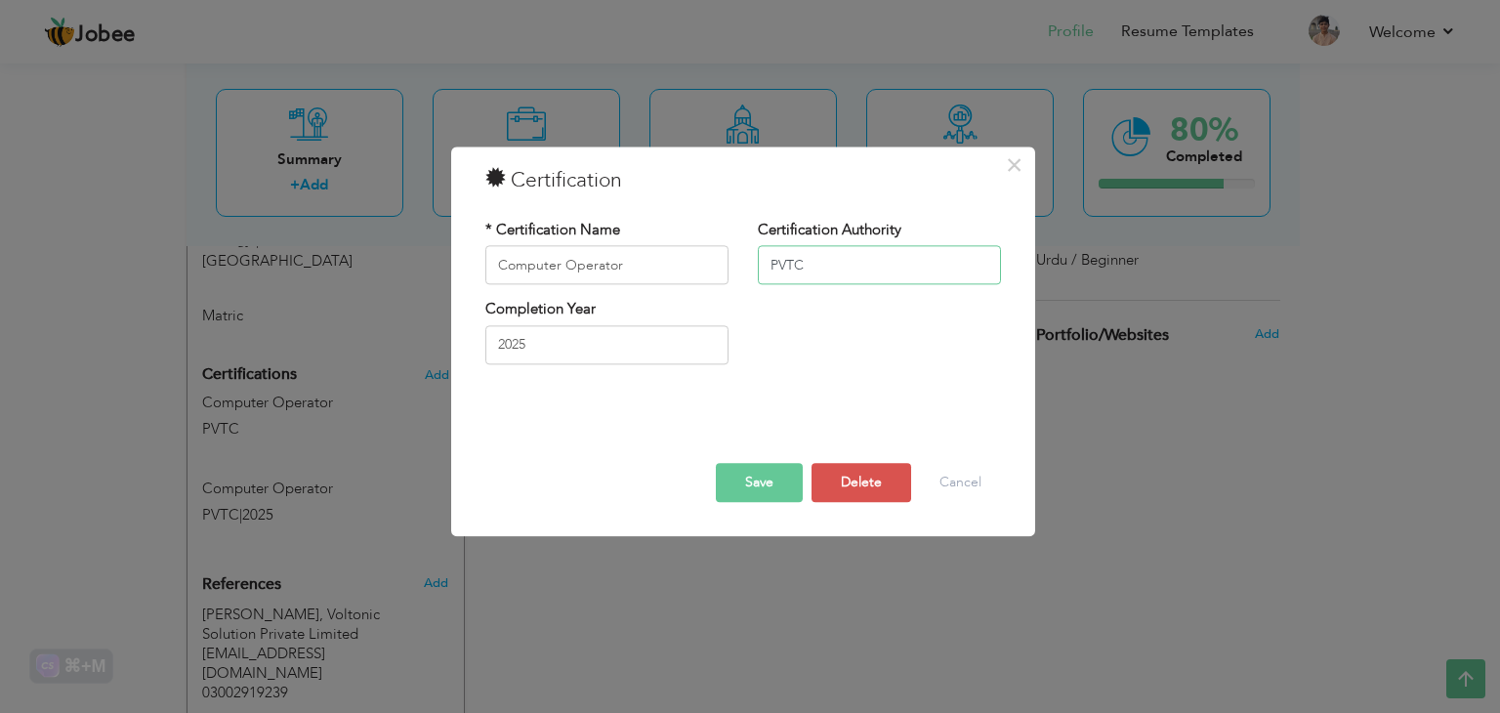
click at [837, 266] on input "PVTC" at bounding box center [879, 265] width 243 height 39
type input "Punjab Vocational Training Council (PVTC)"
click at [739, 489] on button "Save" at bounding box center [759, 483] width 87 height 39
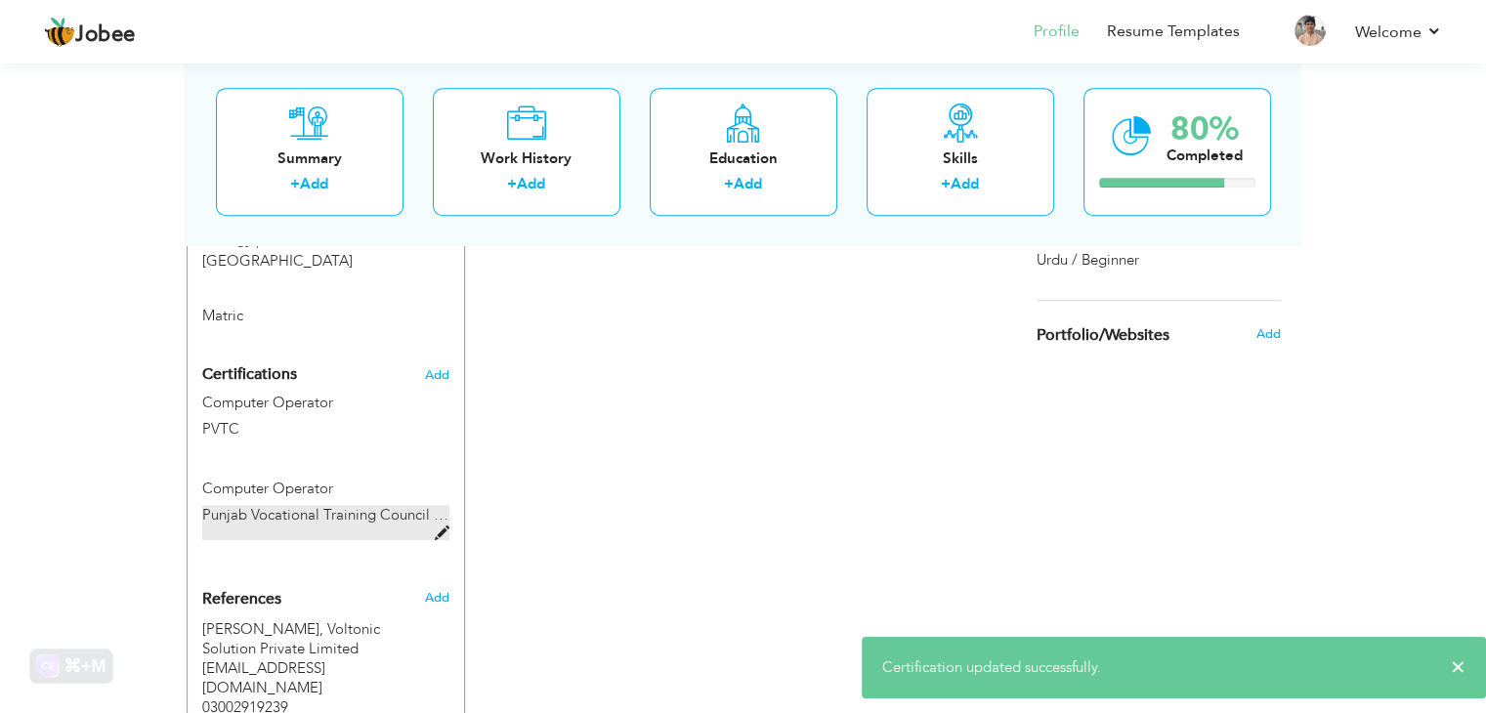
click at [319, 505] on span "Punjab Vocational Training Council (PVTC)" at bounding box center [340, 515] width 276 height 20
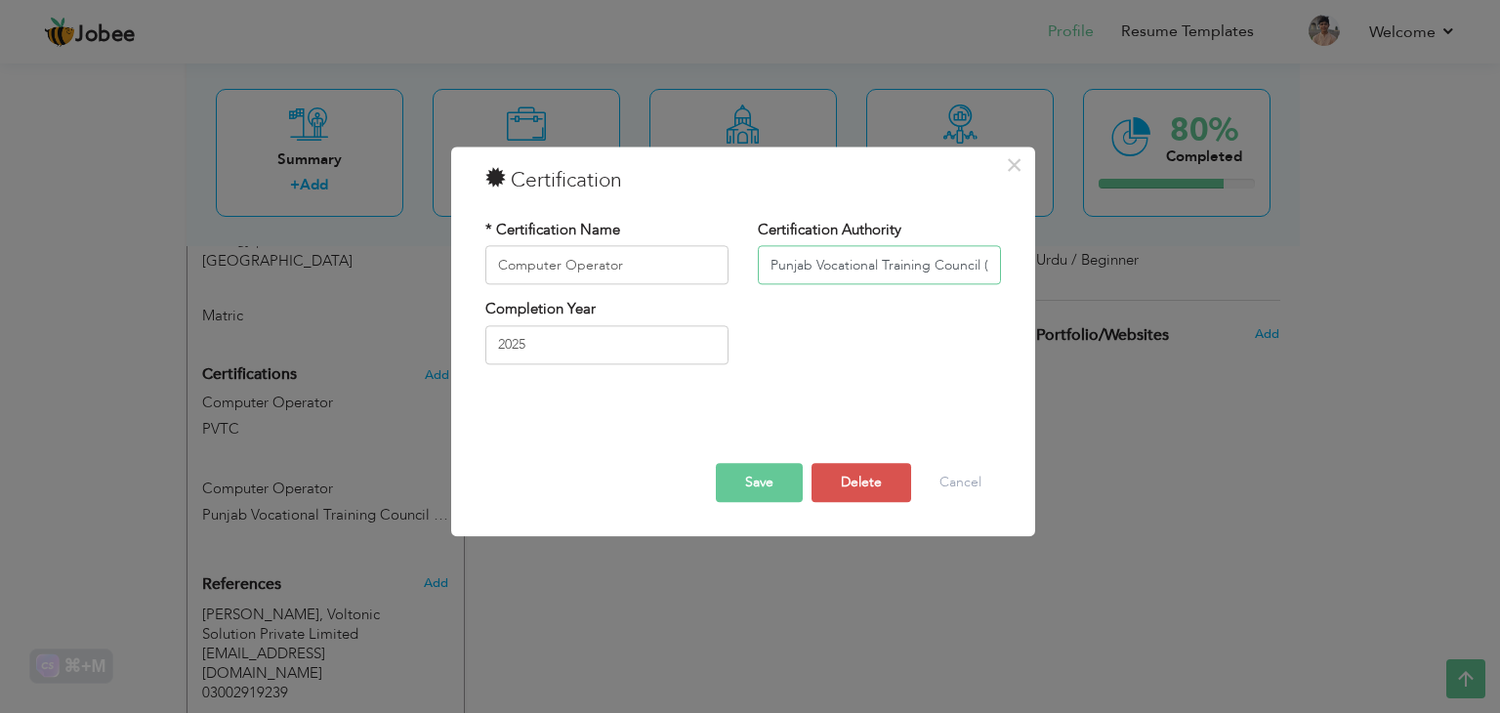
click at [925, 277] on input "Punjab Vocational Training Council (PVTC)" at bounding box center [879, 265] width 243 height 39
drag, startPoint x: 822, startPoint y: 271, endPoint x: 985, endPoint y: 262, distance: 163.3
click at [985, 262] on input "Punjab Vocational Training Council (PVTC)" at bounding box center [879, 265] width 243 height 39
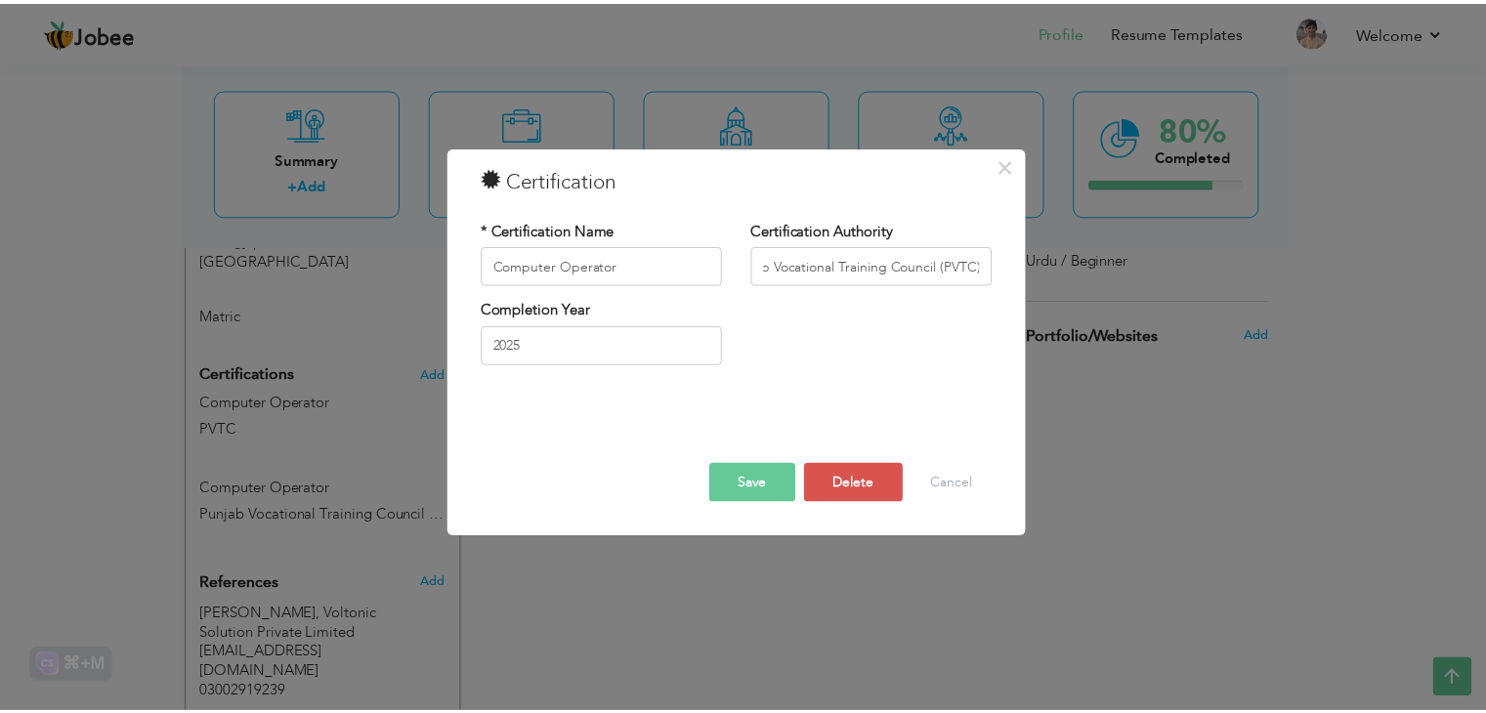
scroll to position [0, 0]
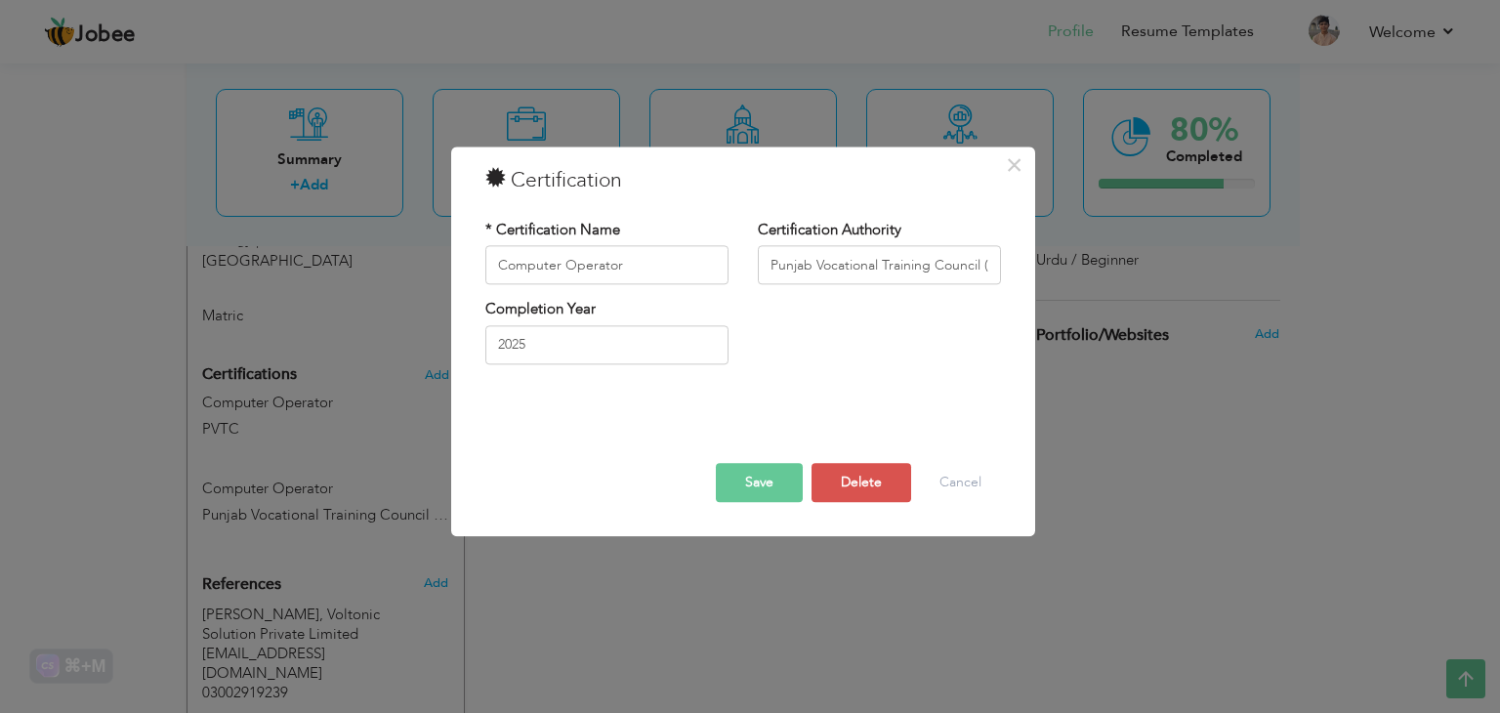
click at [751, 487] on button "Save" at bounding box center [759, 483] width 87 height 39
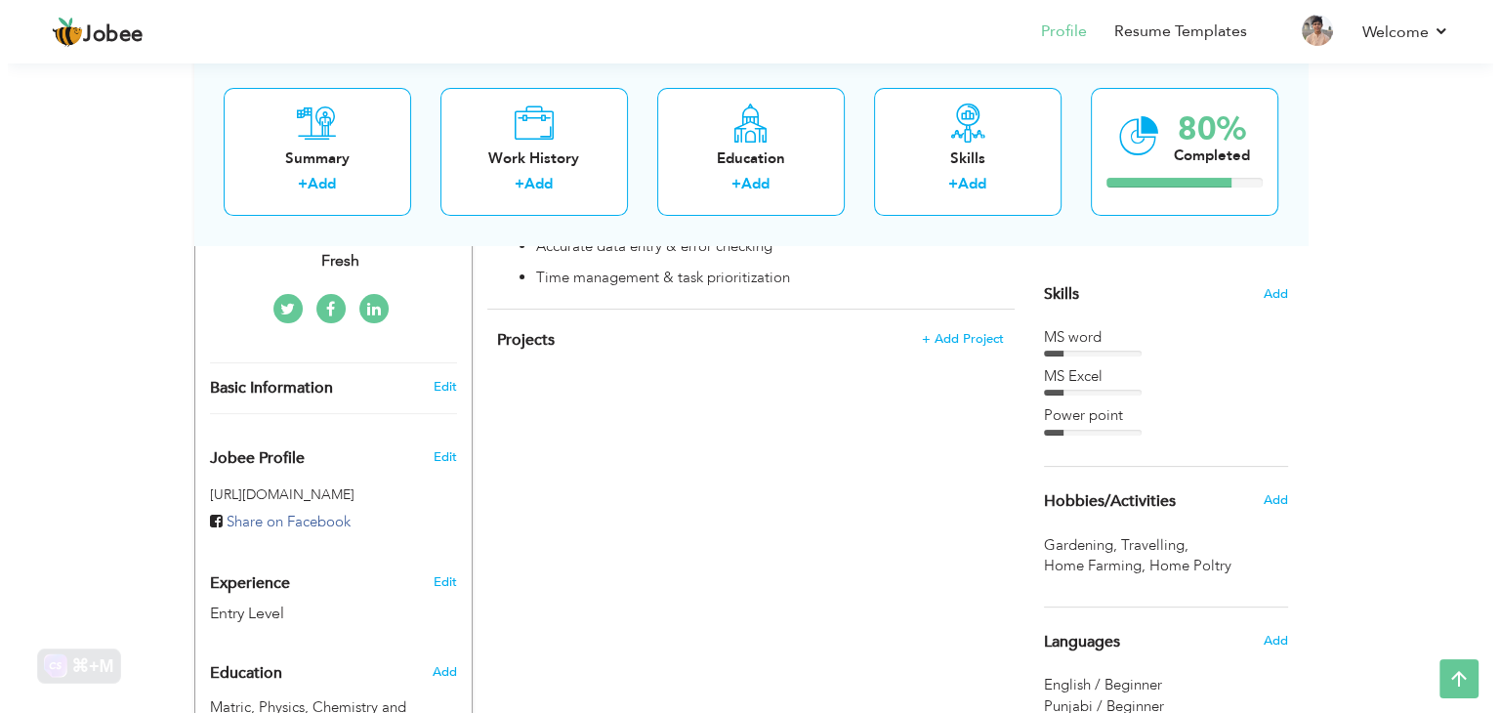
scroll to position [566, 0]
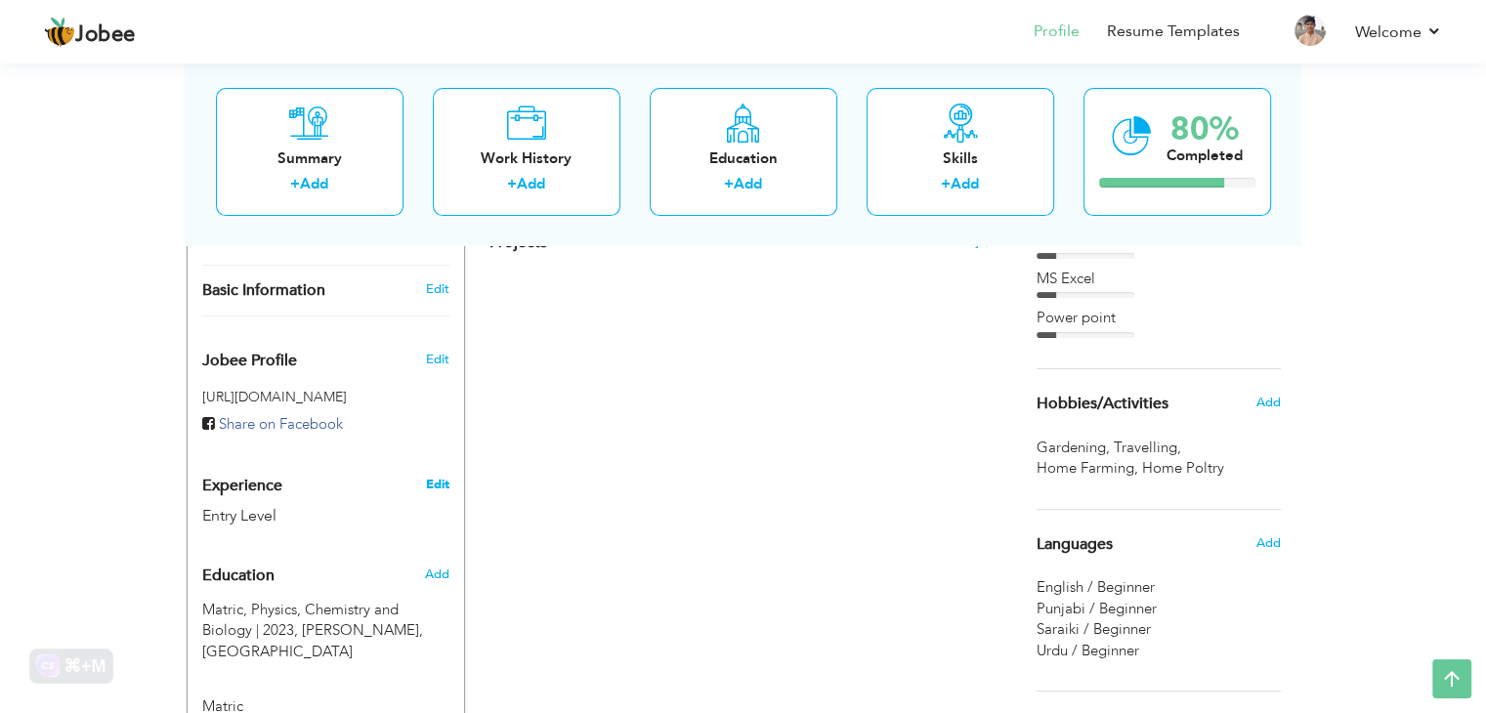
click at [447, 476] on link "Edit" at bounding box center [436, 485] width 23 height 18
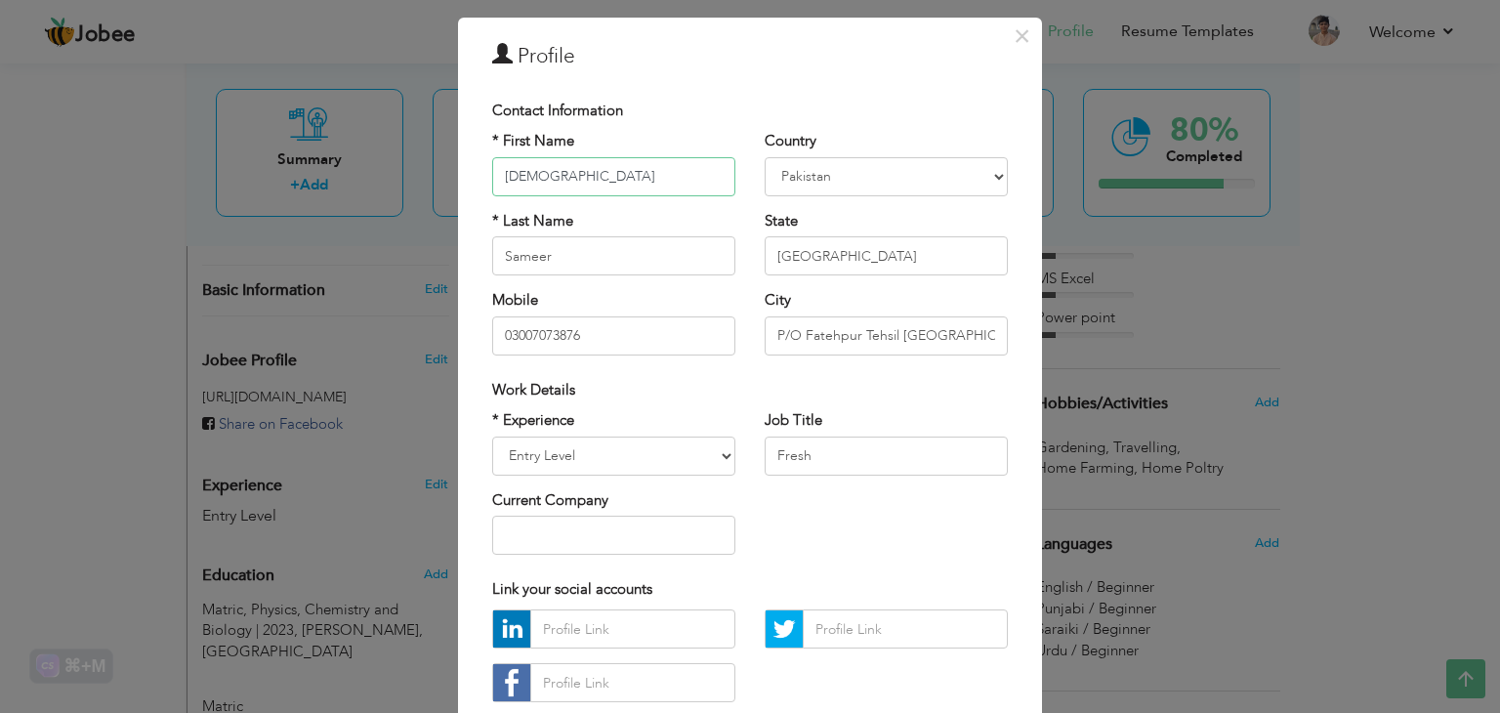
scroll to position [98, 0]
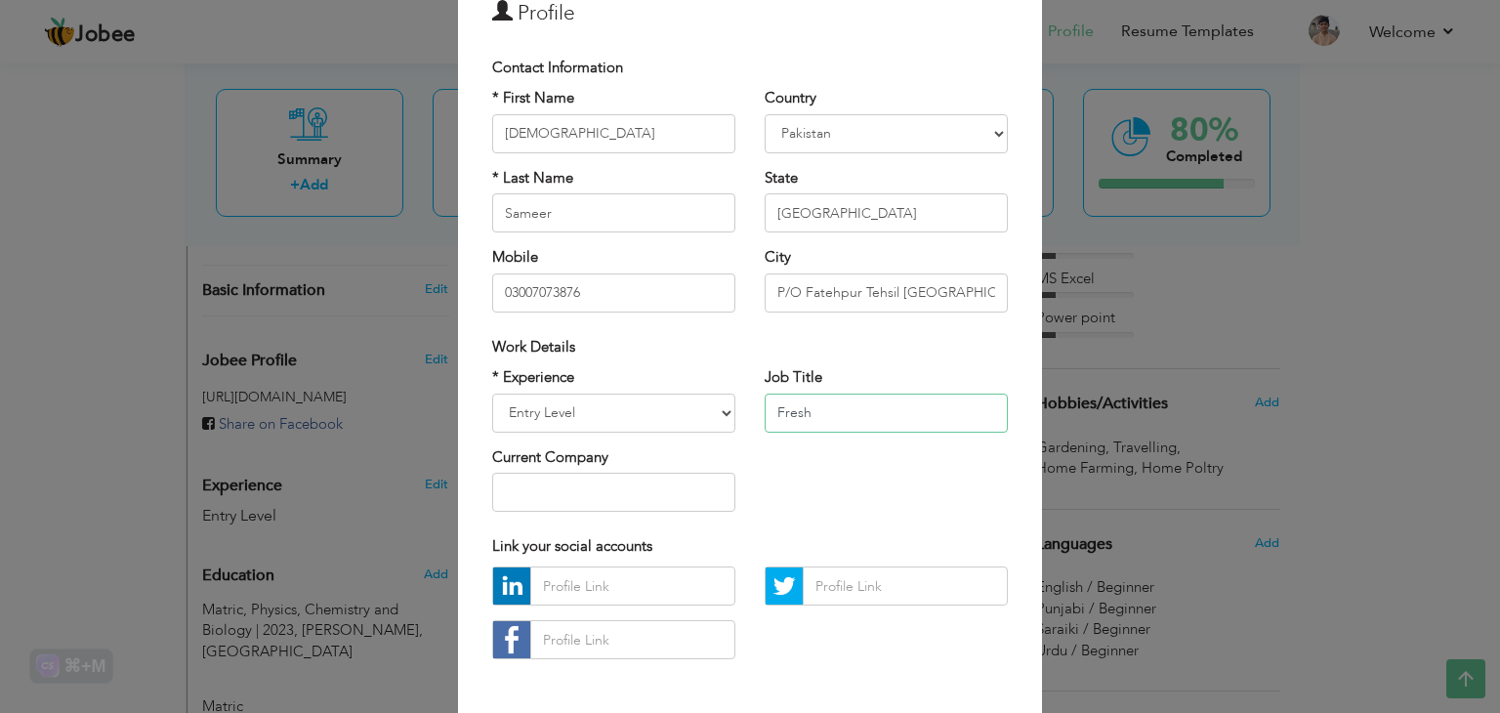
click at [831, 402] on input "Fresh" at bounding box center [886, 413] width 243 height 39
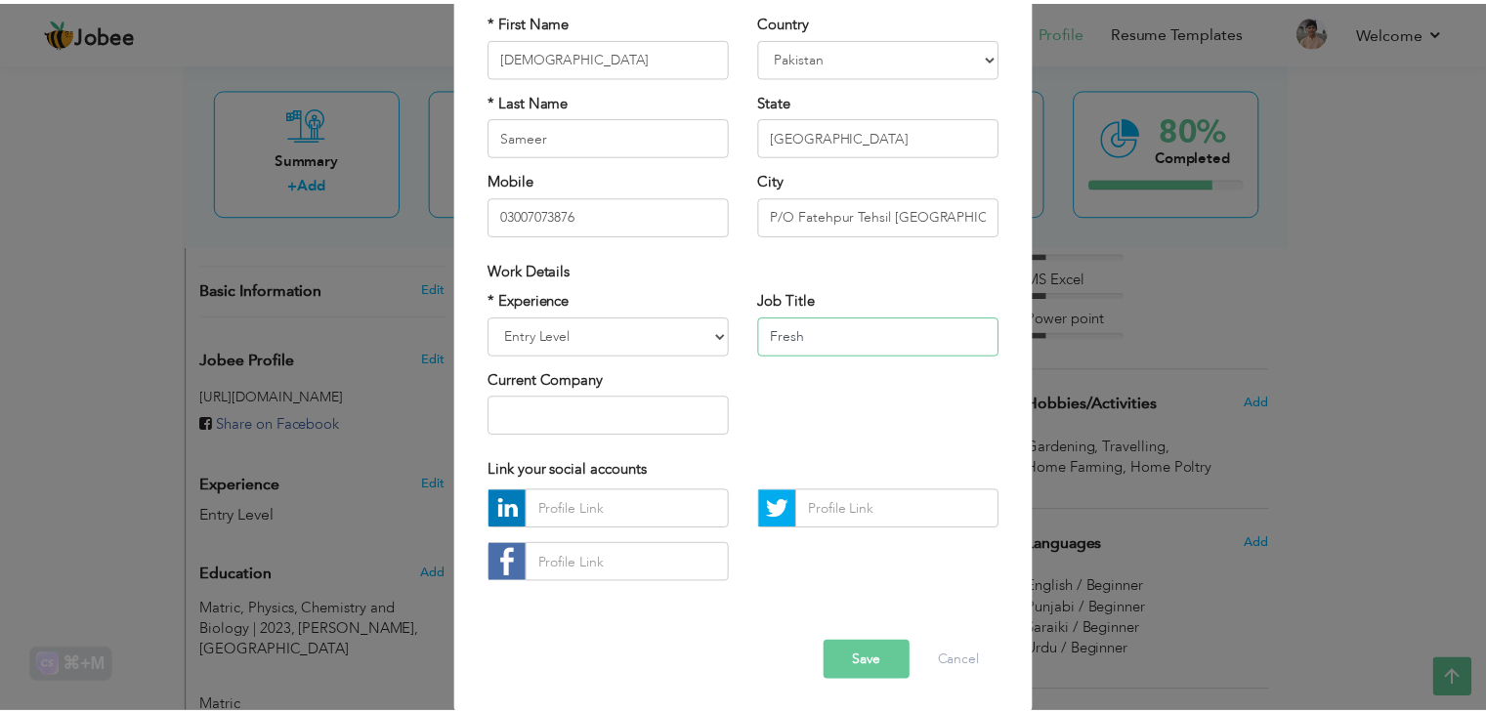
scroll to position [177, 0]
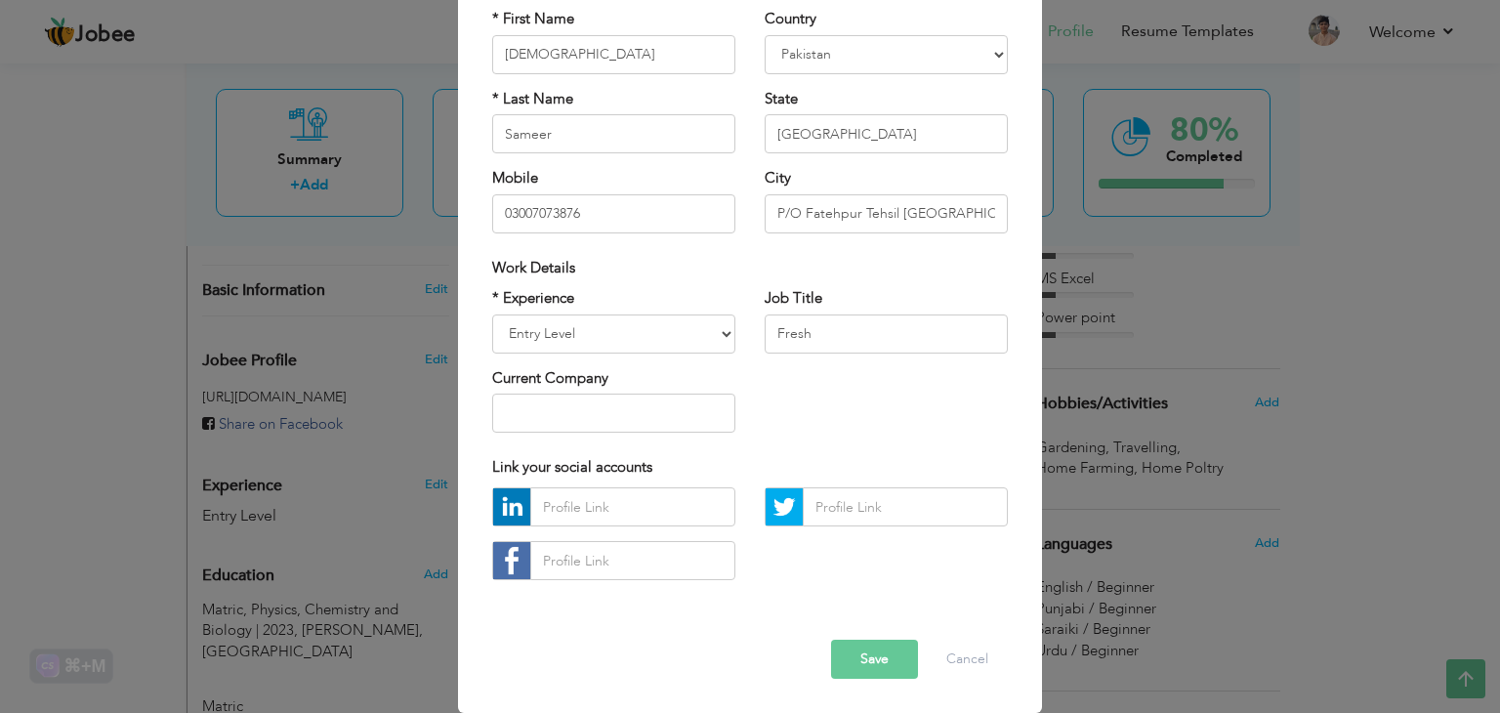
click at [859, 650] on button "Save" at bounding box center [874, 659] width 87 height 39
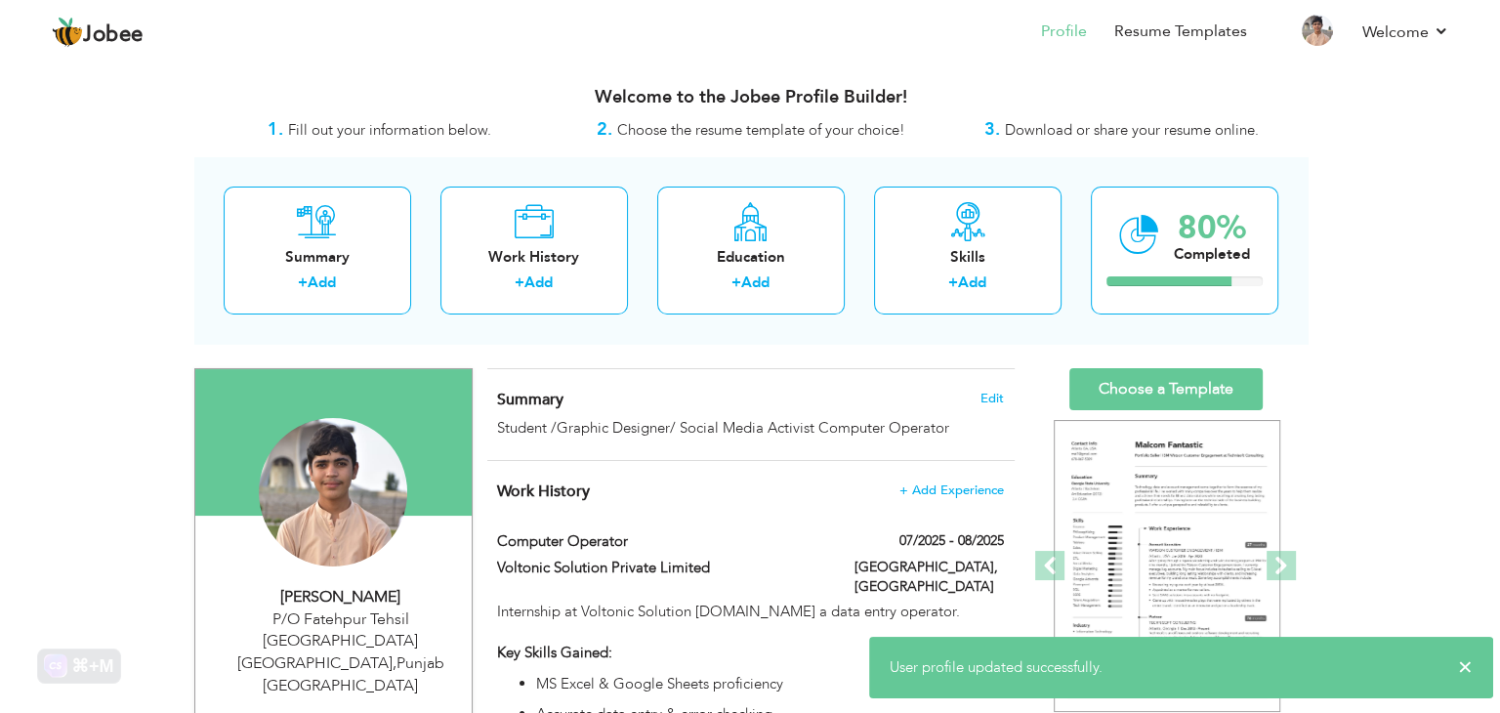
scroll to position [98, 0]
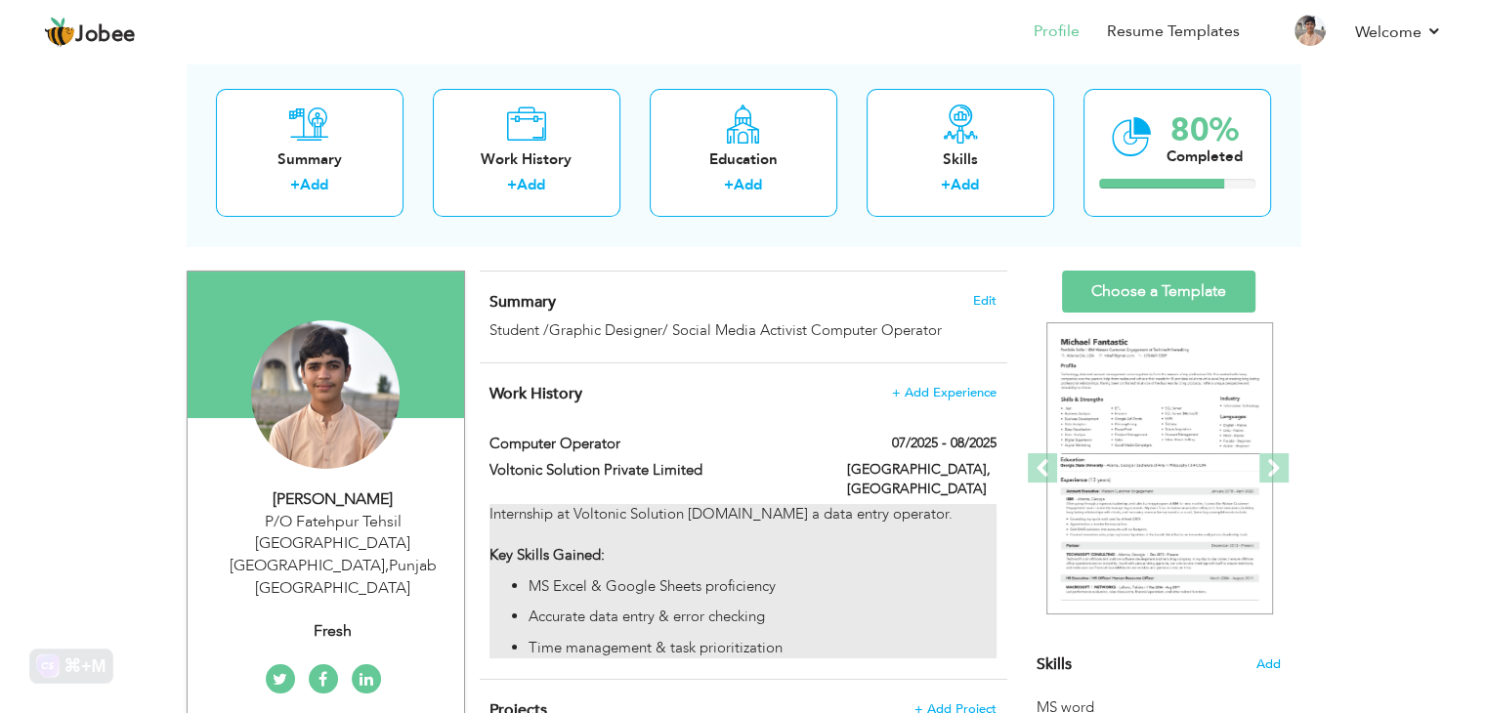
click at [949, 504] on div "Internship at Voltonic Solution Private.as a data entry operator. Key Skills Ga…" at bounding box center [742, 581] width 506 height 155
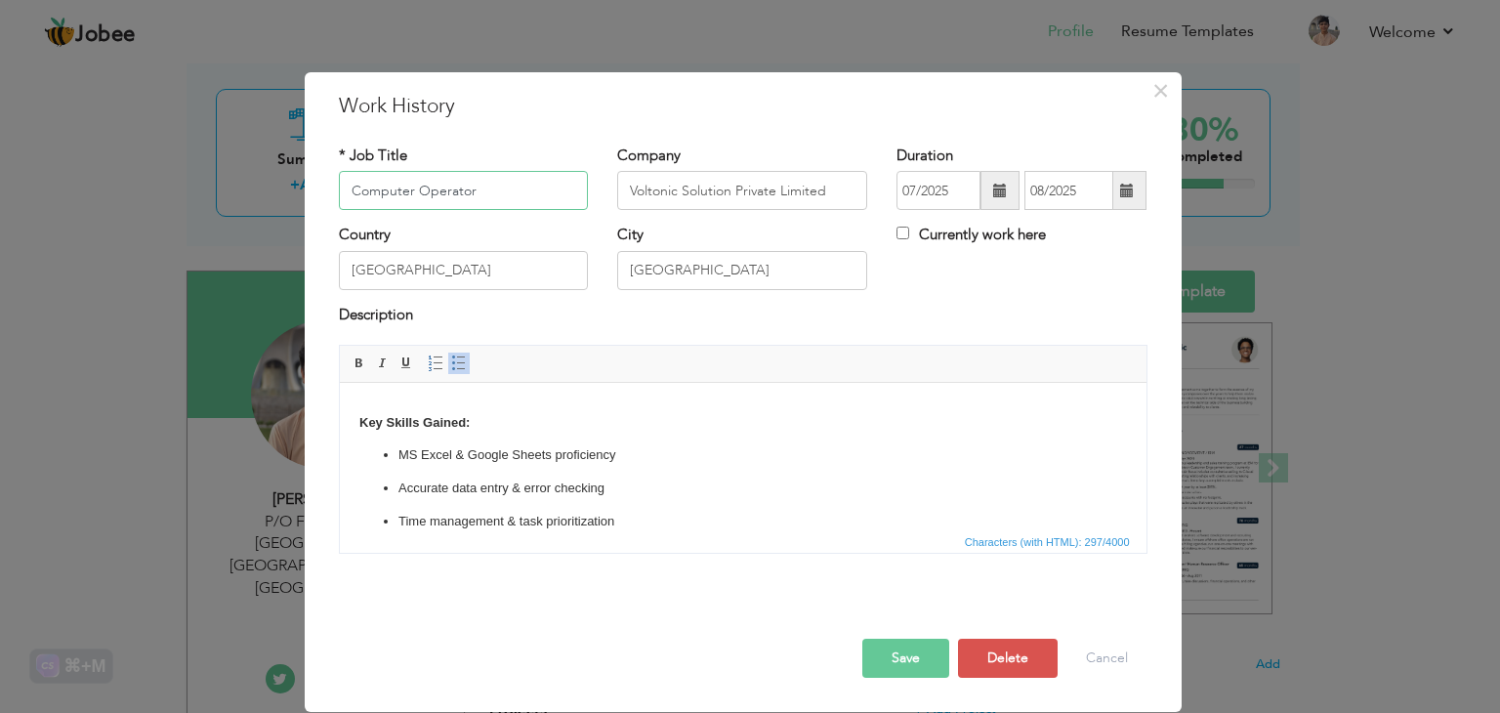
scroll to position [64, 0]
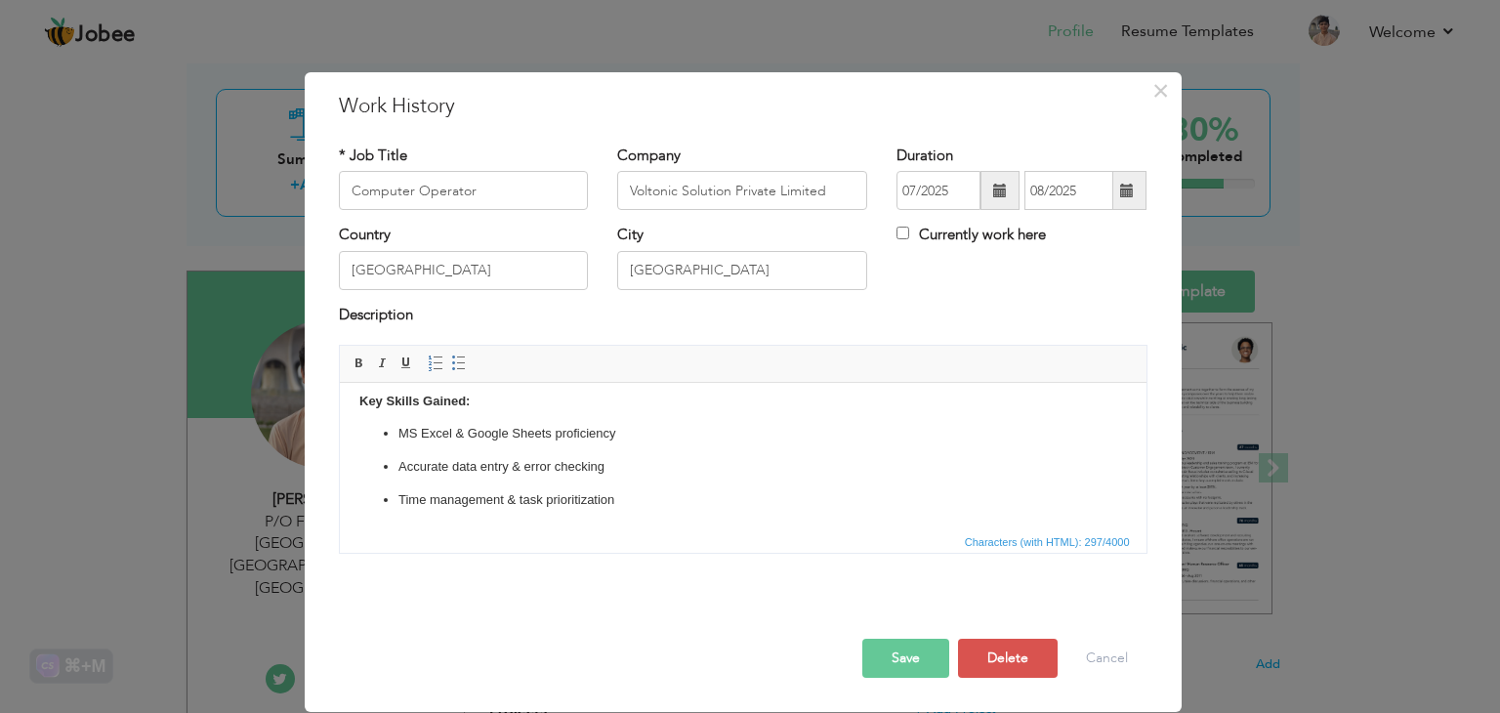
click at [387, 413] on body "Internship at Voltonic Solution Private.as a data entry operator. Key Skills Ga…" at bounding box center [742, 424] width 768 height 173
click at [480, 410] on p "Key Skills Gained:" at bounding box center [742, 402] width 768 height 21
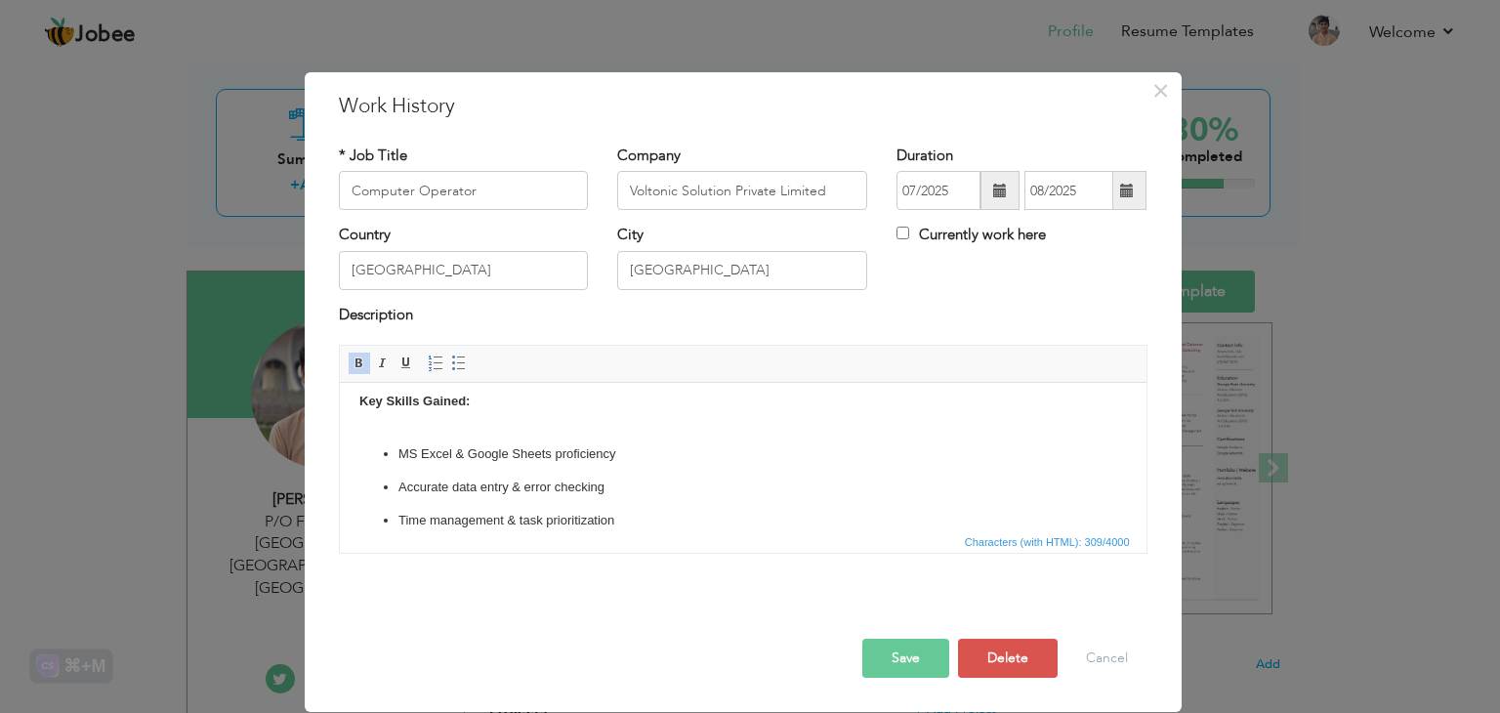
click at [395, 441] on body "Internship at Voltonic Solution Private.as a data entry operator. Key Skills Ga…" at bounding box center [742, 434] width 768 height 193
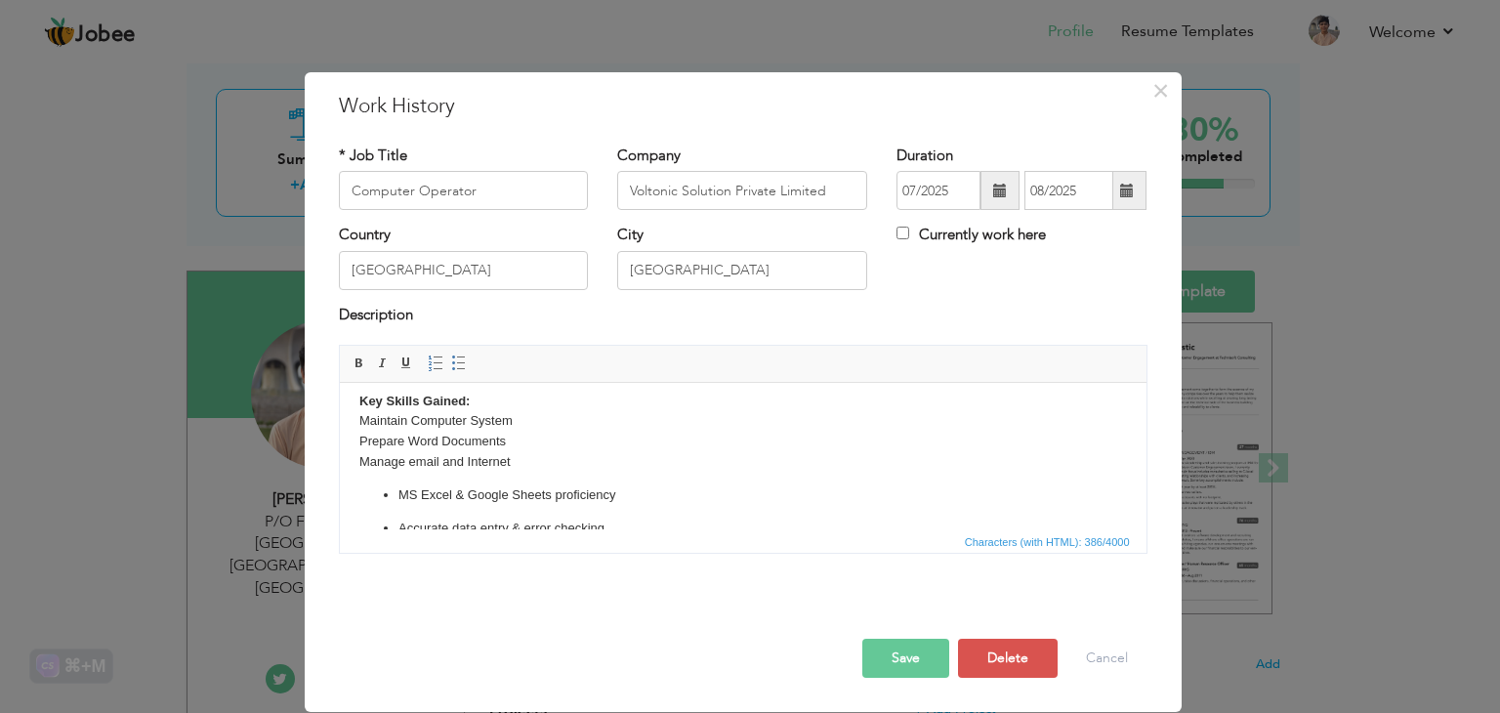
click at [794, 442] on p "Key Skills Gained: Maintain Computer System Prepare Word Documents ​​​​​​​Manag…" at bounding box center [742, 432] width 768 height 81
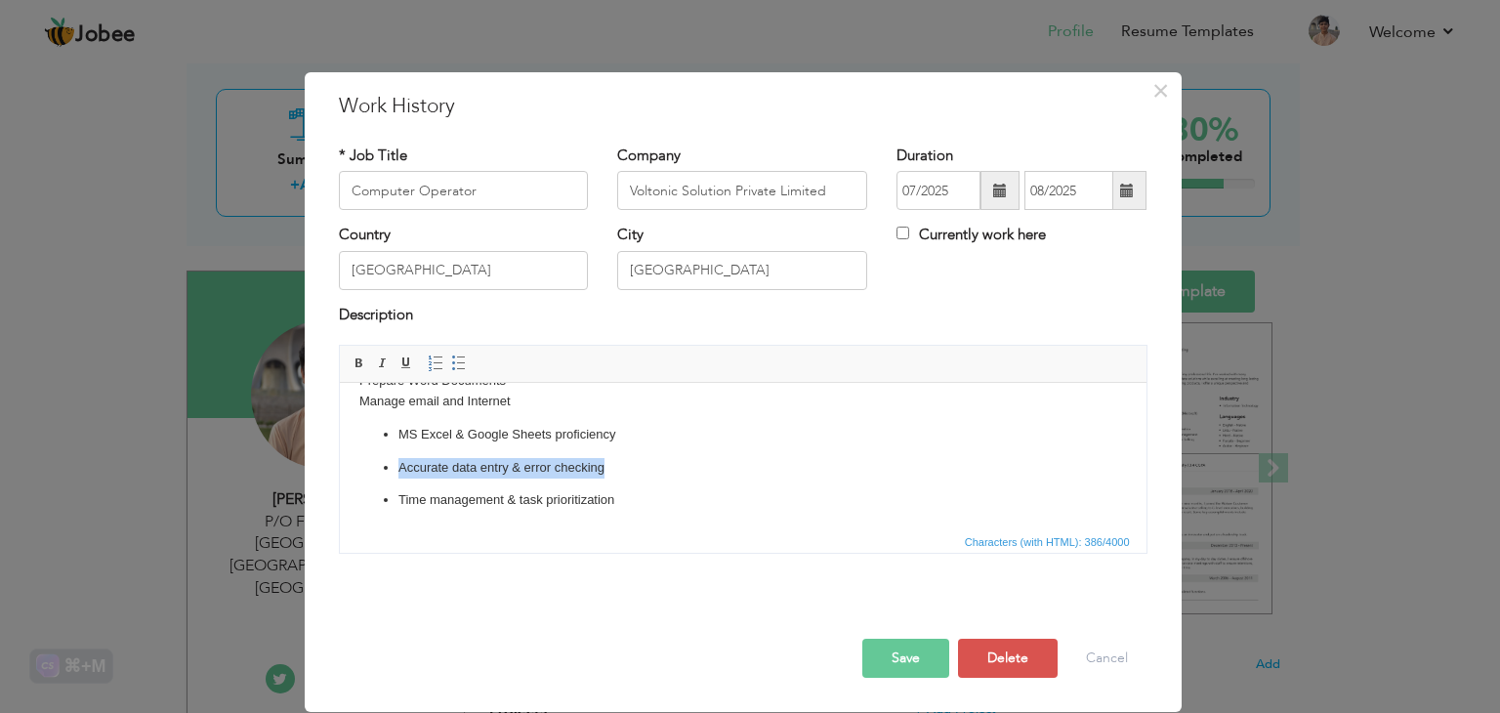
drag, startPoint x: 616, startPoint y: 468, endPoint x: 374, endPoint y: 464, distance: 242.3
click at [374, 464] on ul "MS Excel & Google Sheets proficiency Accurate data entry & error checking Time …" at bounding box center [742, 468] width 768 height 86
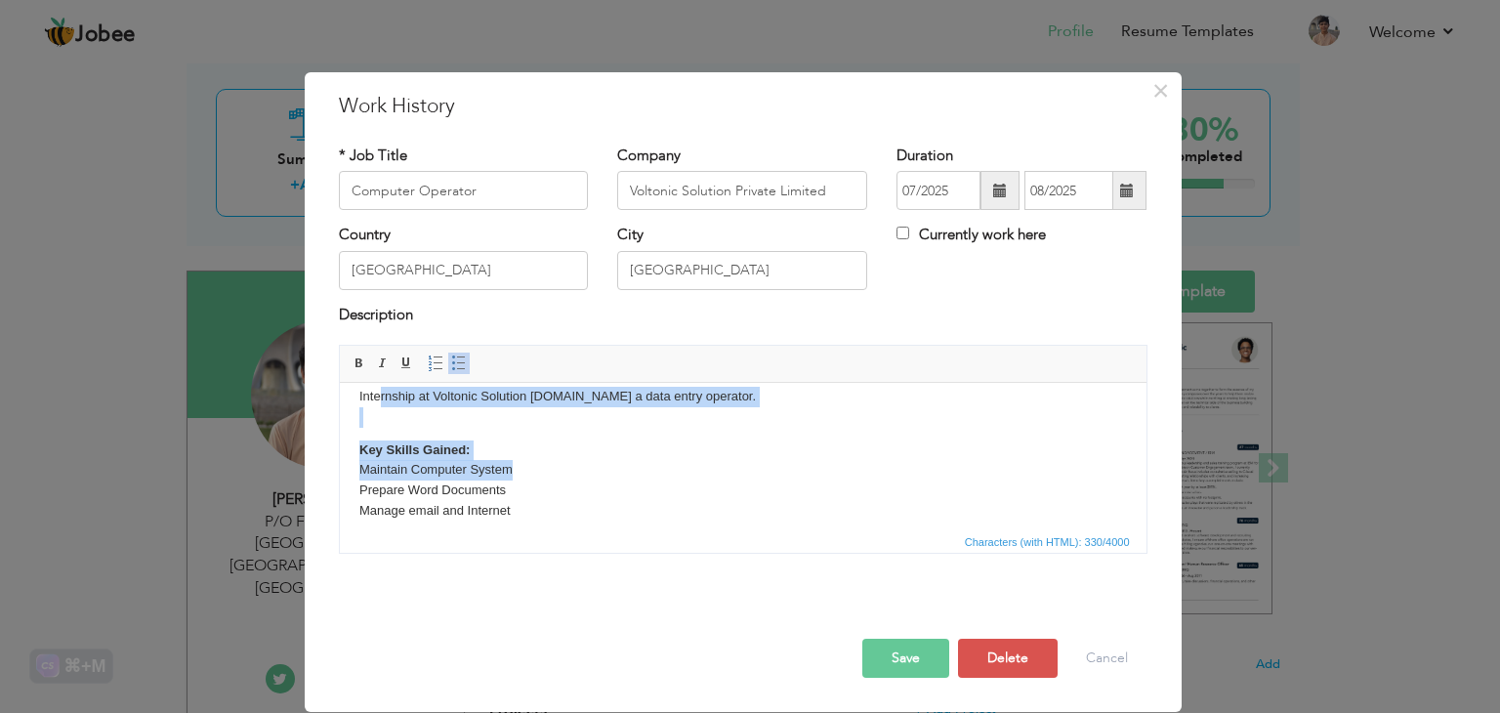
scroll to position [0, 0]
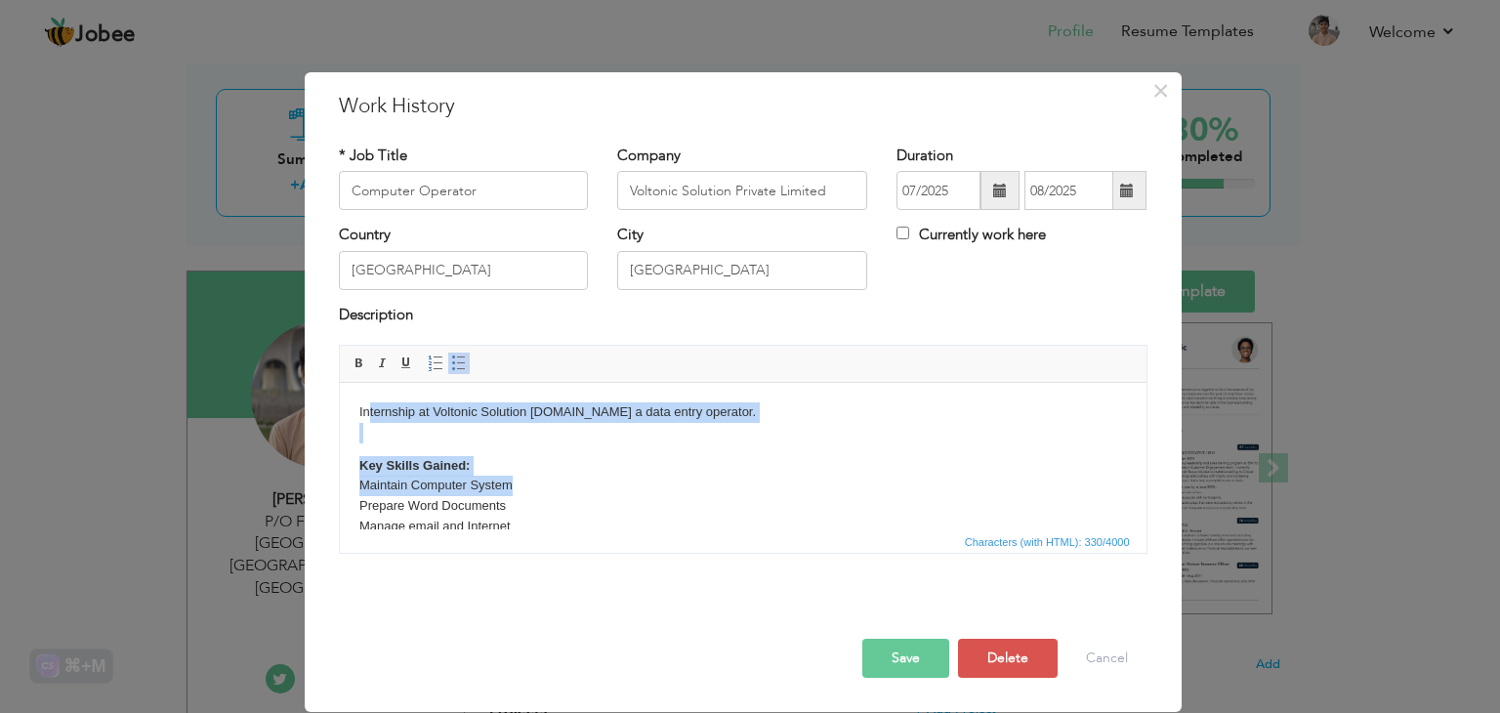
drag, startPoint x: 519, startPoint y: 395, endPoint x: 365, endPoint y: 392, distance: 153.4
click at [365, 392] on html "Internship at Voltonic Solution Private.as a data entry operator. Key Skills Ga…" at bounding box center [742, 502] width 807 height 239
click at [390, 440] on body "Internship at Voltonic Solution Private.as a data entry operator. Key Skills Ga…" at bounding box center [742, 502] width 768 height 200
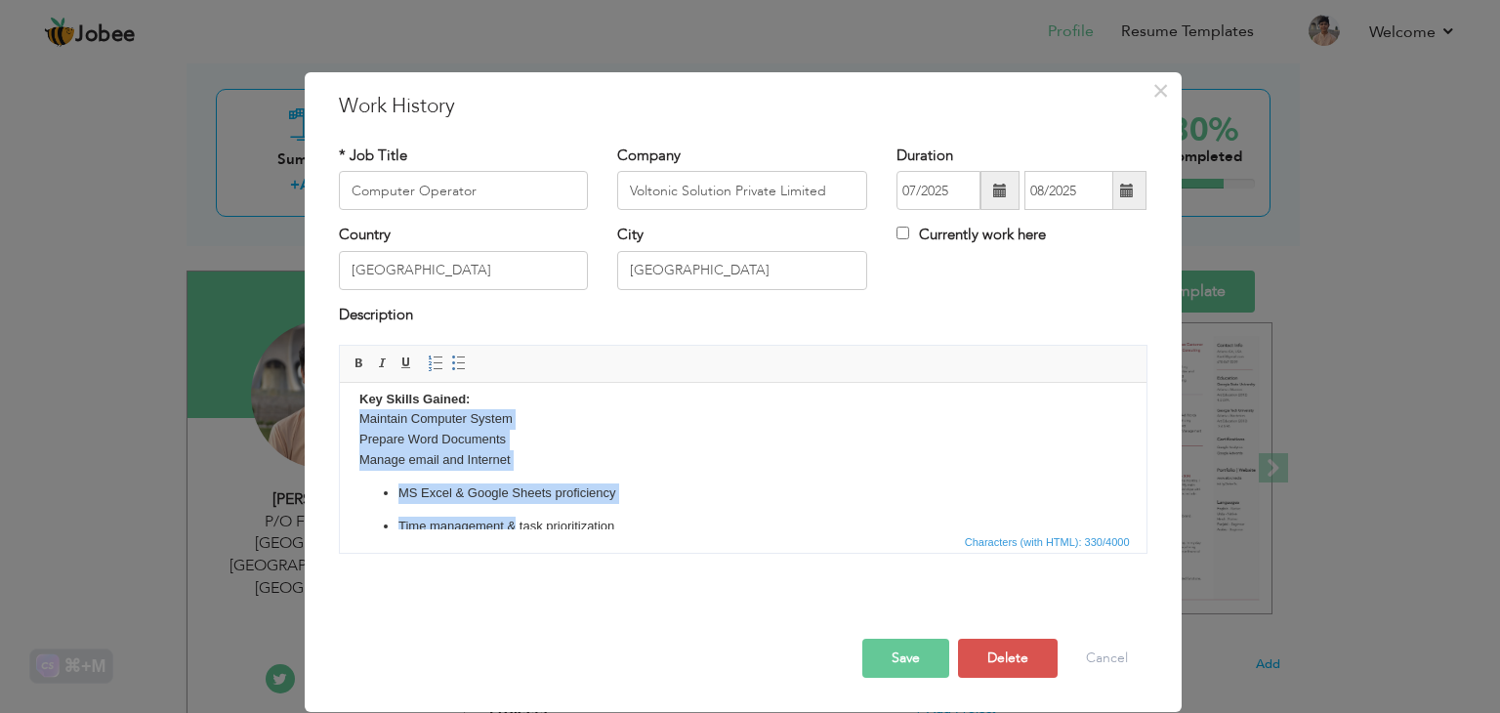
scroll to position [93, 0]
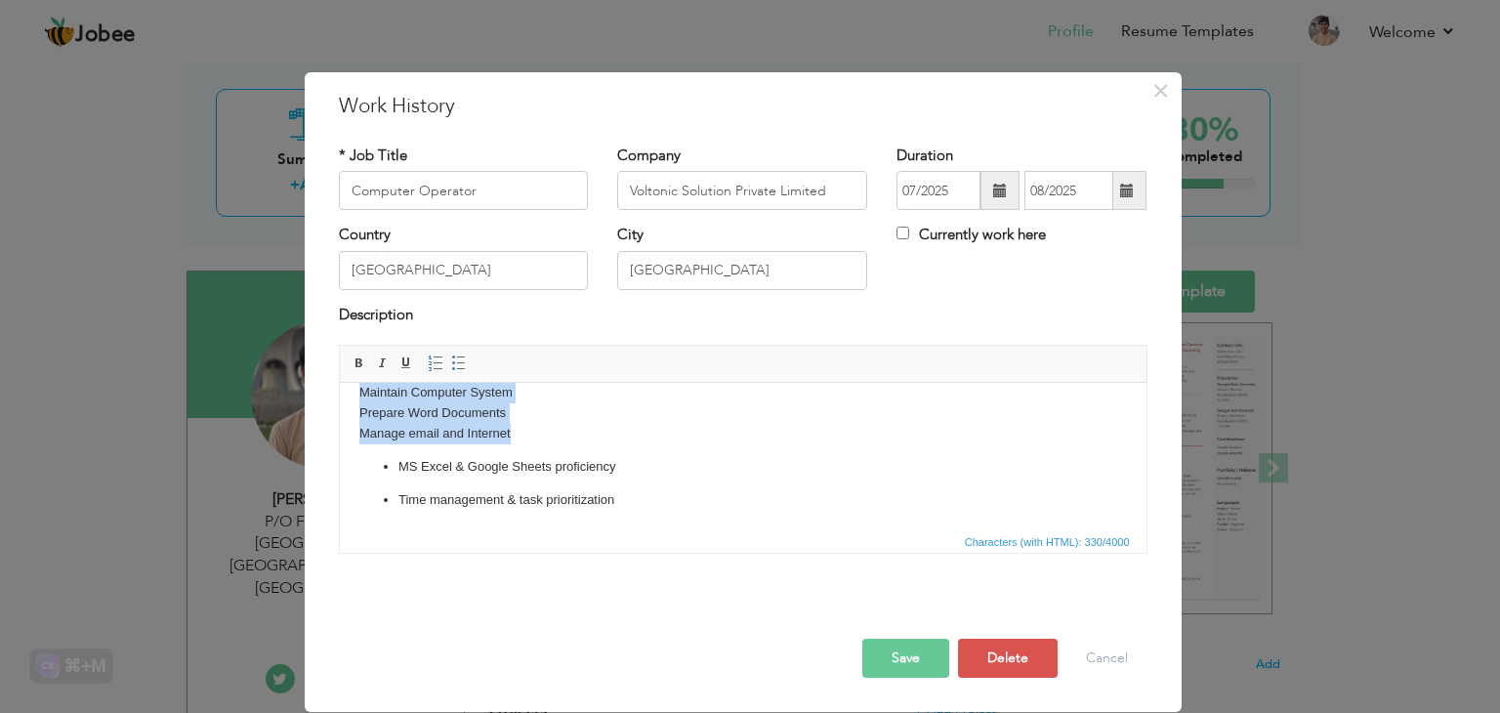
drag, startPoint x: 356, startPoint y: 482, endPoint x: 529, endPoint y: 438, distance: 179.3
click at [529, 438] on html "Internship at Voltonic Solution Private.as a data entry operator. Key Skills Ga…" at bounding box center [742, 409] width 807 height 239
click at [456, 365] on span at bounding box center [459, 364] width 16 height 16
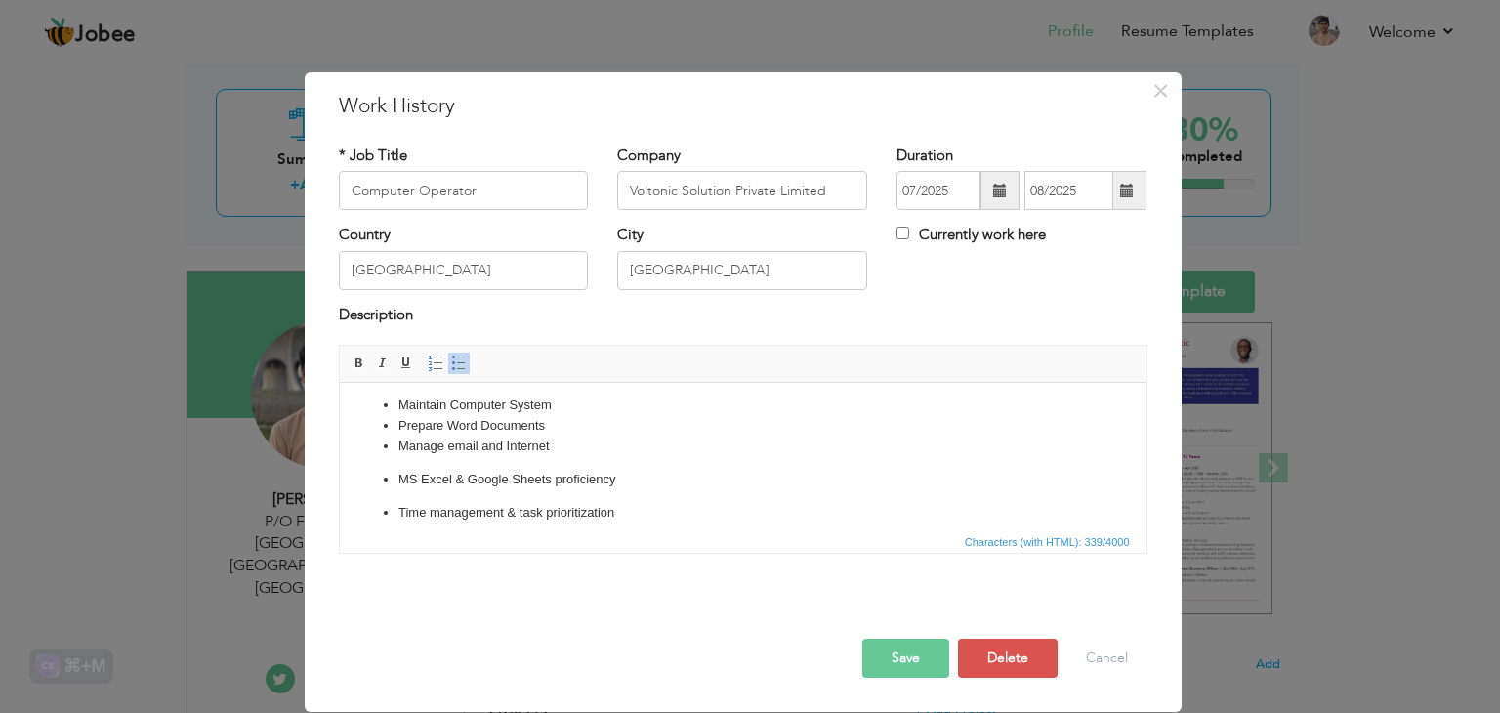
click at [647, 547] on span "Characters (with HTML): 339/4000" at bounding box center [743, 540] width 807 height 23
click at [728, 455] on li "Manage email and Internet" at bounding box center [743, 447] width 690 height 21
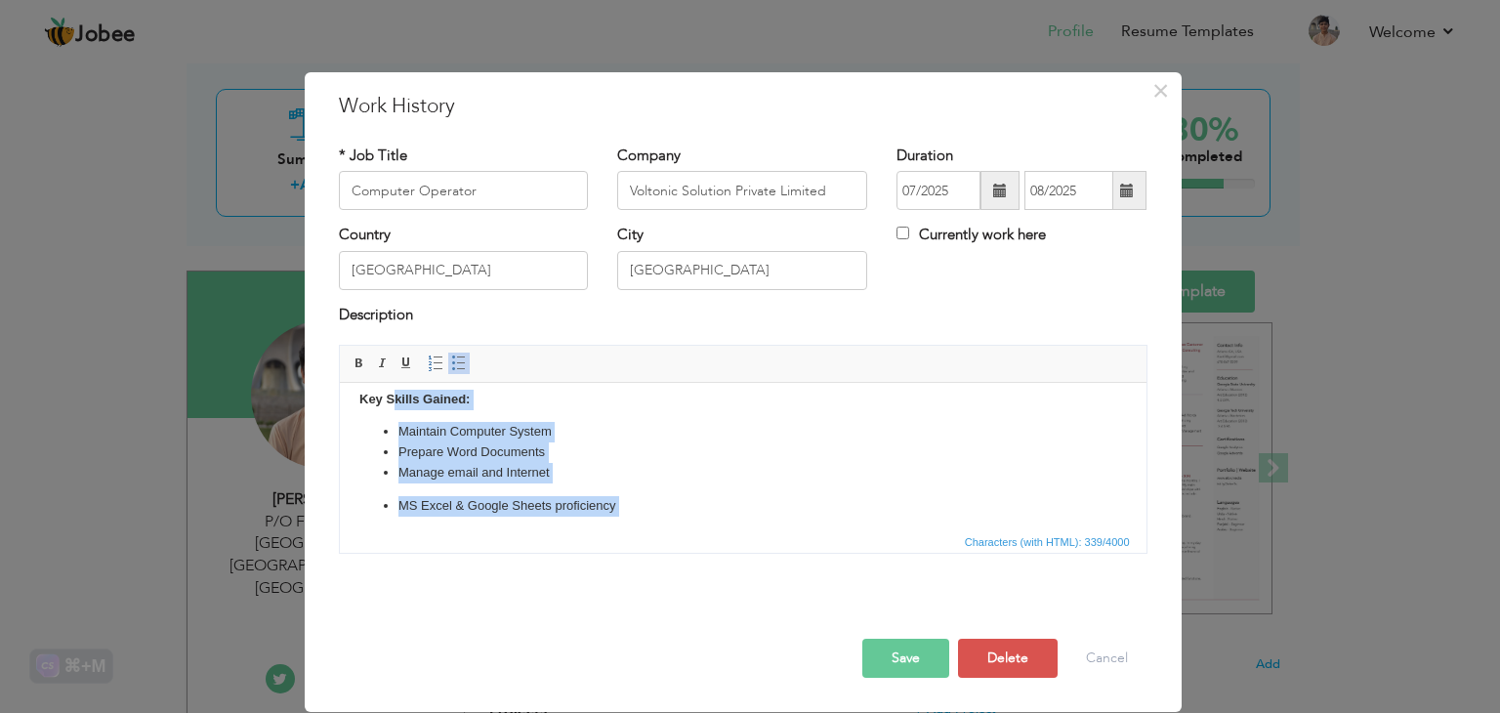
scroll to position [0, 0]
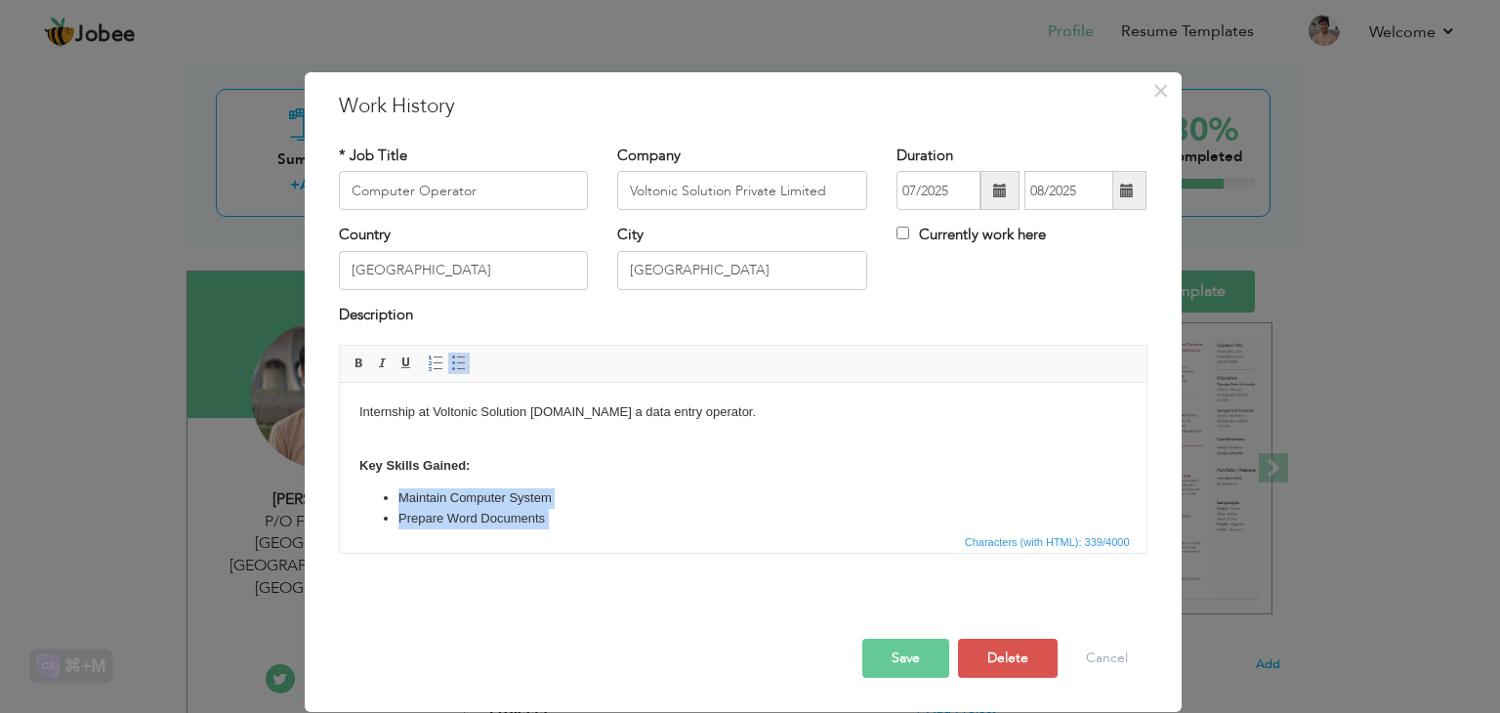
drag, startPoint x: 618, startPoint y: 512, endPoint x: 395, endPoint y: 496, distance: 224.2
click at [395, 496] on ul "Maintain Computer System Prepare Word Documents Manage email and Internet MS Ex…" at bounding box center [742, 551] width 768 height 127
click at [457, 362] on span at bounding box center [459, 364] width 16 height 16
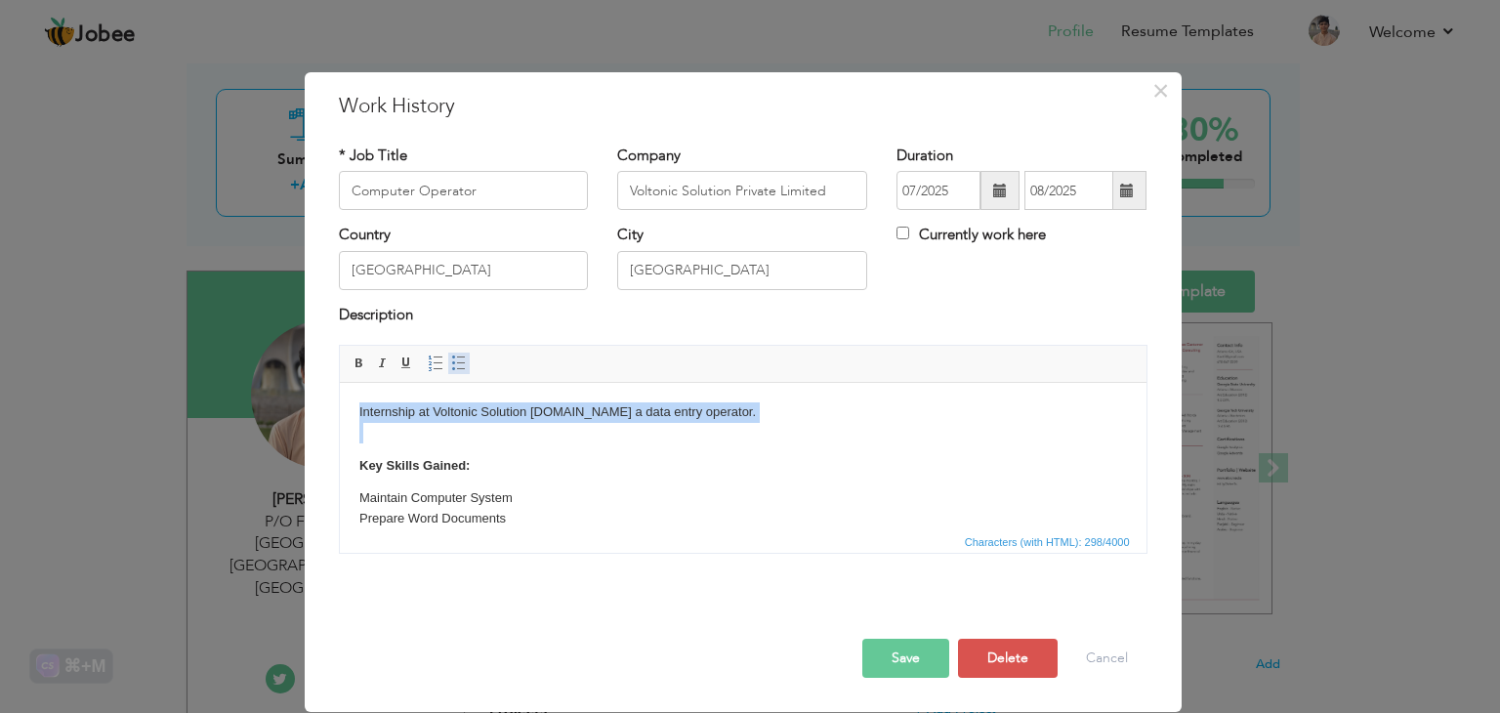
click at [457, 362] on span at bounding box center [459, 364] width 16 height 16
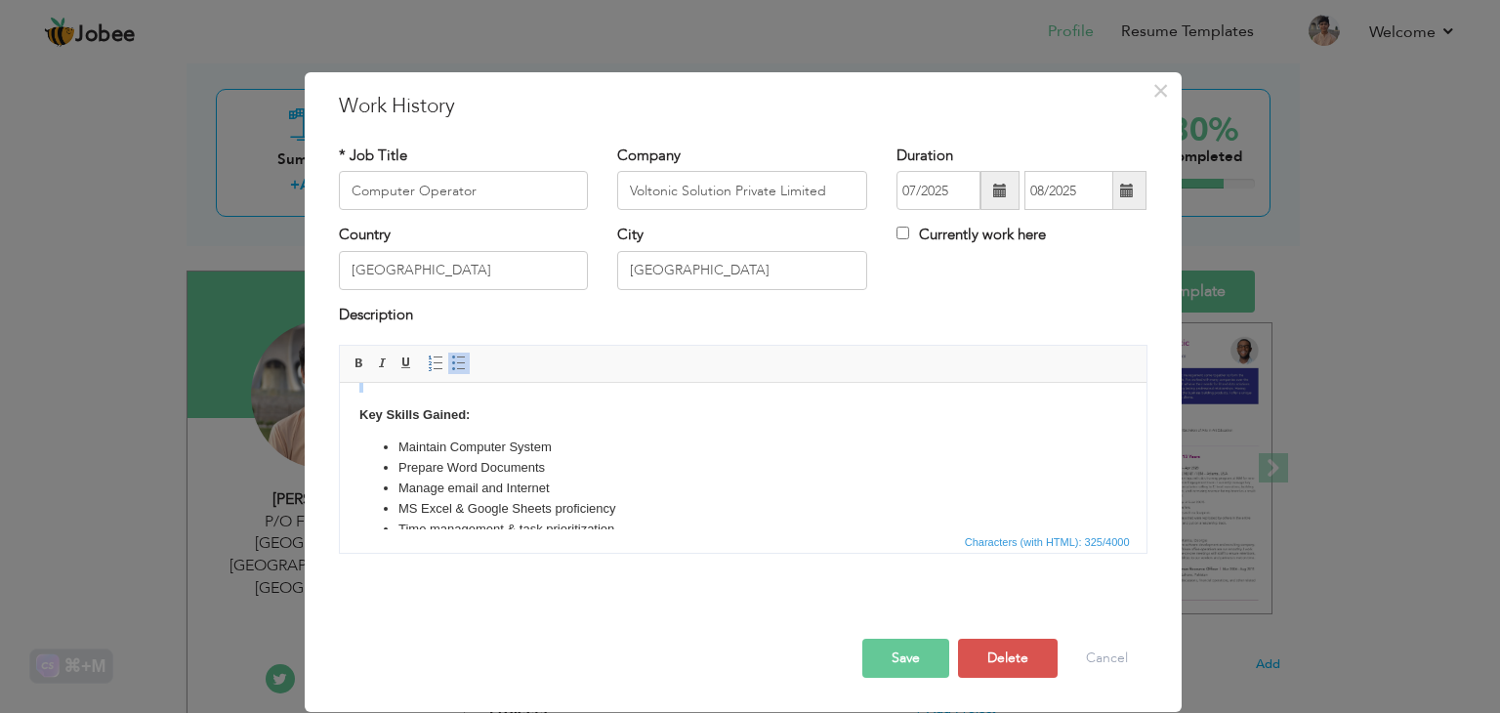
scroll to position [80, 0]
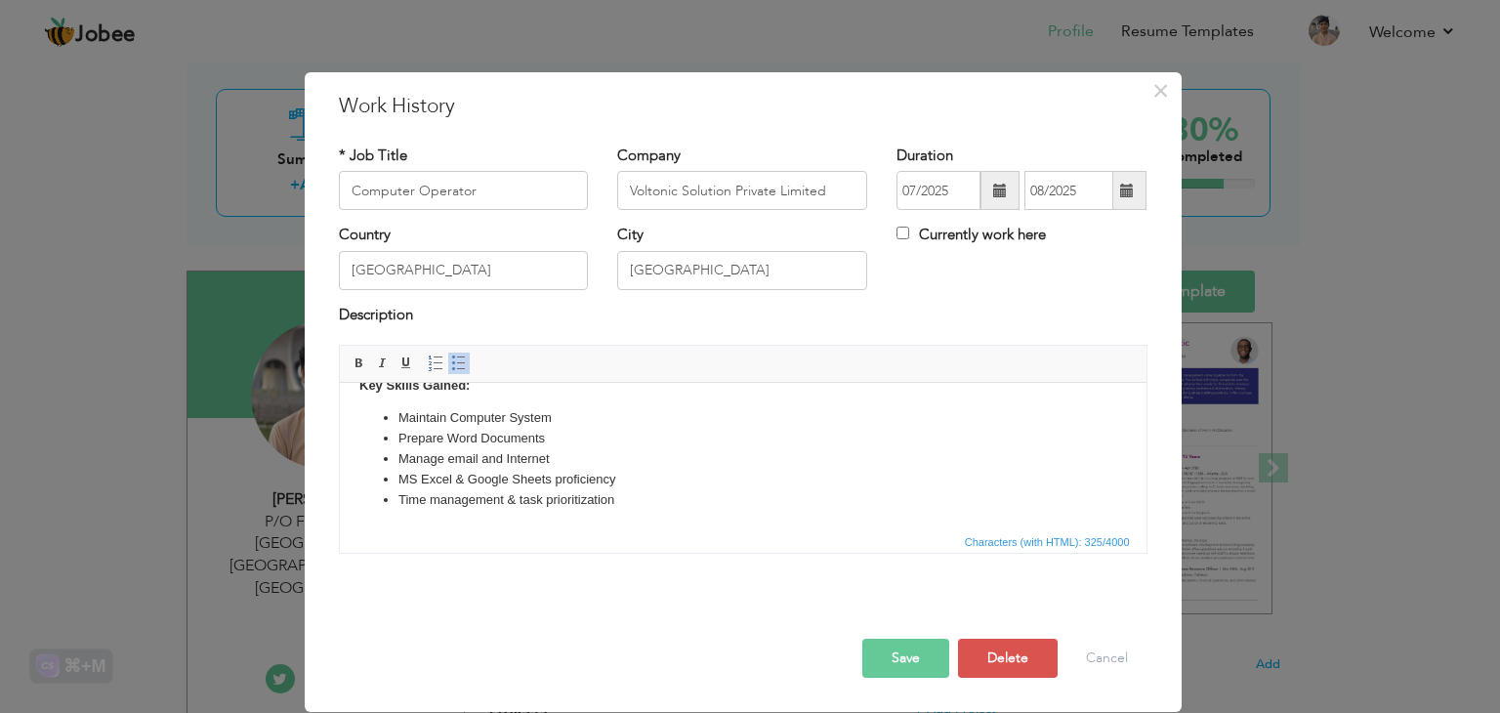
click at [709, 461] on li "Manage email and Internet" at bounding box center [743, 459] width 690 height 21
click at [896, 651] on button "Save" at bounding box center [905, 658] width 87 height 39
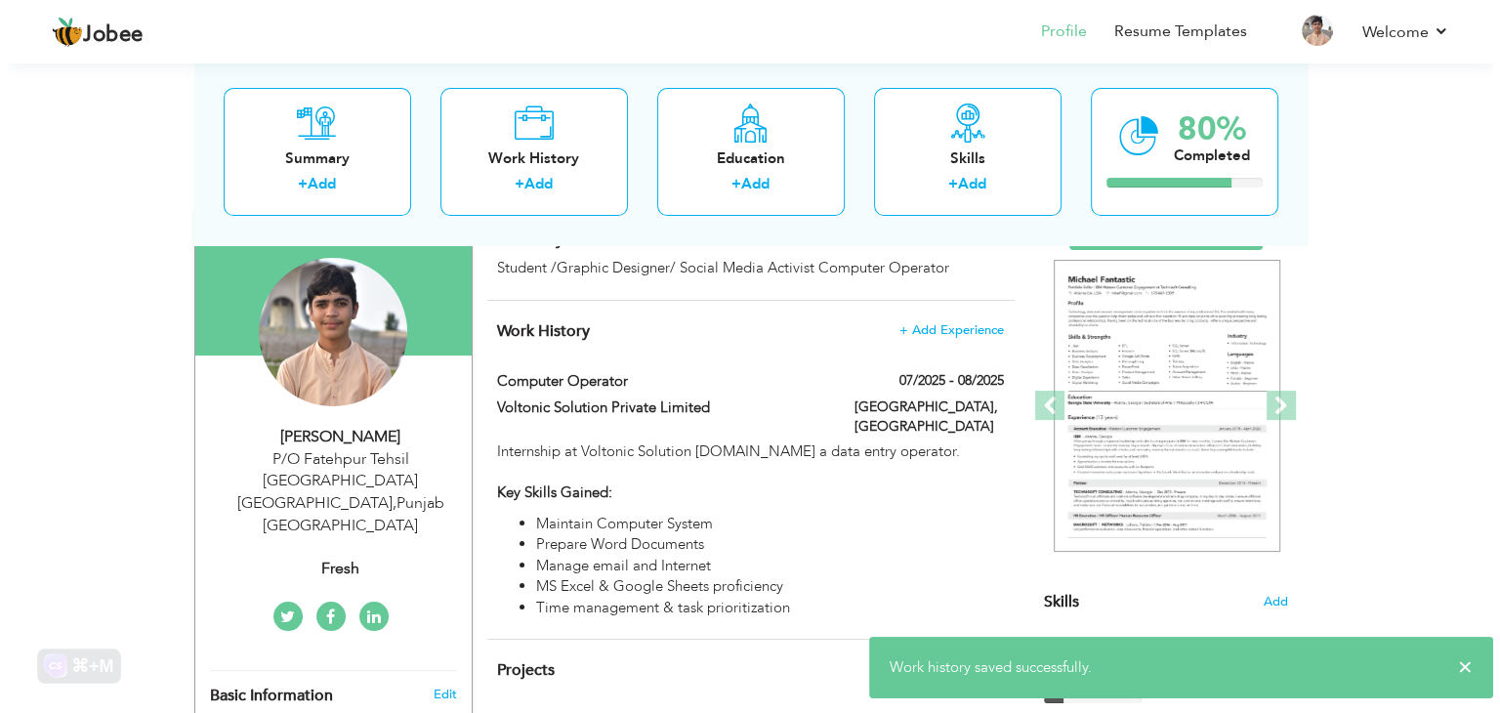
scroll to position [195, 0]
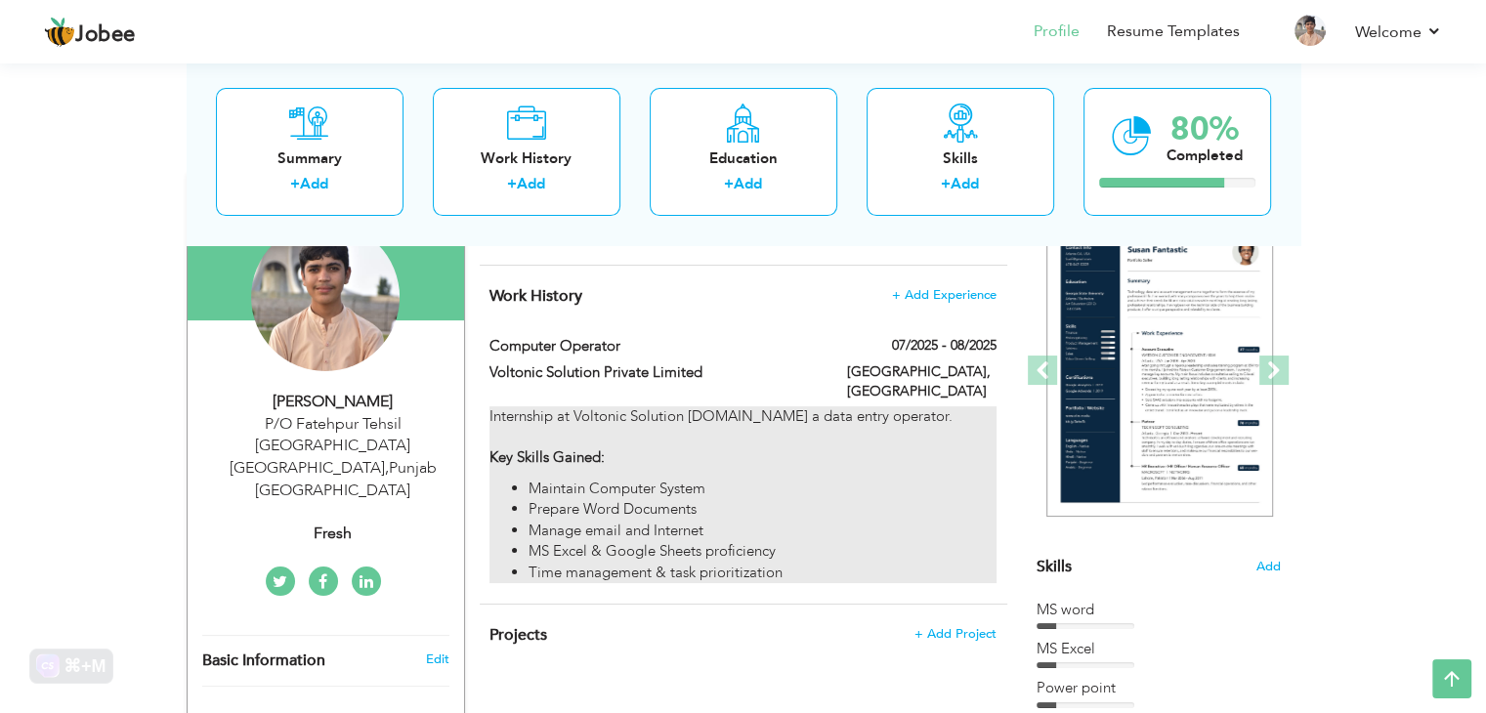
click at [736, 406] on div "Internship at Voltonic Solution Private.as a data entry operator. Key Skills Ga…" at bounding box center [742, 494] width 506 height 177
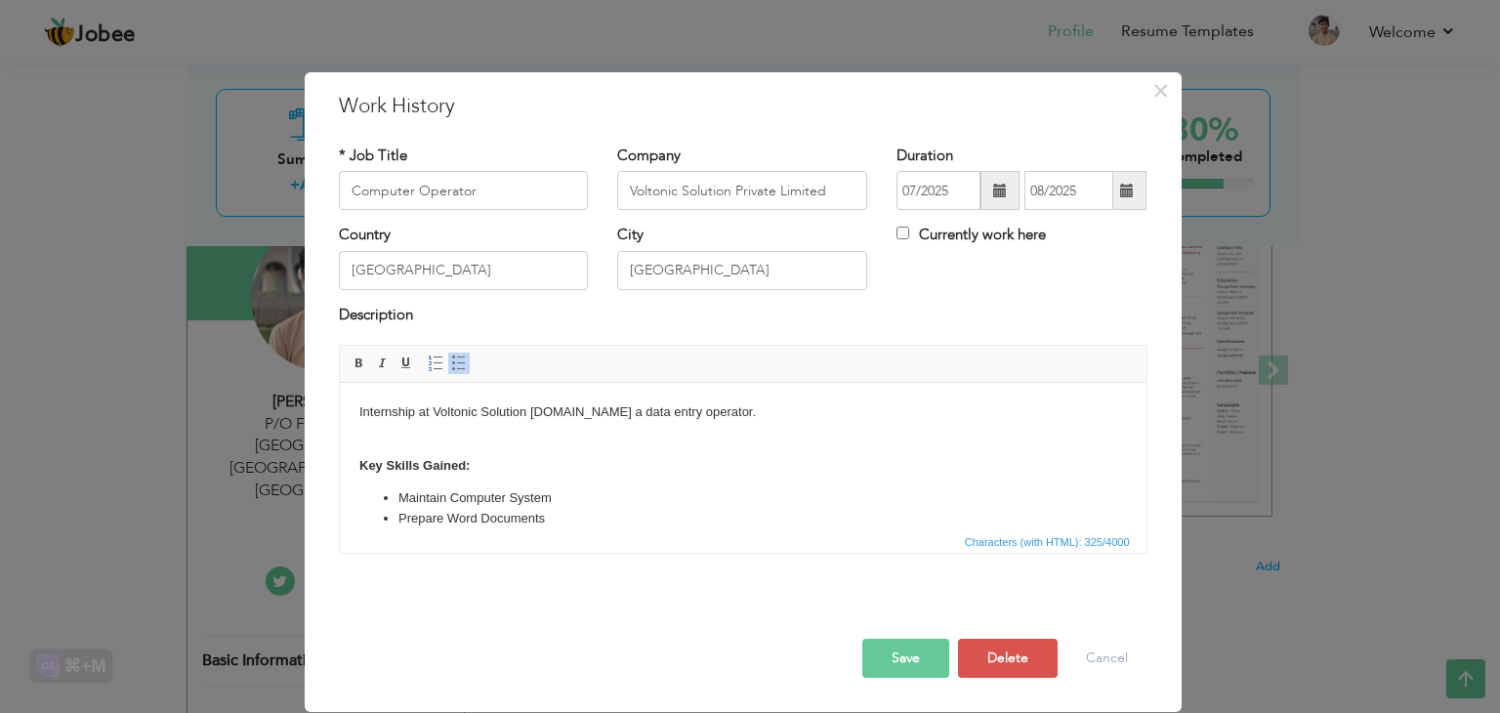
click at [569, 414] on body "Internship at Voltonic Solution Private.as a data entry operator. Key Skills Ga…" at bounding box center [742, 496] width 768 height 188
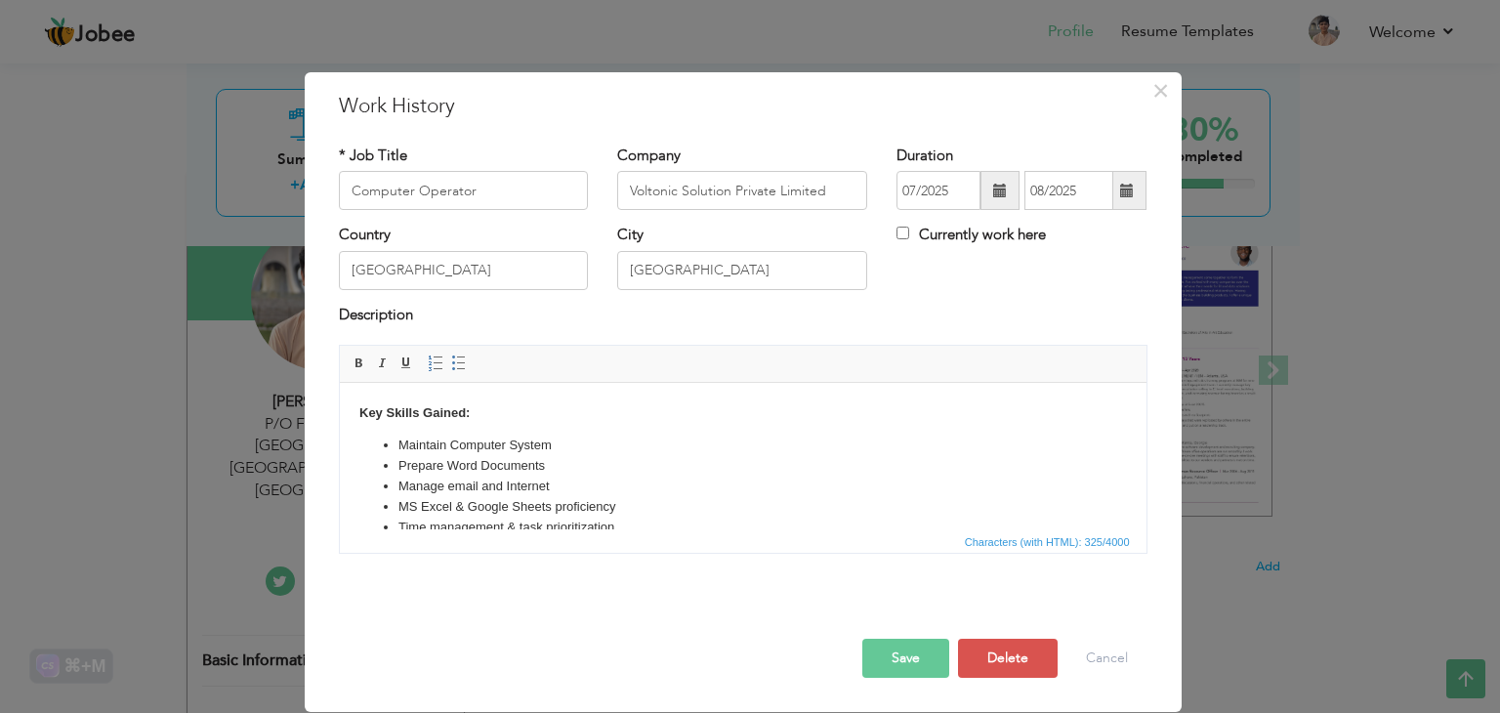
scroll to position [80, 0]
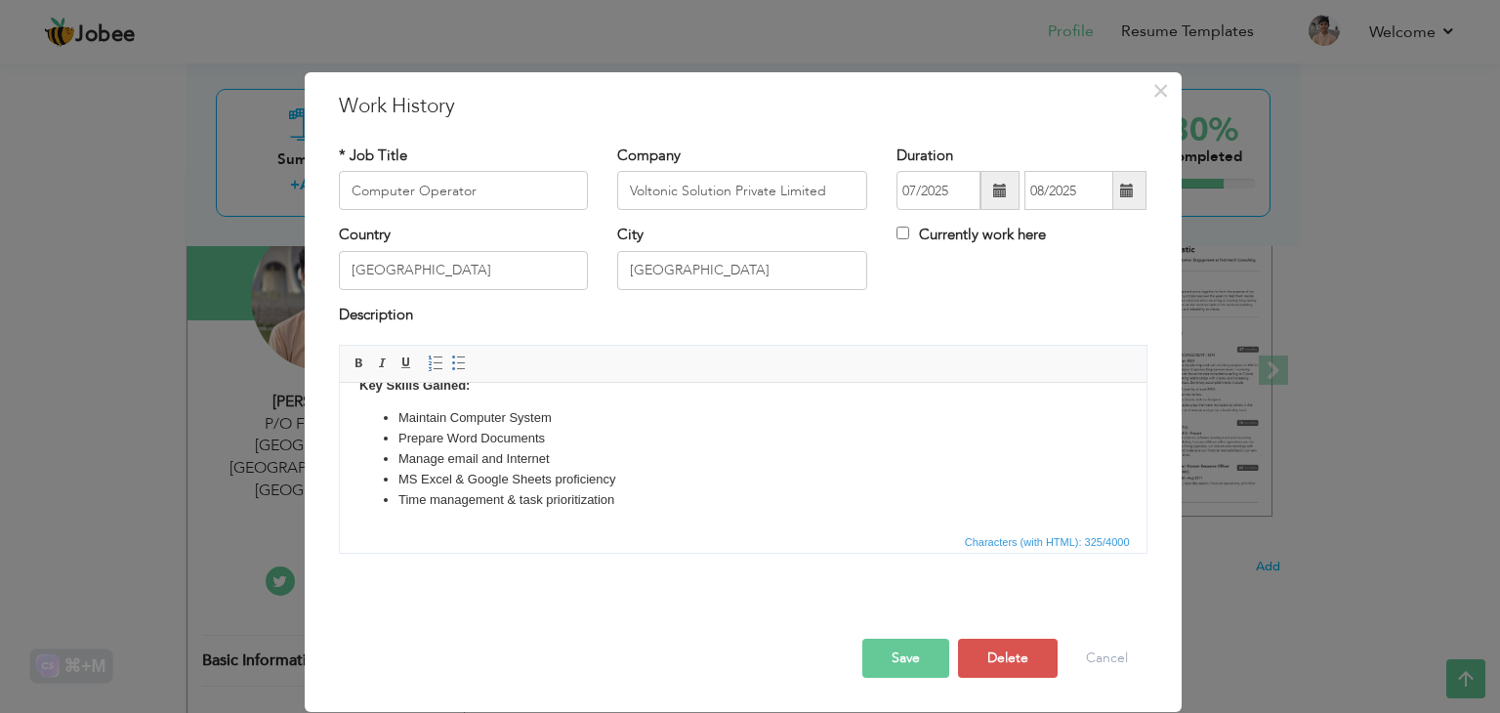
click at [642, 506] on li "Time management & task prioritization" at bounding box center [743, 500] width 690 height 21
drag, startPoint x: 600, startPoint y: 496, endPoint x: 346, endPoint y: 508, distance: 254.2
click at [346, 508] on html "Internship at Voltonic Solution Private as a data entry operator. Key Skills Ga…" at bounding box center [742, 416] width 807 height 227
click at [894, 649] on button "Save" at bounding box center [905, 658] width 87 height 39
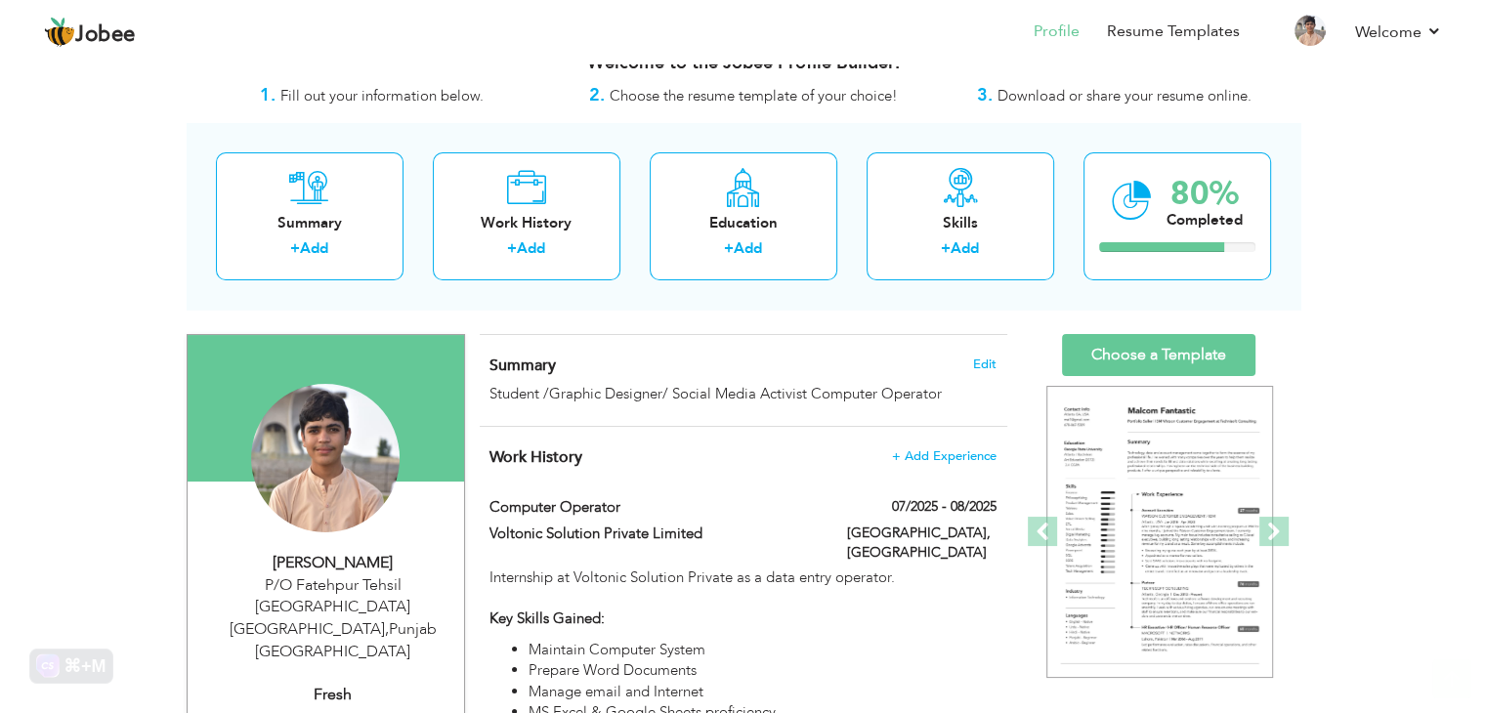
scroll to position [0, 0]
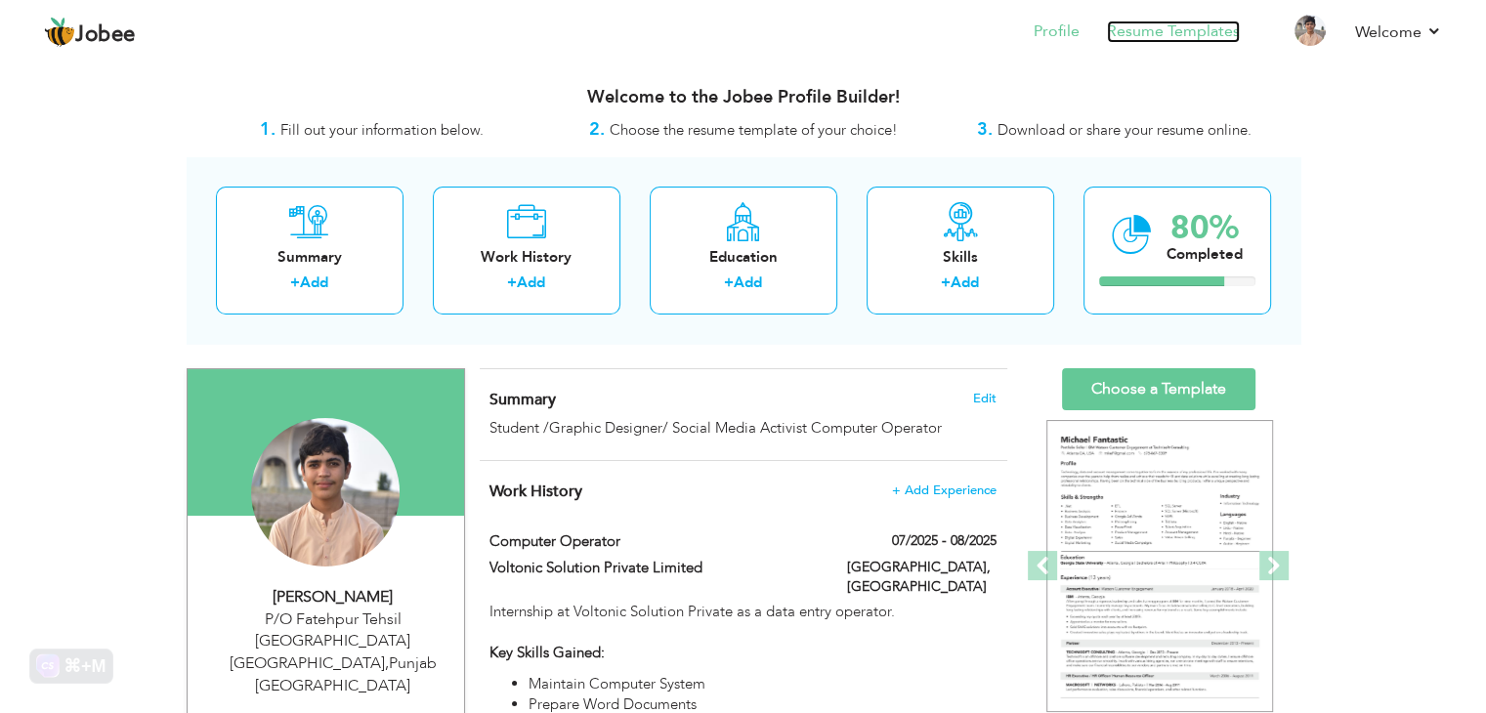
click at [1208, 29] on link "Resume Templates" at bounding box center [1173, 32] width 133 height 22
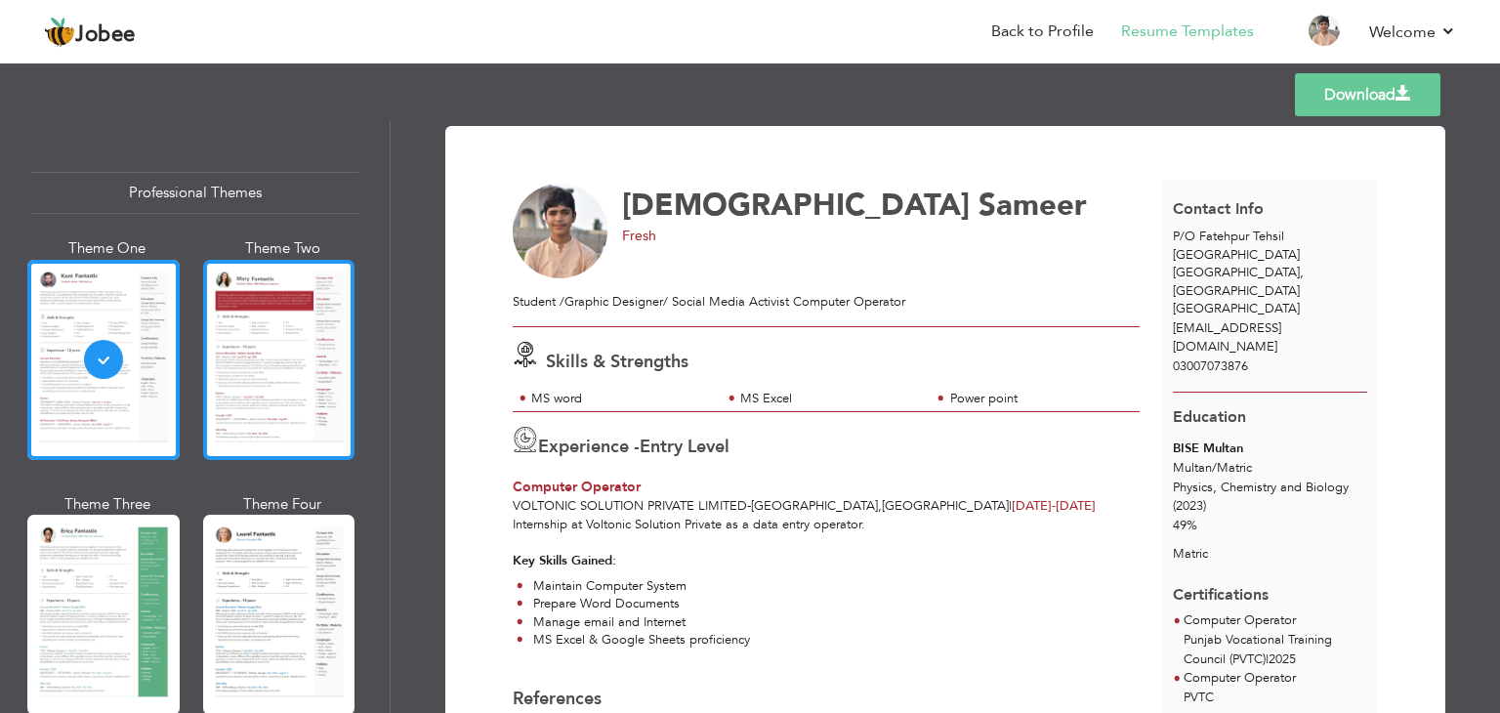
click at [222, 378] on div at bounding box center [279, 360] width 152 height 200
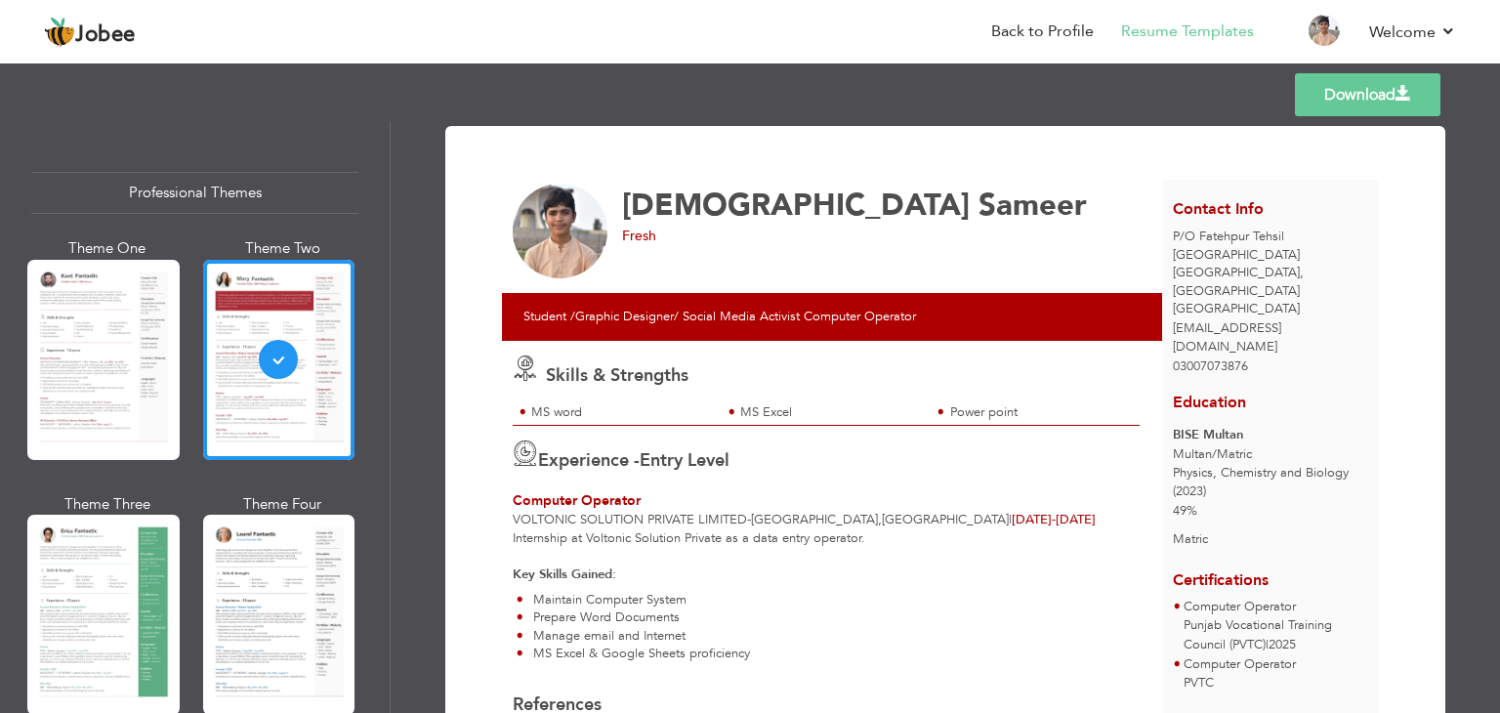
click at [1348, 96] on link "Download" at bounding box center [1368, 94] width 146 height 43
click at [1217, 357] on span "03007073876" at bounding box center [1210, 366] width 75 height 18
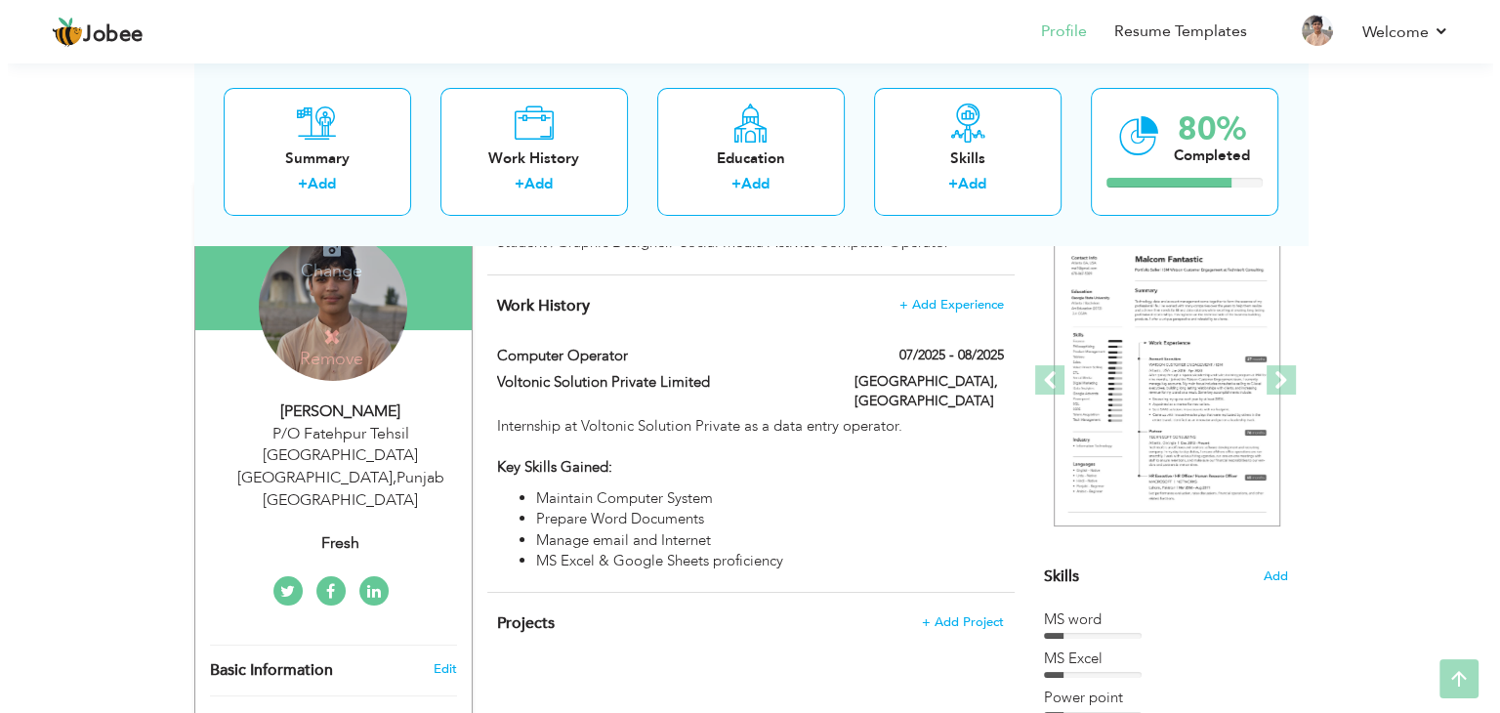
scroll to position [195, 0]
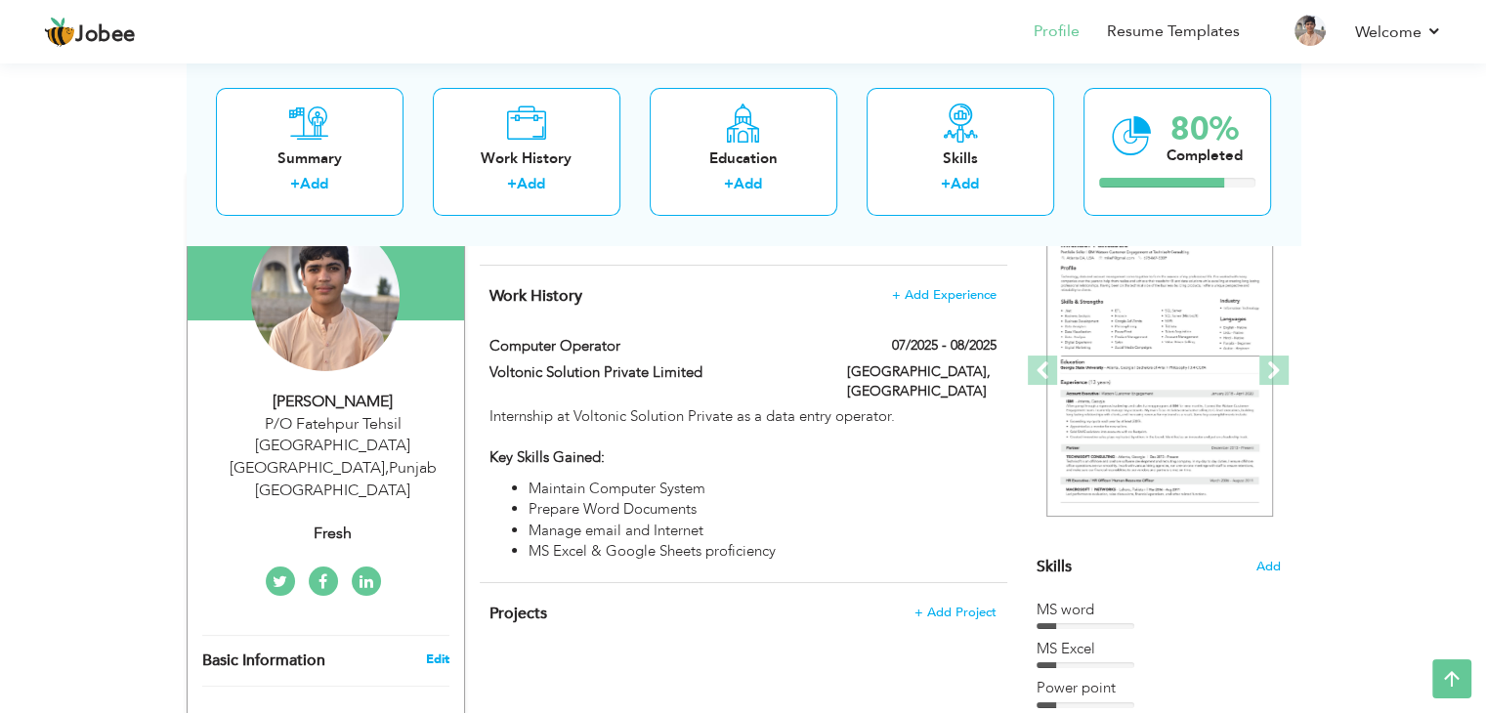
click at [426, 650] on link "Edit" at bounding box center [436, 659] width 23 height 18
select select "number:166"
select select "number:1"
type input "Fresh"
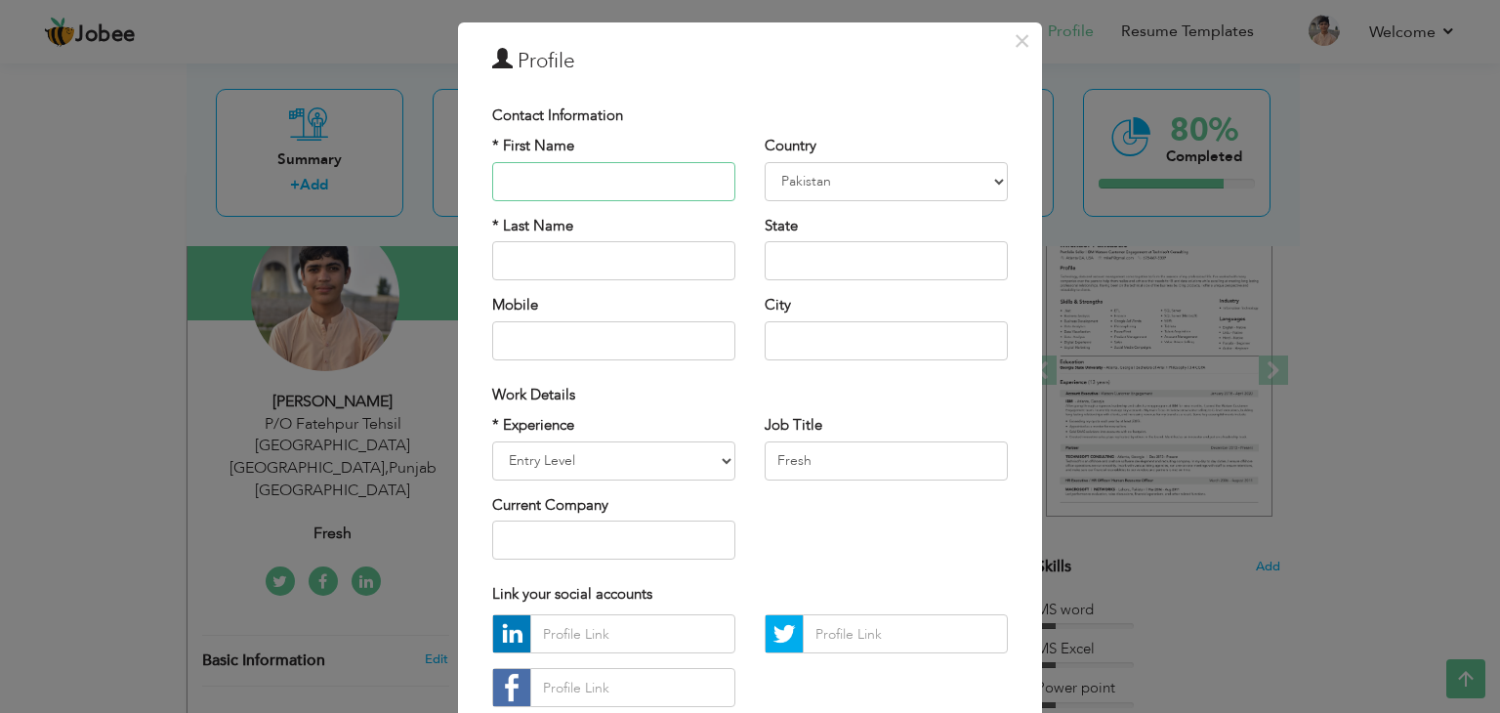
scroll to position [98, 0]
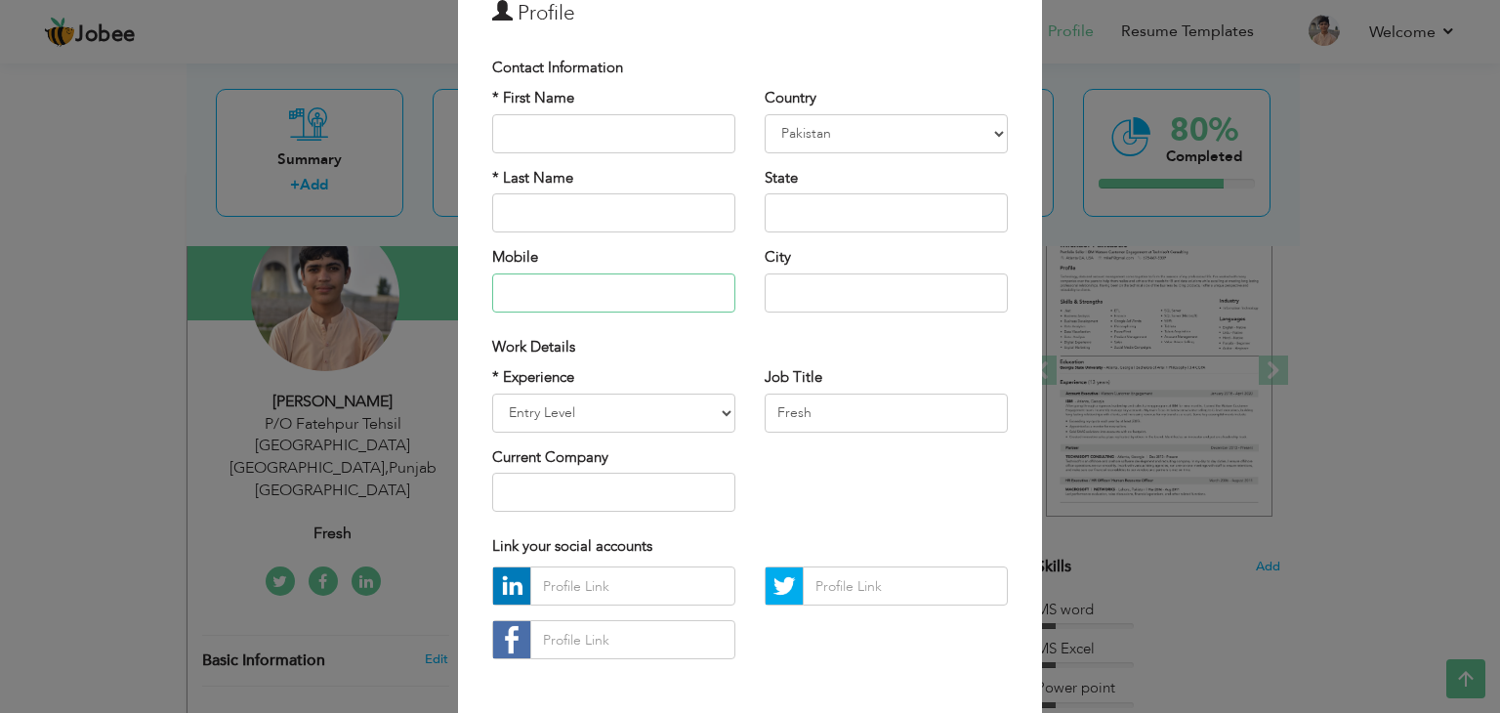
click at [508, 292] on input "text" at bounding box center [613, 292] width 243 height 39
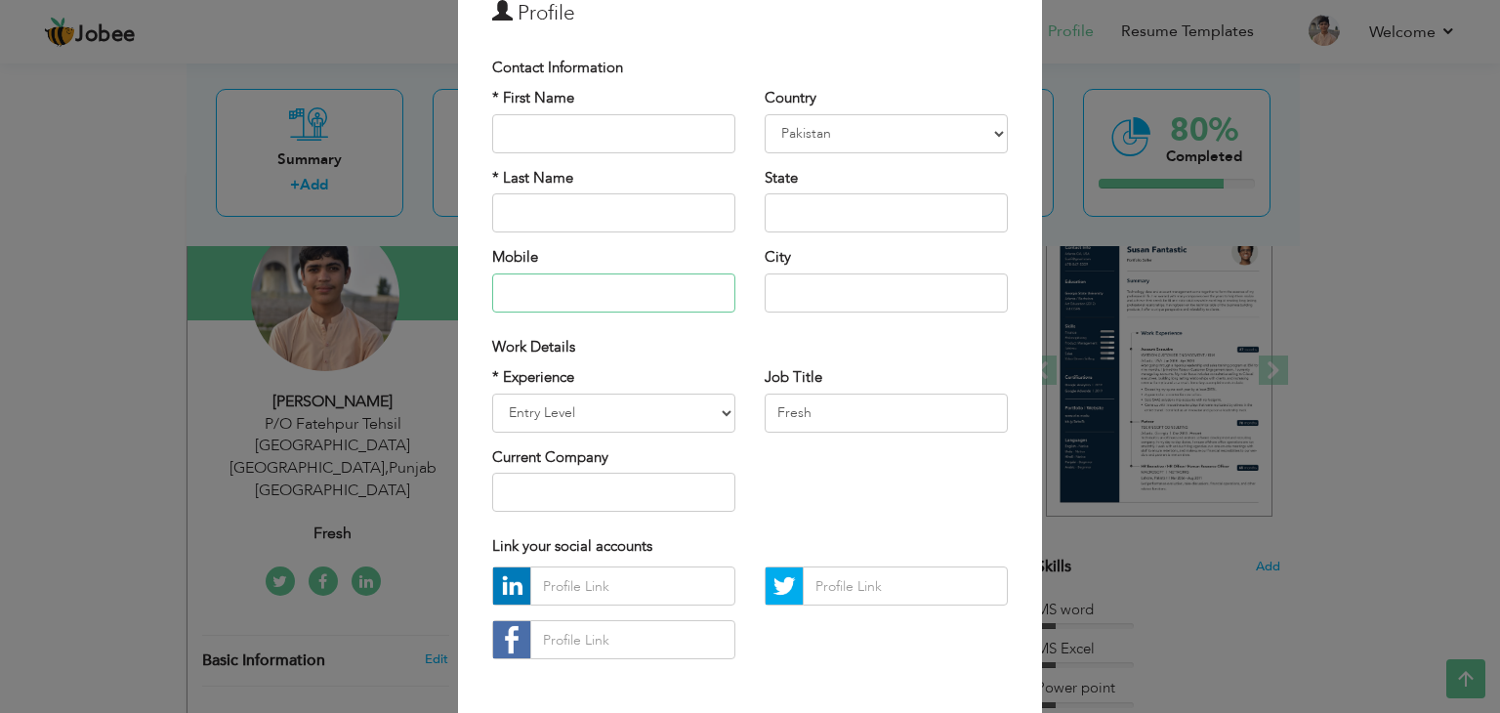
click at [502, 291] on input "text" at bounding box center [613, 292] width 243 height 39
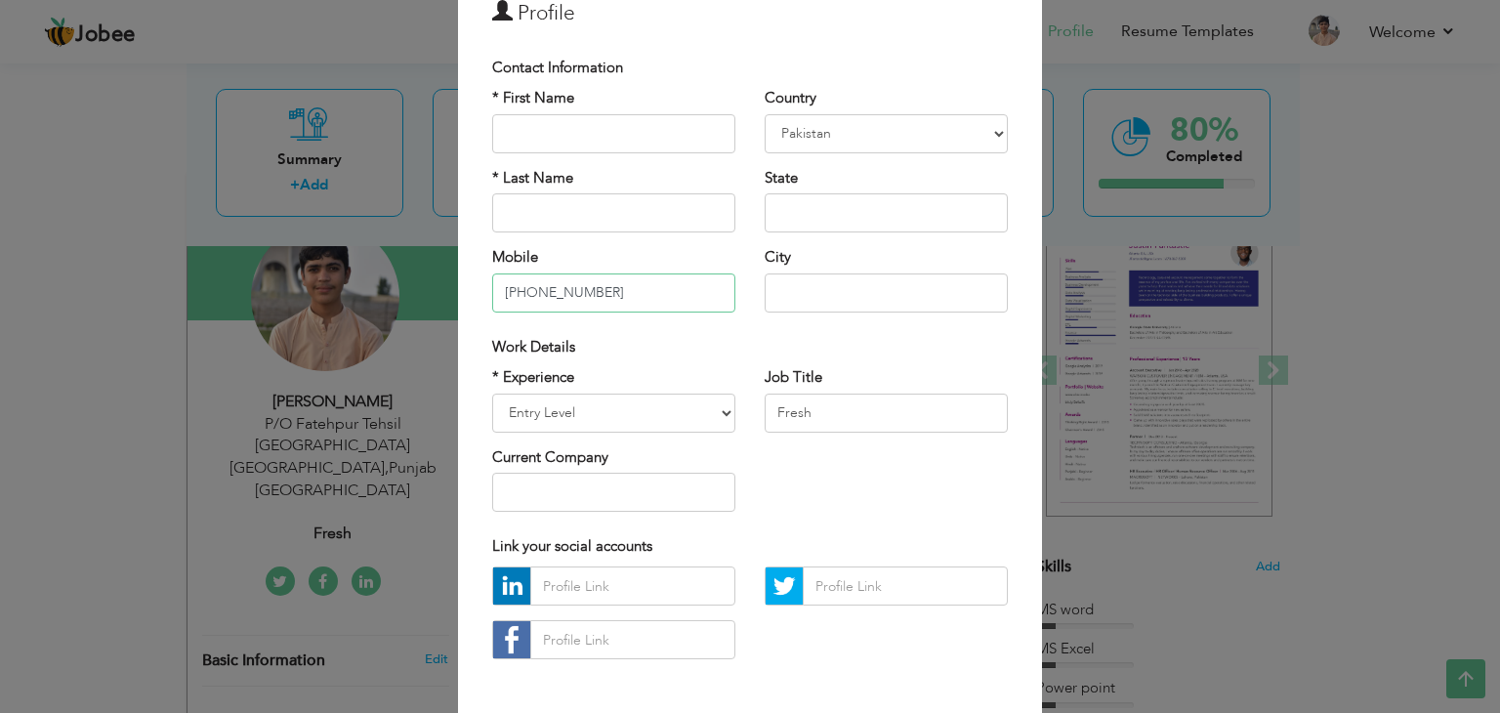
click at [546, 289] on input "[PHONE_NUMBER]" at bounding box center [613, 292] width 243 height 39
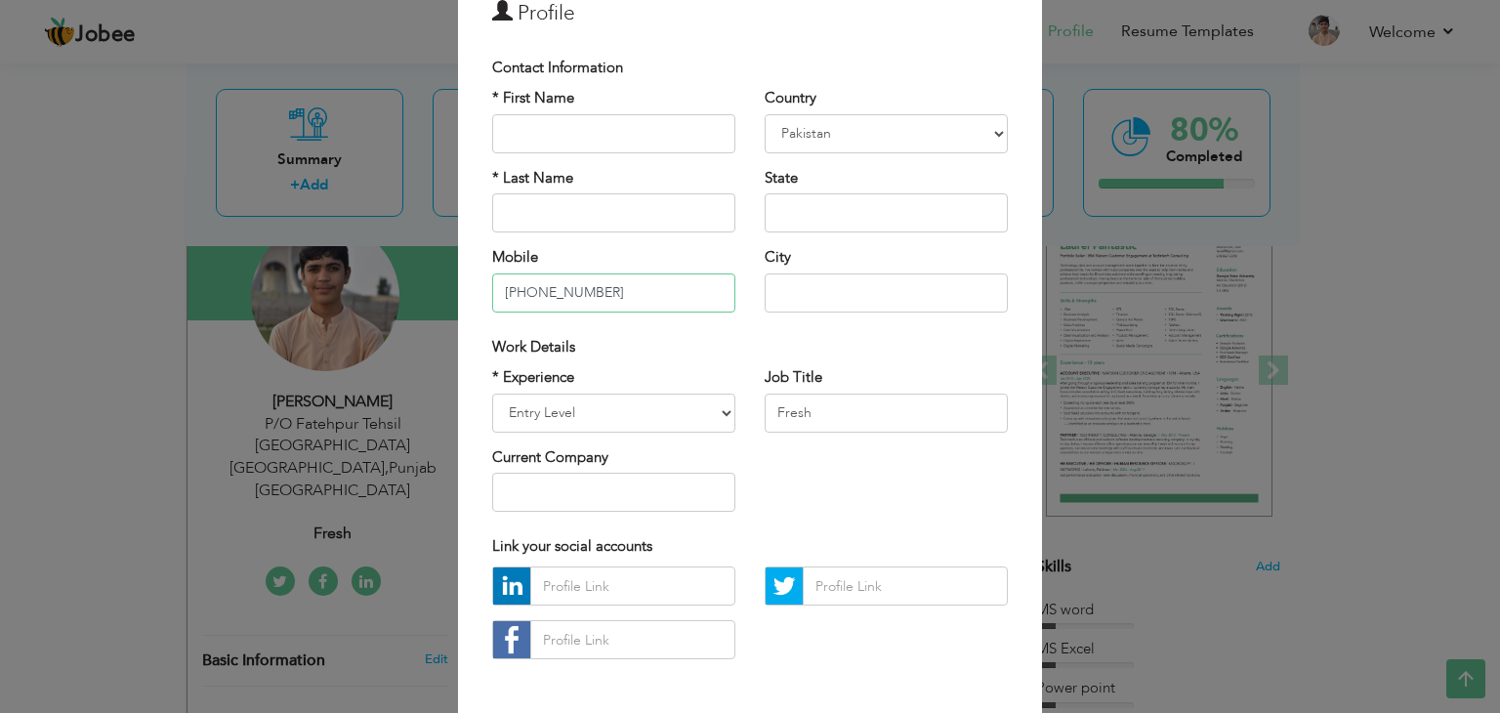
click at [569, 289] on input "[PHONE_NUMBER]" at bounding box center [613, 292] width 243 height 39
click at [574, 292] on input "[PHONE_NUMBER]" at bounding box center [613, 292] width 243 height 39
type input "[PHONE_NUMBER]"
click at [795, 290] on input "text" at bounding box center [886, 292] width 243 height 39
type input "Post Office [GEOGRAPHIC_DATA]"
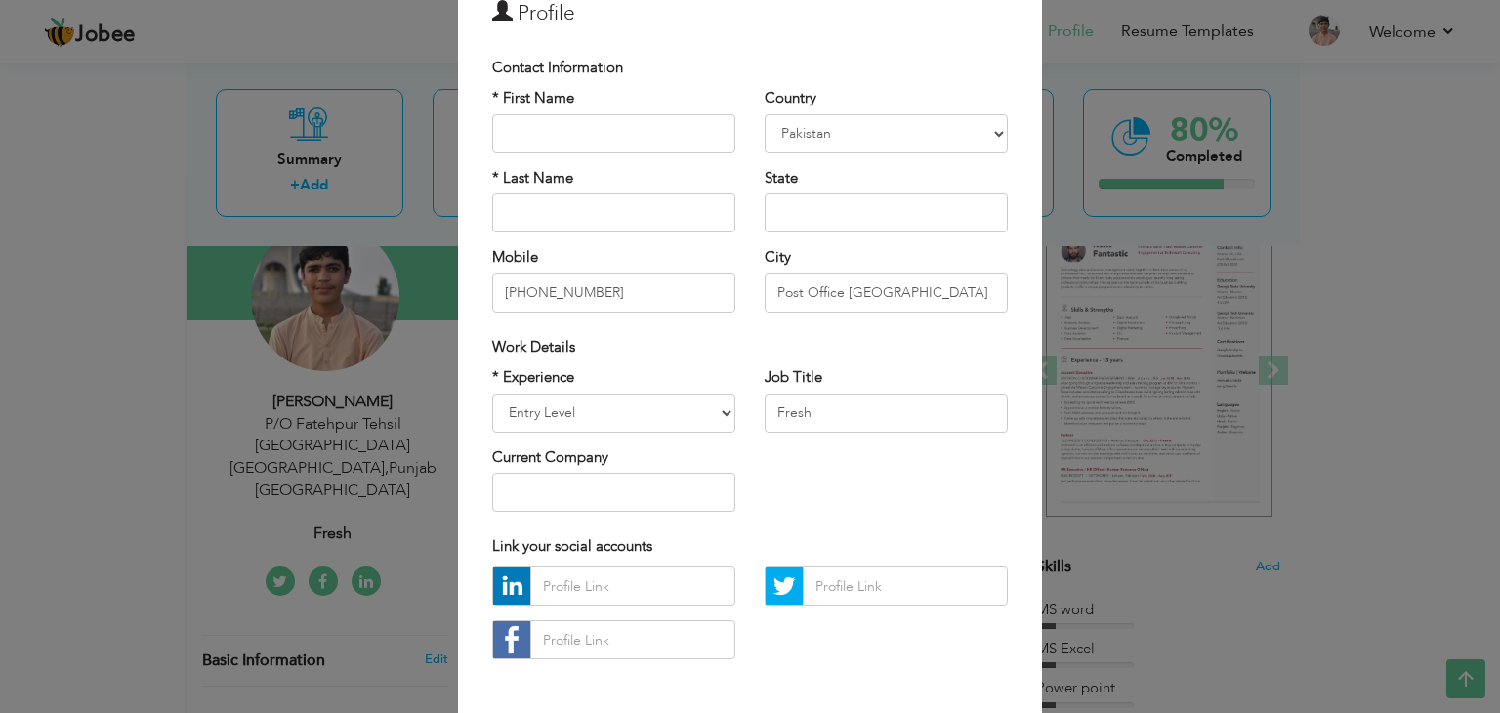
click at [1153, 550] on div "× Profile Contact Information * First Name * Last Name Mobile Aruba" at bounding box center [750, 356] width 1500 height 713
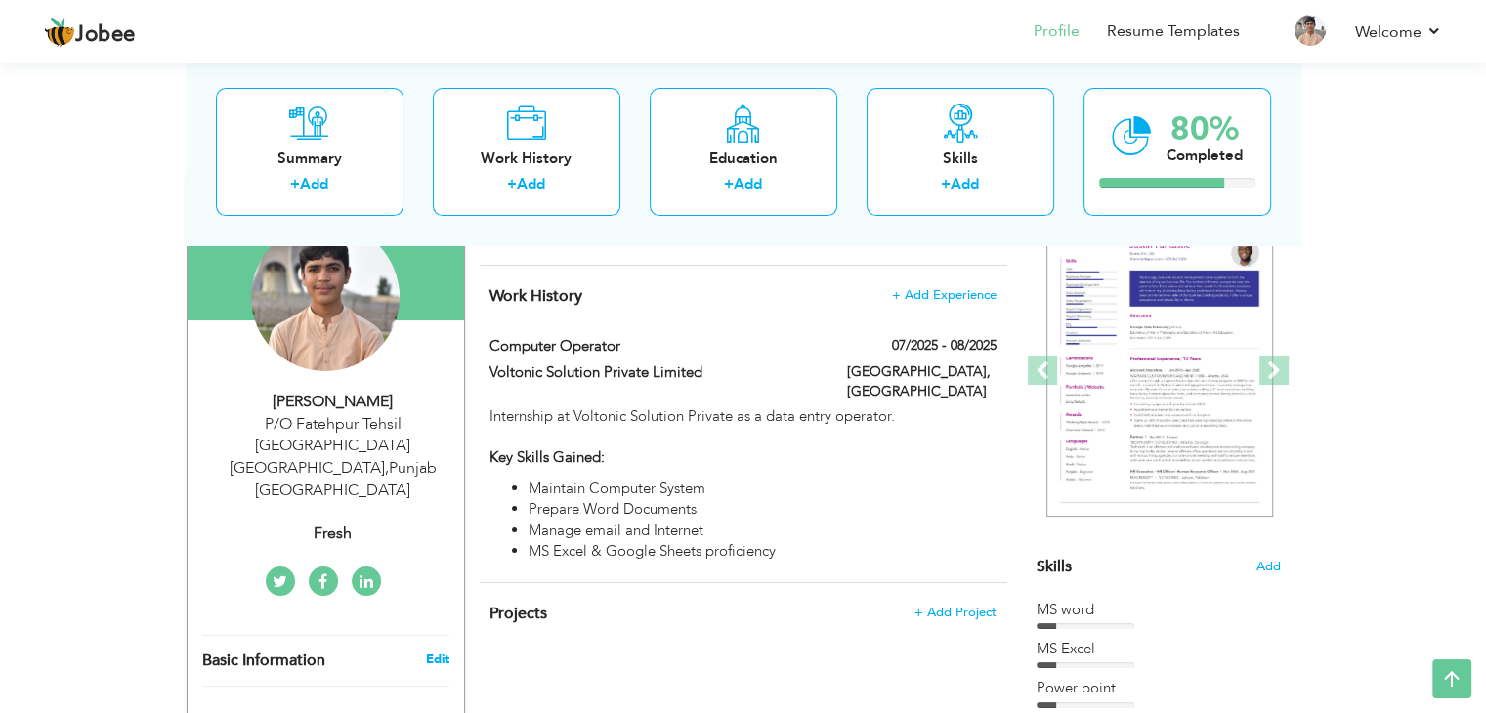
click at [434, 650] on link "Edit" at bounding box center [436, 659] width 23 height 18
type input "03007073876"
type input "P/O Fatehpur Tehsil [GEOGRAPHIC_DATA] [GEOGRAPHIC_DATA]"
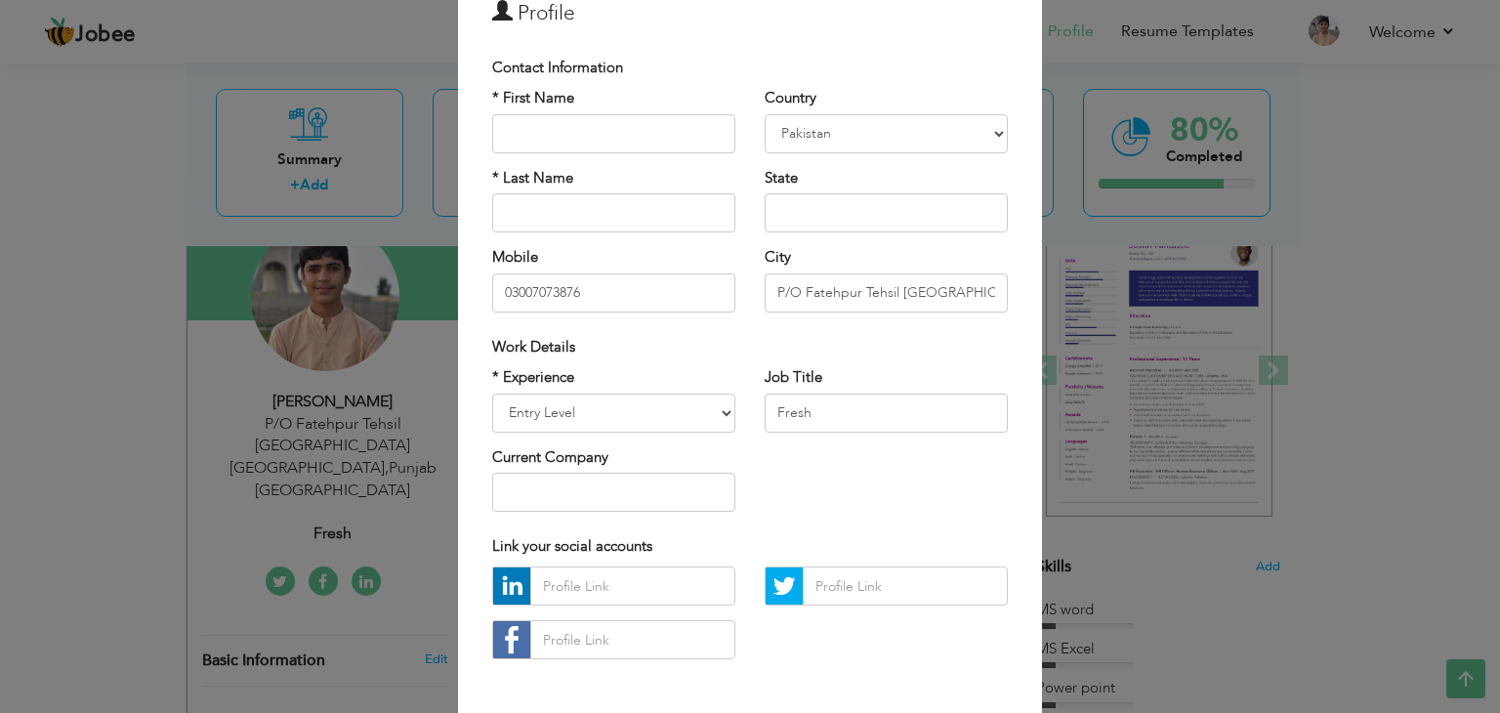
scroll to position [0, 0]
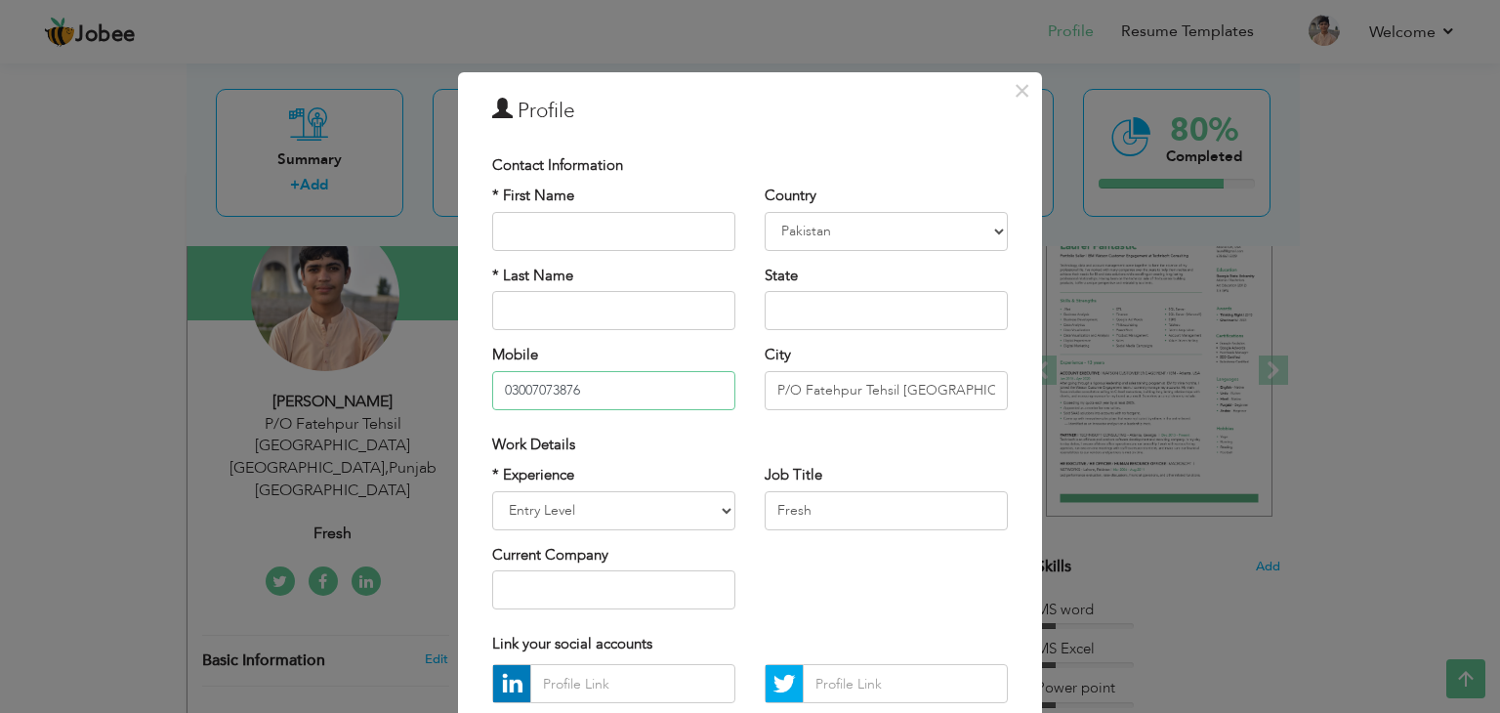
click at [509, 392] on input "03007073876" at bounding box center [613, 390] width 243 height 39
click at [547, 395] on input "+92 3007073876" at bounding box center [613, 390] width 243 height 39
click at [577, 383] on input "+92 300 7073876" at bounding box center [613, 390] width 243 height 39
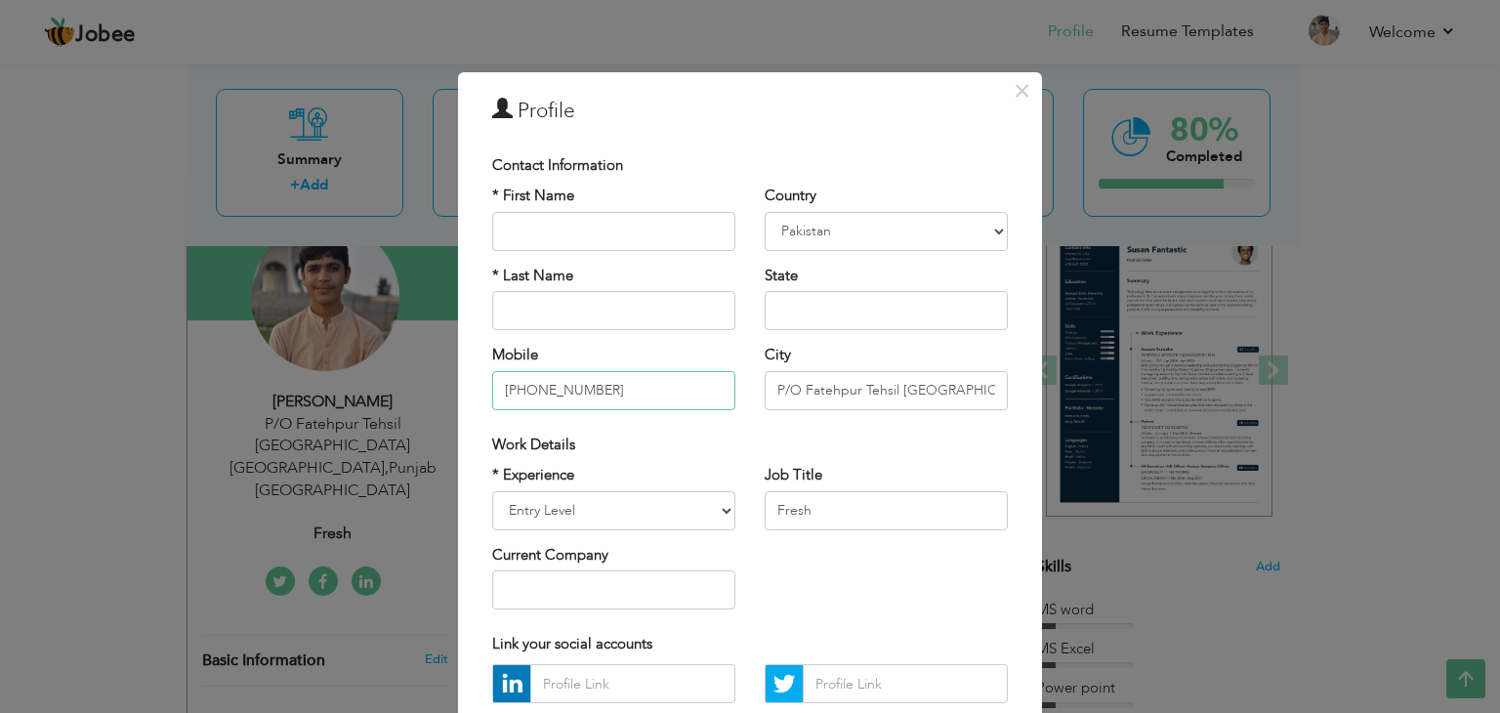
type input "[PHONE_NUMBER]"
drag, startPoint x: 794, startPoint y: 384, endPoint x: 770, endPoint y: 443, distance: 64.4
click at [793, 387] on input "P/O Fatehpur Tehsil Mailsi District Vehari" at bounding box center [886, 390] width 243 height 39
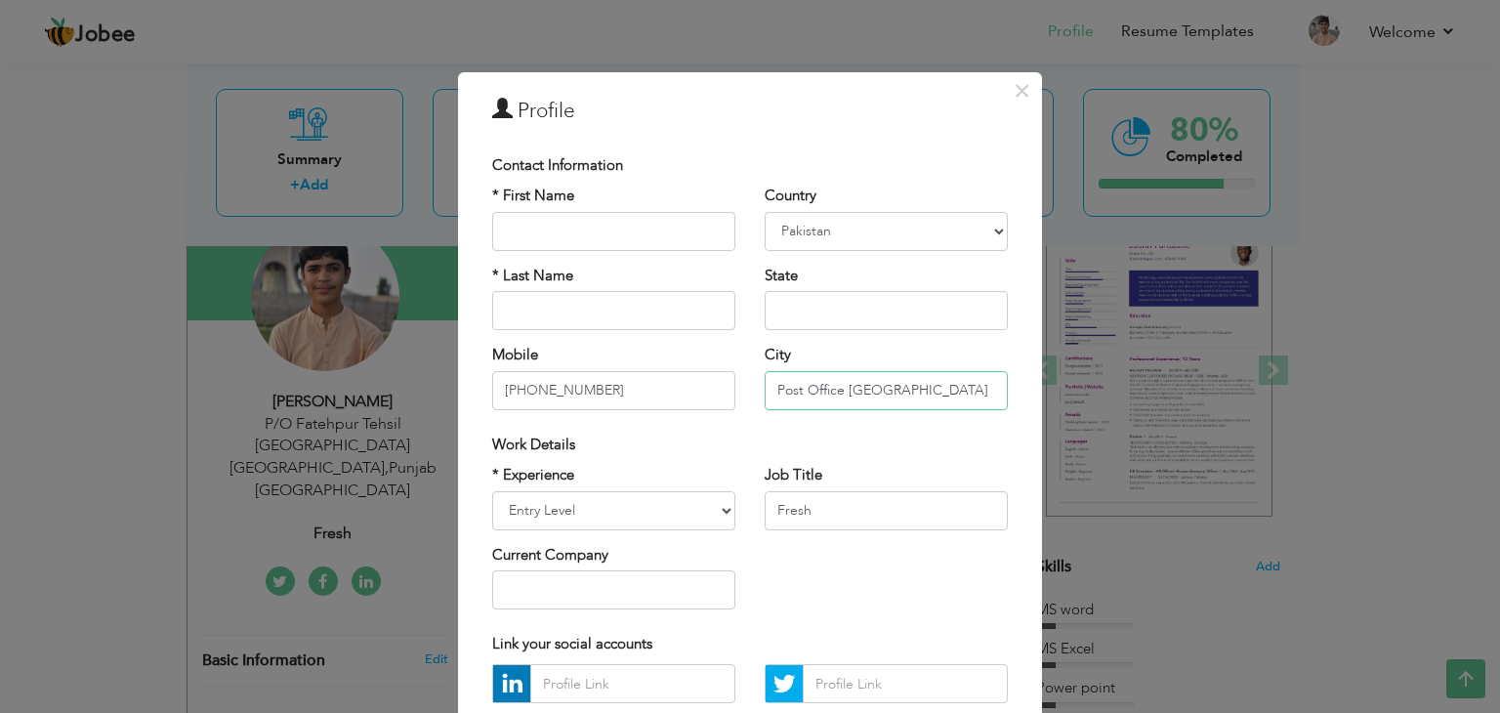
scroll to position [0, 69]
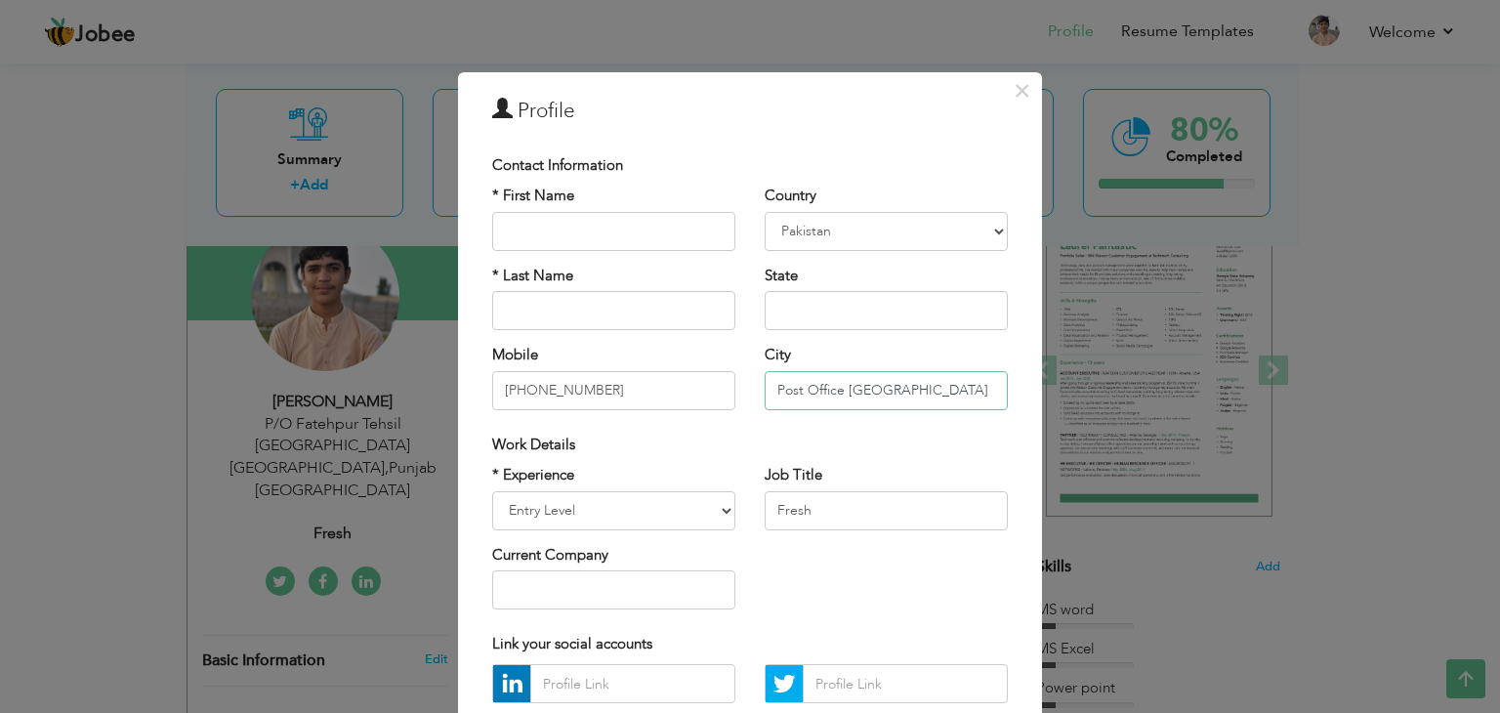
drag, startPoint x: 898, startPoint y: 386, endPoint x: 1101, endPoint y: 397, distance: 203.4
click at [1101, 397] on div "× Profile Contact Information * First Name * Last Name Mobile Aruba" at bounding box center [750, 356] width 1500 height 713
type input "Post Office [GEOGRAPHIC_DATA]"
click at [949, 438] on div "Work Details" at bounding box center [750, 445] width 516 height 21
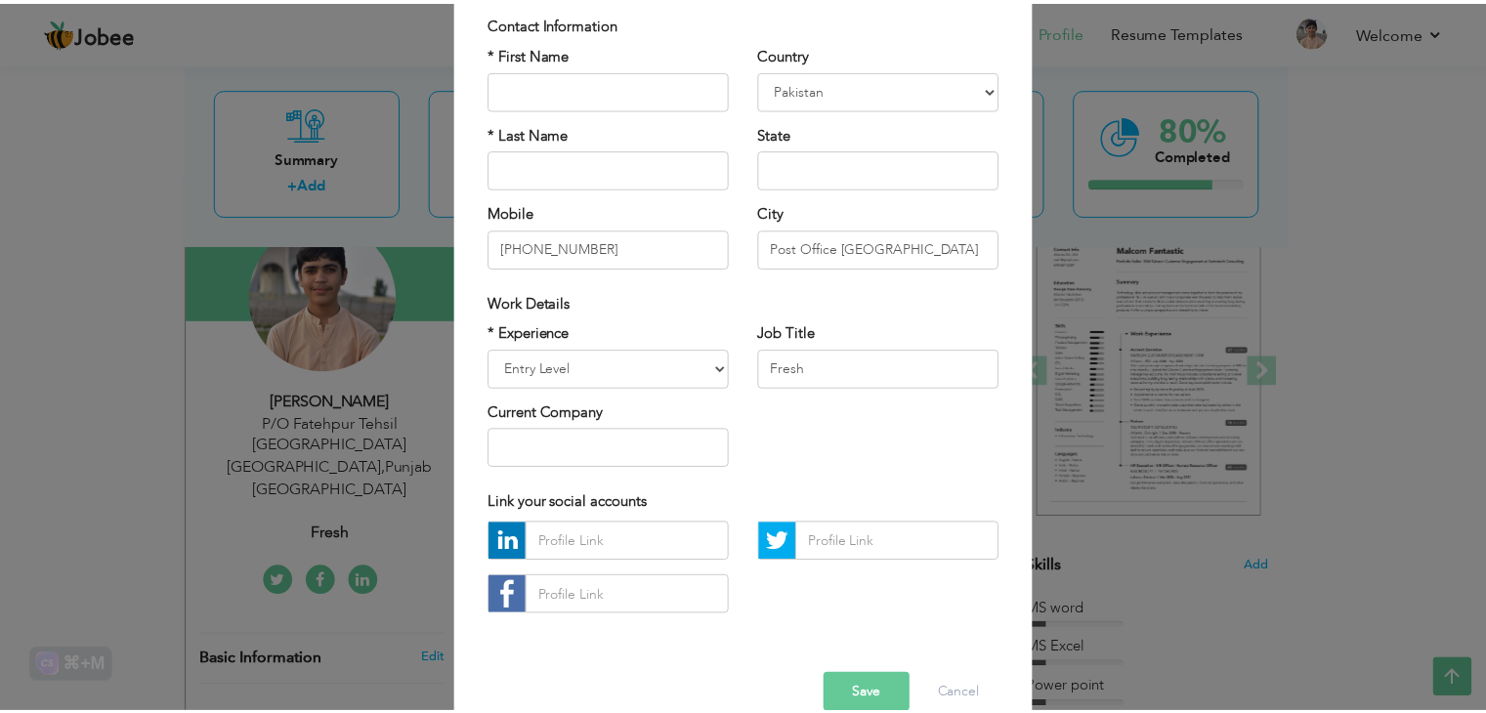
scroll to position [177, 0]
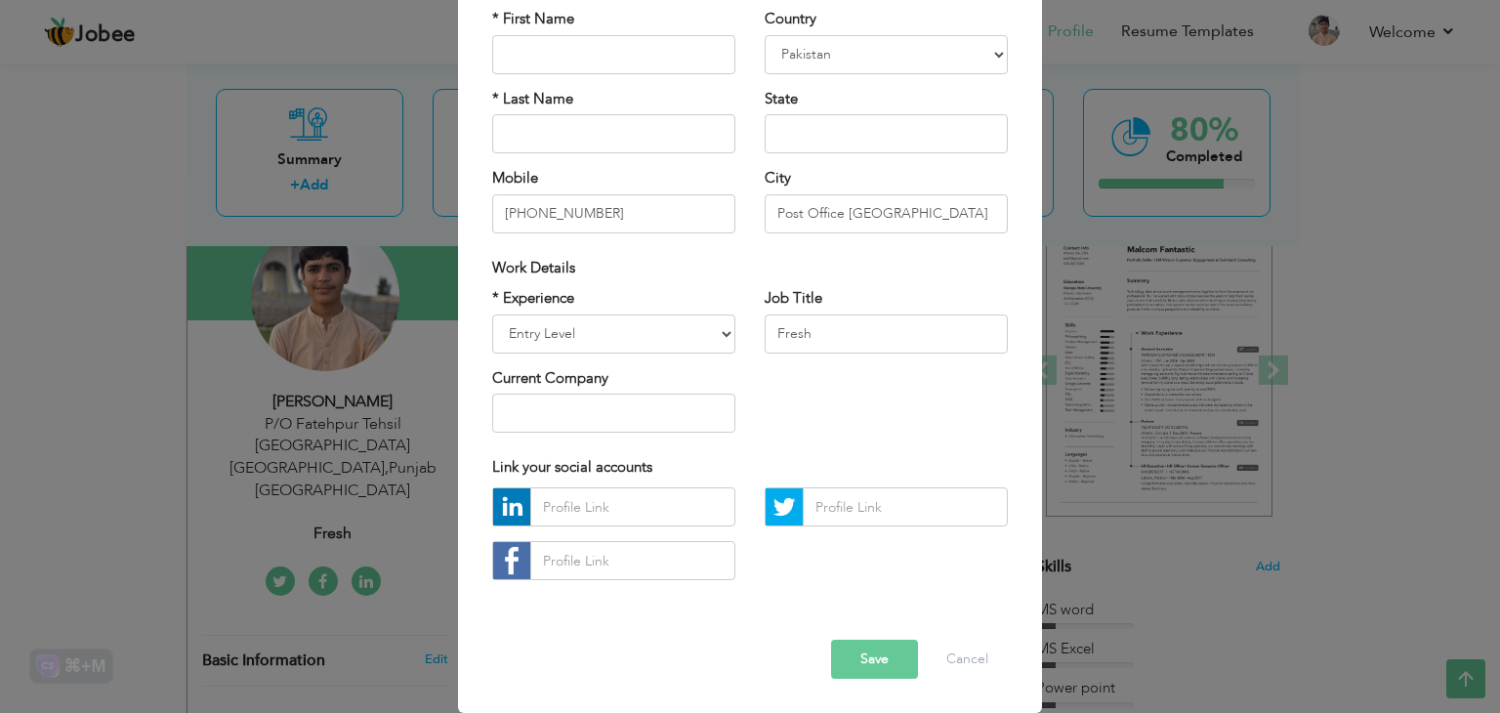
click at [878, 653] on button "Save" at bounding box center [874, 659] width 87 height 39
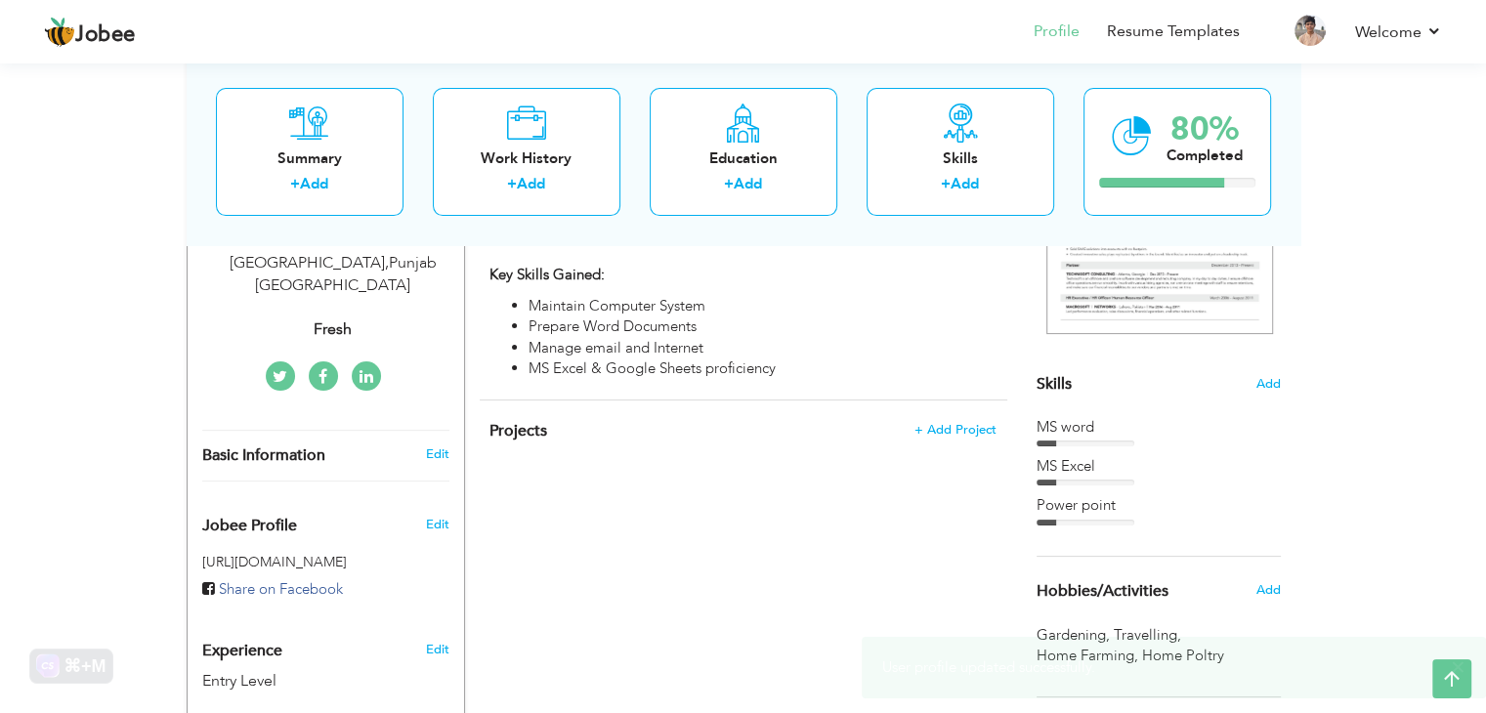
scroll to position [391, 0]
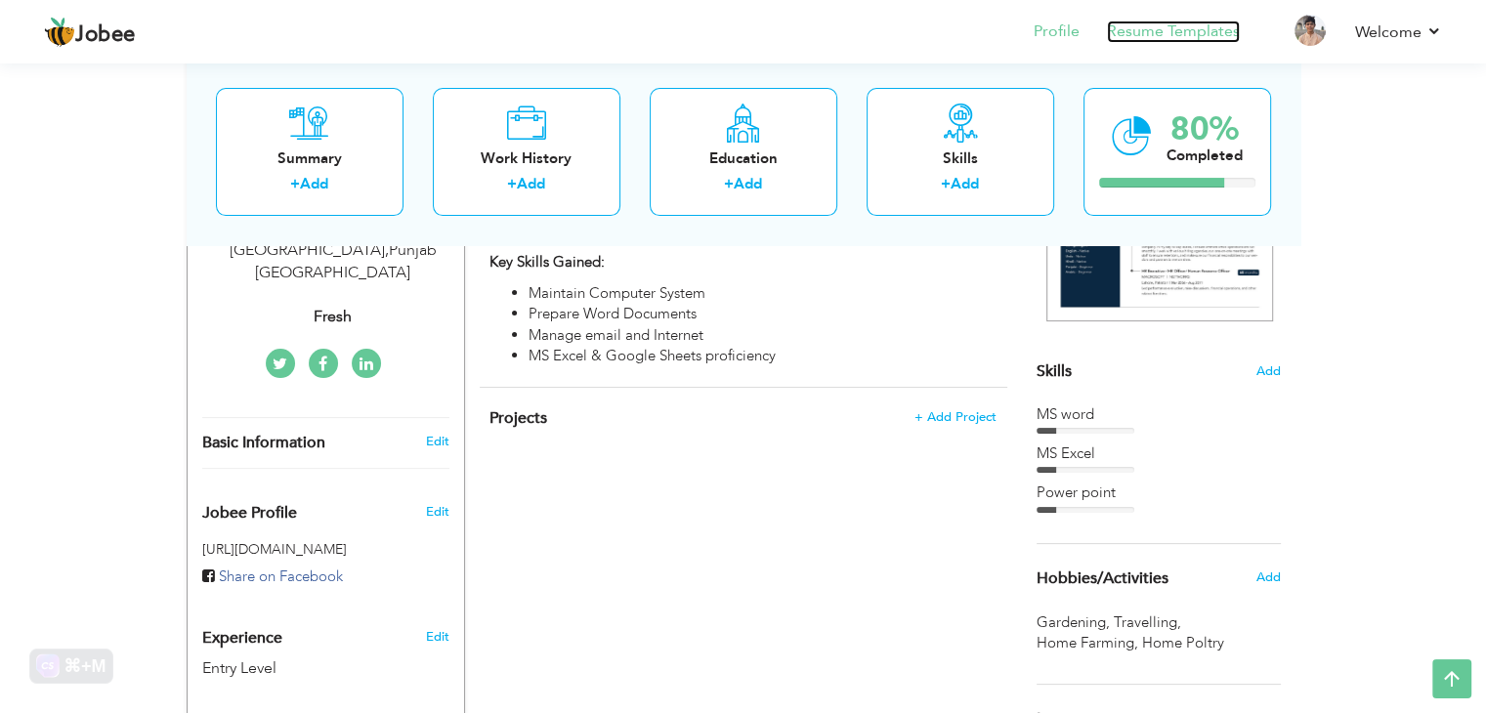
click at [1184, 34] on link "Resume Templates" at bounding box center [1173, 32] width 133 height 22
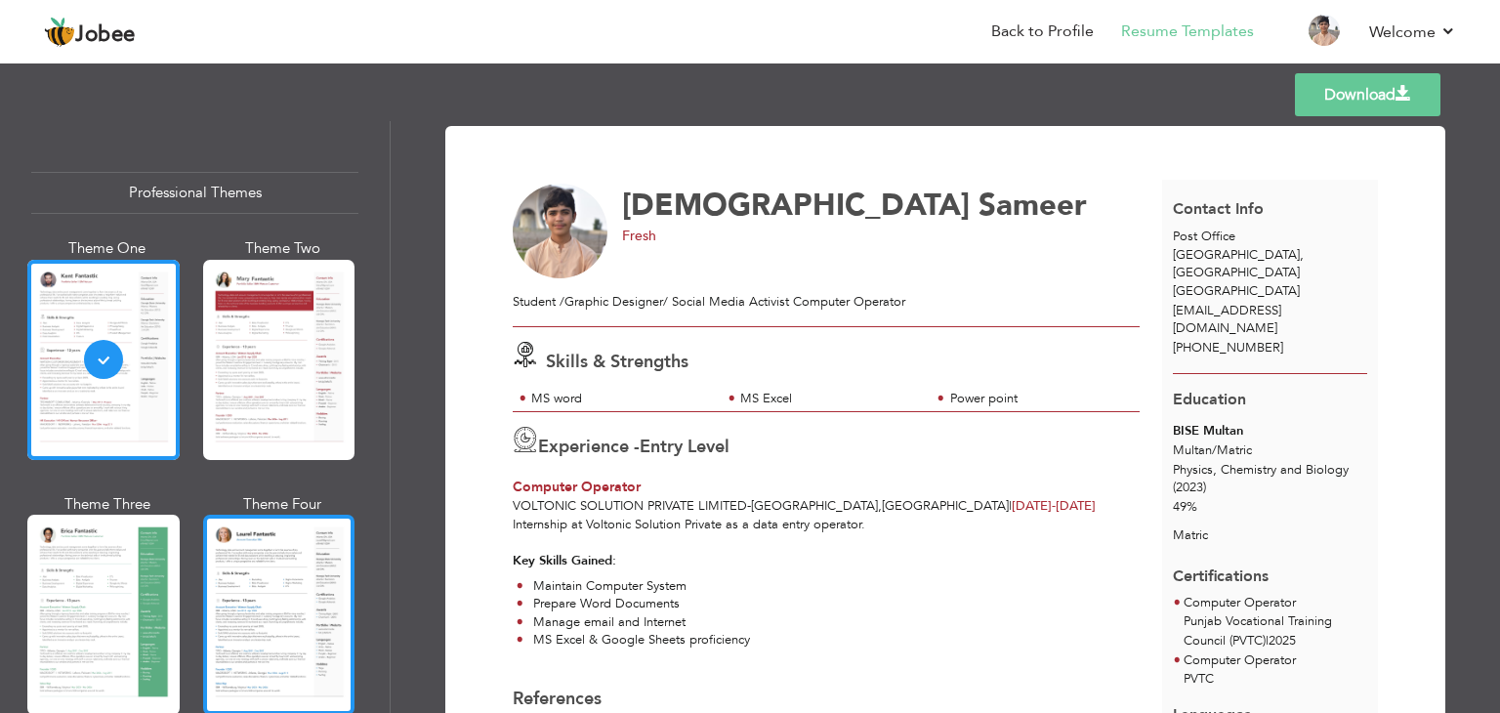
click at [286, 617] on div at bounding box center [279, 615] width 152 height 200
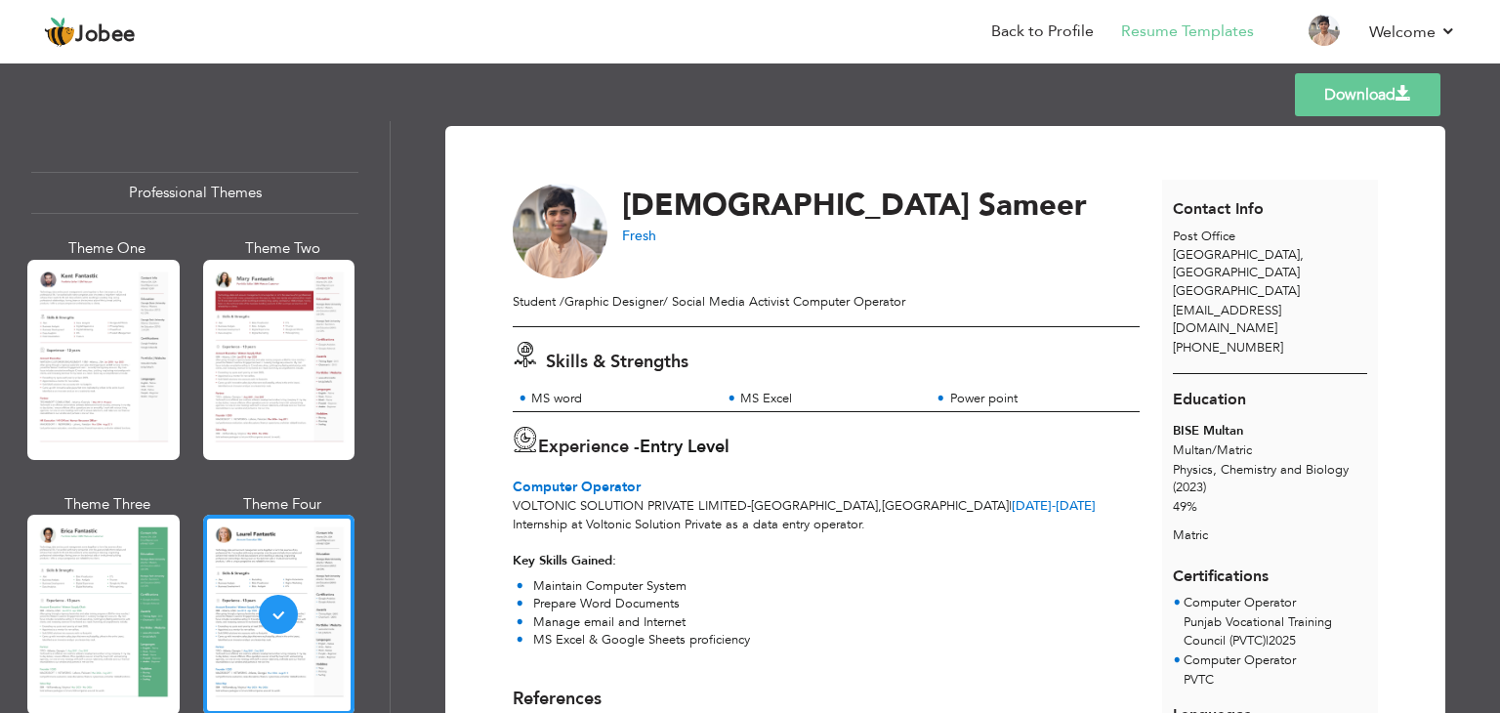
scroll to position [98, 0]
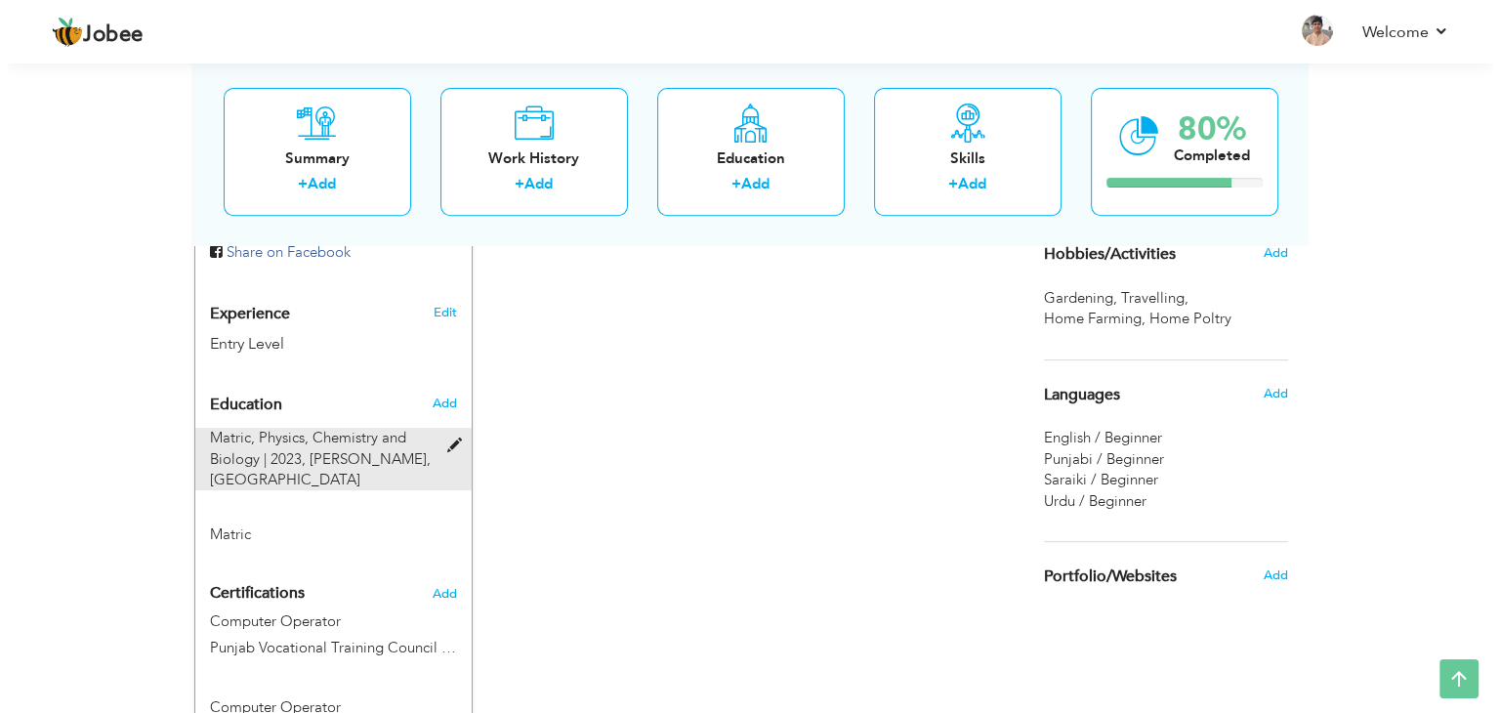
scroll to position [684, 0]
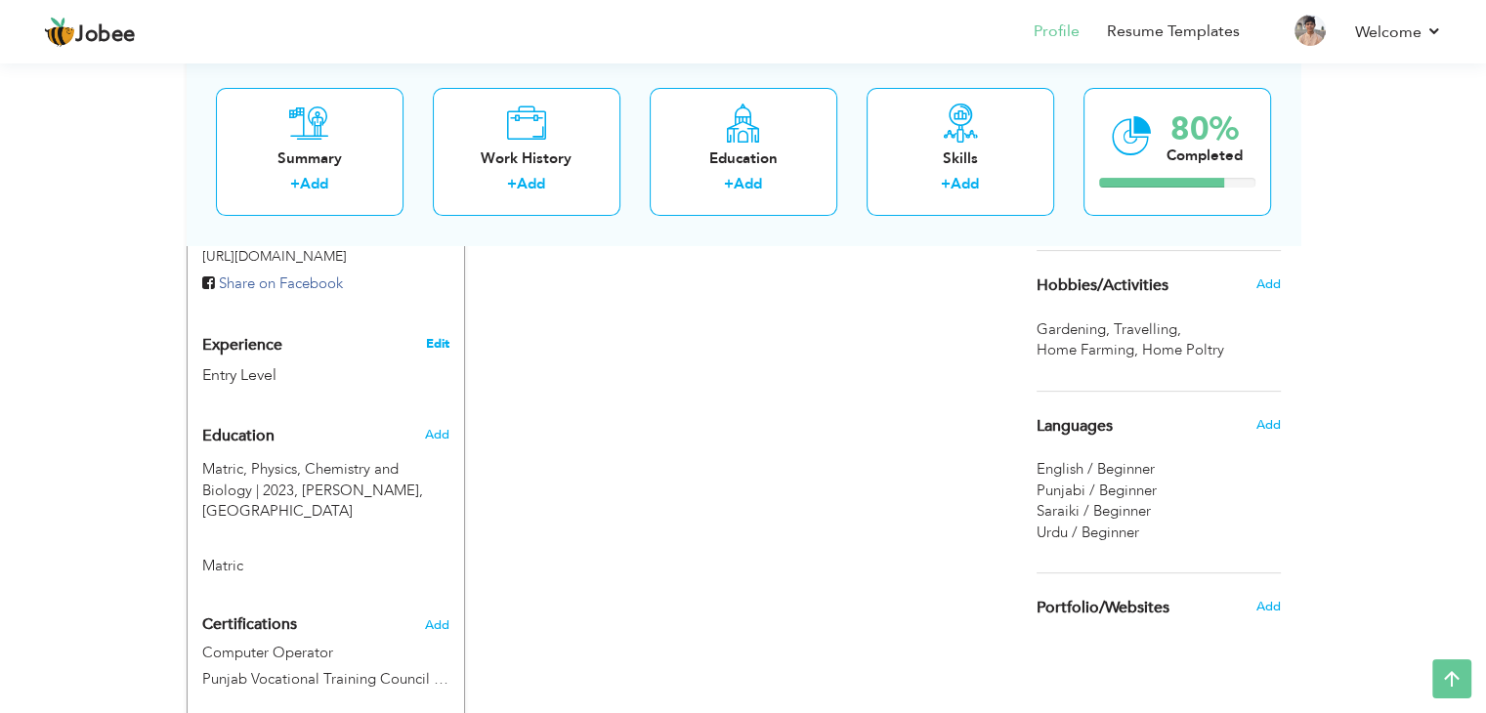
click at [444, 335] on link "Edit" at bounding box center [436, 344] width 23 height 18
select select "number:166"
select select "number:1"
type input "Fresh"
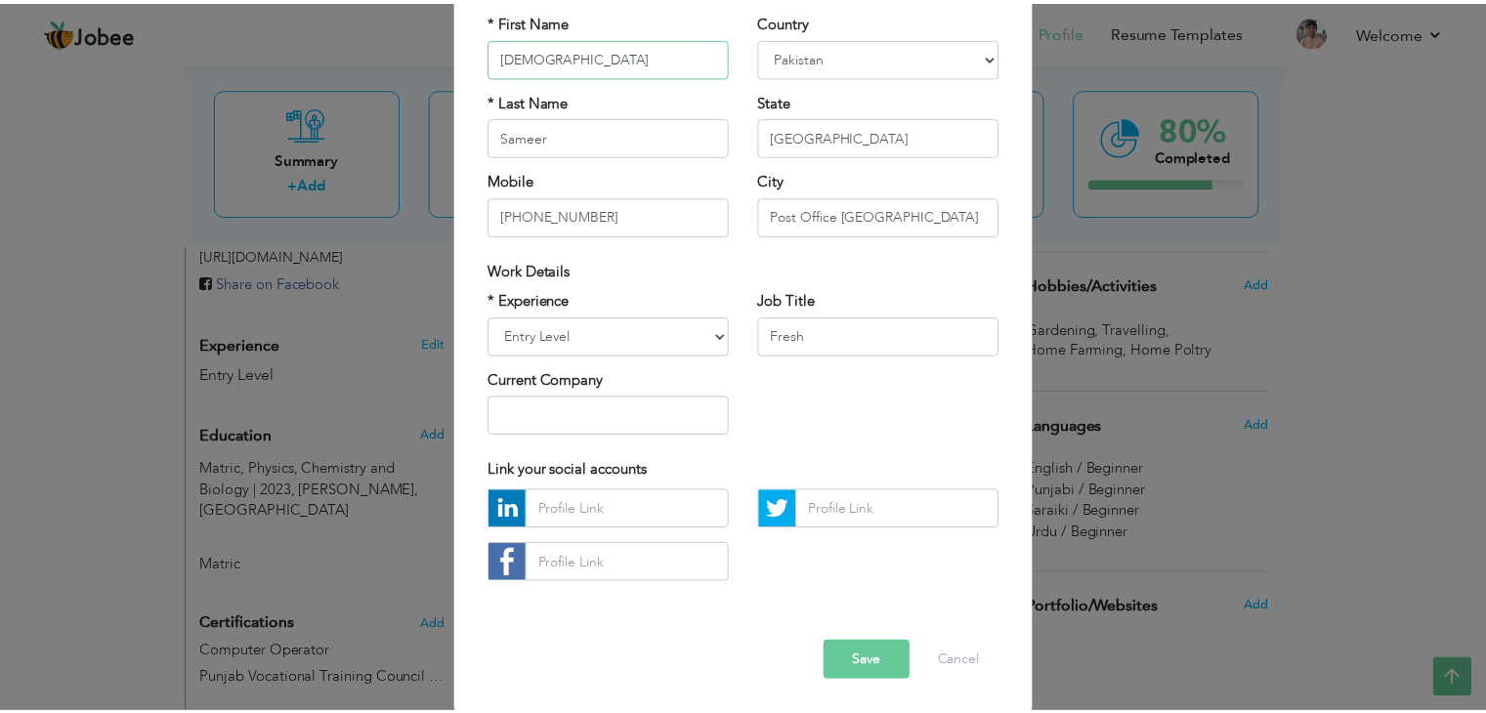
scroll to position [177, 0]
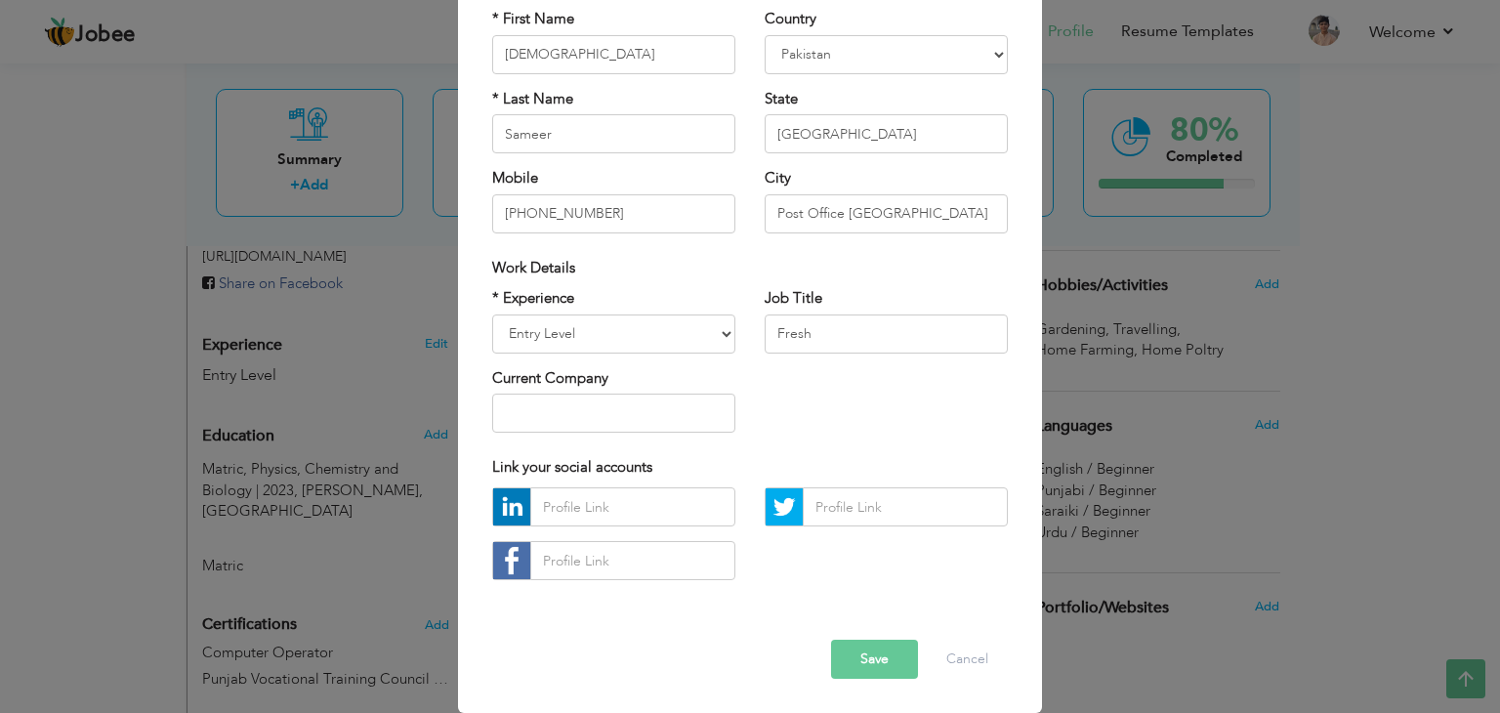
drag, startPoint x: 859, startPoint y: 663, endPoint x: 799, endPoint y: 639, distance: 64.4
click at [860, 664] on button "Save" at bounding box center [874, 659] width 87 height 39
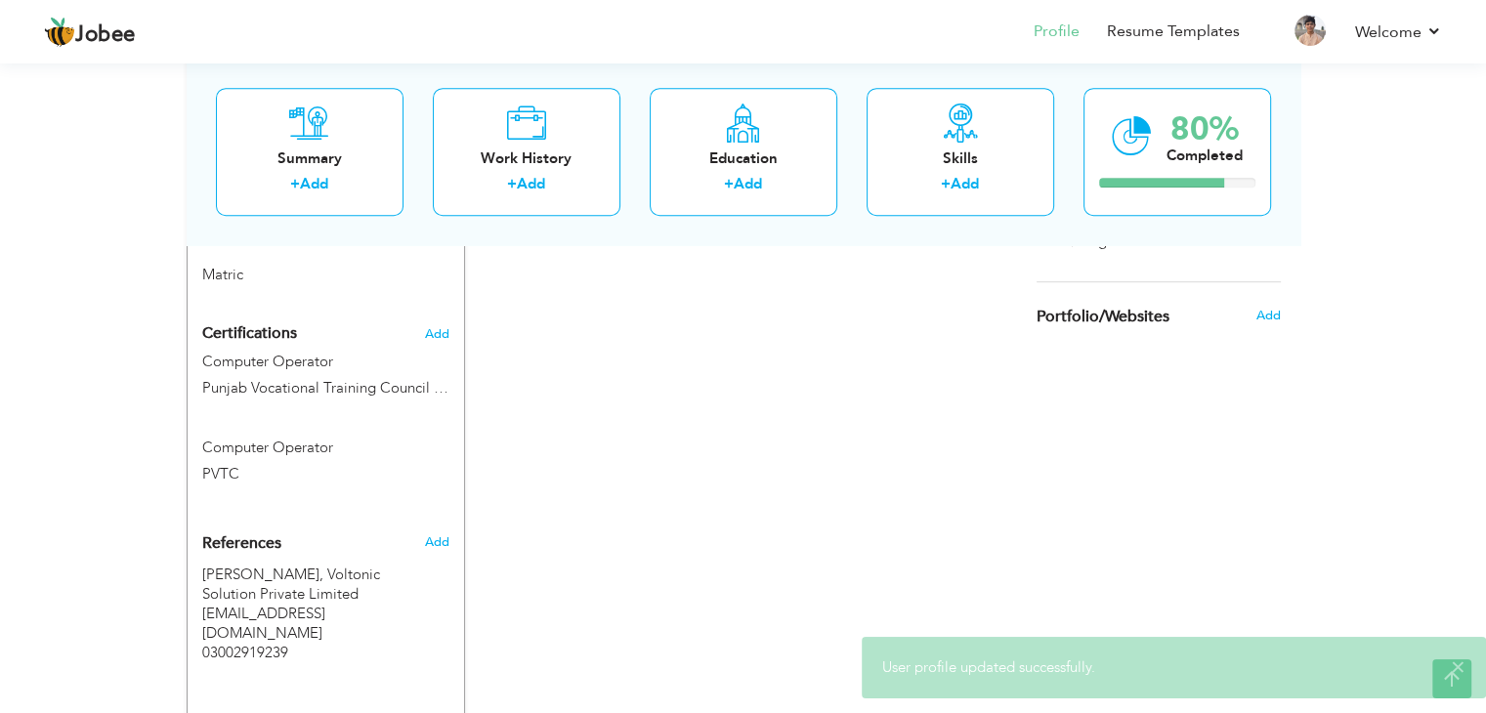
scroll to position [944, 0]
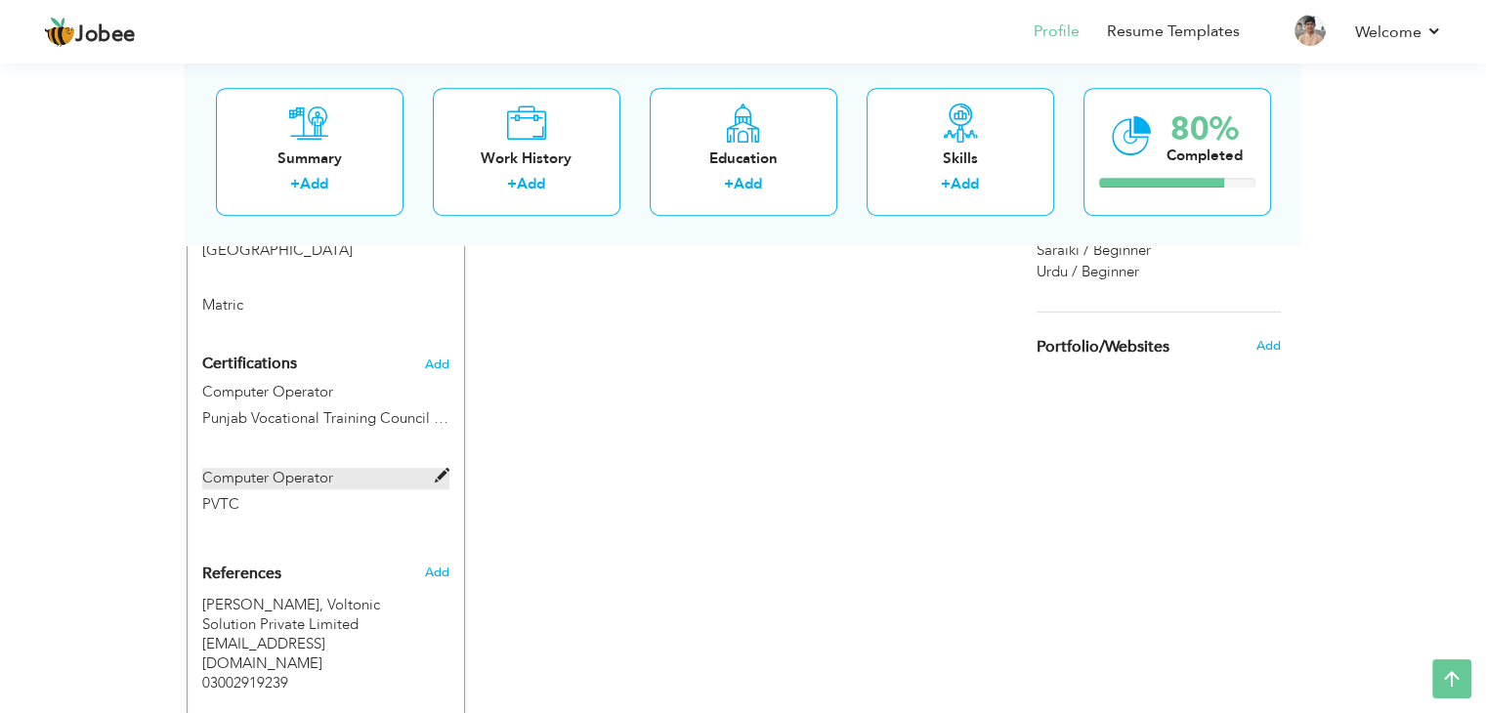
click at [441, 469] on span at bounding box center [442, 476] width 15 height 15
type input "Computer Operator"
type input "PVTC"
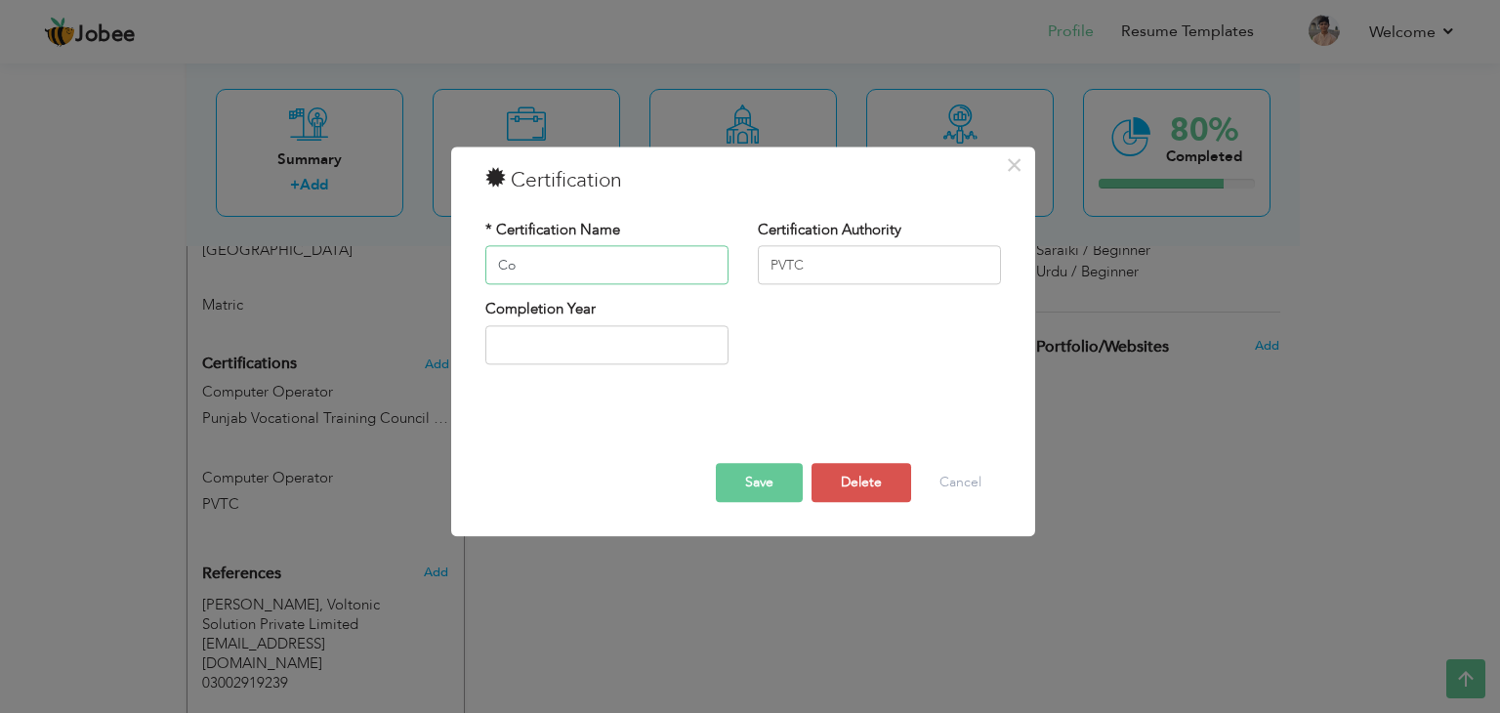
type input "C"
click at [822, 267] on input "PVTC" at bounding box center [879, 265] width 243 height 39
type input "P"
click at [766, 486] on button "Save" at bounding box center [759, 483] width 87 height 39
click at [871, 478] on button "Delete" at bounding box center [862, 483] width 100 height 39
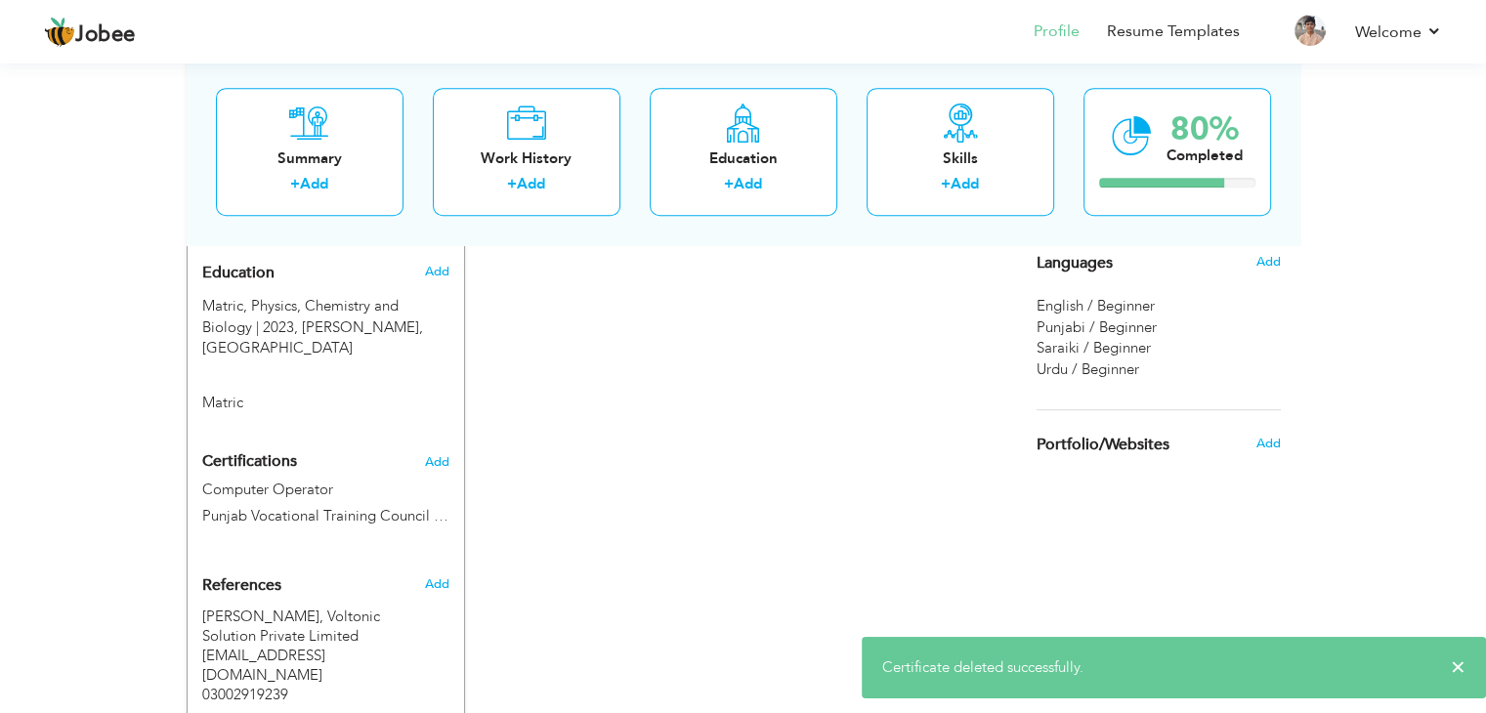
scroll to position [749, 0]
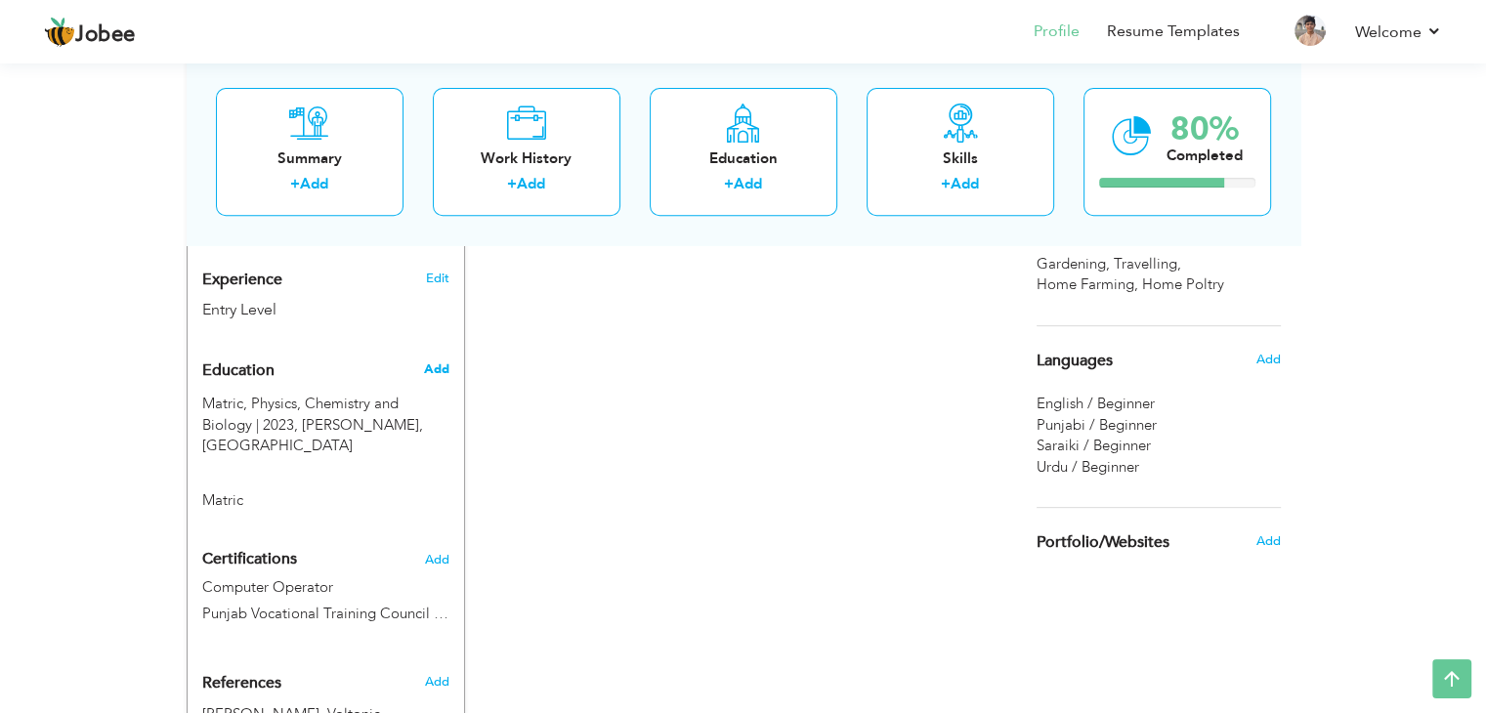
click at [436, 360] on span "Add" at bounding box center [435, 369] width 25 height 18
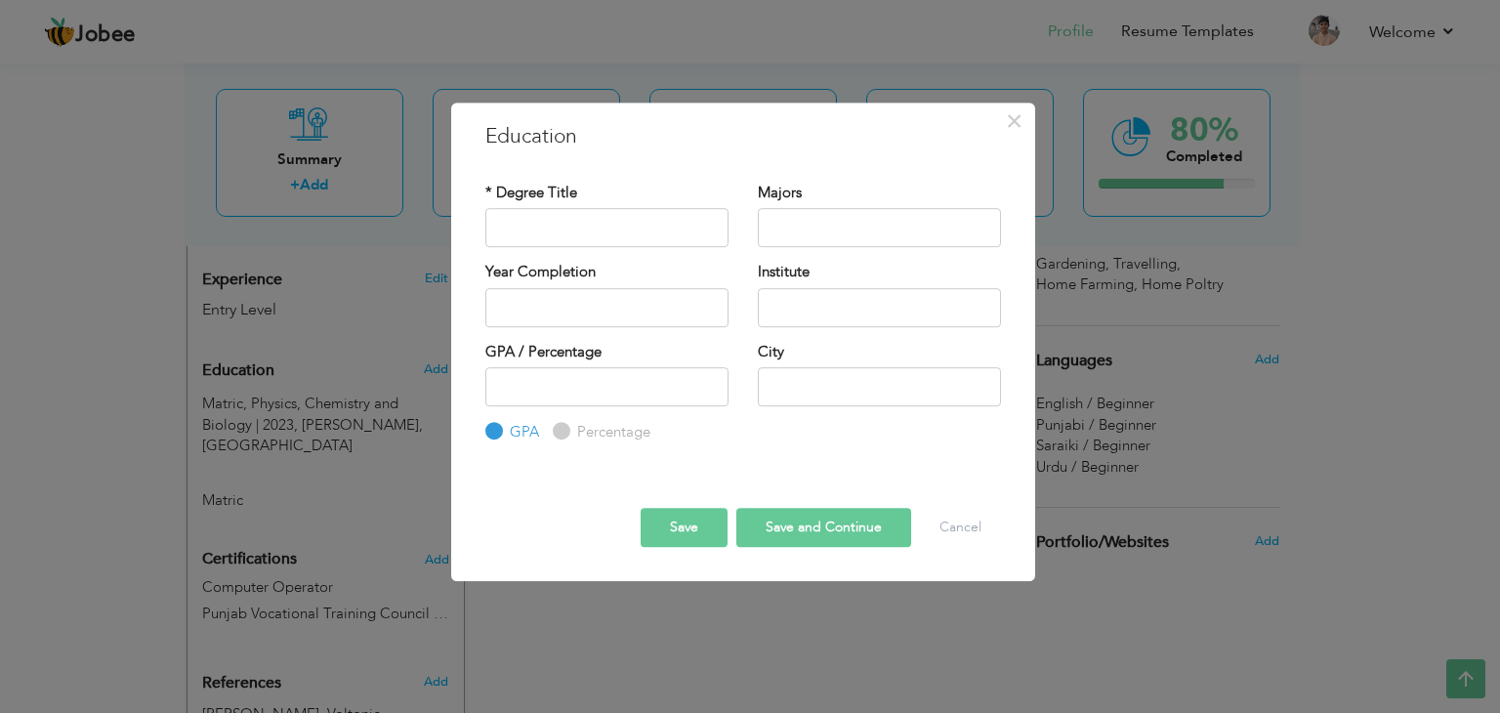
click at [563, 652] on div "× Education * Degree Title Majors Year Completion Institute GPA" at bounding box center [750, 356] width 1500 height 713
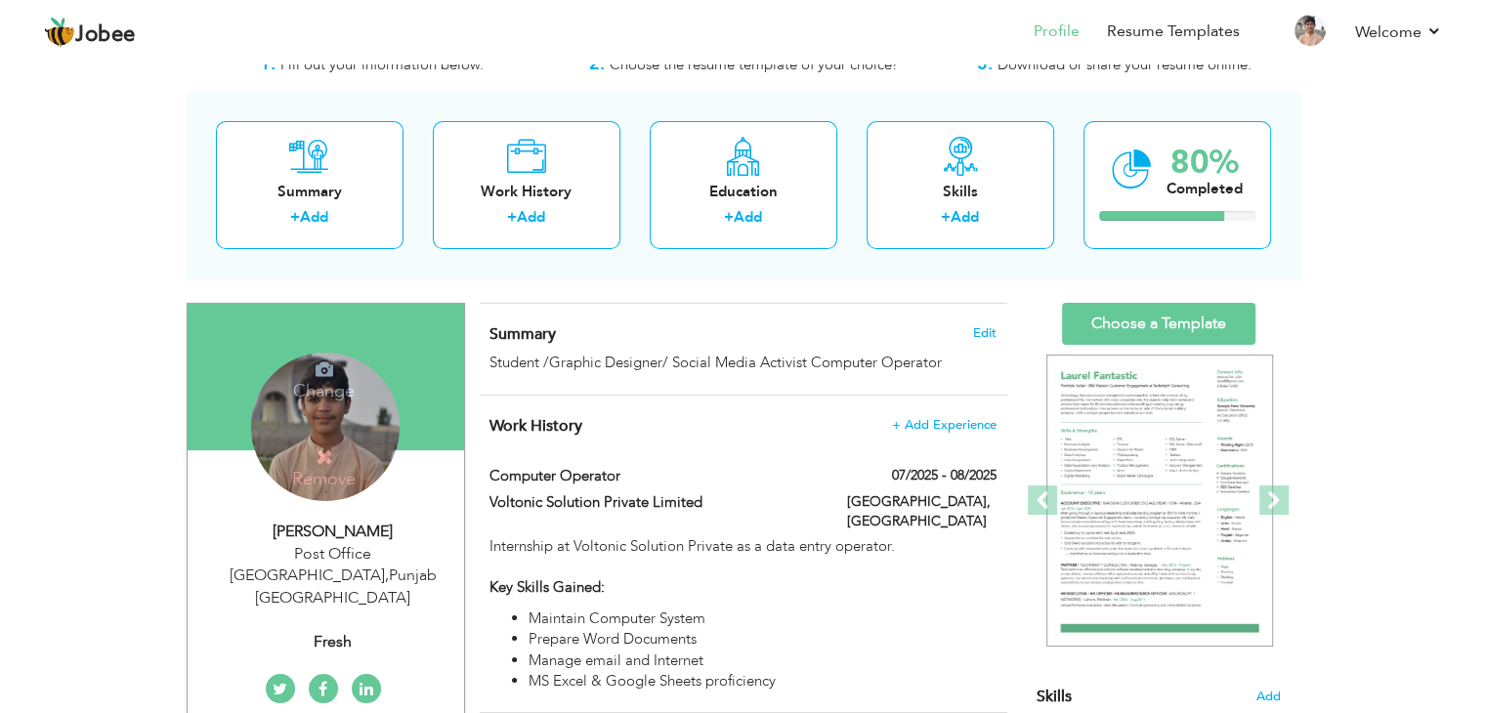
scroll to position [0, 0]
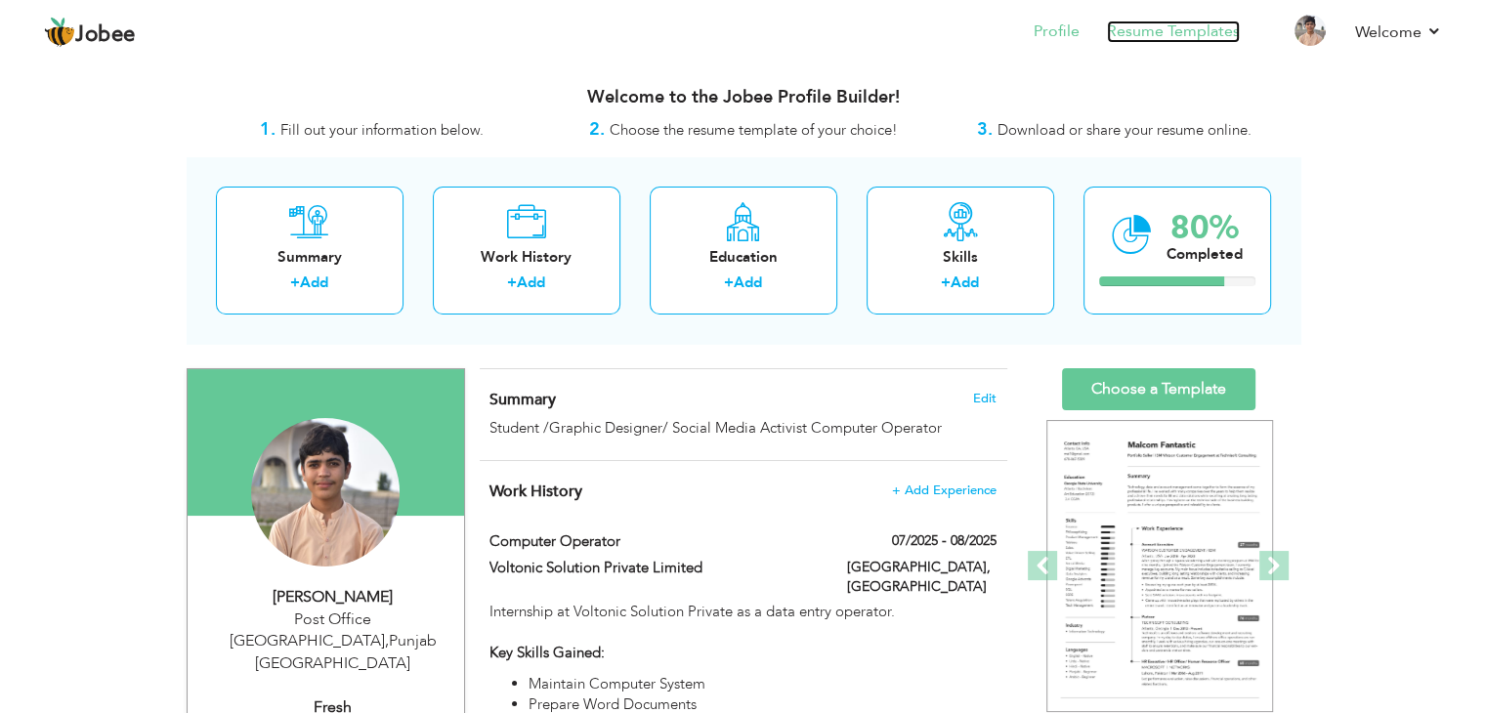
click at [1145, 38] on link "Resume Templates" at bounding box center [1173, 32] width 133 height 22
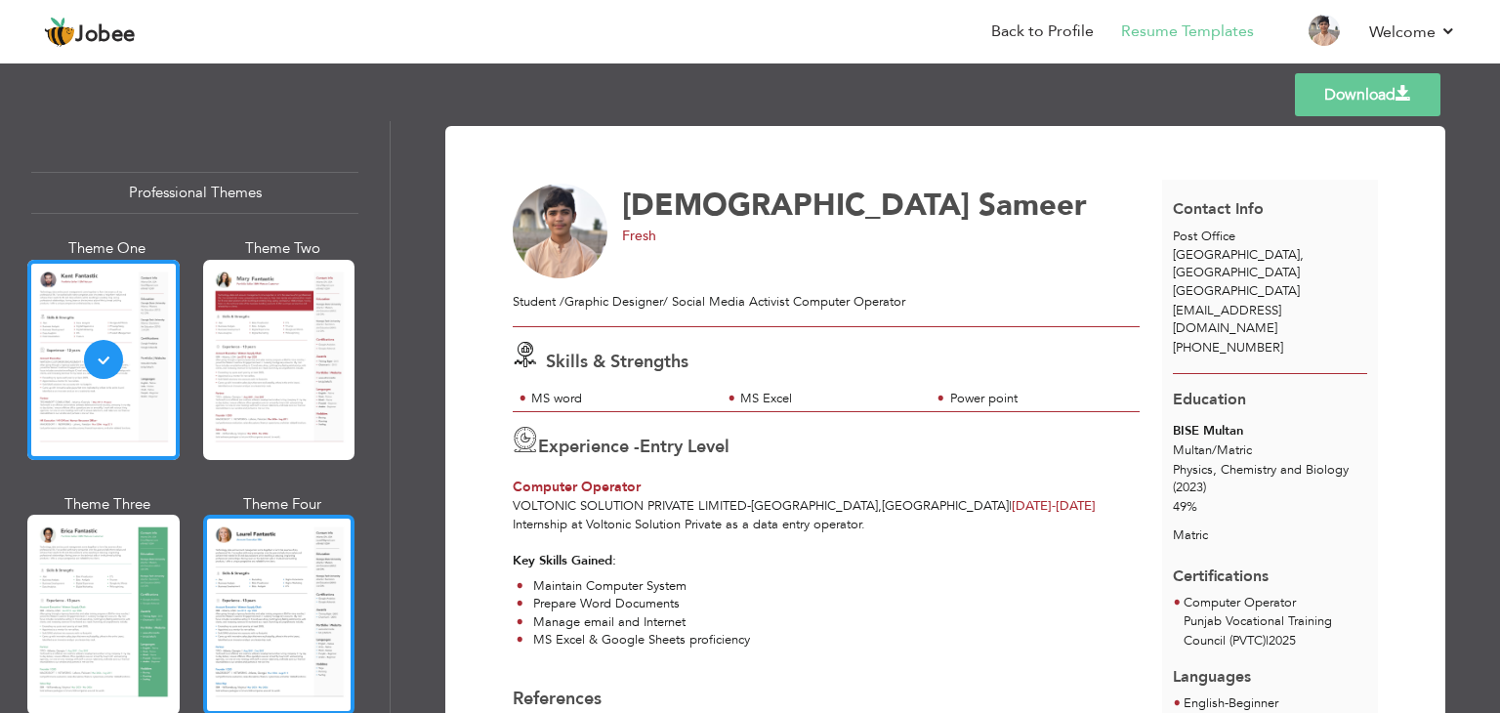
click at [275, 615] on div at bounding box center [279, 615] width 152 height 200
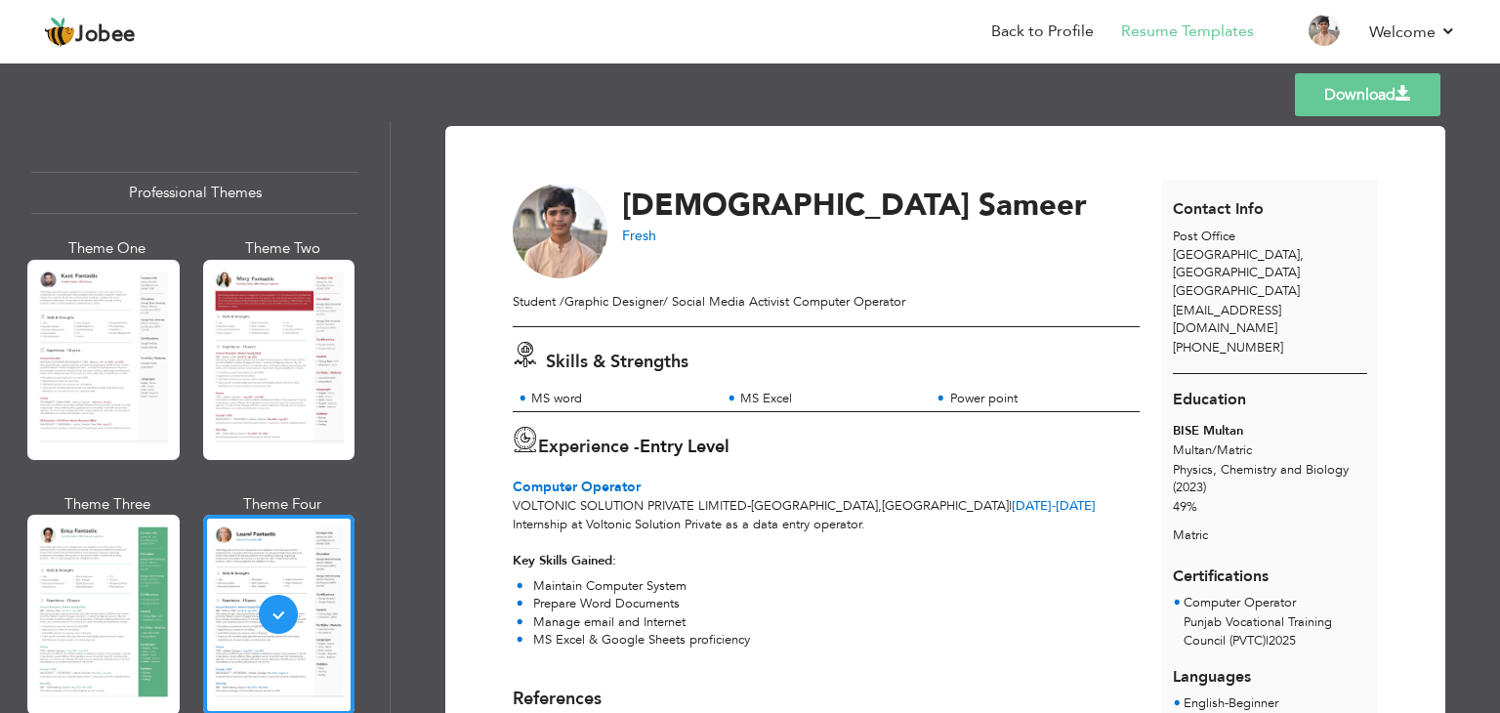
click at [1328, 89] on link "Download" at bounding box center [1368, 94] width 146 height 43
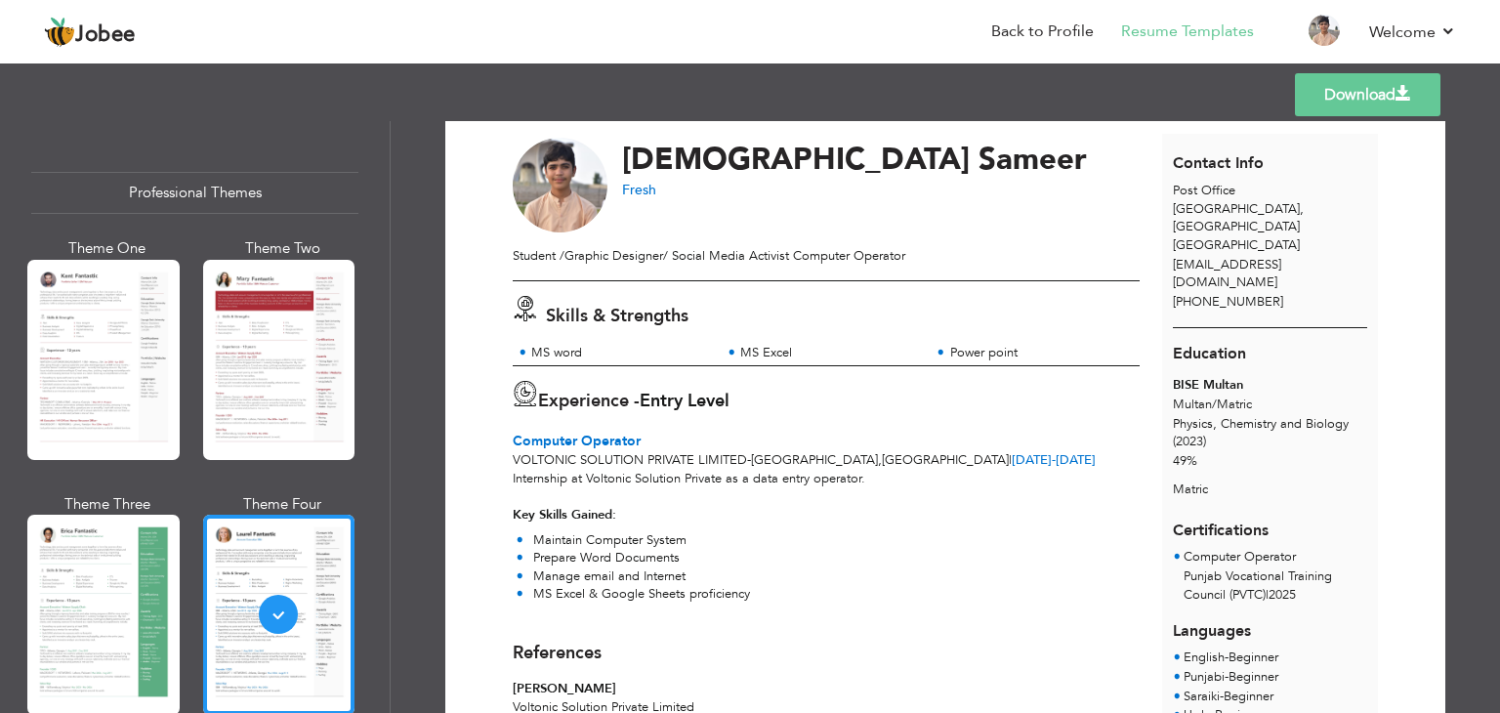
scroll to position [144, 0]
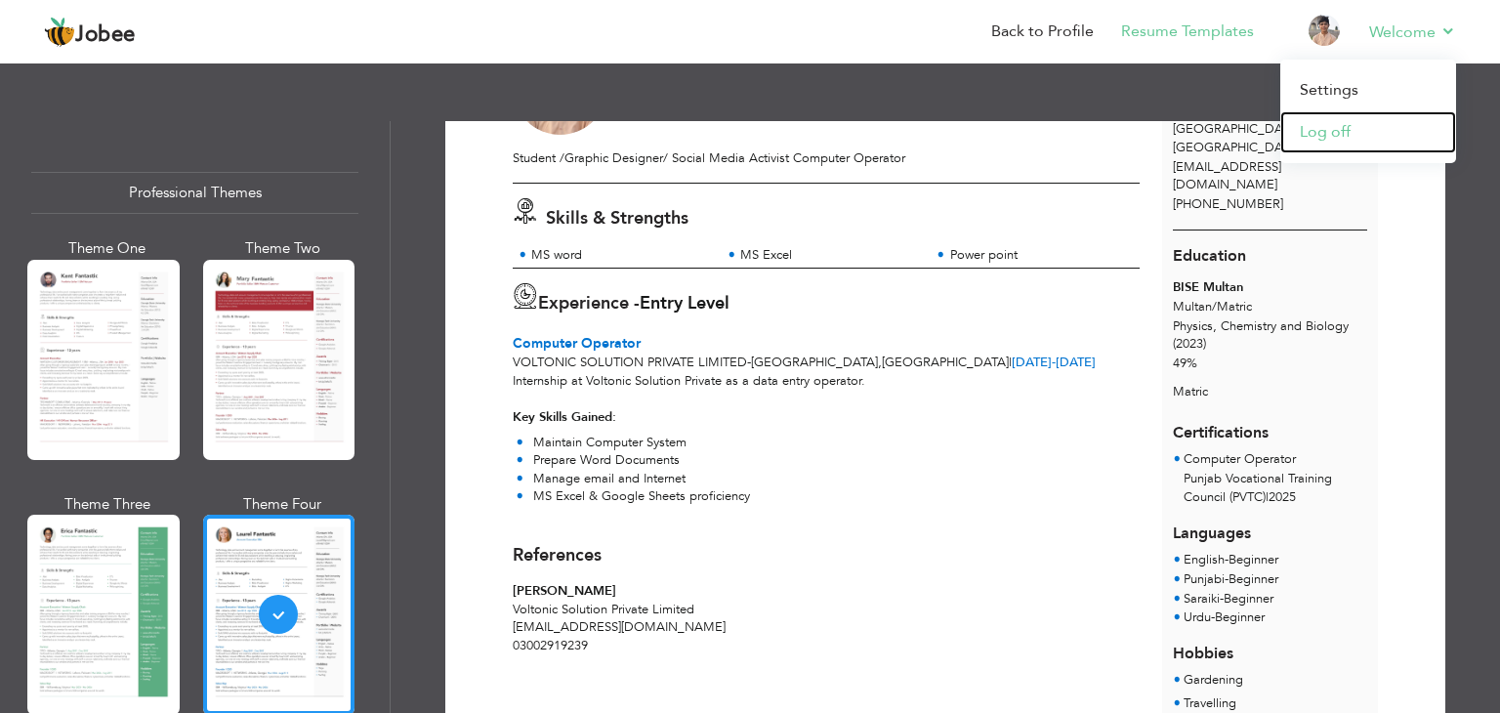
click at [1336, 127] on link "Log off" at bounding box center [1368, 132] width 176 height 42
